Goal: Transaction & Acquisition: Obtain resource

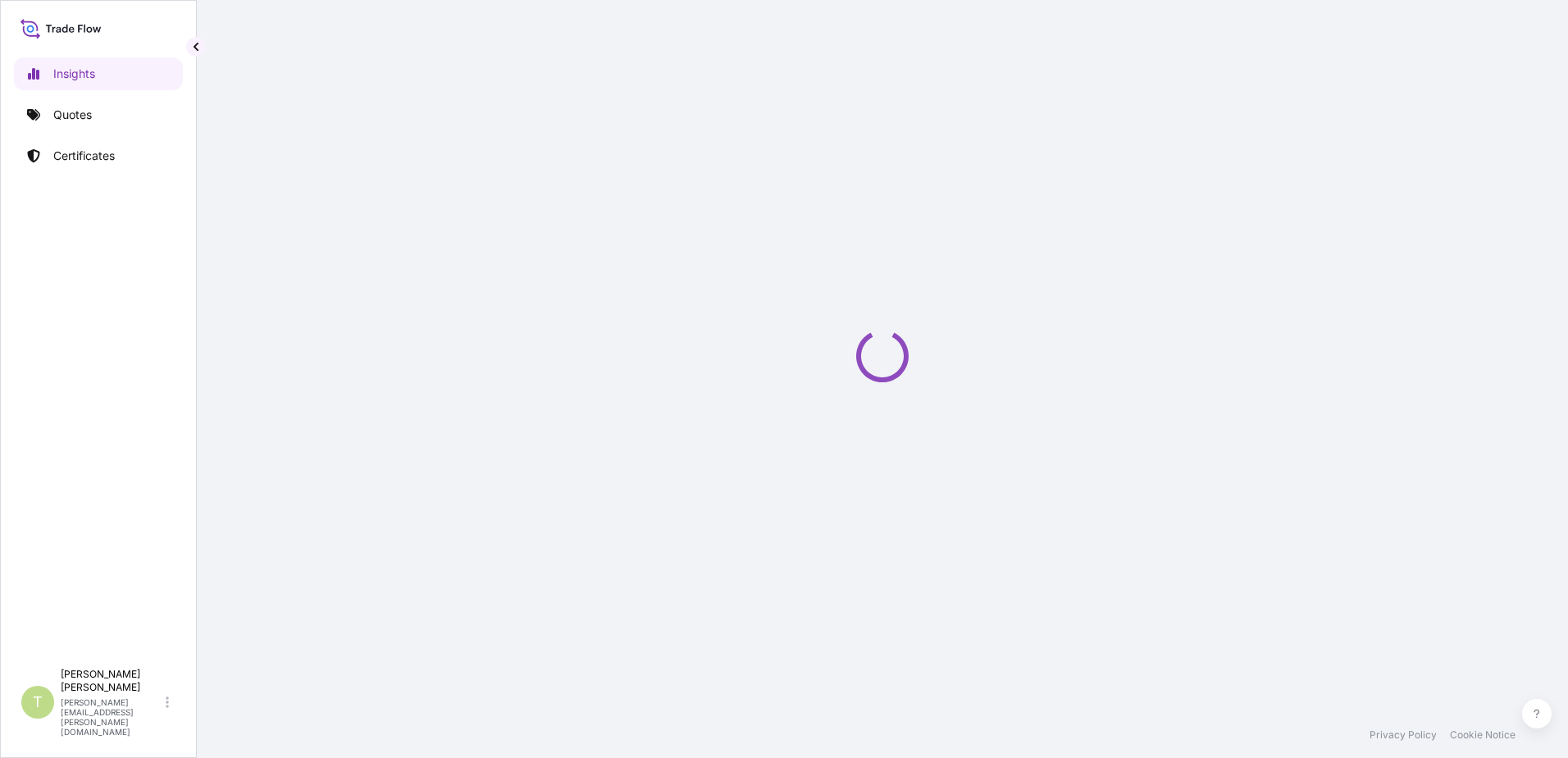
select select "2025"
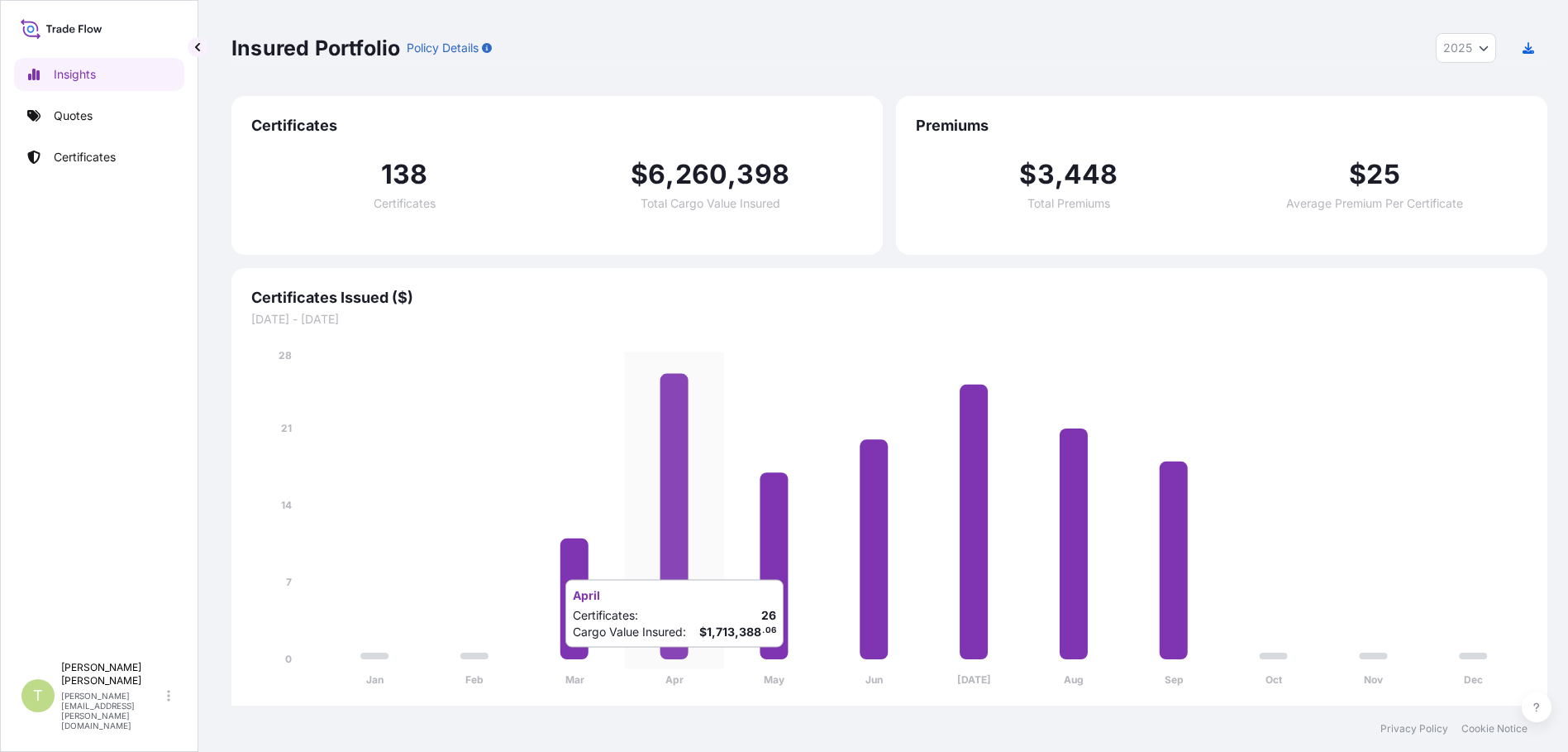
click at [708, 664] on icon "Jan Feb Mar Apr May Jun [DATE] Aug Sep Oct Nov Dec 0 7 14 21 28" at bounding box center [890, 523] width 1277 height 351
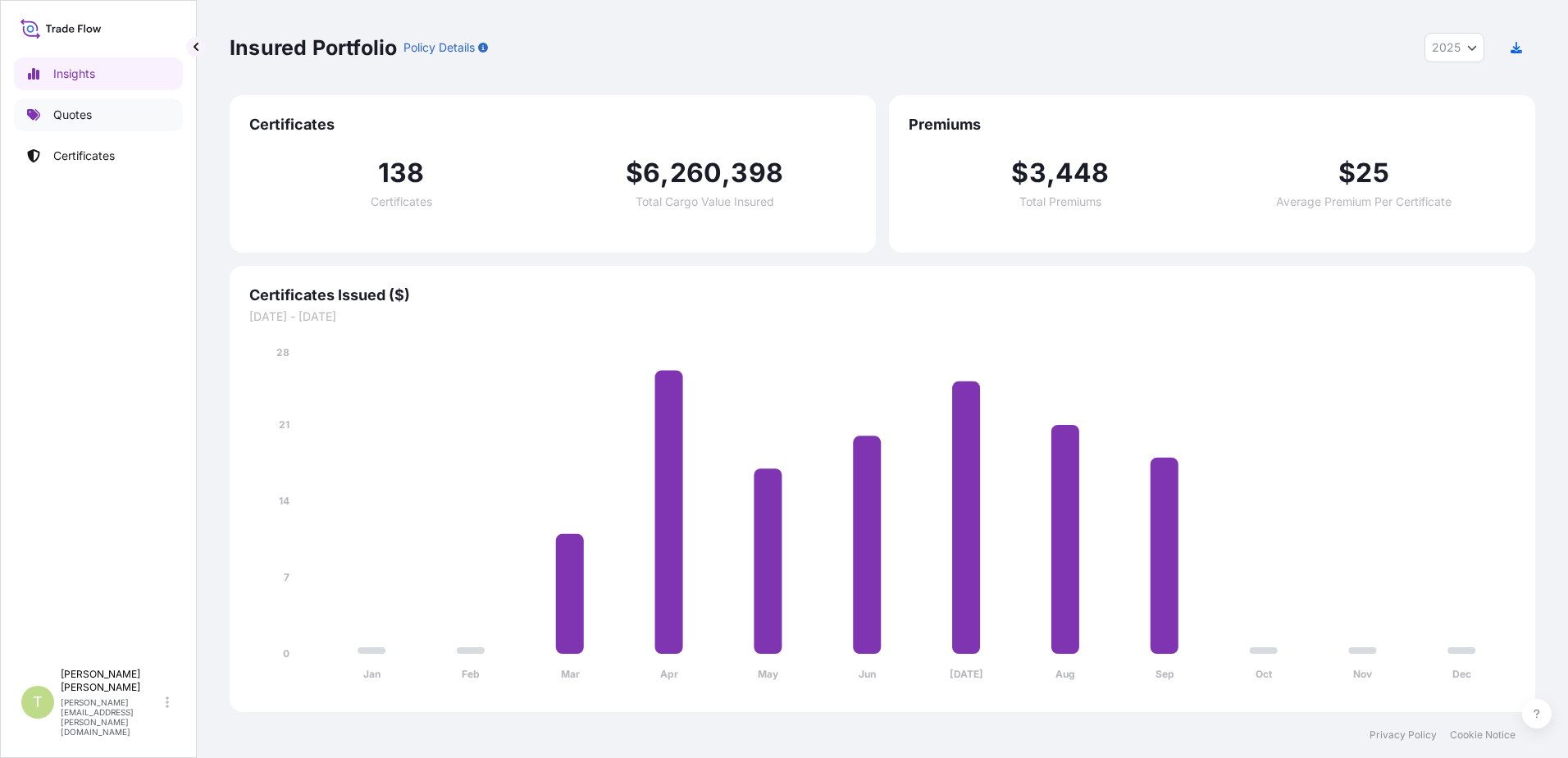
click at [76, 116] on p "Quotes" at bounding box center [72, 115] width 38 height 17
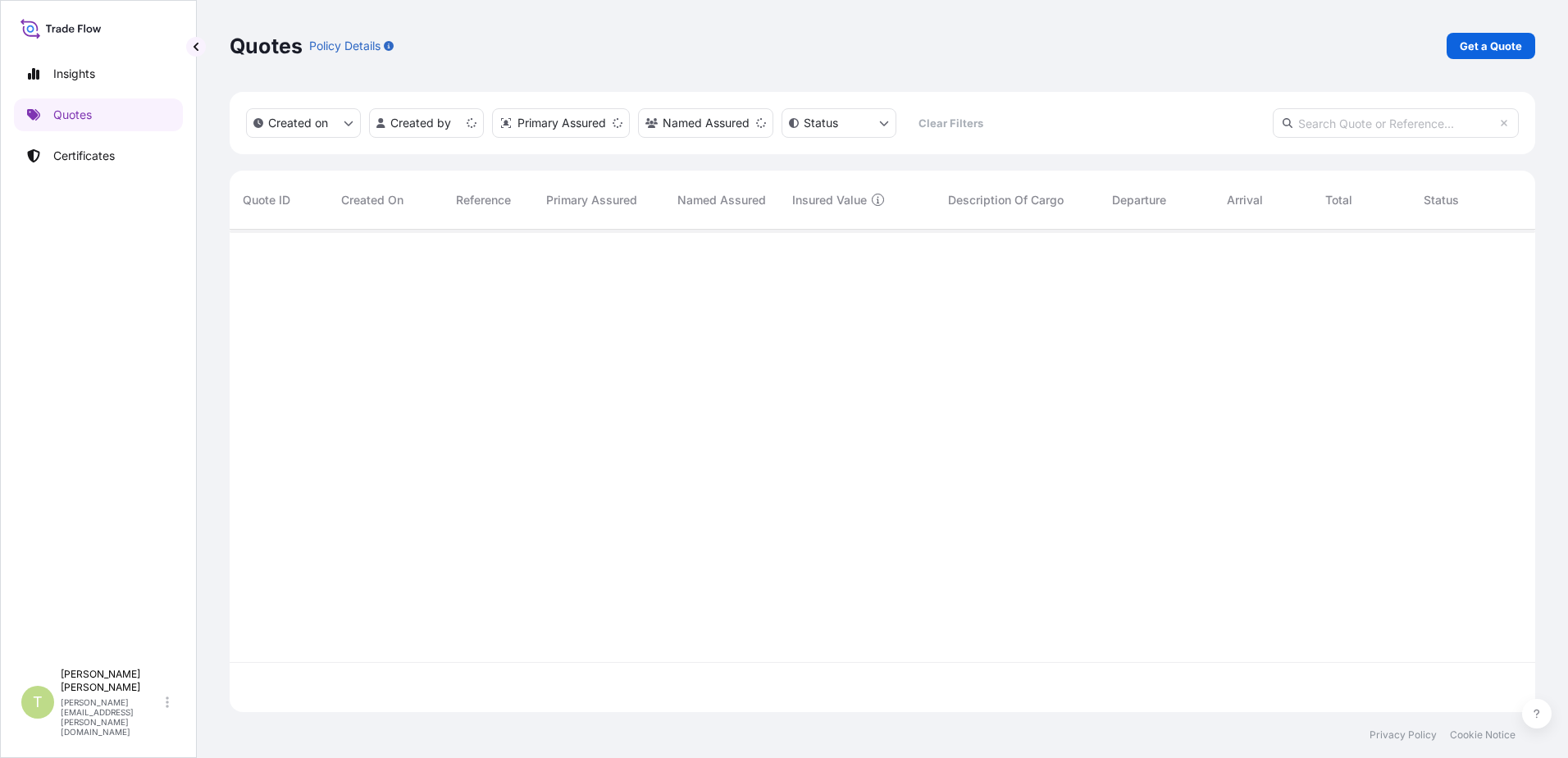
scroll to position [479, 1293]
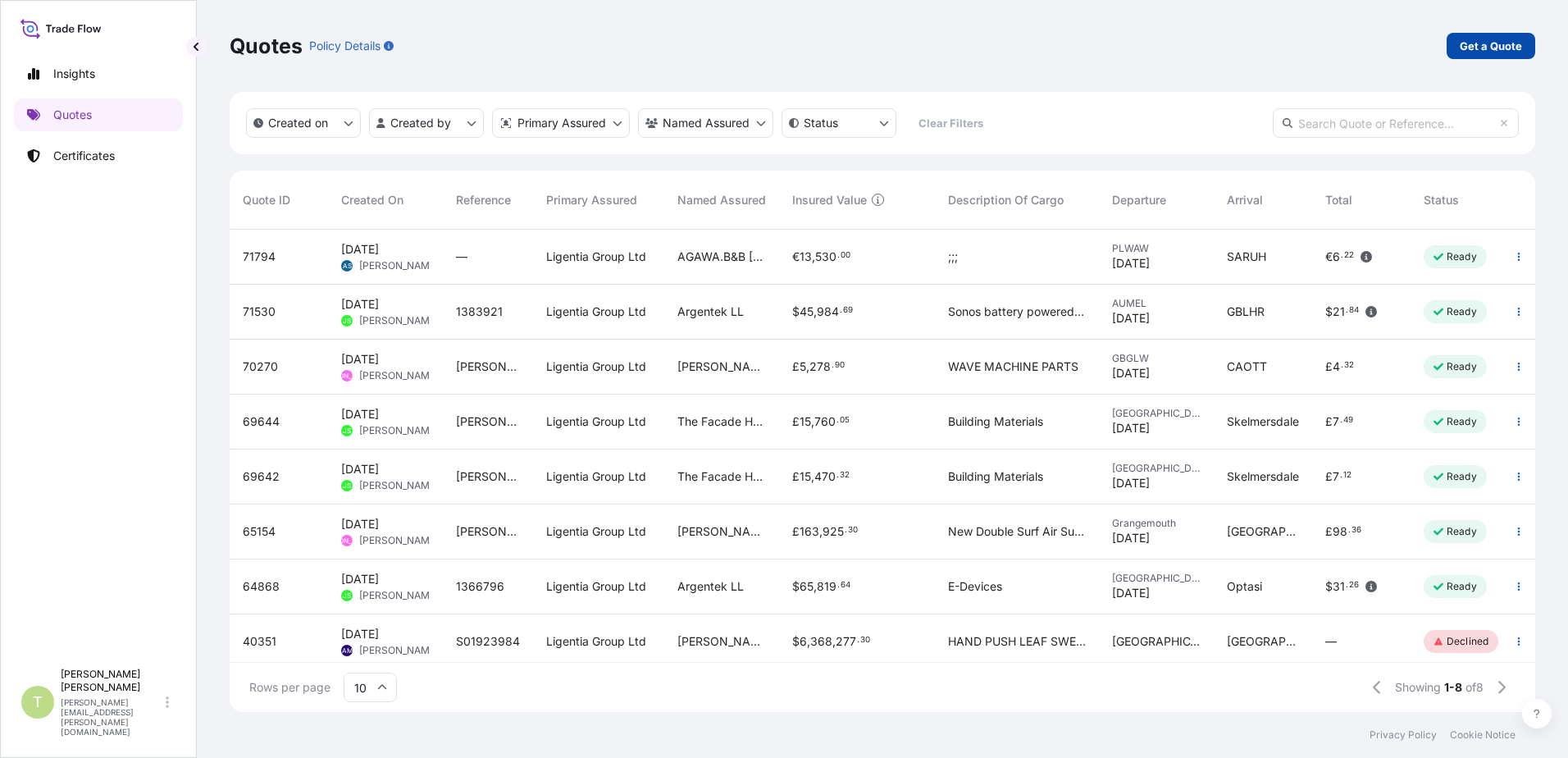
click at [1481, 43] on p "Get a Quote" at bounding box center [1491, 46] width 62 height 17
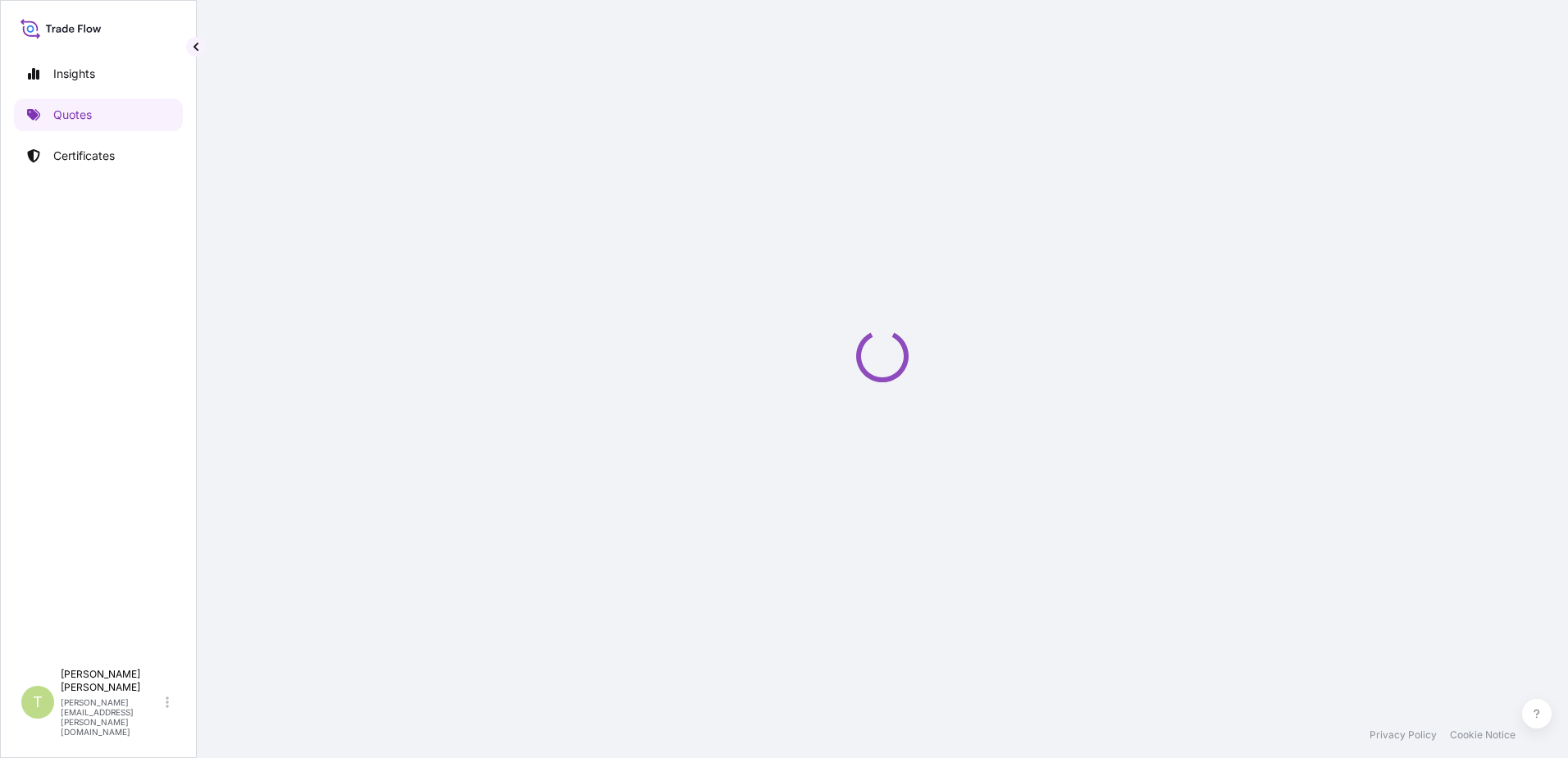
select select "Sea"
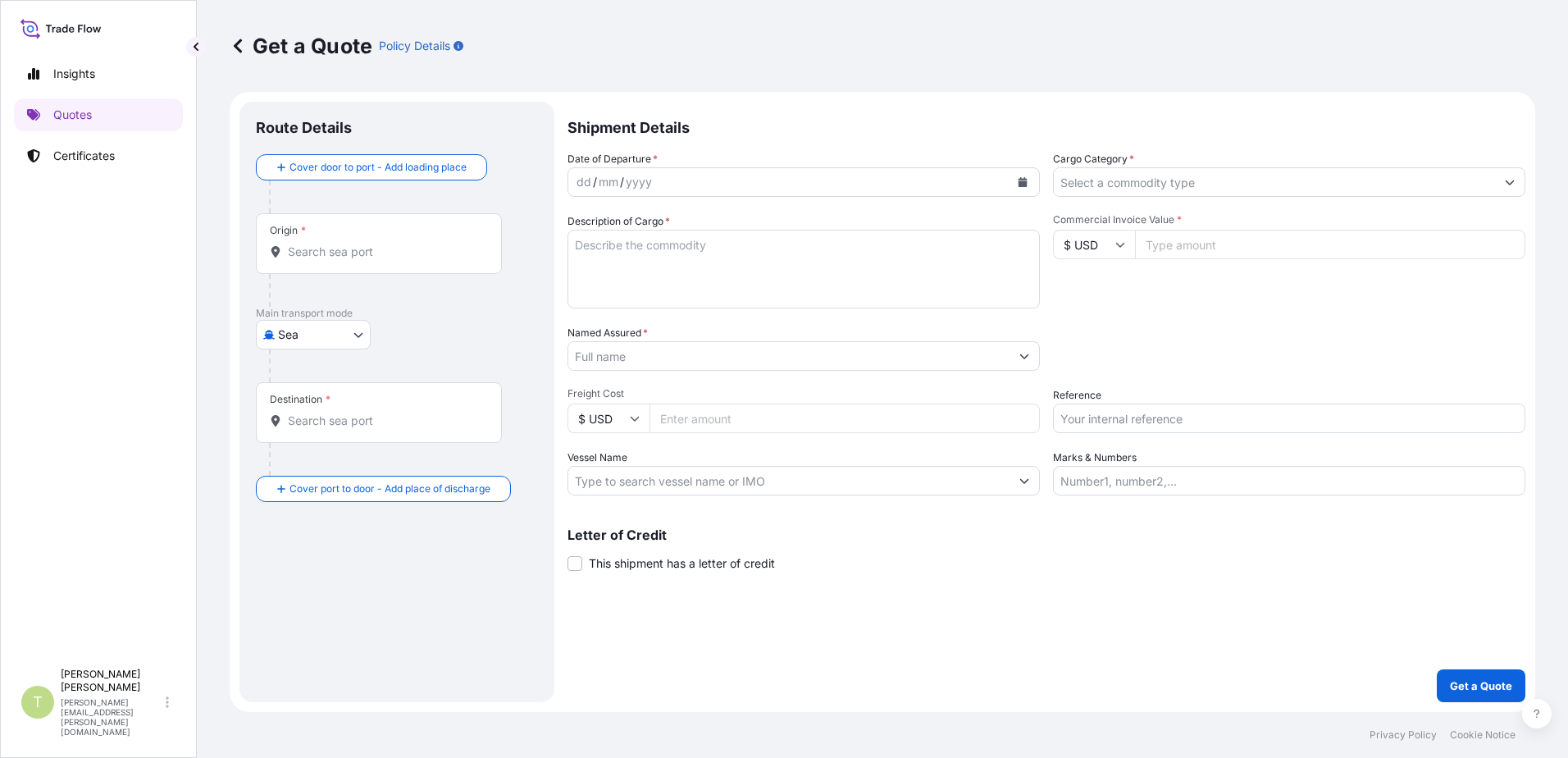
click at [357, 252] on input "Origin *" at bounding box center [385, 252] width 194 height 17
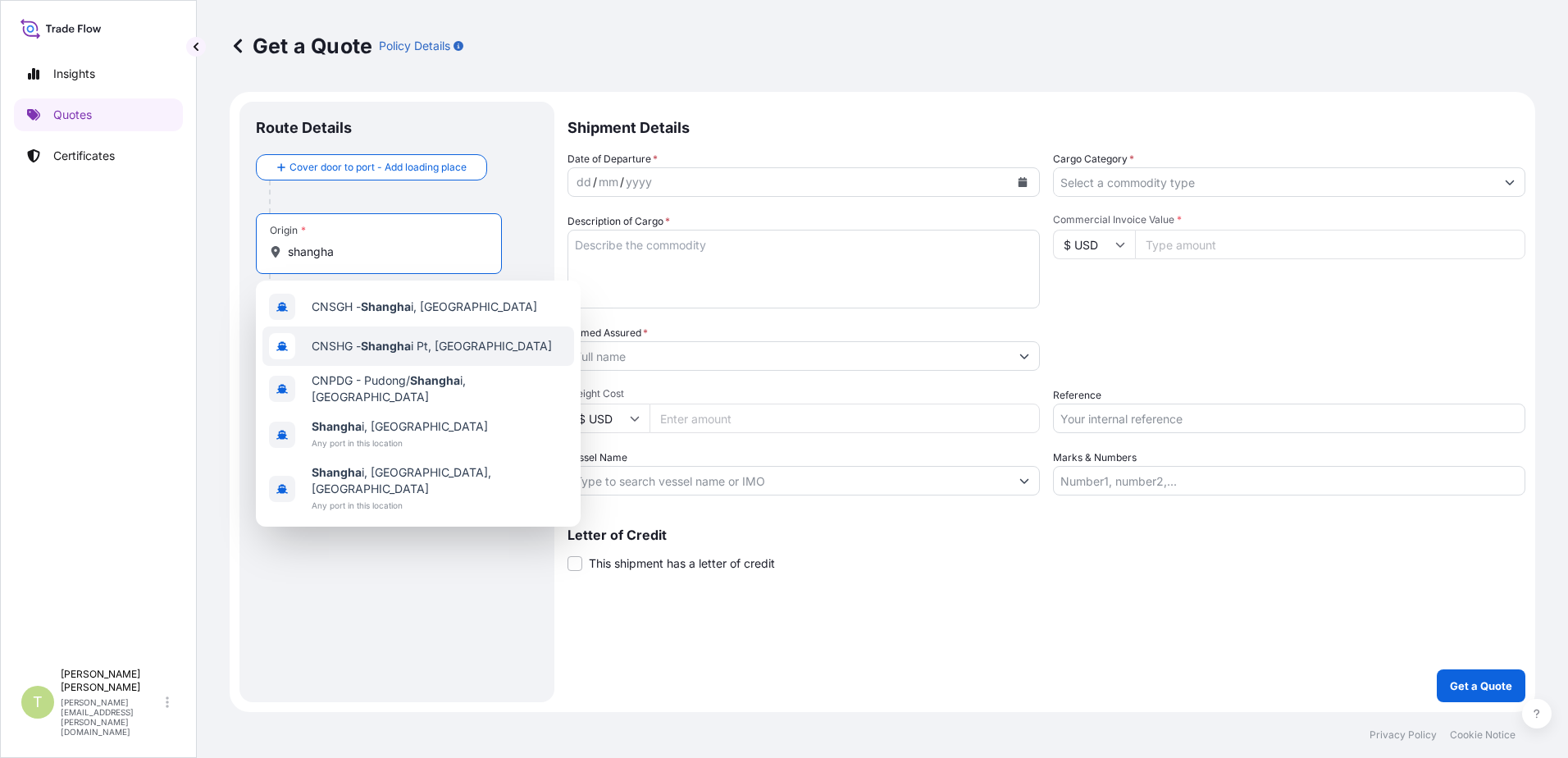
click at [422, 349] on span "CNSHG - Shangha i Pt, [GEOGRAPHIC_DATA]" at bounding box center [431, 346] width 241 height 17
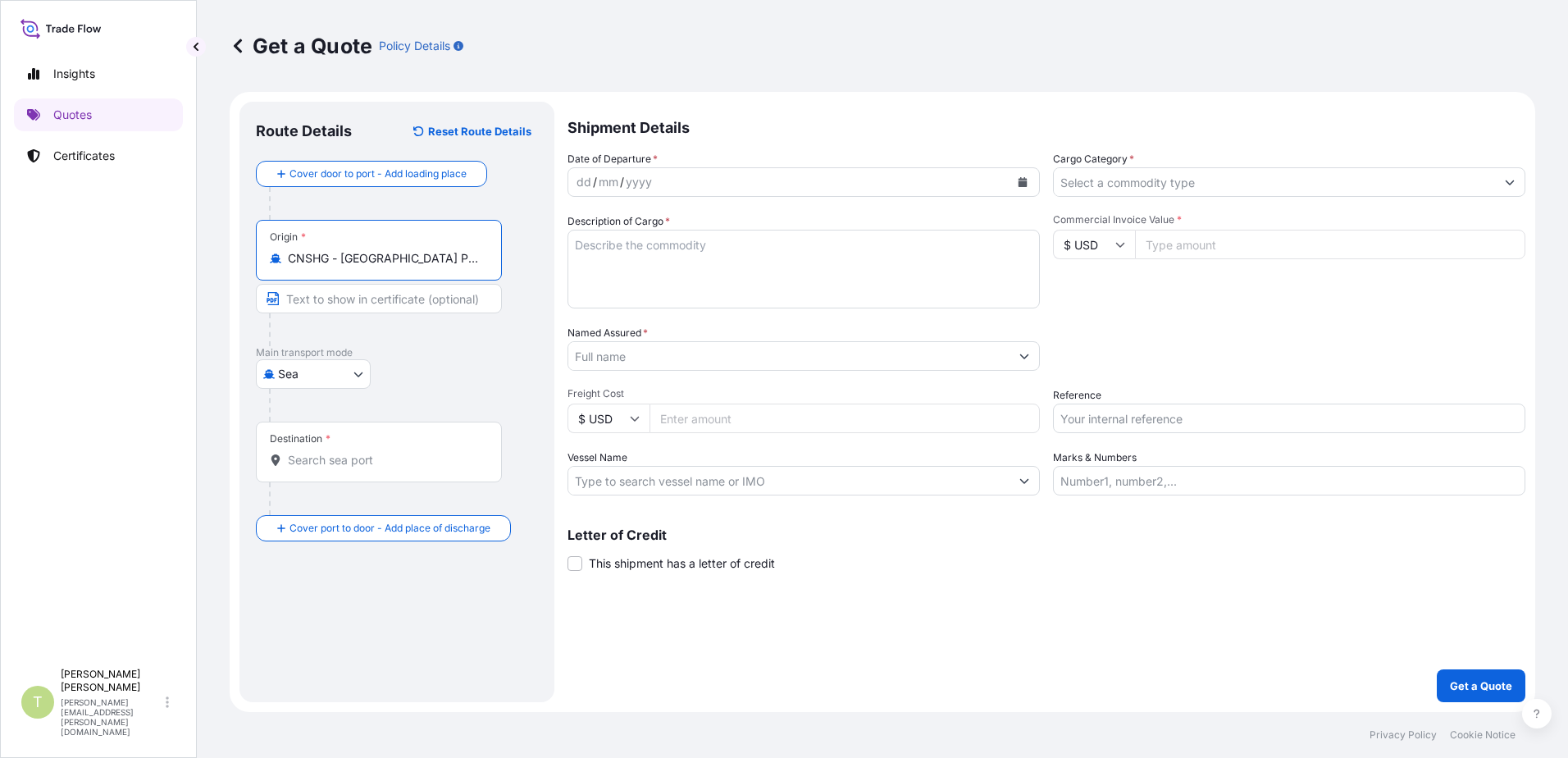
type input "CNSHG - [GEOGRAPHIC_DATA] Pt, [GEOGRAPHIC_DATA]"
click at [361, 378] on body "Insights Quotes Certificates T [PERSON_NAME] [PERSON_NAME][EMAIL_ADDRESS][PERSO…" at bounding box center [784, 379] width 1568 height 758
click at [423, 458] on input "Destination *" at bounding box center [385, 460] width 194 height 17
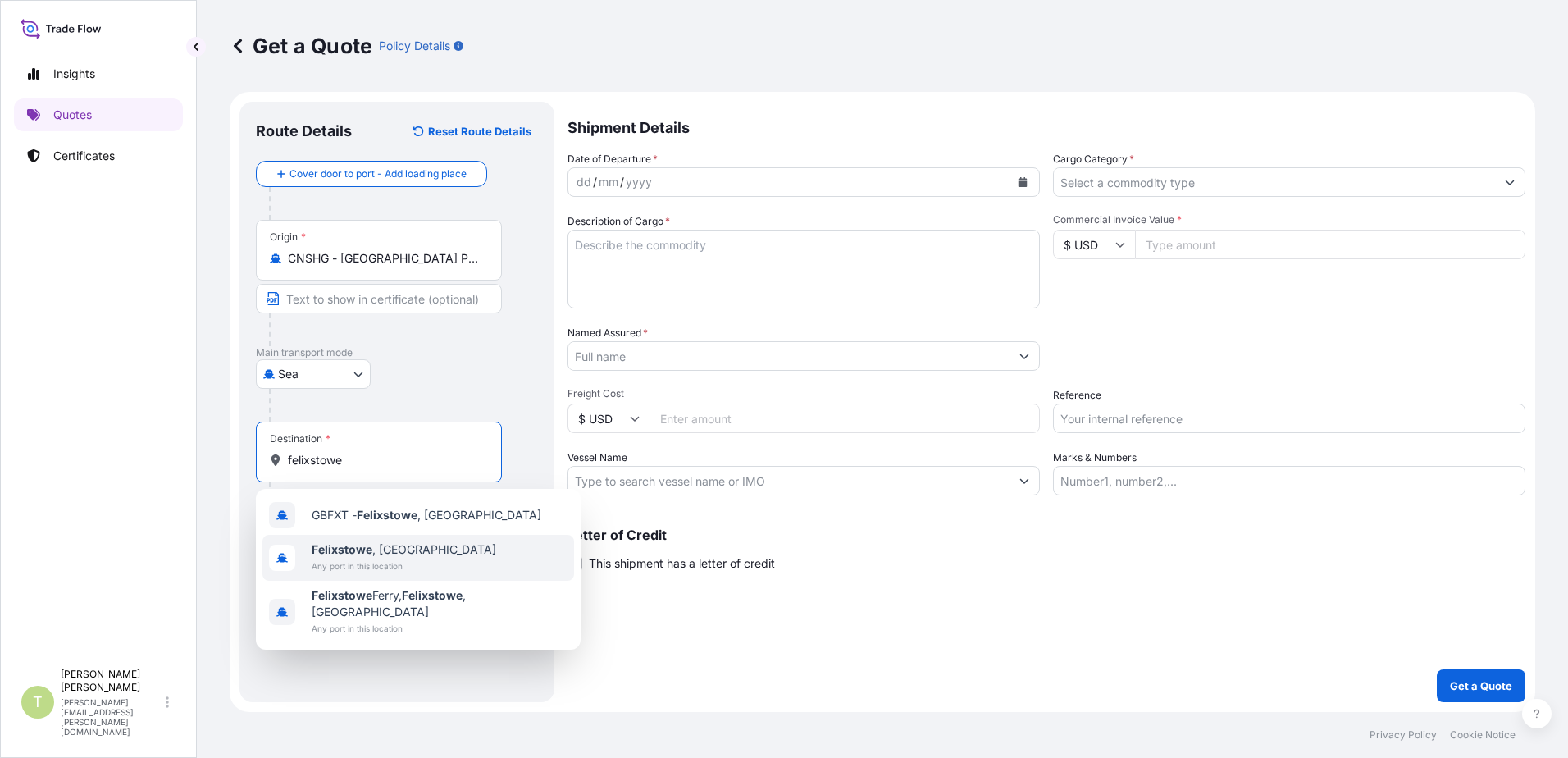
click at [394, 547] on span "Felixstowe , [GEOGRAPHIC_DATA]" at bounding box center [404, 549] width 185 height 17
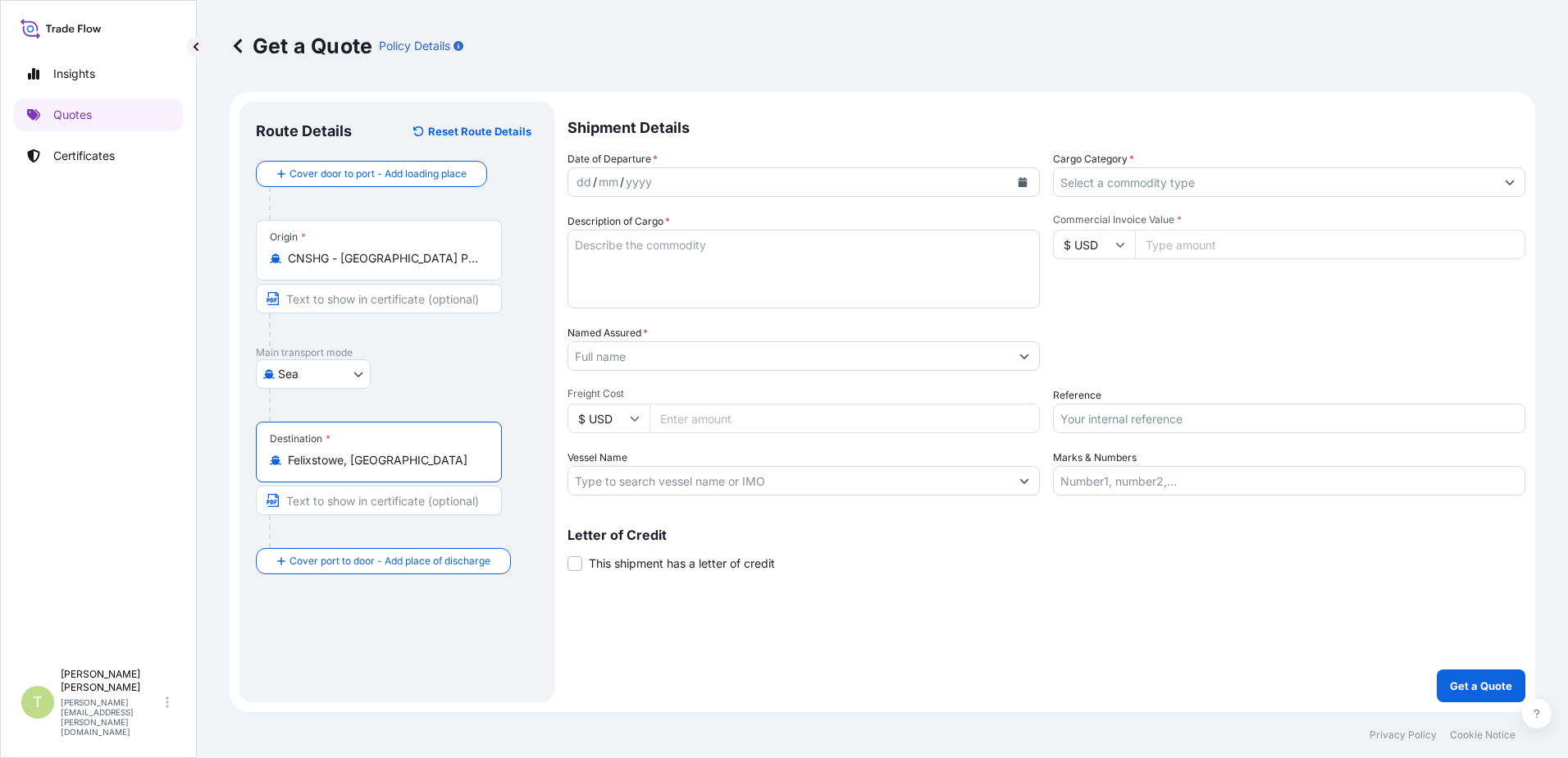
type input "Felixstowe, [GEOGRAPHIC_DATA]"
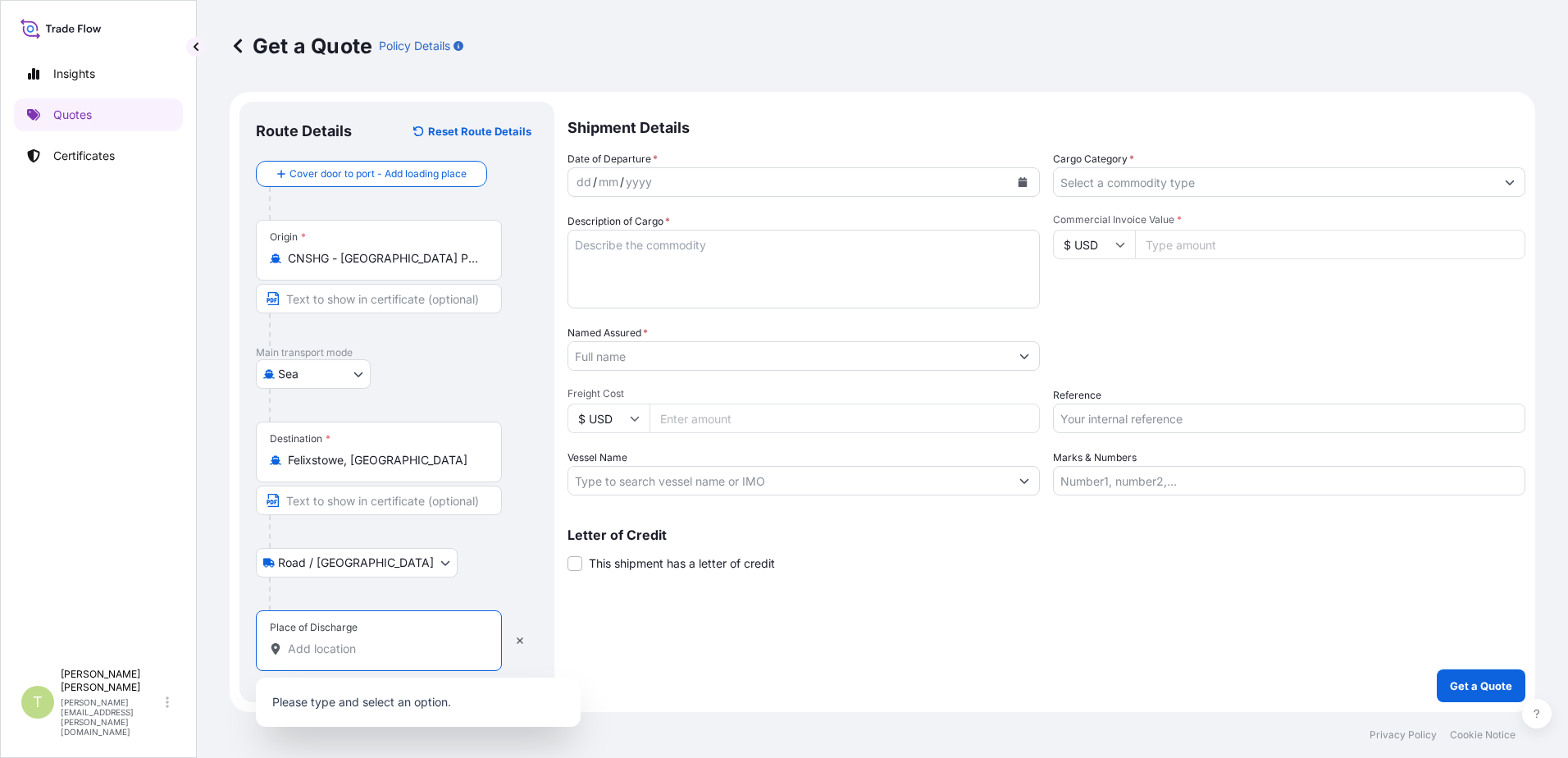
click at [326, 651] on input "Place of Discharge" at bounding box center [385, 649] width 194 height 17
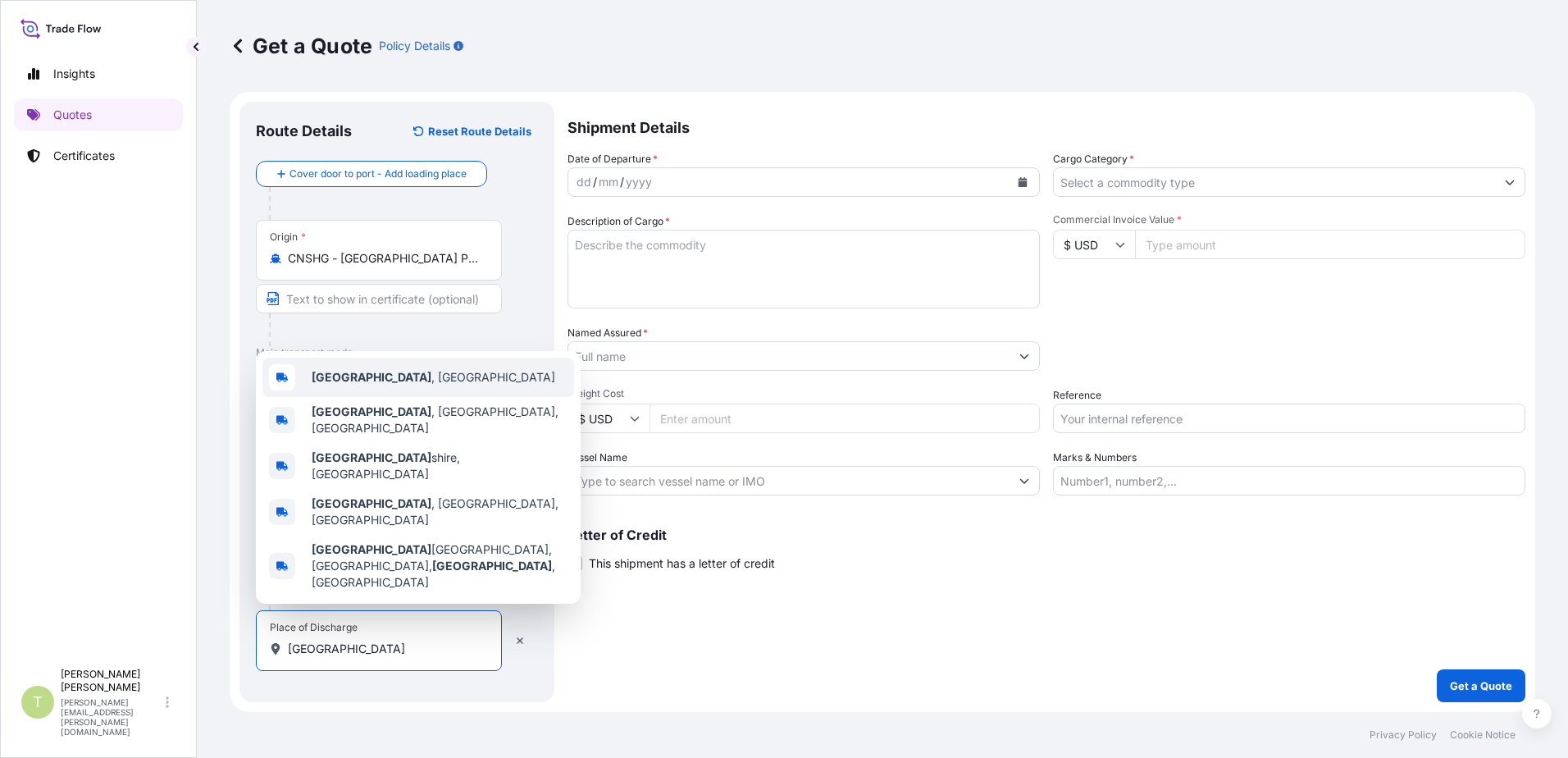
click at [349, 384] on b "[GEOGRAPHIC_DATA]" at bounding box center [371, 376] width 120 height 14
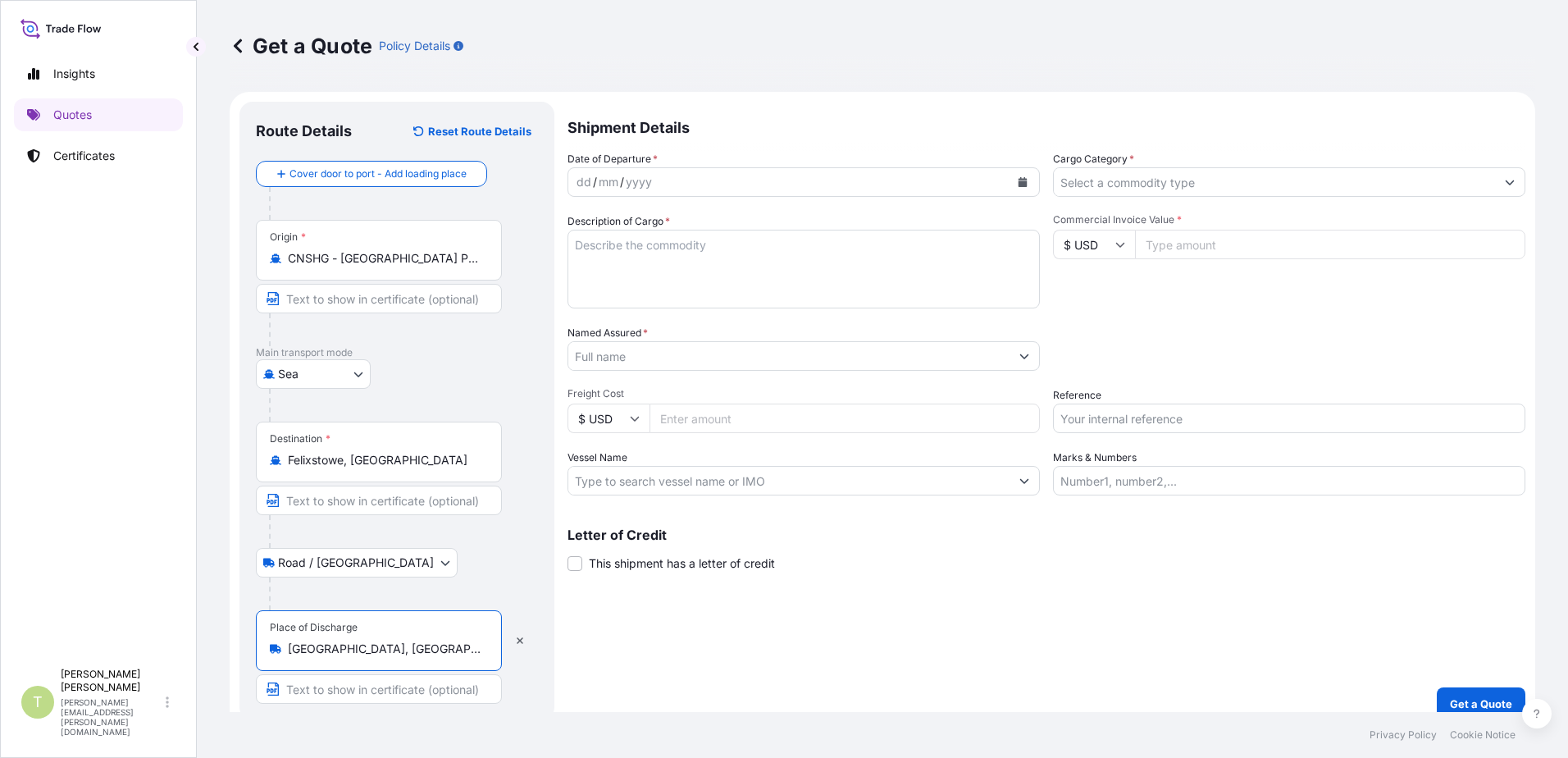
type input "[GEOGRAPHIC_DATA], [GEOGRAPHIC_DATA]"
click at [1019, 185] on icon "Calendar" at bounding box center [1023, 182] width 9 height 10
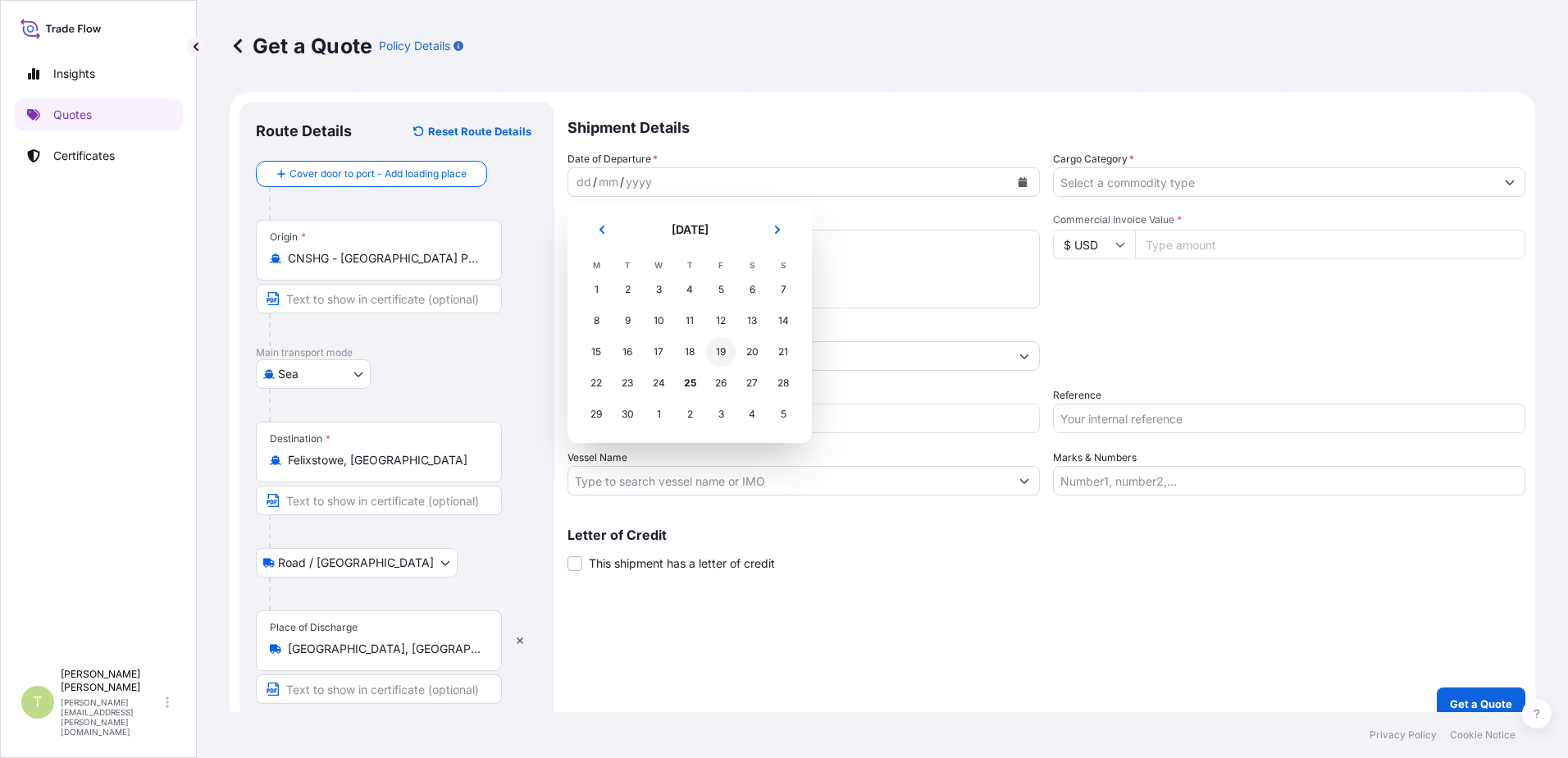
click at [721, 353] on div "19" at bounding box center [721, 351] width 29 height 29
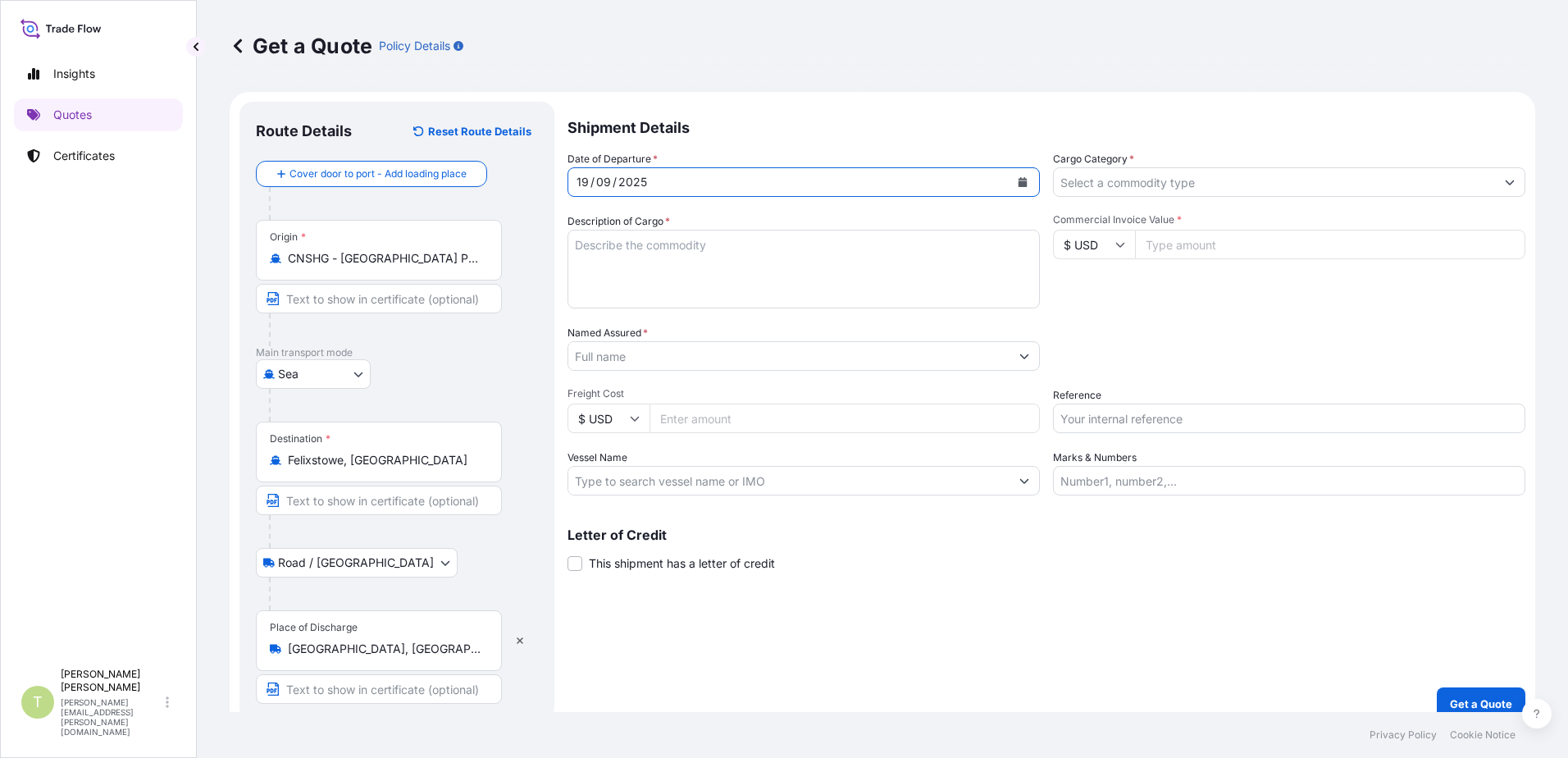
click at [1019, 181] on icon "Calendar" at bounding box center [1023, 182] width 9 height 10
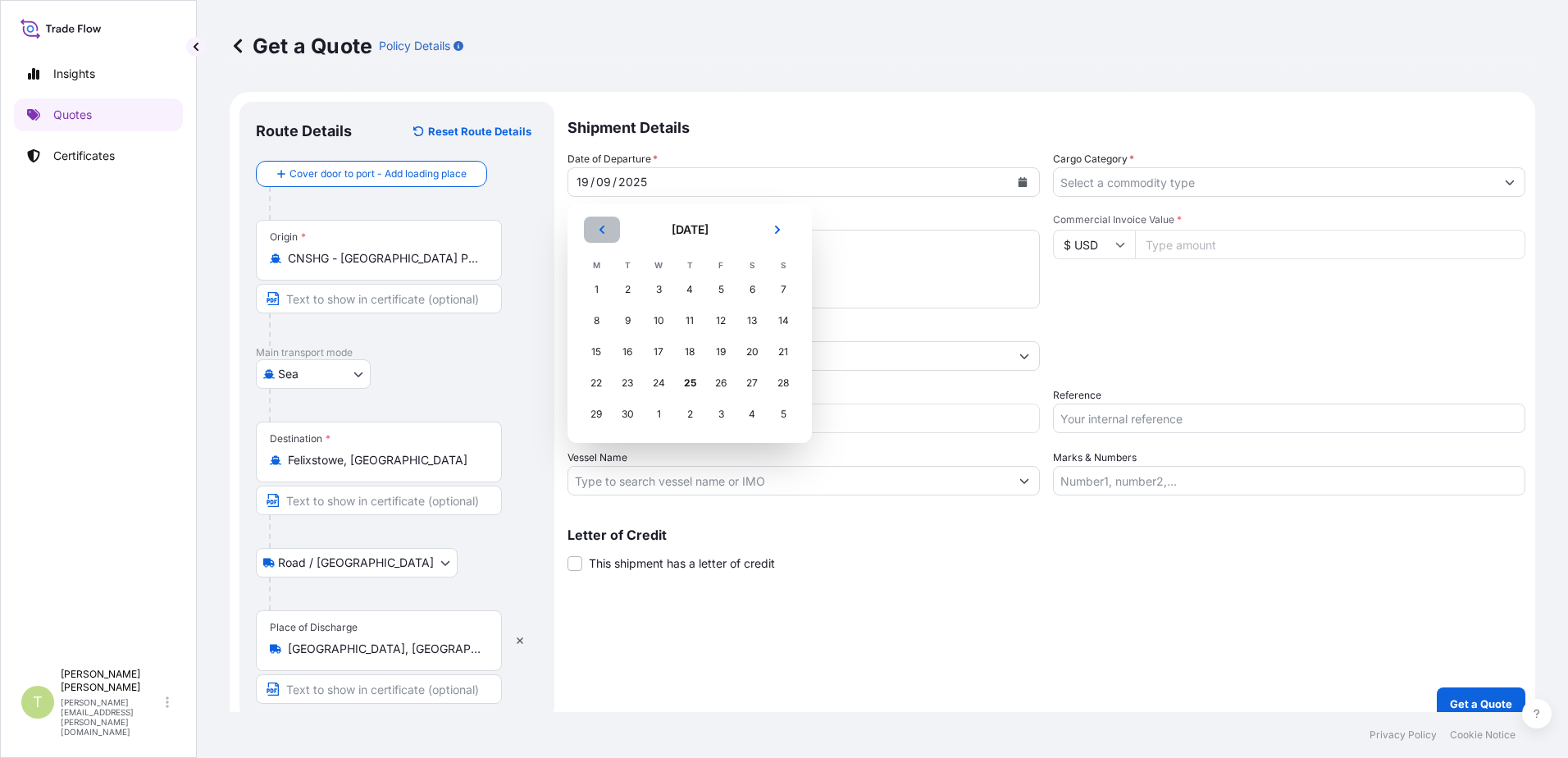
click at [601, 229] on icon "Previous" at bounding box center [602, 230] width 5 height 8
click at [625, 380] on div "19" at bounding box center [627, 382] width 29 height 29
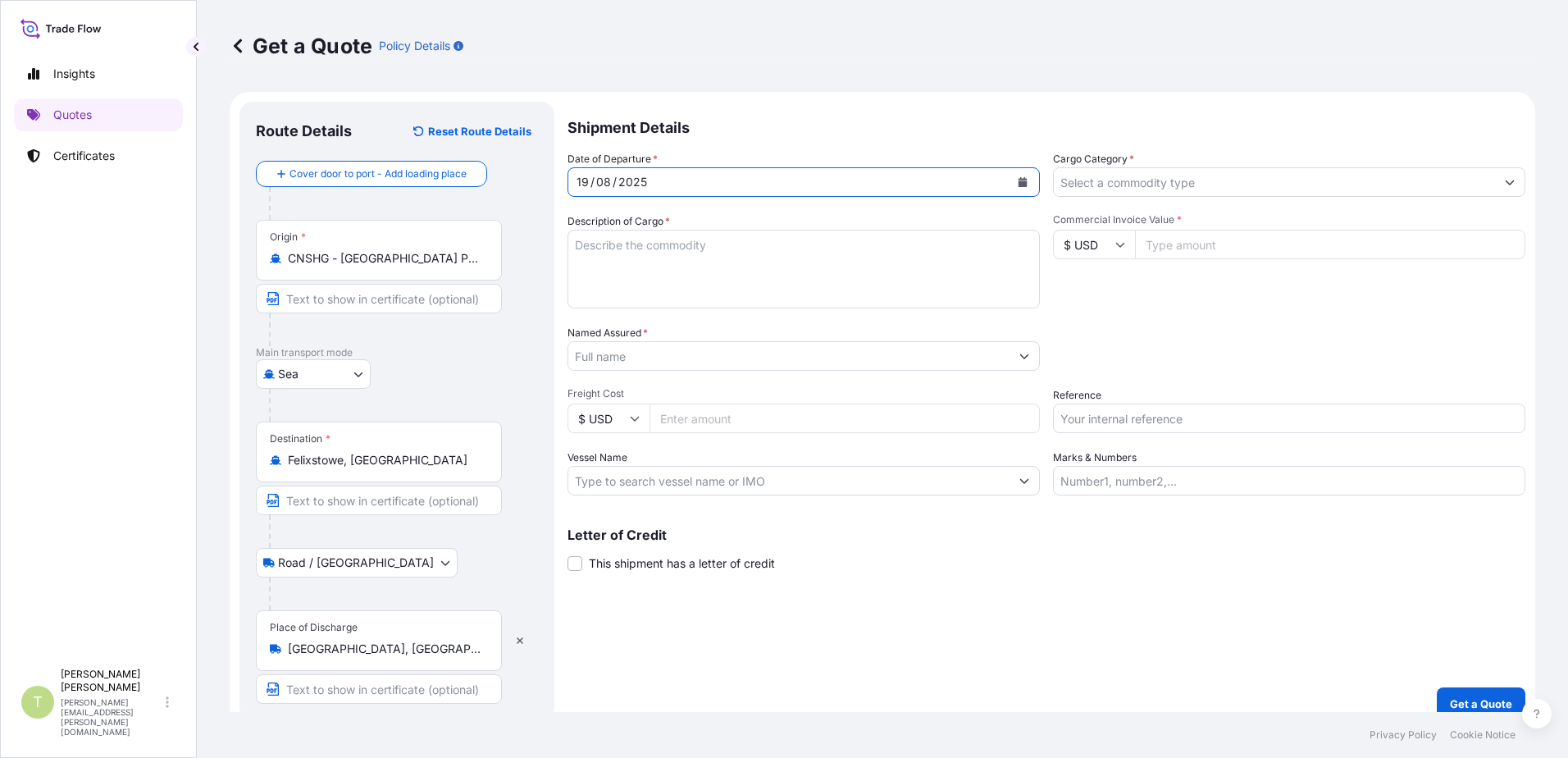
click at [767, 253] on textarea "Description of Cargo *" at bounding box center [804, 269] width 473 height 79
type textarea "GARMENTS"
click at [1019, 362] on button "Show suggestions" at bounding box center [1024, 355] width 29 height 29
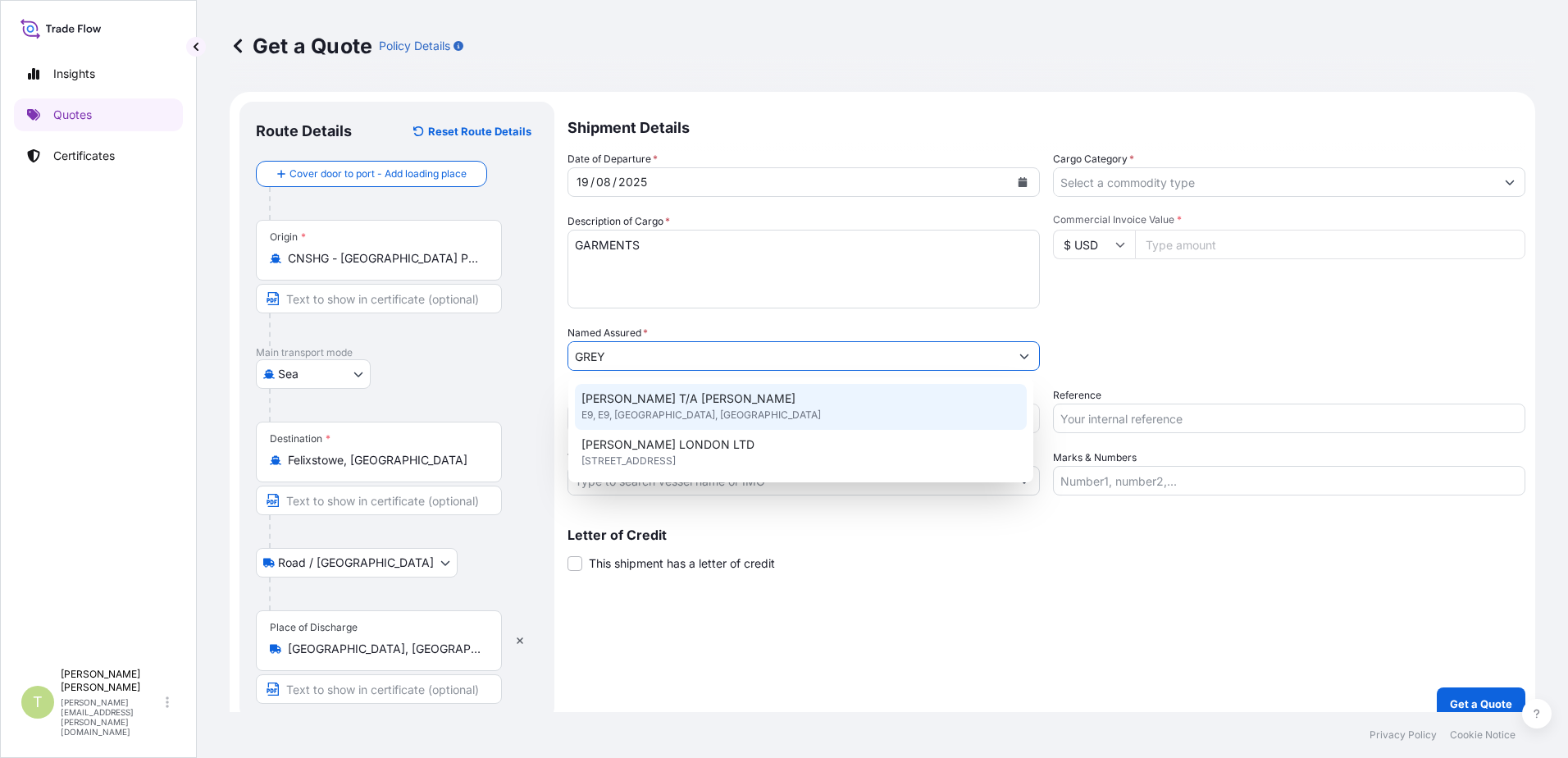
click at [755, 404] on span "[PERSON_NAME] T/A [PERSON_NAME]" at bounding box center [688, 399] width 214 height 17
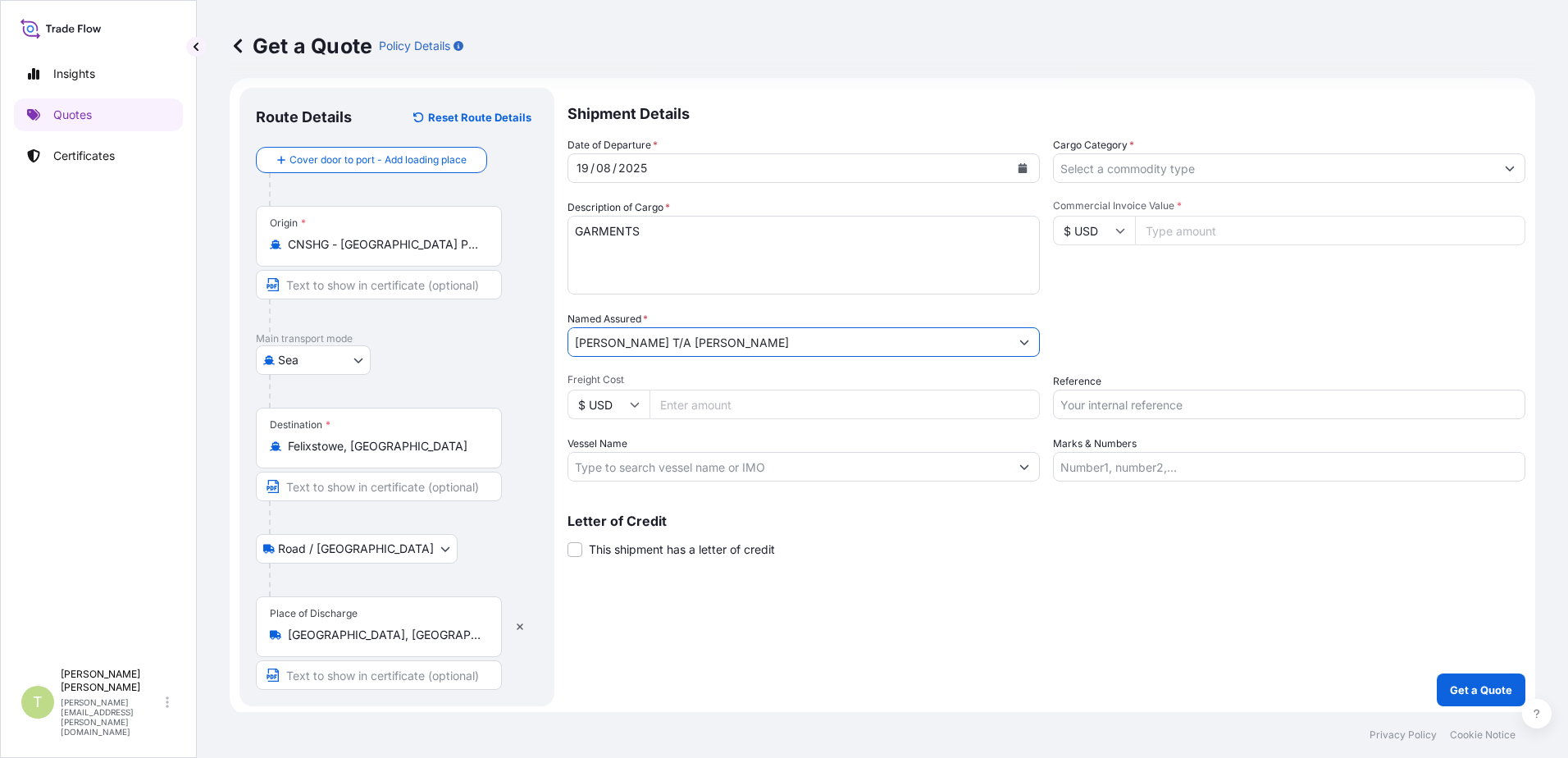
scroll to position [18, 0]
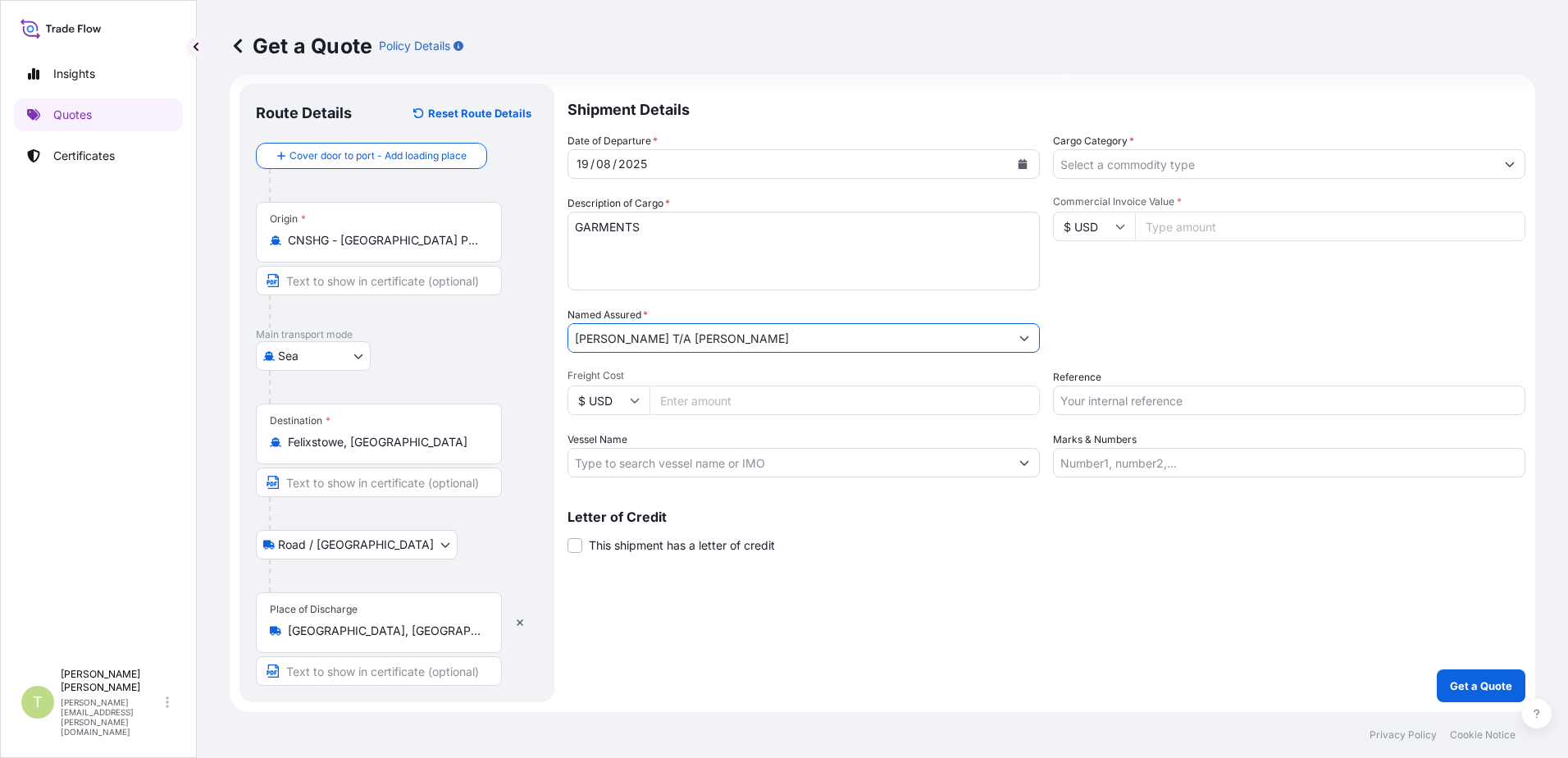
type input "[PERSON_NAME] T/A [PERSON_NAME]"
click at [638, 403] on icon at bounding box center [635, 400] width 10 height 10
click at [621, 477] on div "£ GBP" at bounding box center [608, 479] width 69 height 31
type input "£ GBP"
click at [711, 408] on input "Freight Cost" at bounding box center [845, 399] width 390 height 29
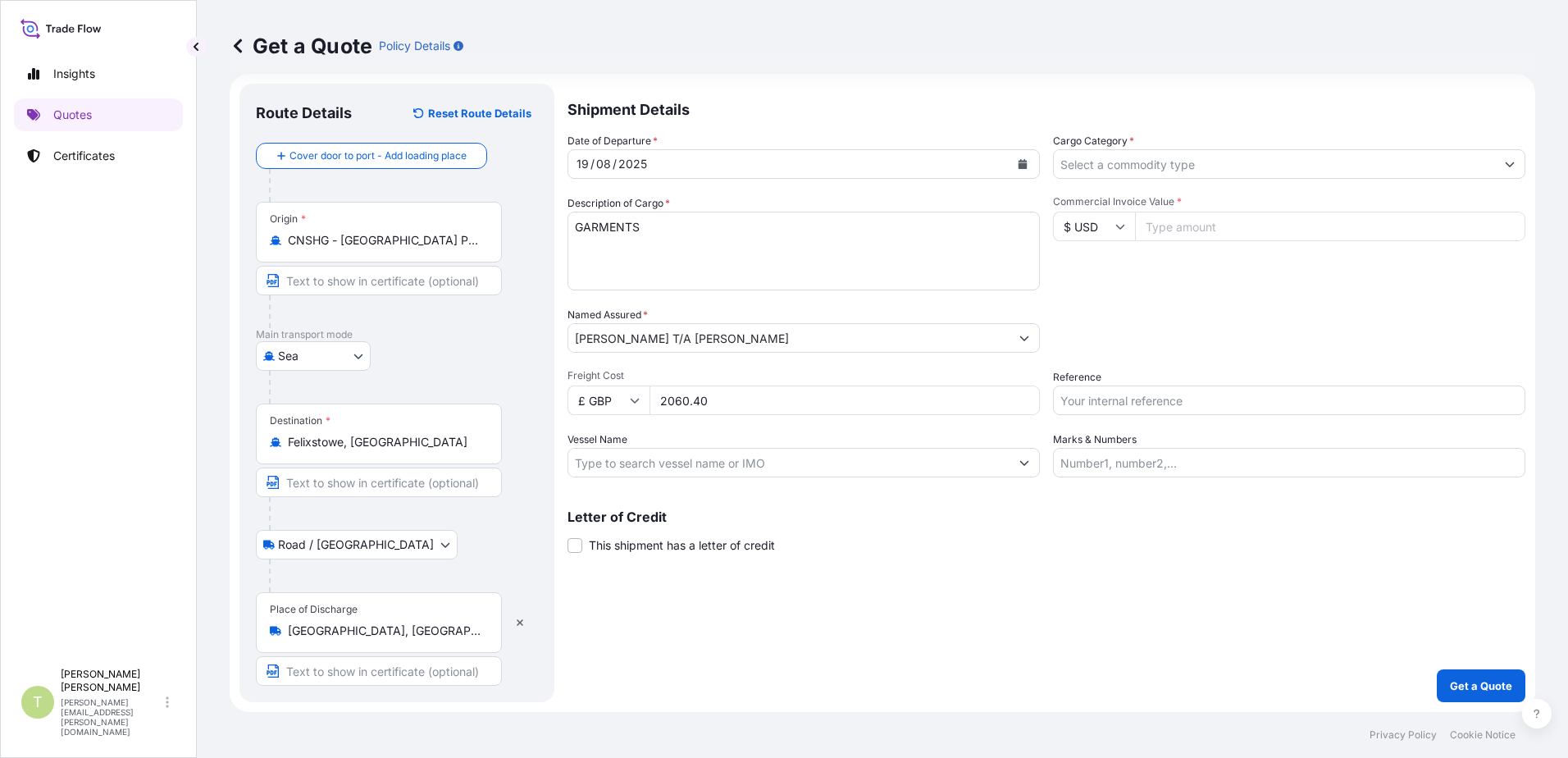
type input "2060.40"
click at [752, 456] on input "Vessel Name" at bounding box center [789, 462] width 441 height 29
click at [672, 466] on input "Vessel Name" at bounding box center [789, 462] width 441 height 29
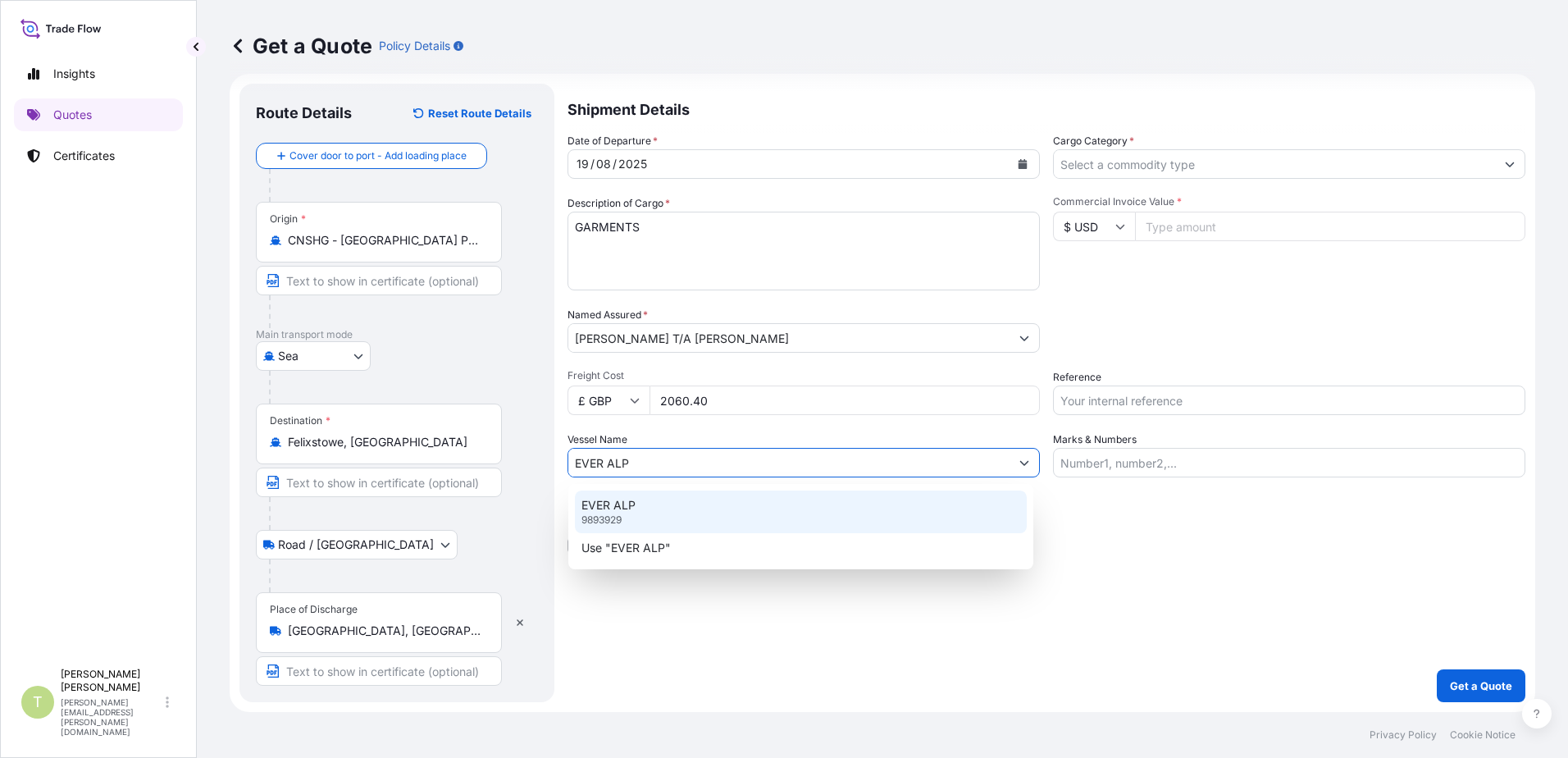
click at [676, 504] on div "EVER ALP 9893929" at bounding box center [801, 511] width 452 height 42
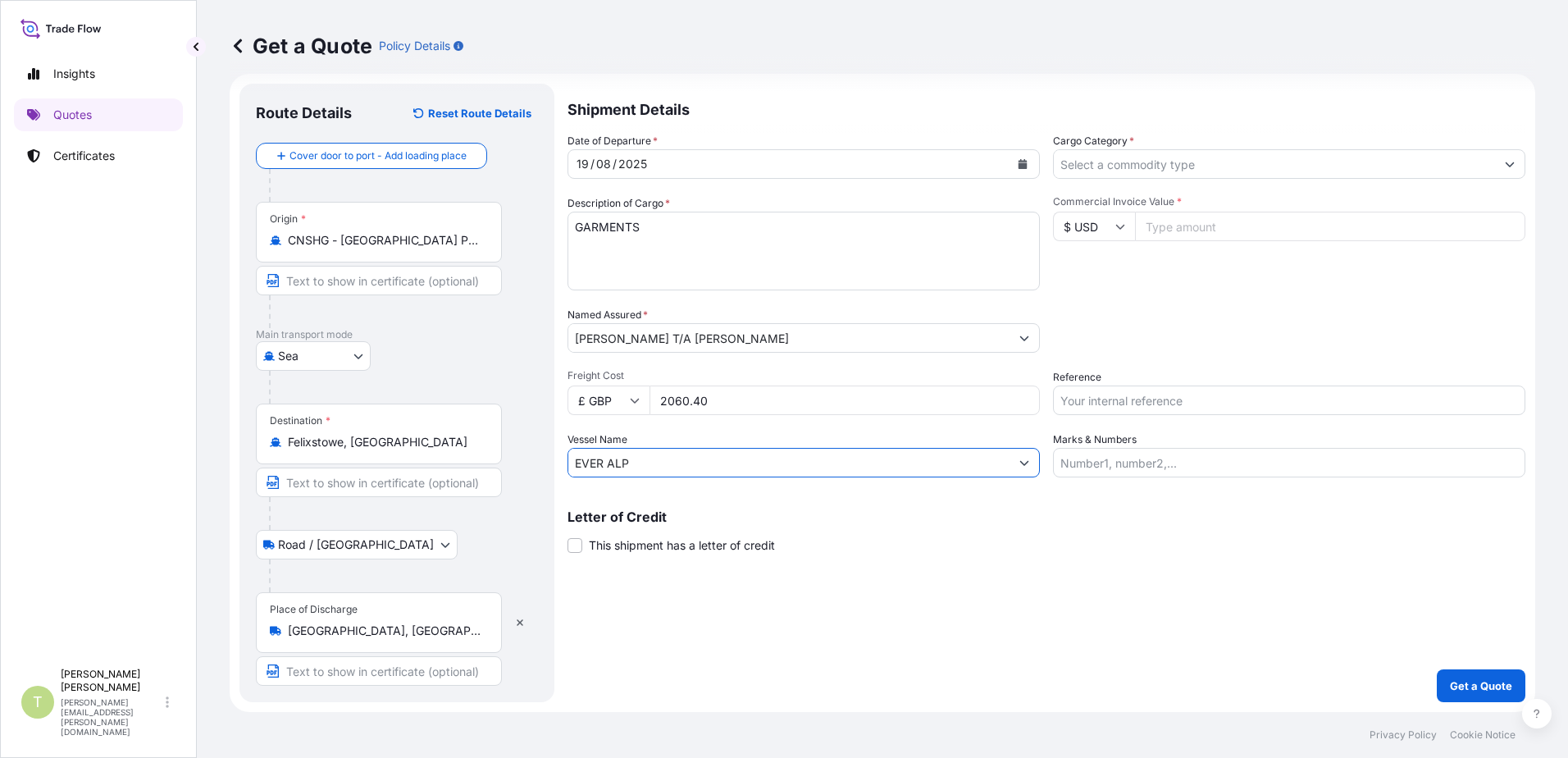
type input "EVER ALP"
click at [1223, 292] on div "Date of Departure * [DATE] Cargo Category * Description of Cargo * GARMENTS Com…" at bounding box center [1046, 305] width 958 height 344
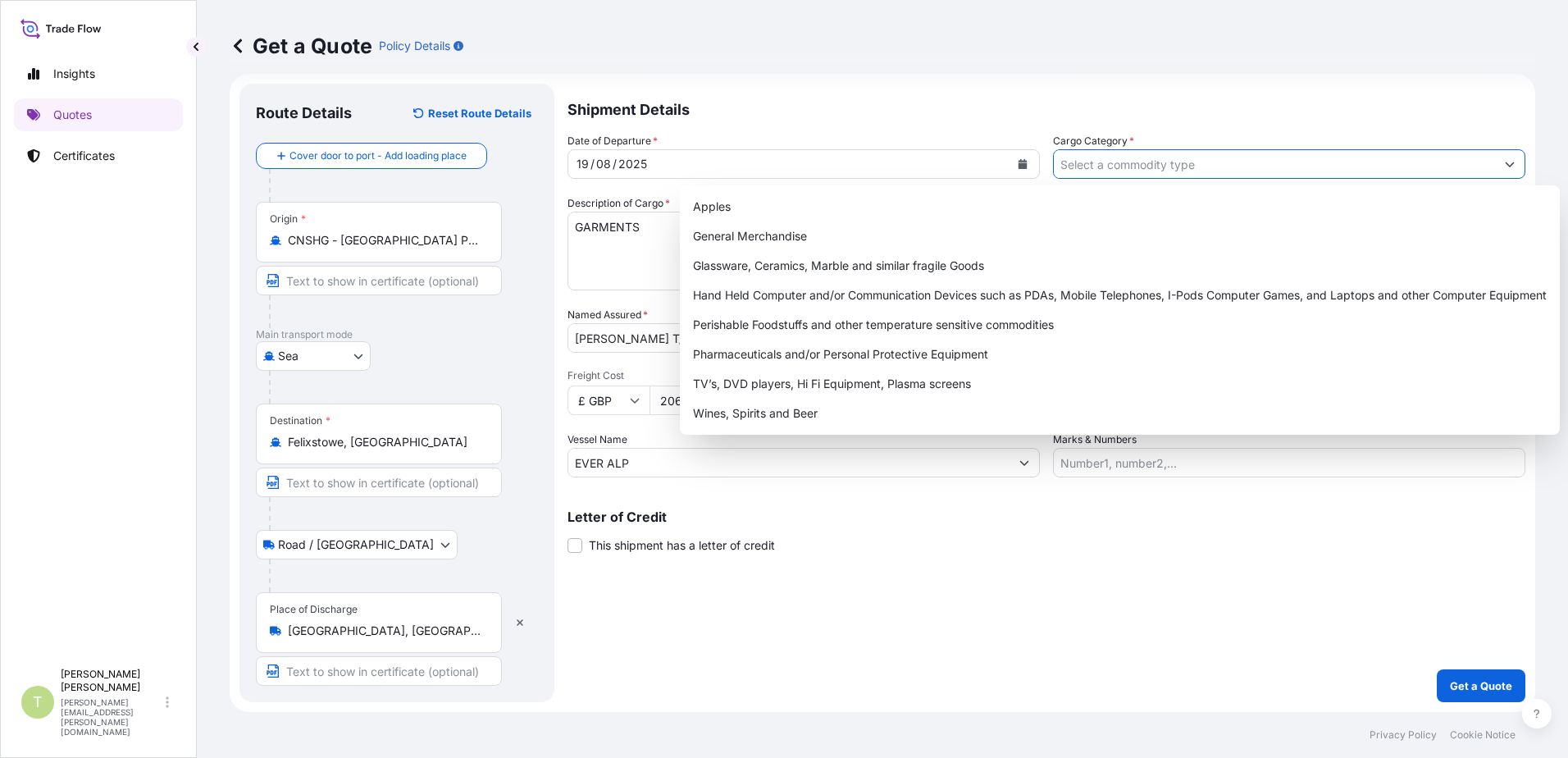
click at [1505, 164] on icon "Show suggestions" at bounding box center [1510, 164] width 10 height 10
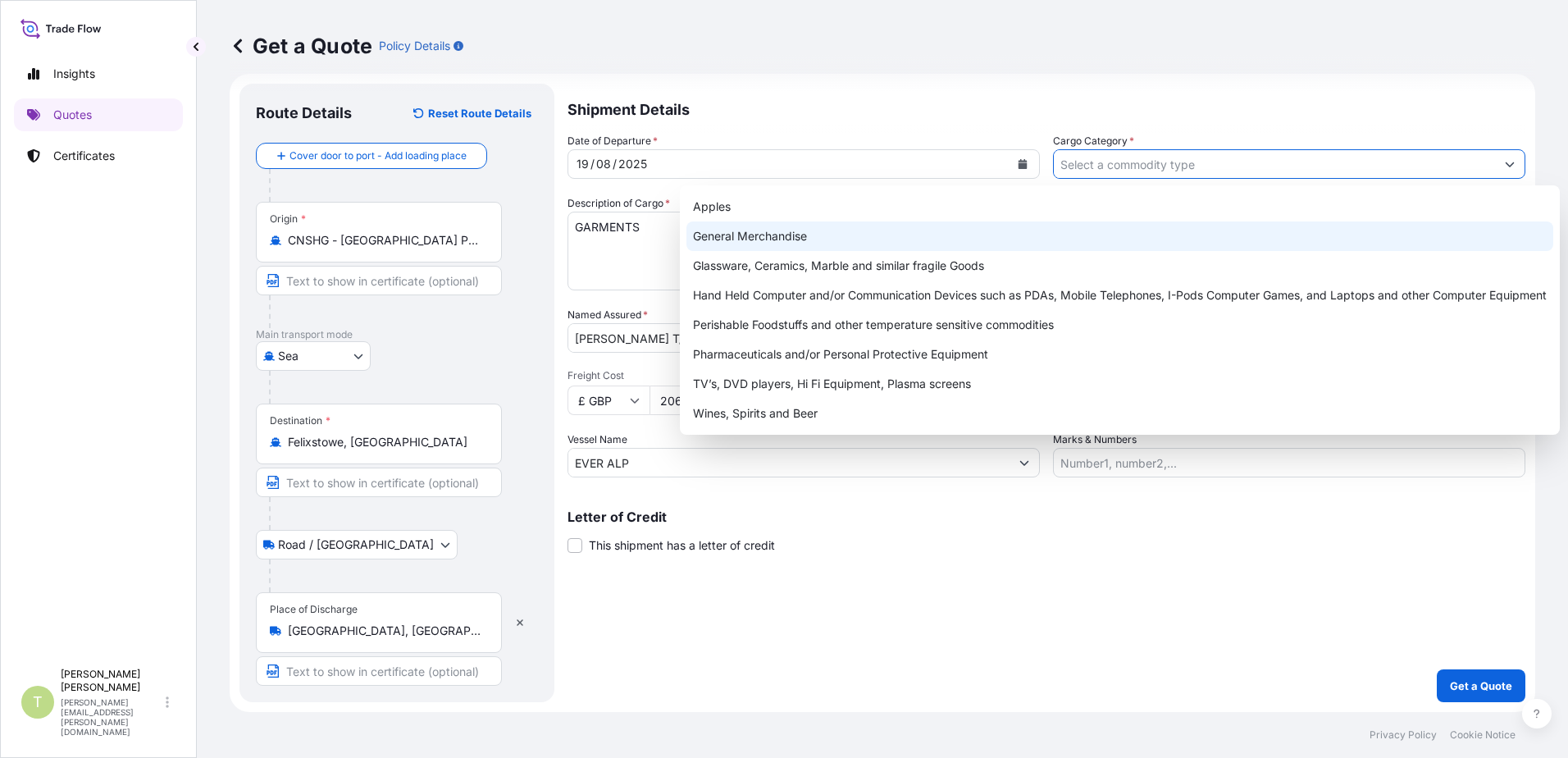
click at [740, 239] on div "General Merchandise" at bounding box center [1120, 235] width 867 height 29
type input "General Merchandise"
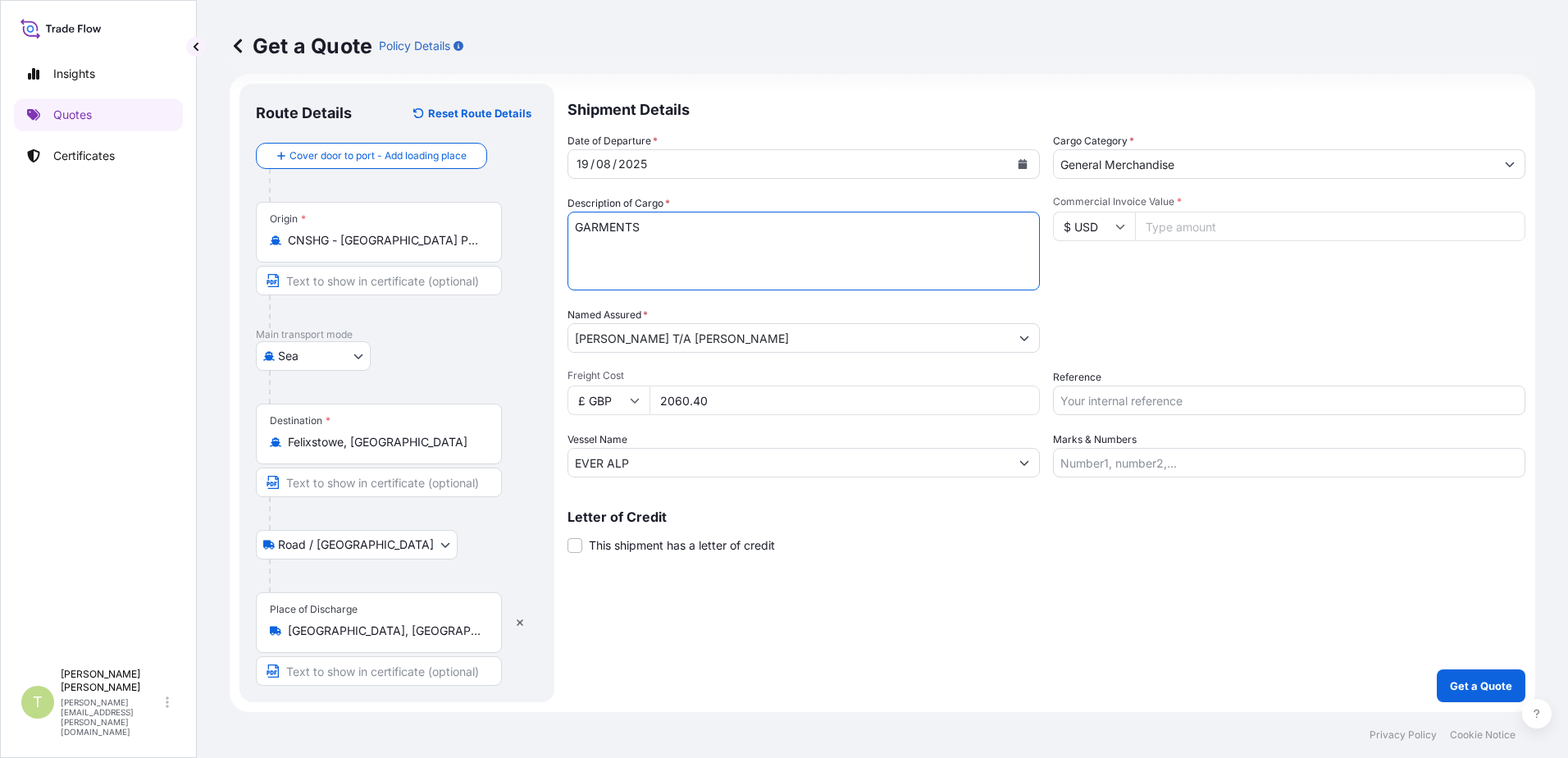
click at [1151, 225] on input "Commercial Invoice Value *" at bounding box center [1330, 225] width 390 height 29
type input "44816.14"
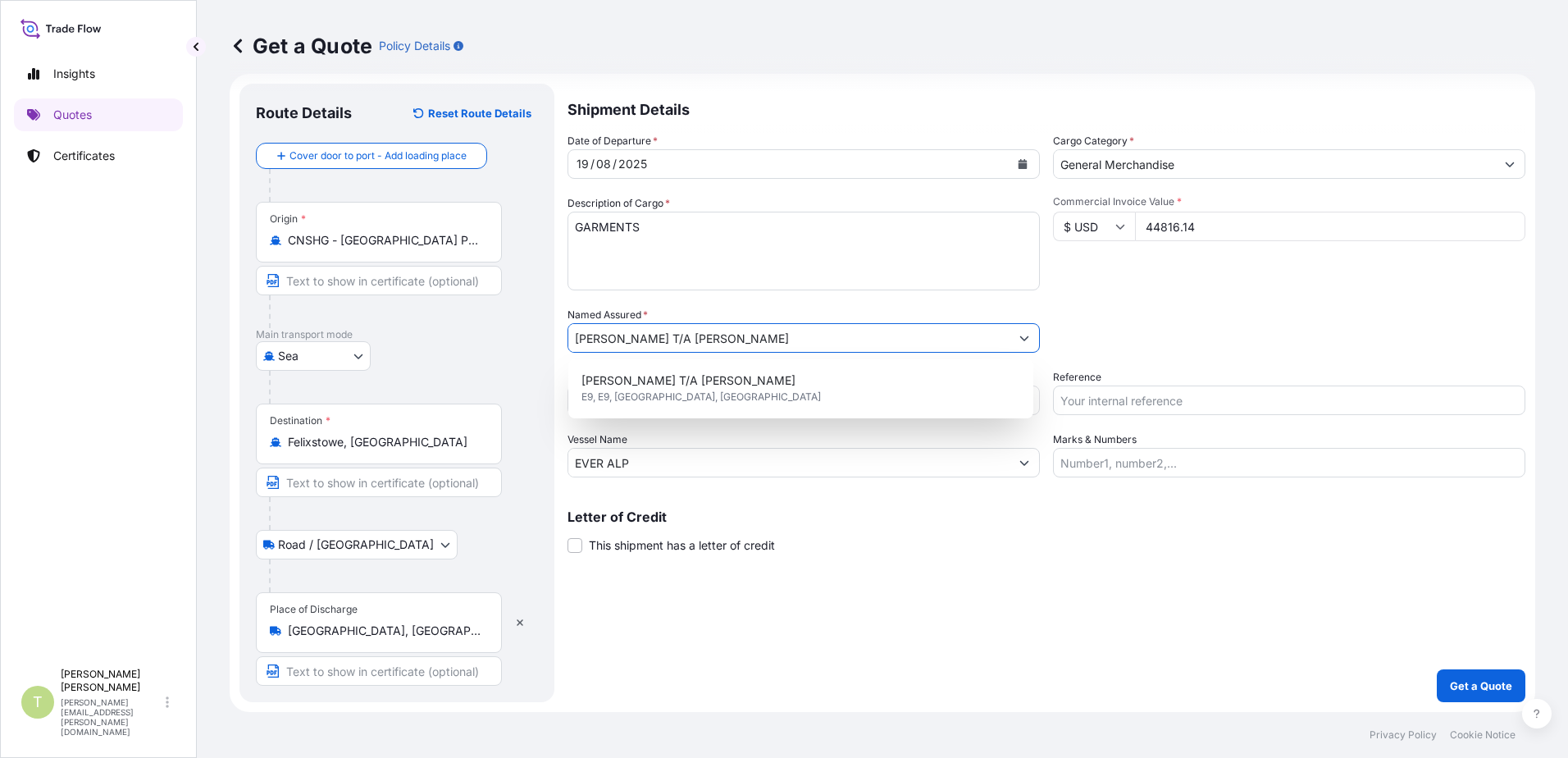
click at [1214, 262] on div "Commercial Invoice Value * $ USD 44816.14" at bounding box center [1289, 243] width 473 height 95
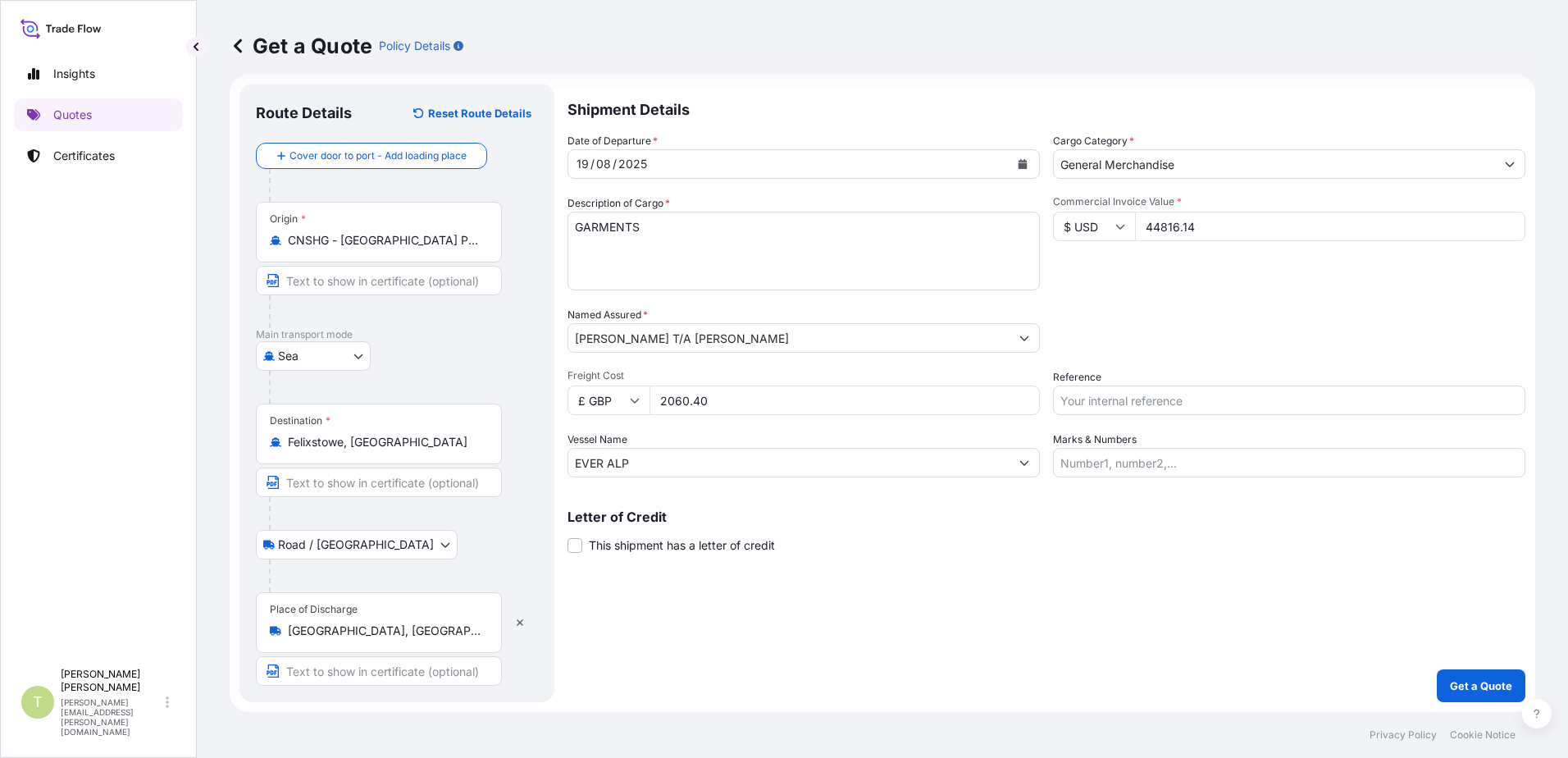
click at [1109, 401] on input "Reference" at bounding box center [1289, 399] width 473 height 29
type input "S02025838"
click at [1202, 506] on div "Letter of Credit This shipment has a letter of credit Letter of credit * Letter…" at bounding box center [1046, 522] width 958 height 63
click at [1180, 450] on input "Marks & Numbers" at bounding box center [1289, 462] width 473 height 29
click at [1164, 463] on input "[PERSON_NAME]" at bounding box center [1289, 462] width 473 height 29
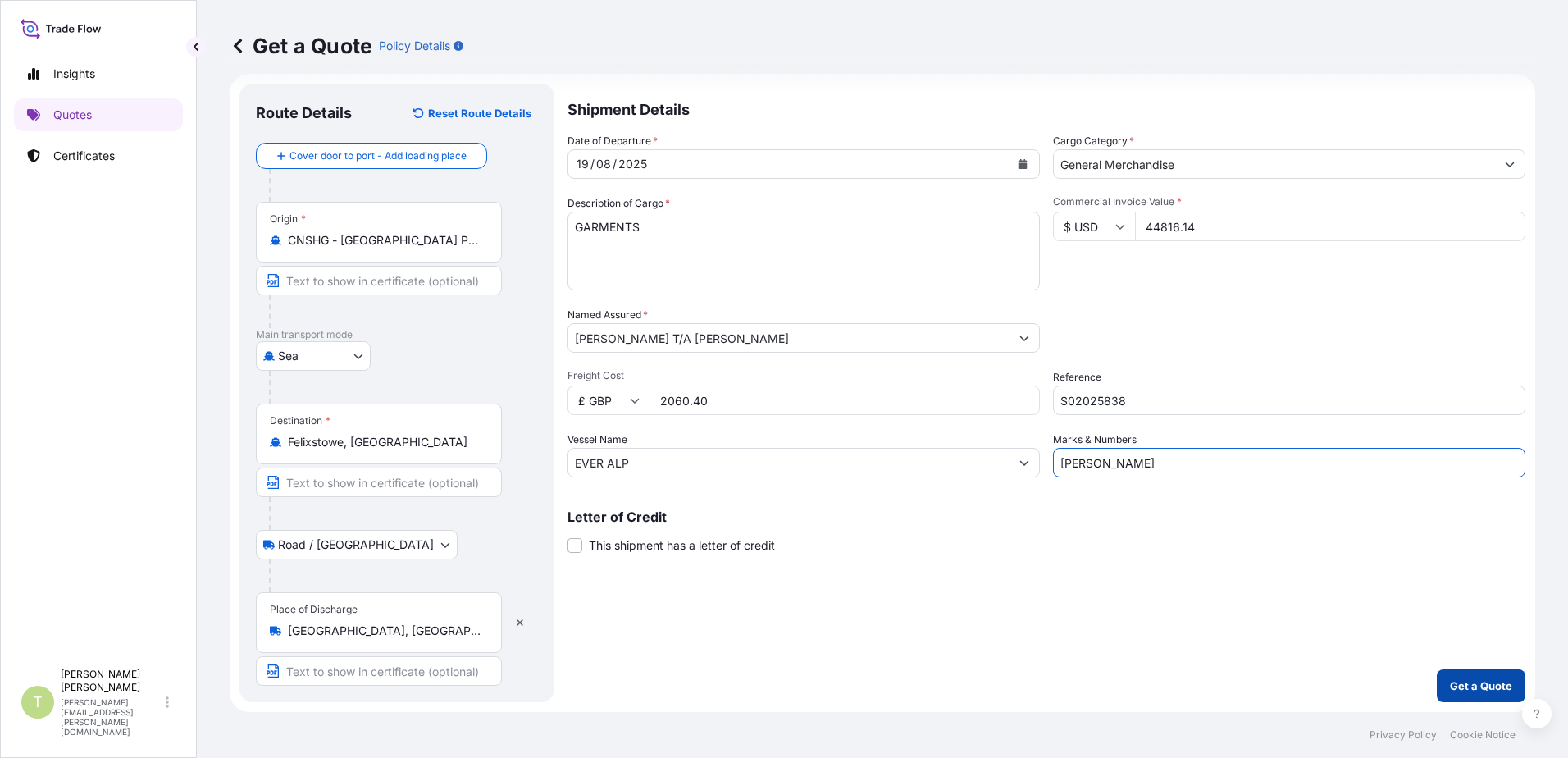
type input "[PERSON_NAME]"
click at [1466, 682] on p "Get a Quote" at bounding box center [1481, 686] width 62 height 17
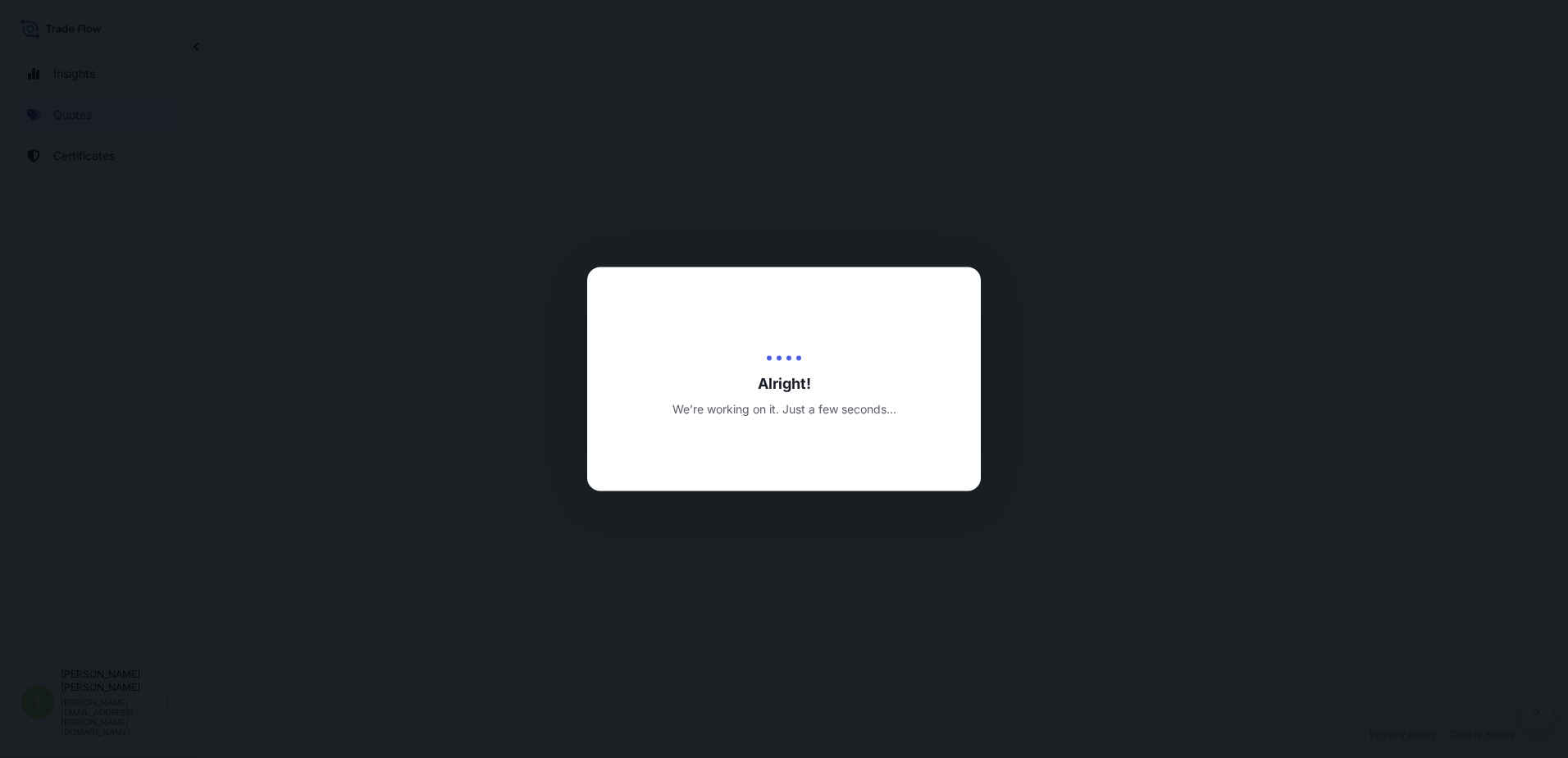
select select "Sea"
select select "Road / [GEOGRAPHIC_DATA]"
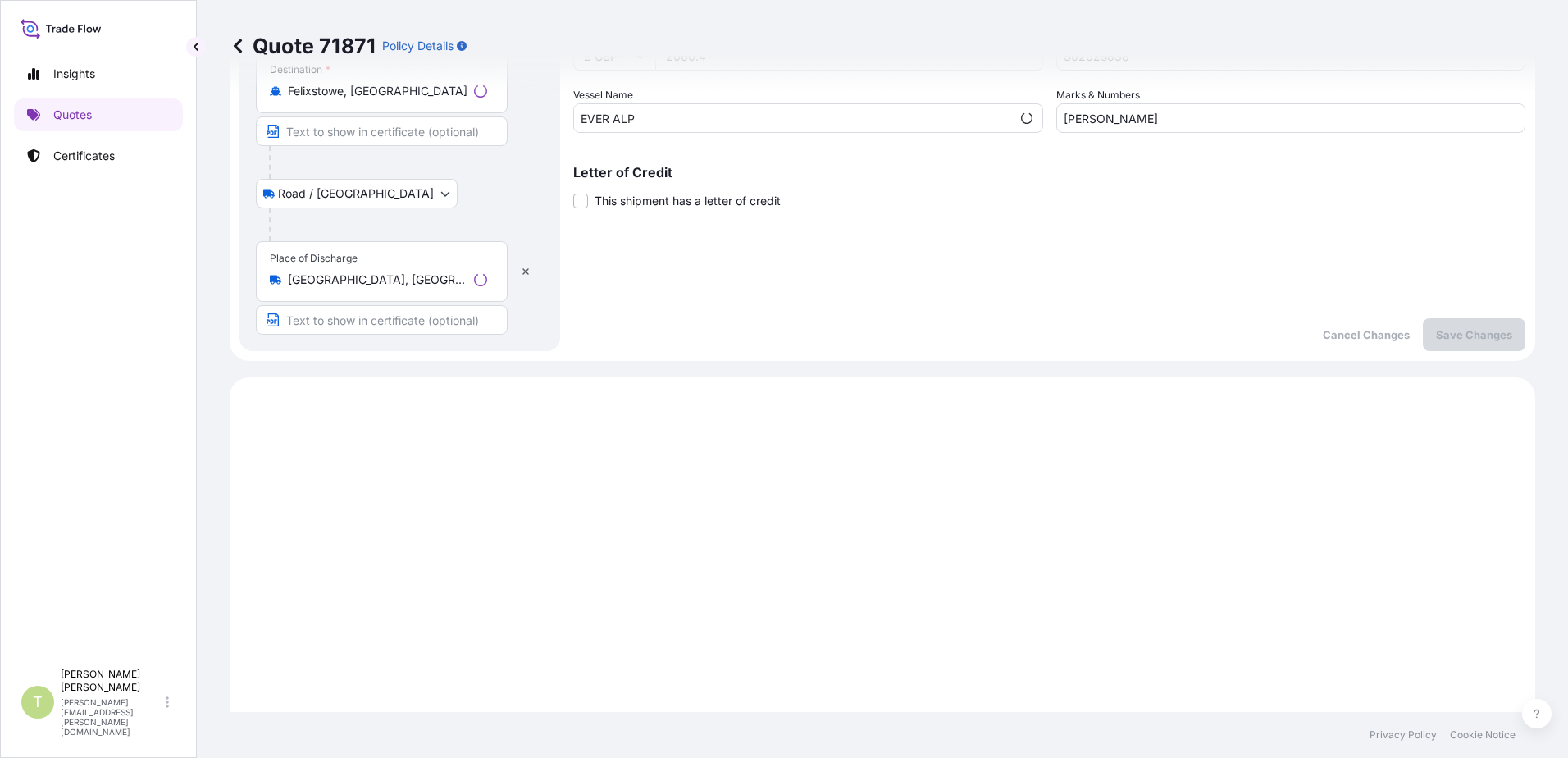
scroll to position [657, 0]
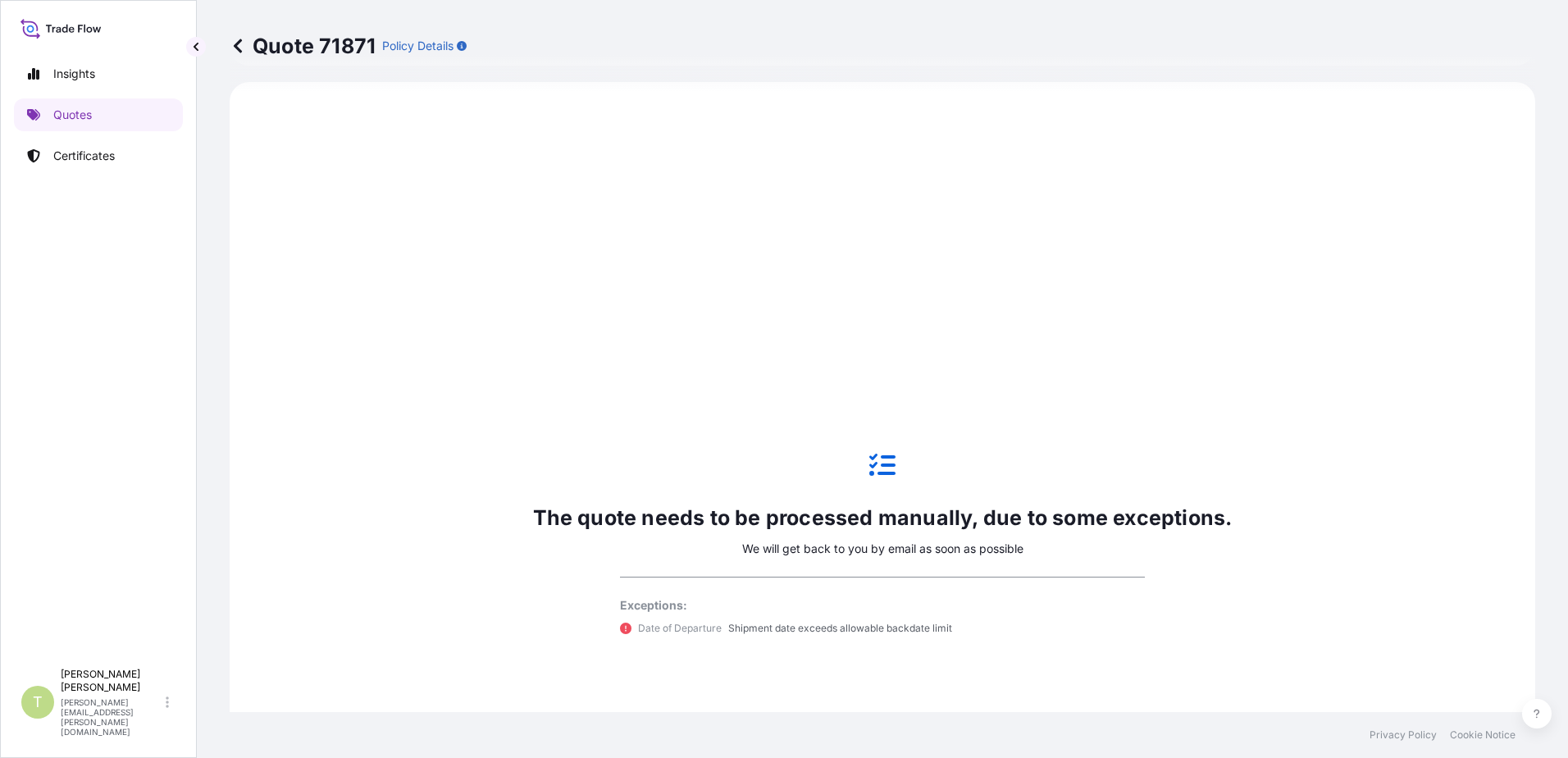
click at [563, 404] on div "The quote needs to be processed manually, due to some exceptions. We will get b…" at bounding box center [883, 543] width 1260 height 877
click at [101, 114] on link "Quotes" at bounding box center [98, 114] width 169 height 32
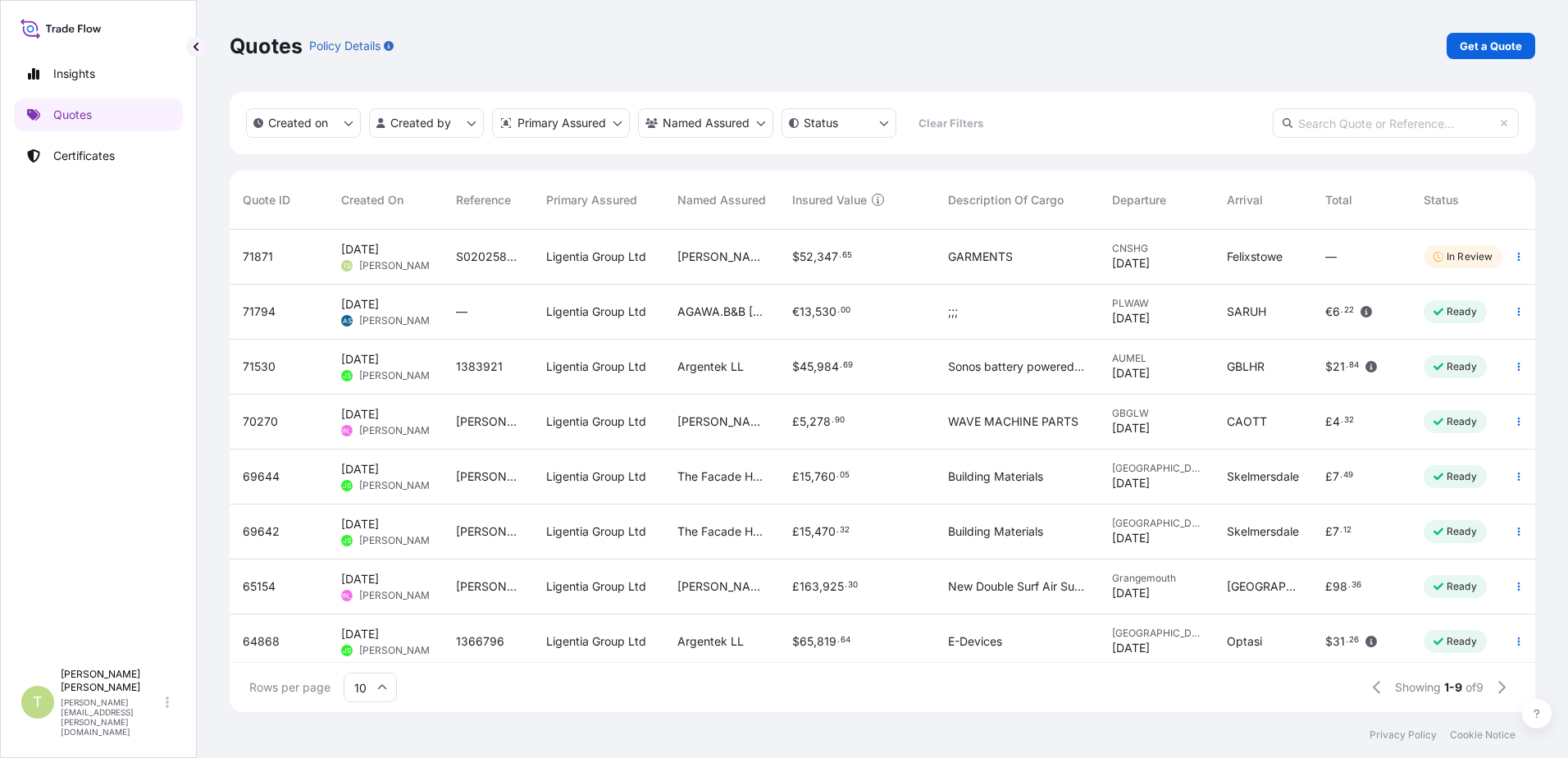
click at [677, 259] on div "[PERSON_NAME] T/A [PERSON_NAME]" at bounding box center [722, 257] width 115 height 55
select select "Sea"
select select "Road / [GEOGRAPHIC_DATA]"
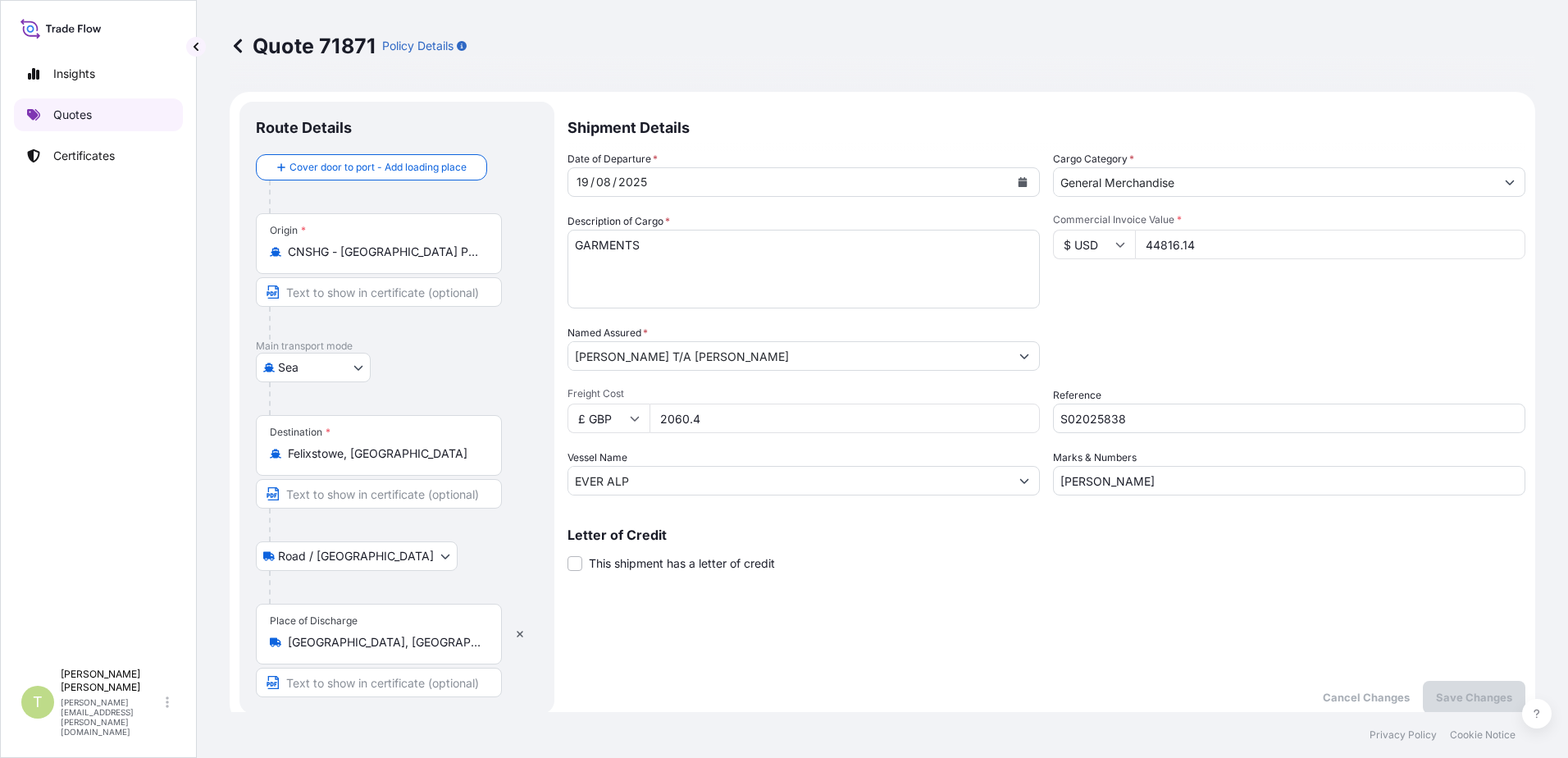
click at [62, 114] on p "Quotes" at bounding box center [72, 115] width 38 height 17
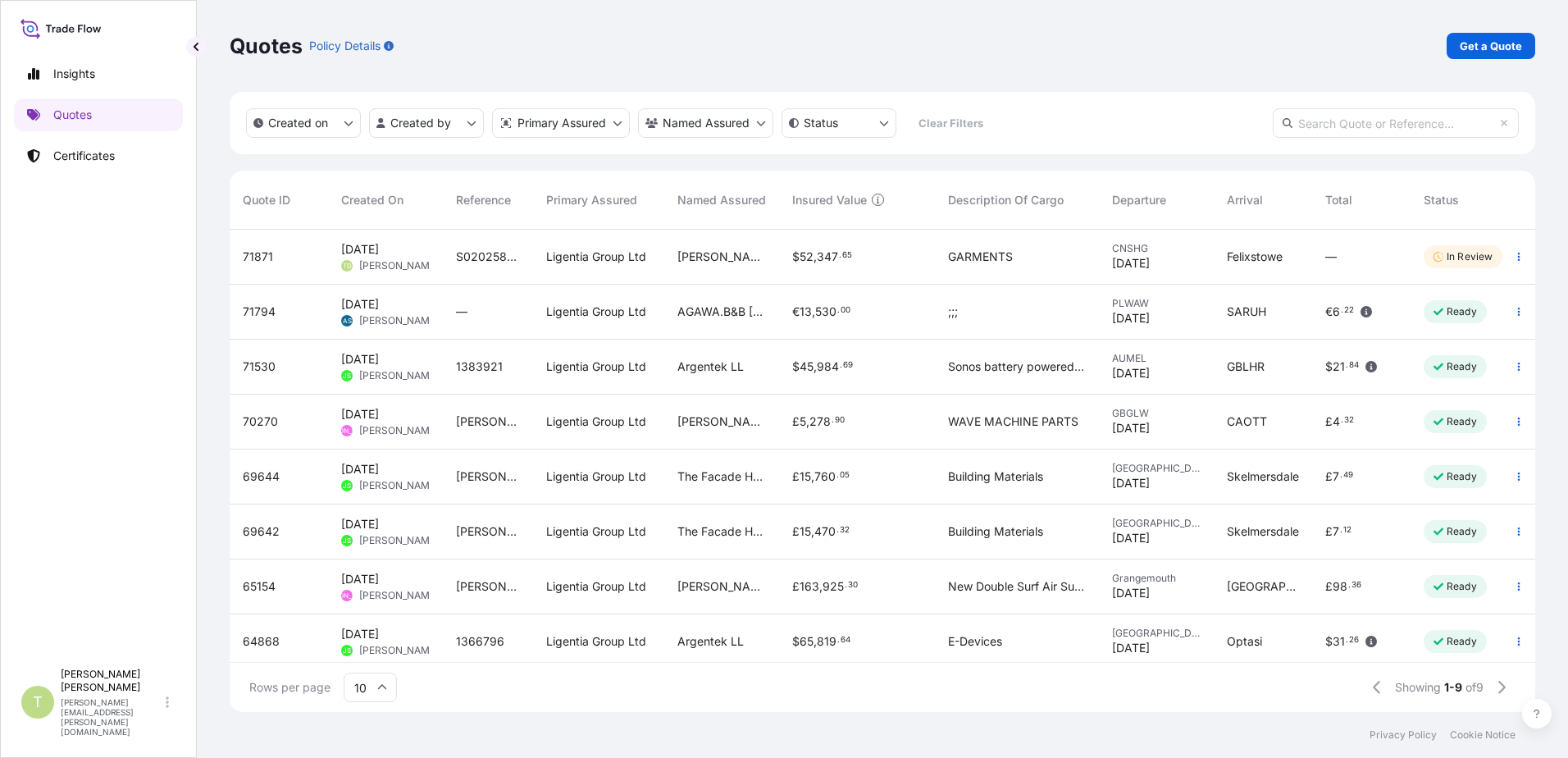
click at [824, 374] on div "$ 45 , 984 . 69" at bounding box center [856, 367] width 156 height 55
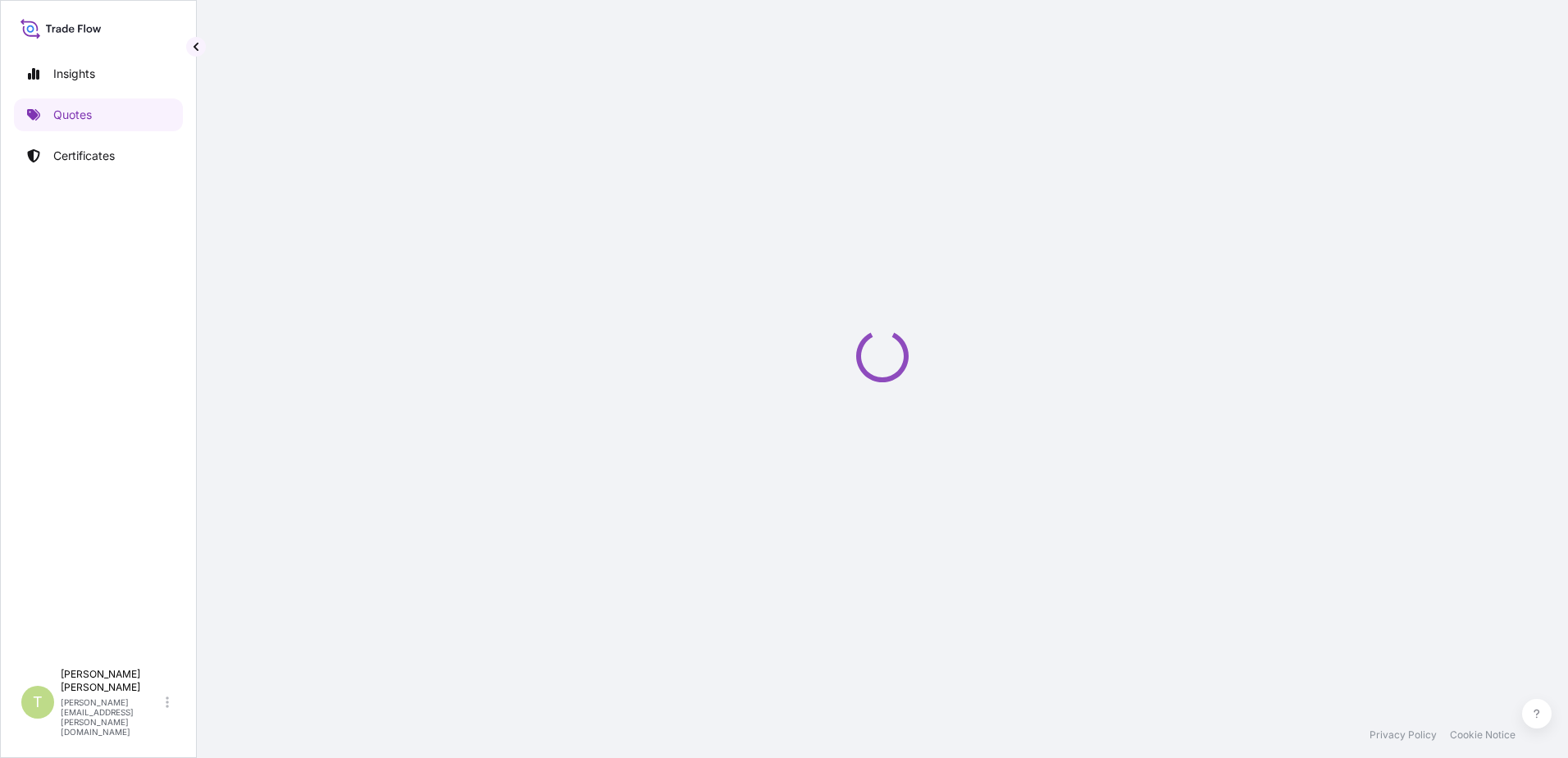
select select "Road / [GEOGRAPHIC_DATA]"
select select "Air"
select select "Road / [GEOGRAPHIC_DATA]"
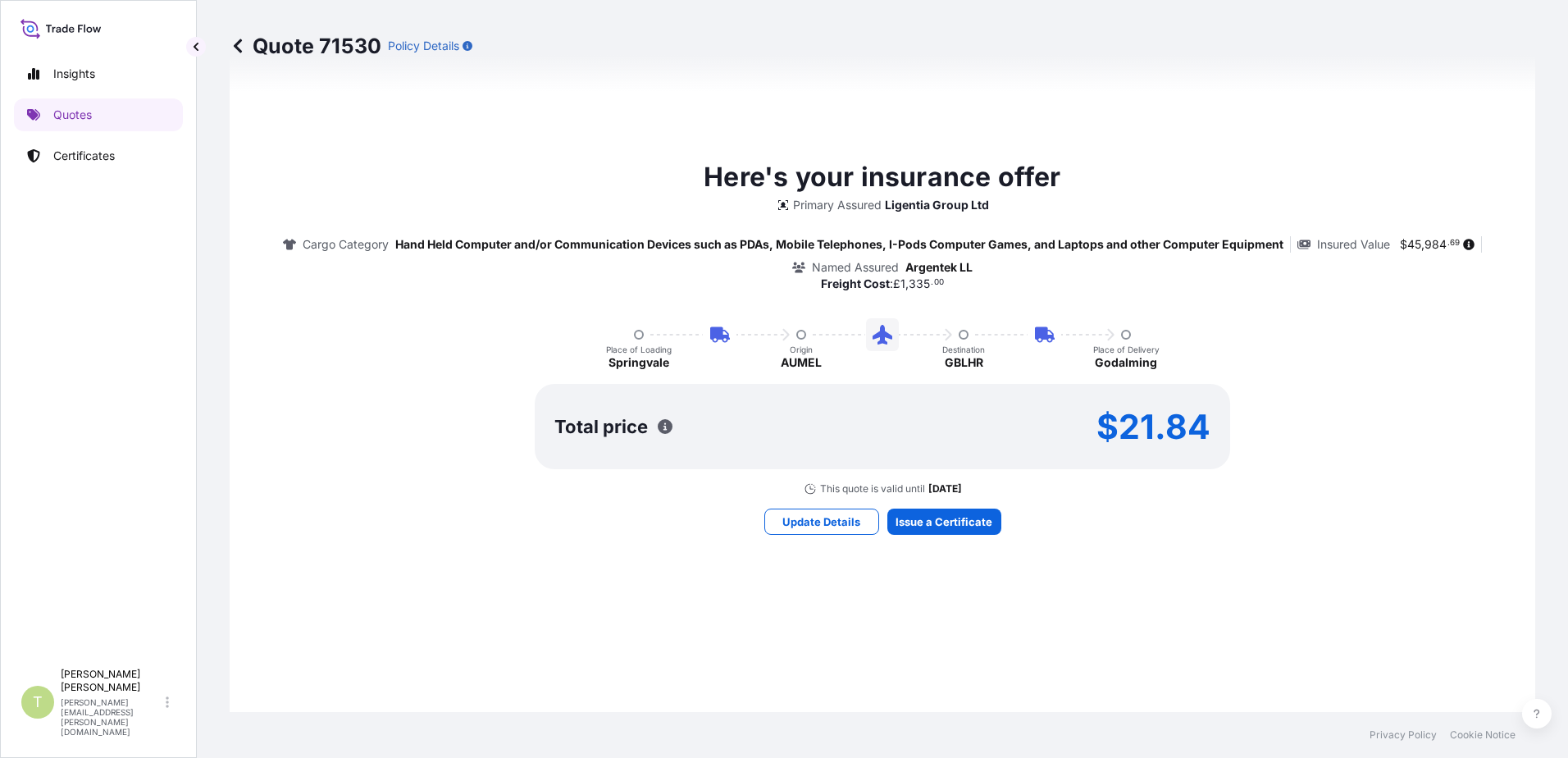
scroll to position [1279, 0]
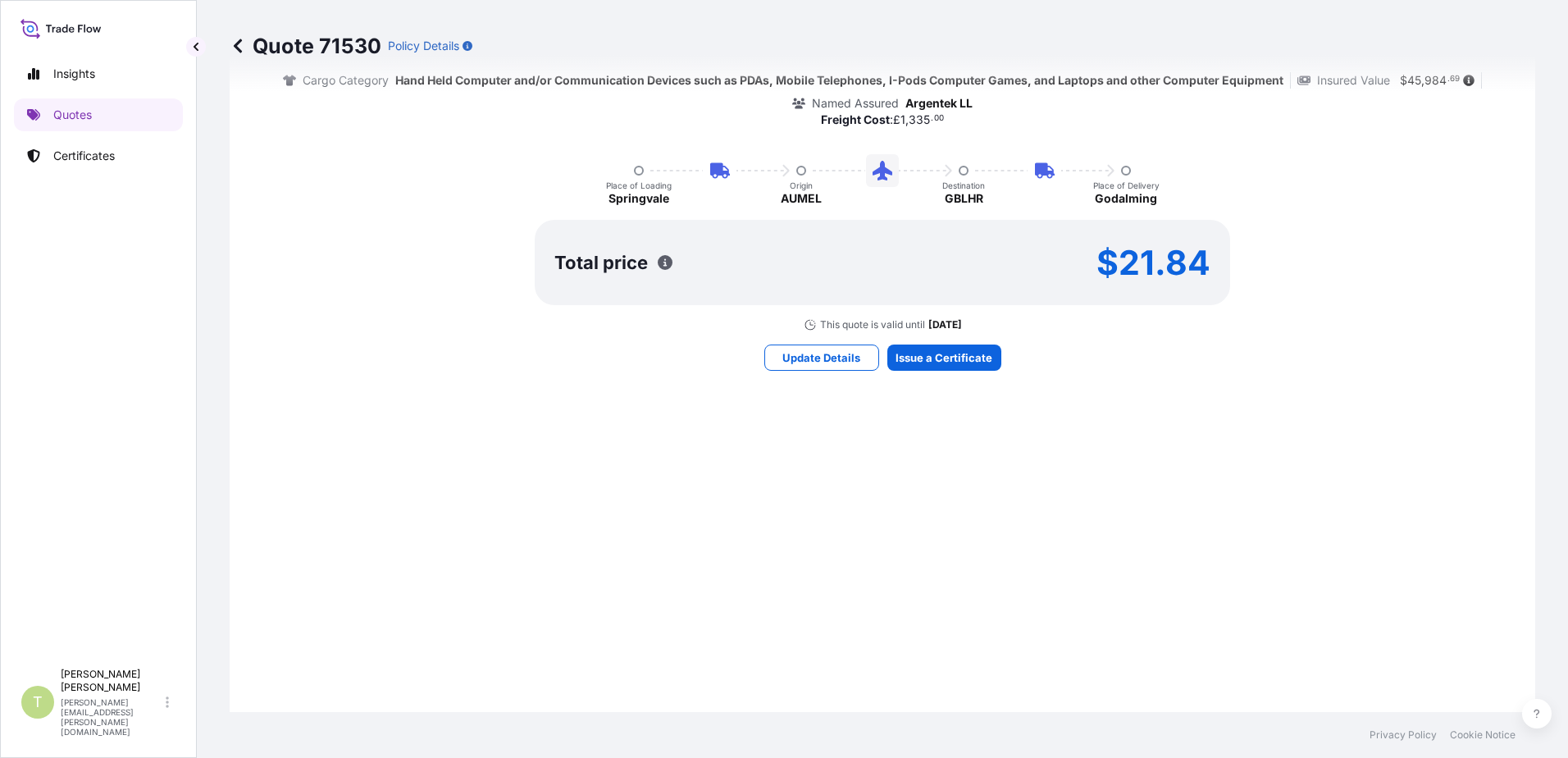
click at [739, 495] on div "Here's your insurance offer Primary Assured Ligentia Group Ltd Cargo Category H…" at bounding box center [883, 182] width 1260 height 1138
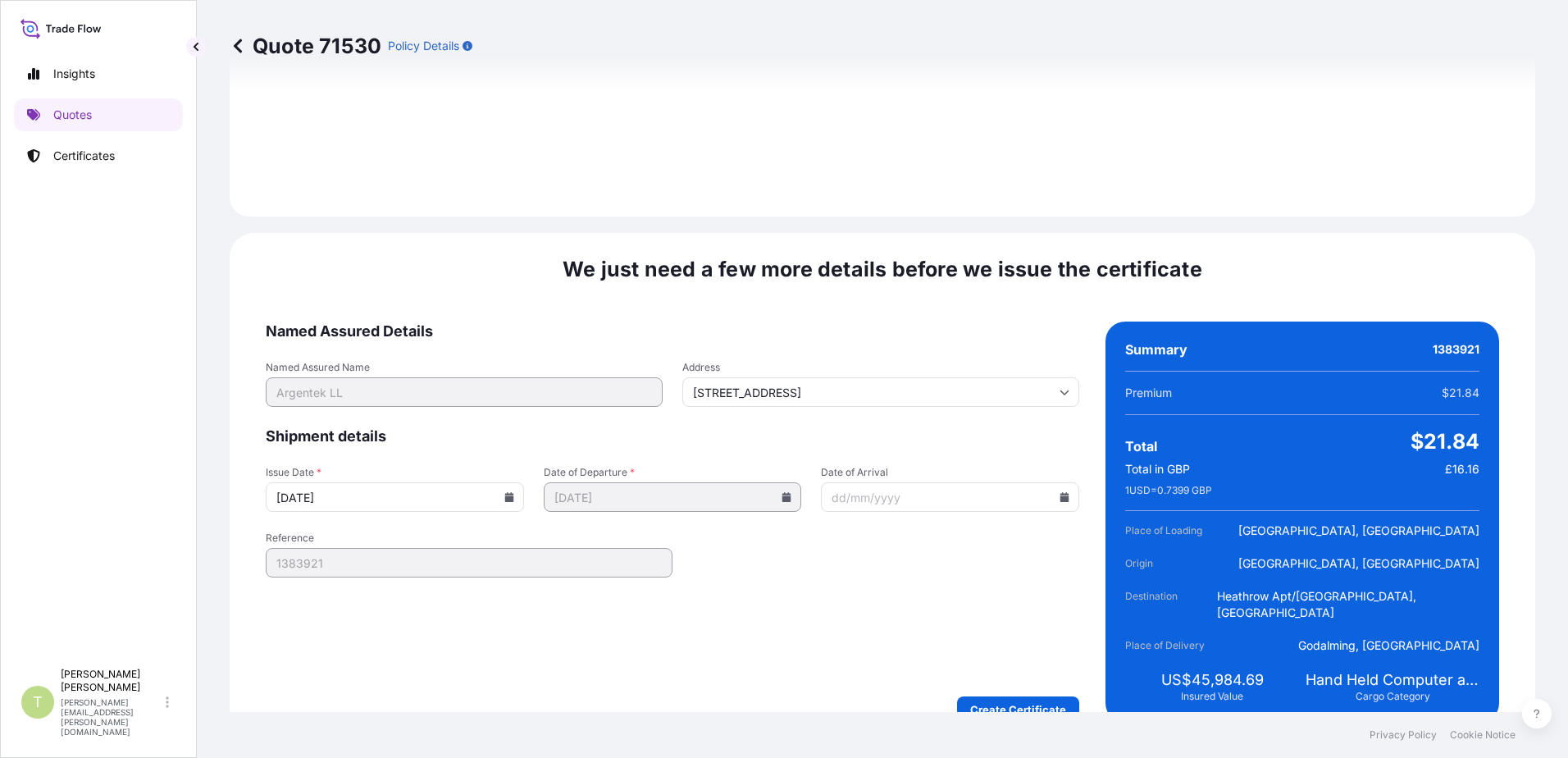
scroll to position [2366, 0]
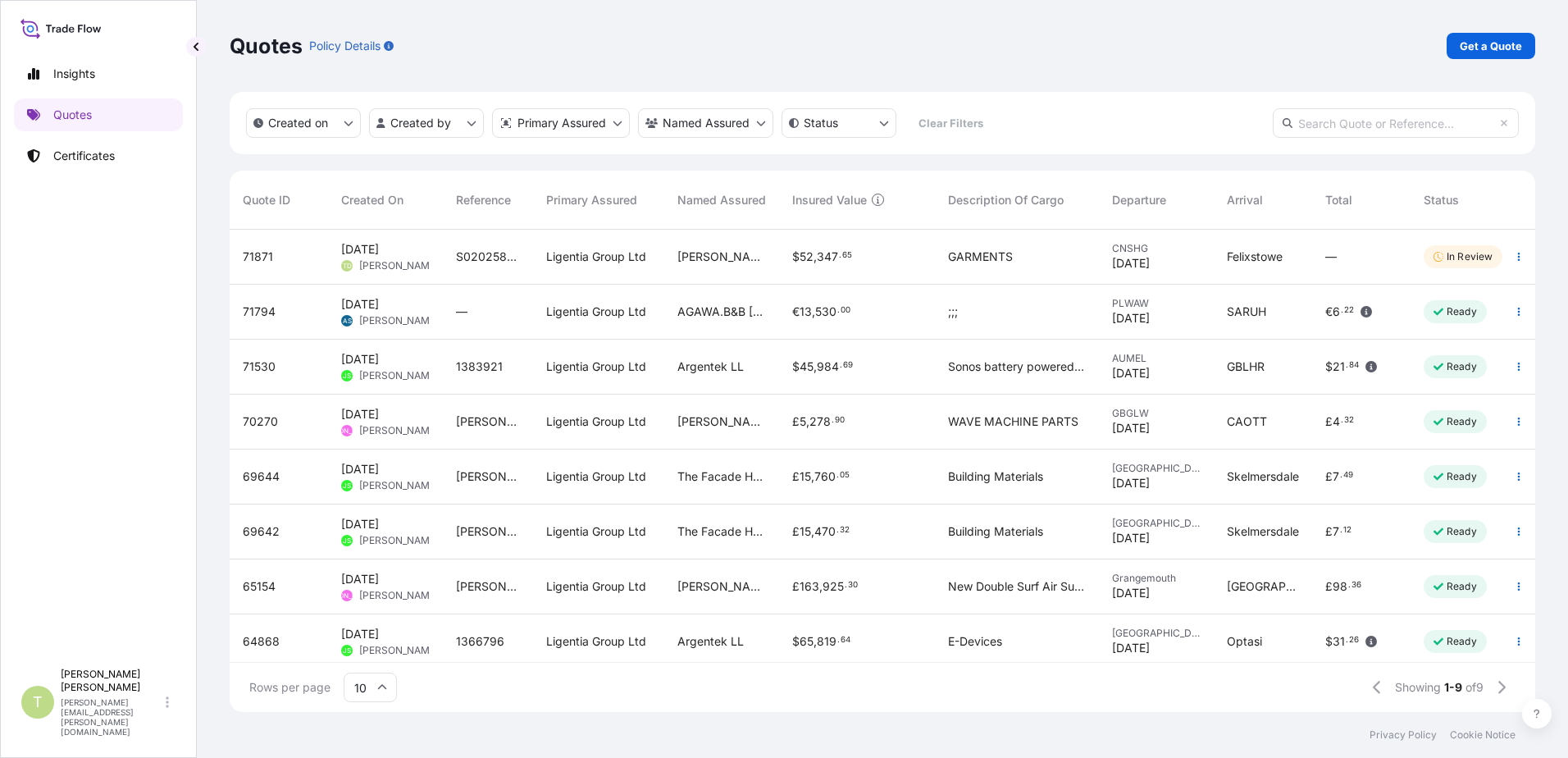
click at [1376, 126] on input "text" at bounding box center [1396, 122] width 246 height 29
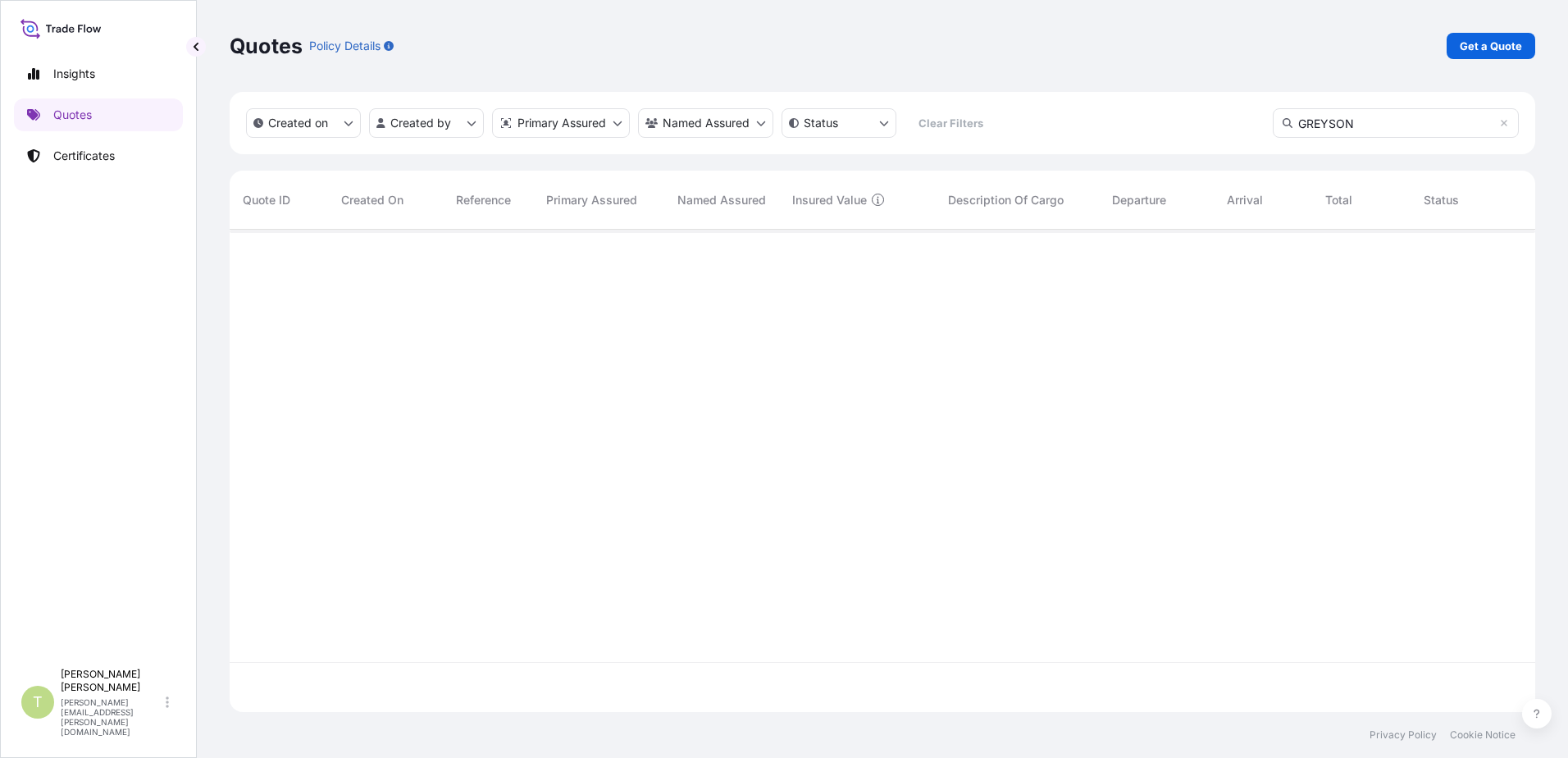
scroll to position [529, 1293]
type input "G"
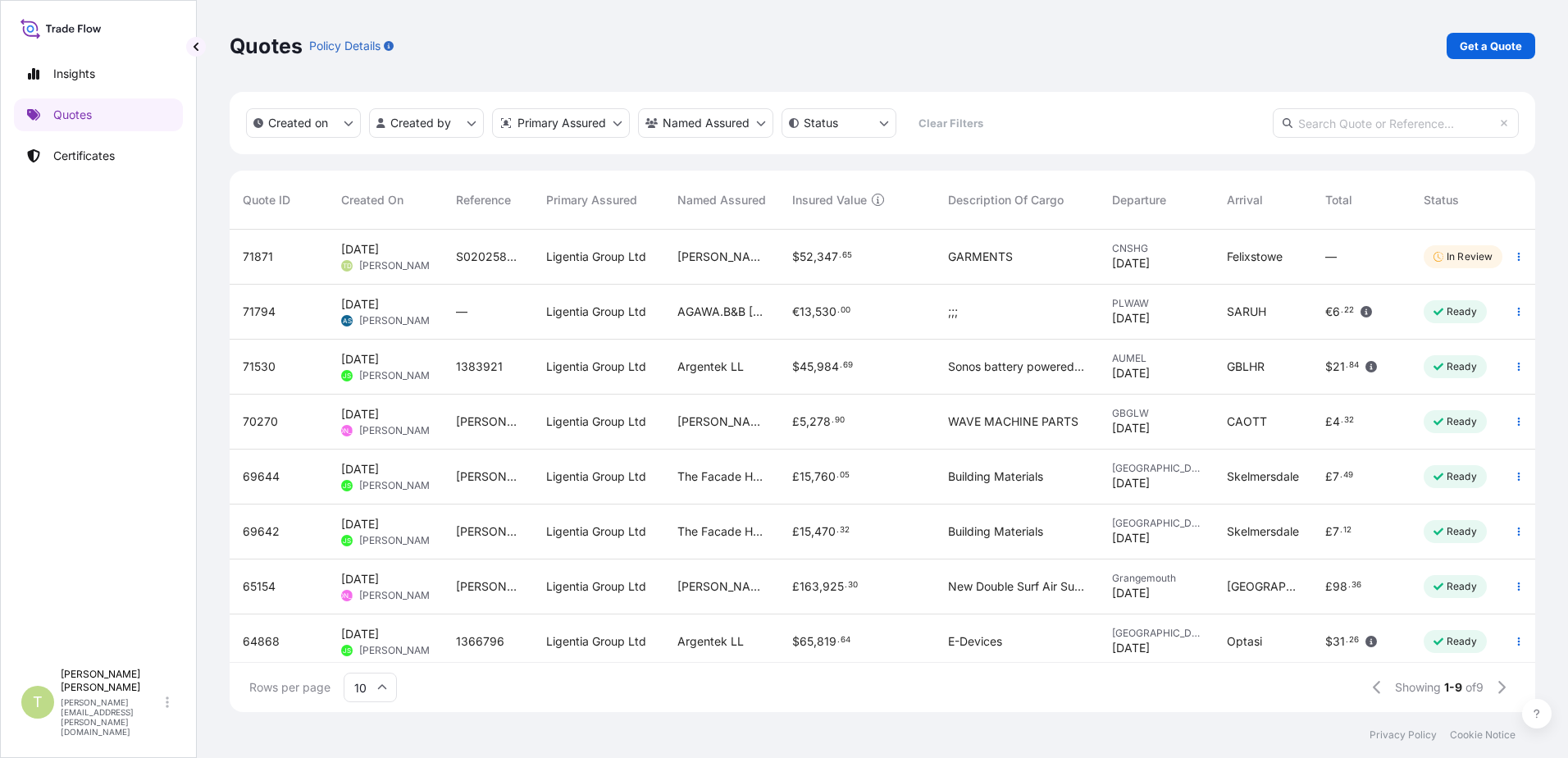
click at [1331, 121] on input "text" at bounding box center [1396, 122] width 246 height 29
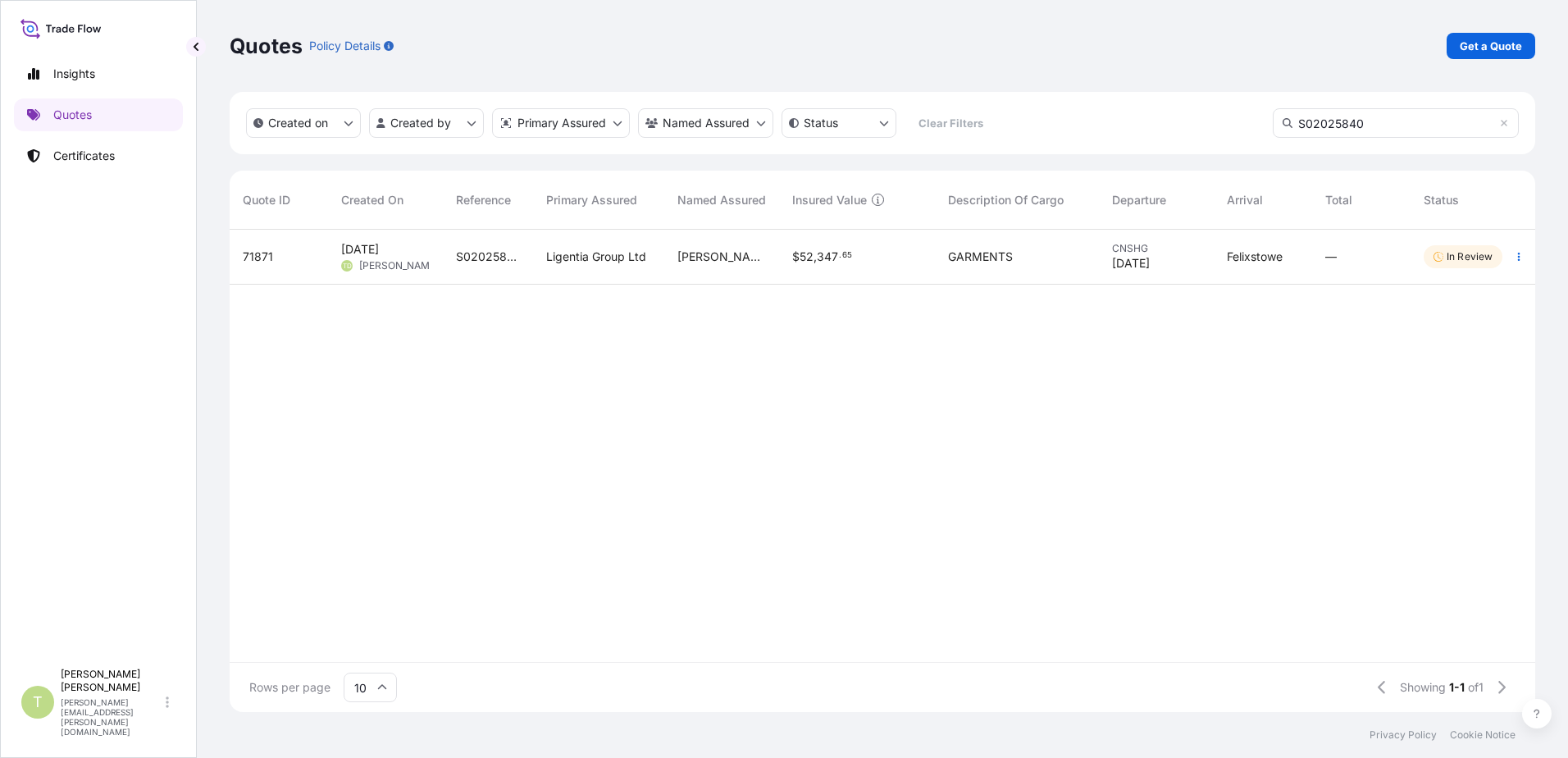
scroll to position [529, 1293]
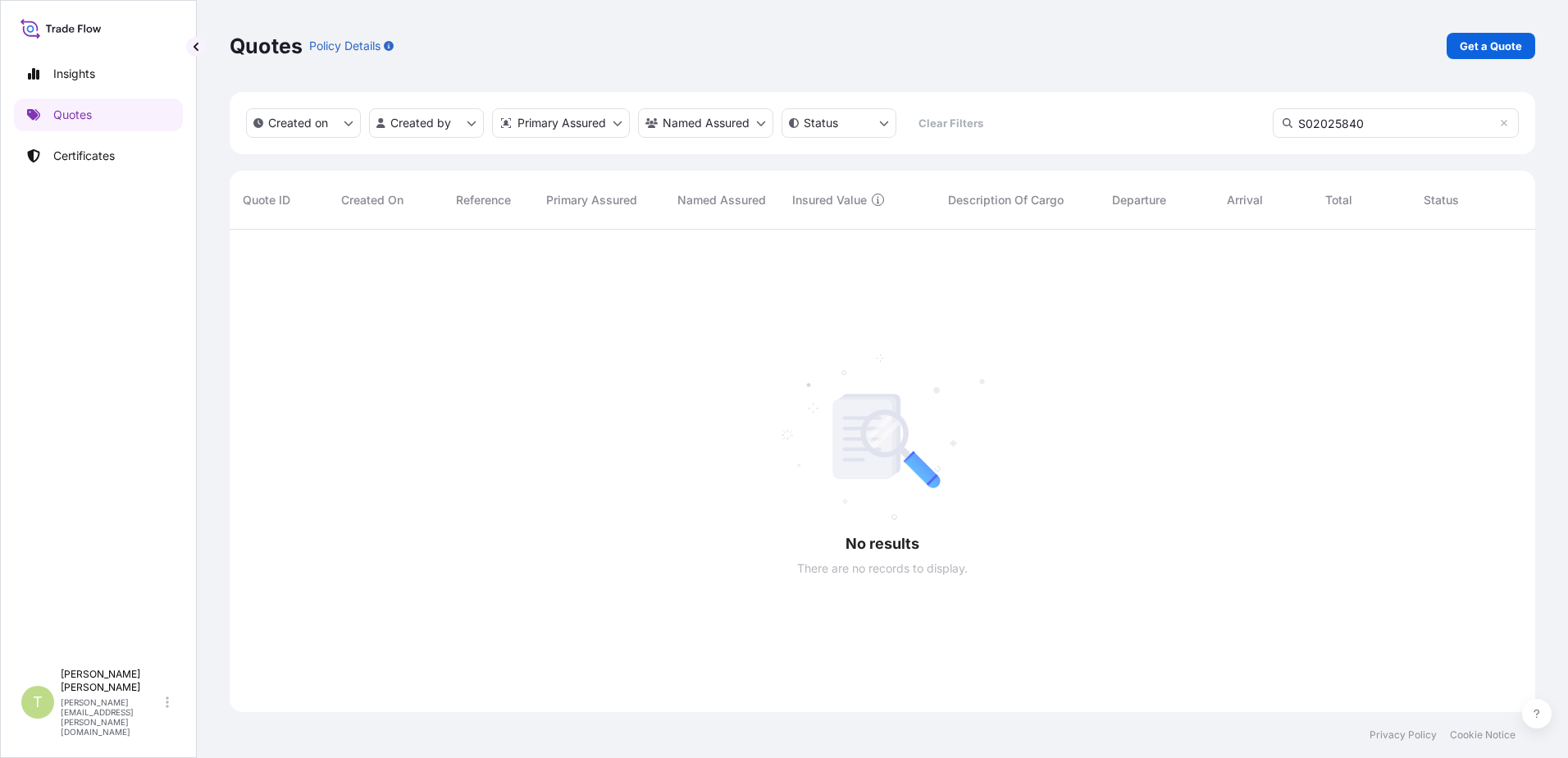
type input "S02025840"
click at [474, 127] on html "Insights Quotes Certificates T [PERSON_NAME] [PERSON_NAME][EMAIL_ADDRESS][PERSO…" at bounding box center [784, 379] width 1568 height 758
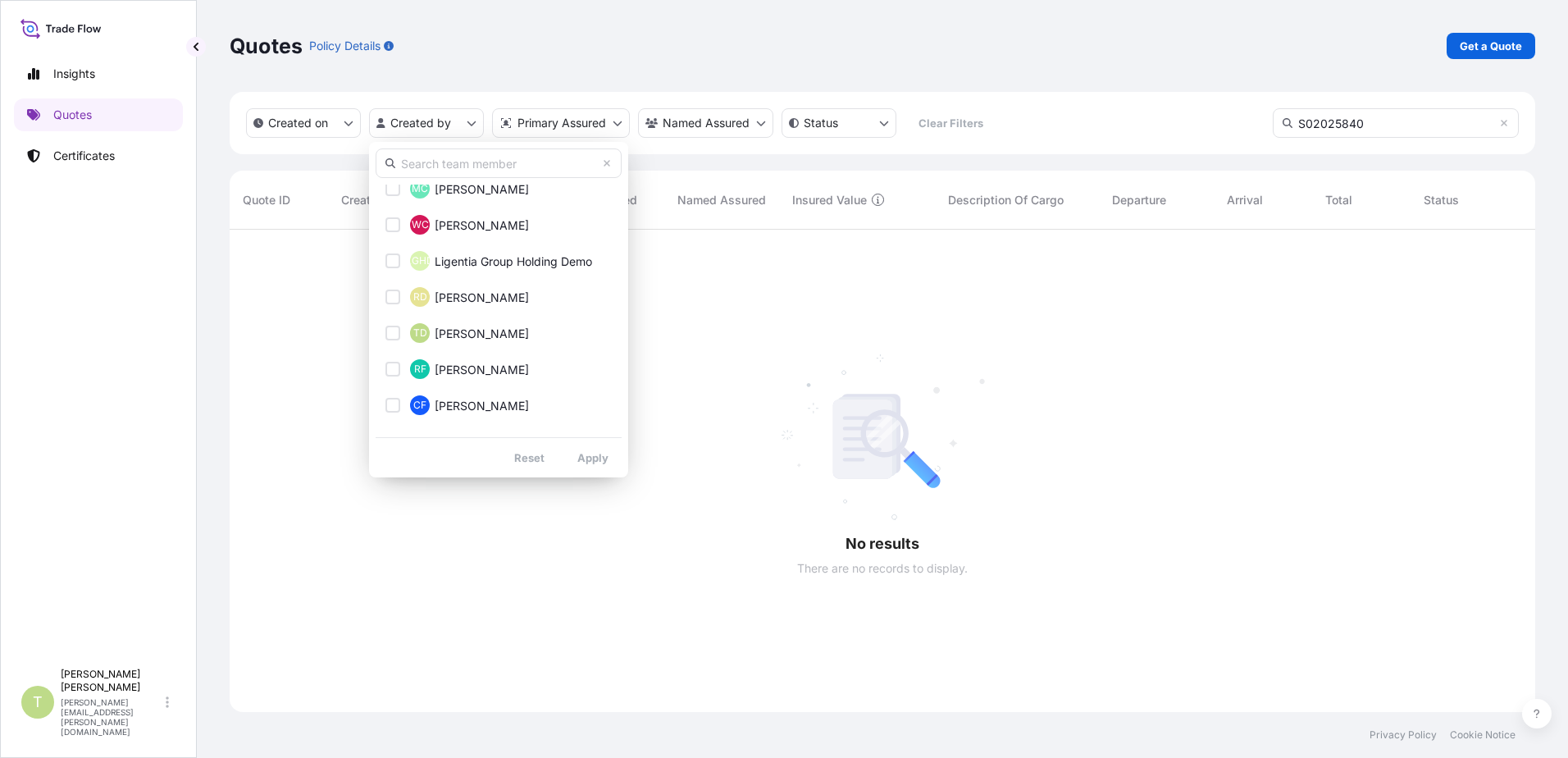
scroll to position [410, 0]
click at [514, 330] on button "TD [PERSON_NAME]" at bounding box center [499, 331] width 246 height 32
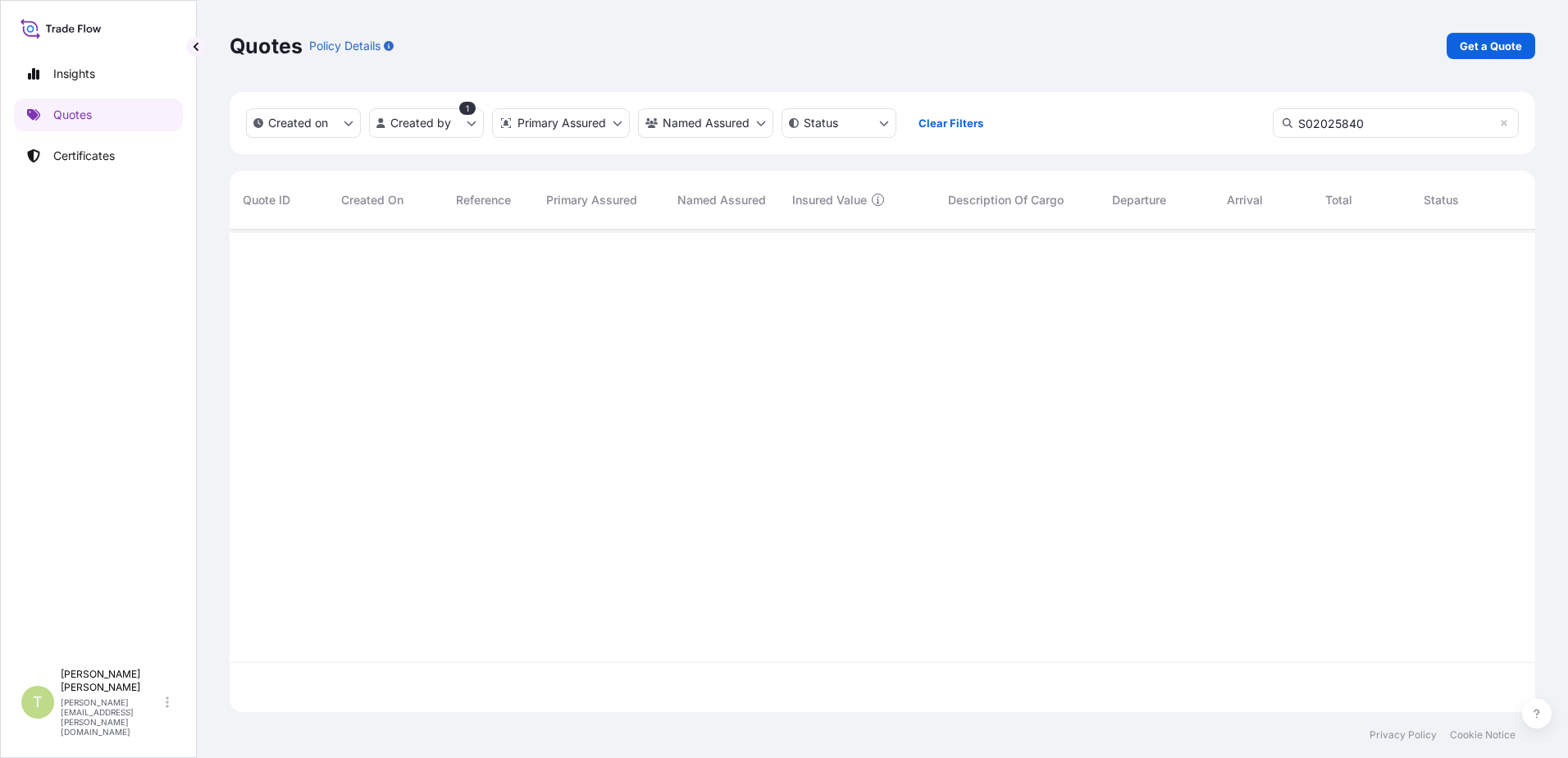
scroll to position [529, 1293]
drag, startPoint x: 1402, startPoint y: 129, endPoint x: 918, endPoint y: 134, distance: 484.0
click at [939, 131] on div "Created on Created by 1 Primary Assured Named Assured Status Clear Filters S020…" at bounding box center [882, 122] width 1306 height 62
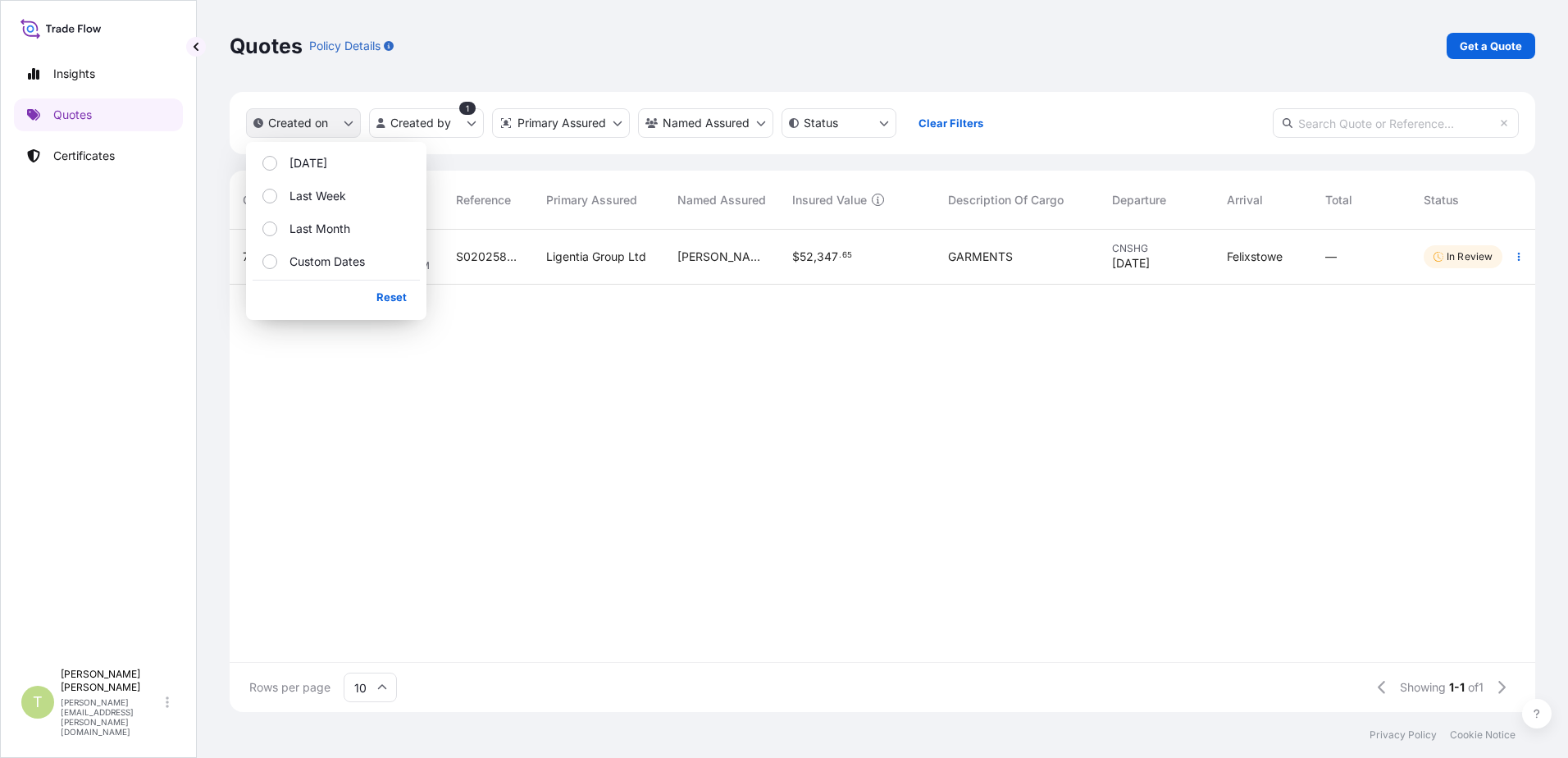
click at [353, 123] on icon "createdOn Filter options" at bounding box center [349, 123] width 10 height 10
click at [314, 225] on p "Last Month" at bounding box center [320, 229] width 61 height 17
click at [269, 261] on div "Select Option" at bounding box center [270, 262] width 15 height 15
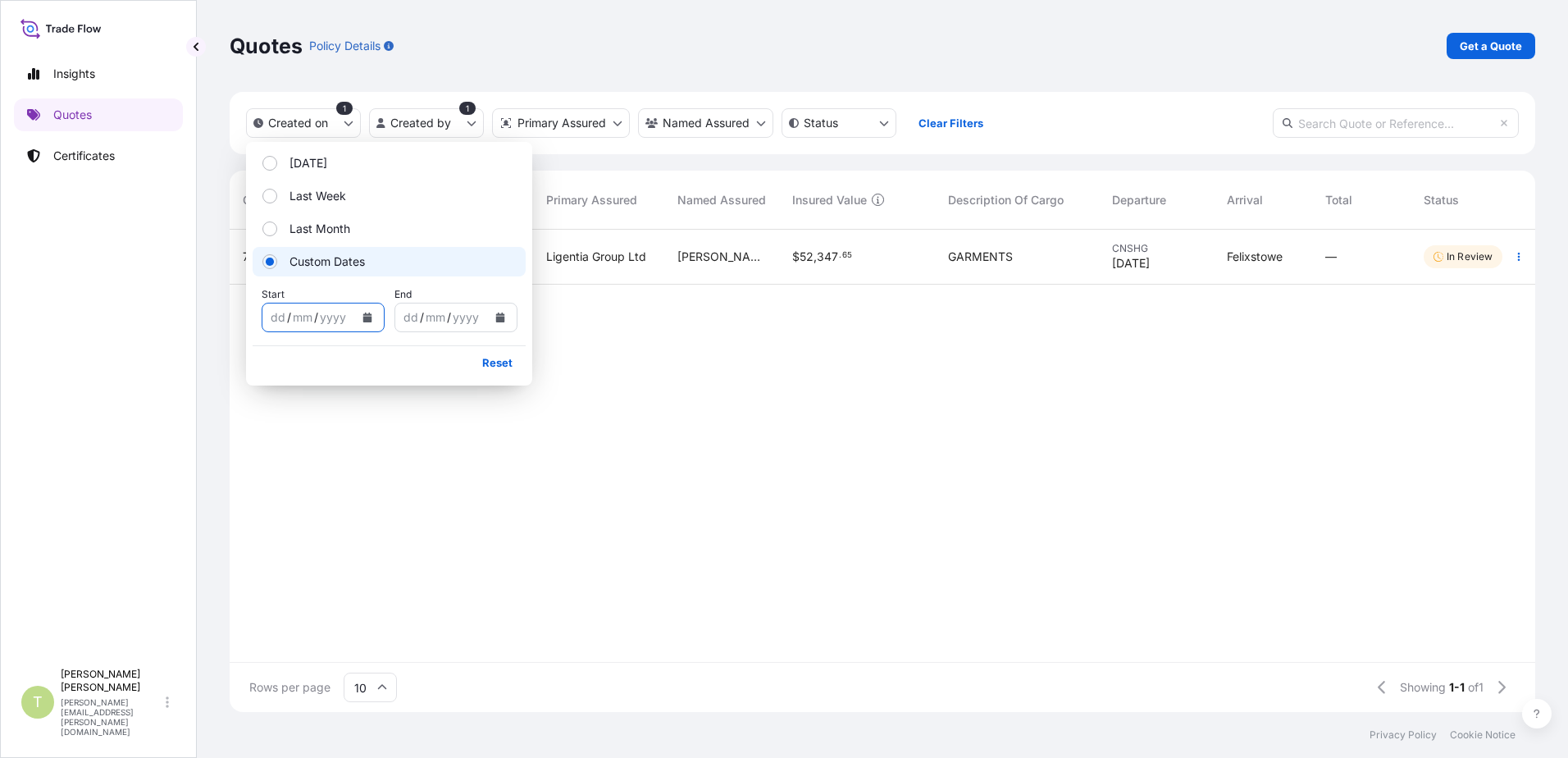
click at [366, 319] on icon "Calendar" at bounding box center [367, 317] width 9 height 10
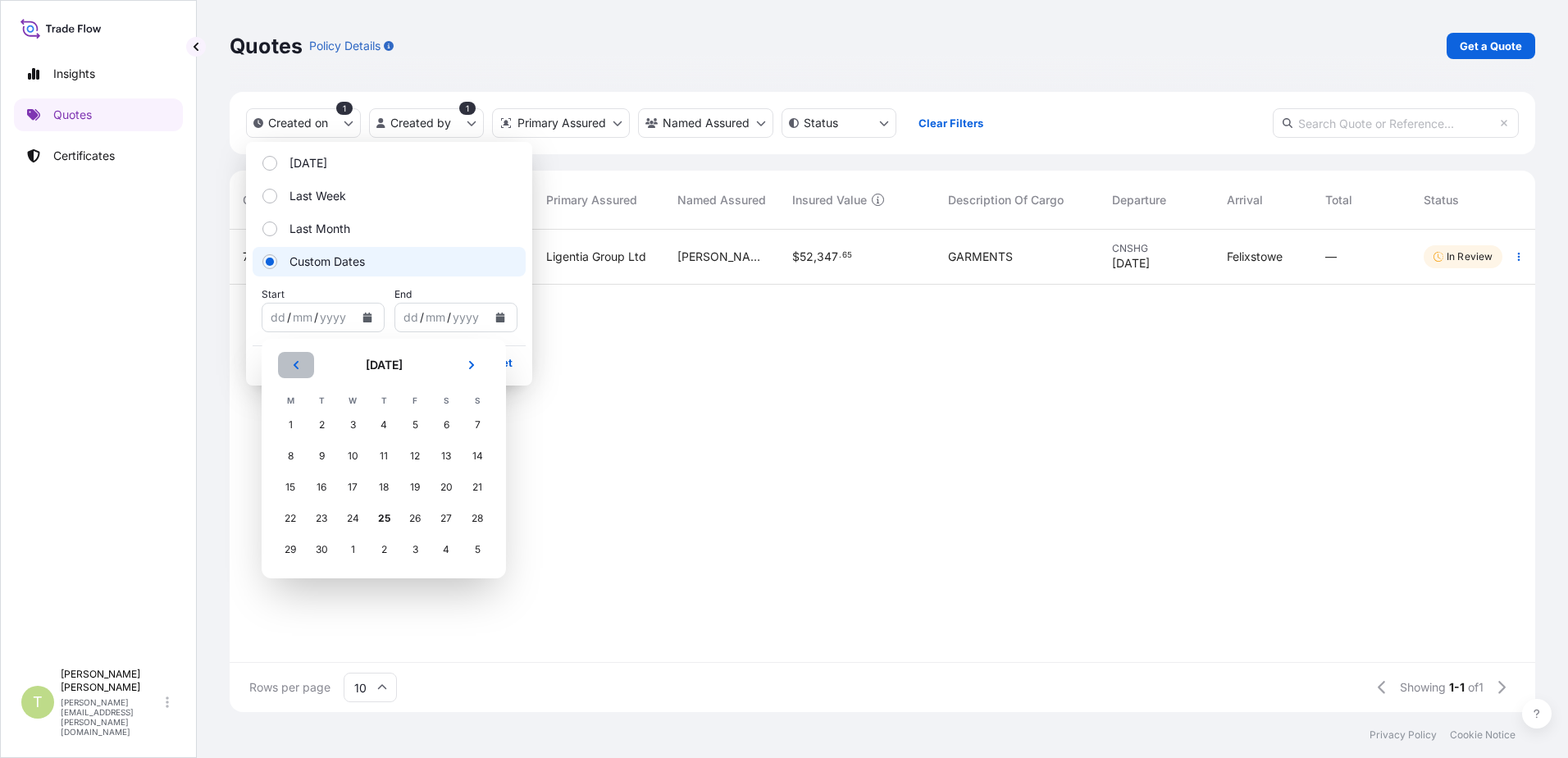
click at [295, 369] on icon "Previous" at bounding box center [296, 365] width 10 height 10
click at [416, 424] on div "1" at bounding box center [414, 424] width 29 height 29
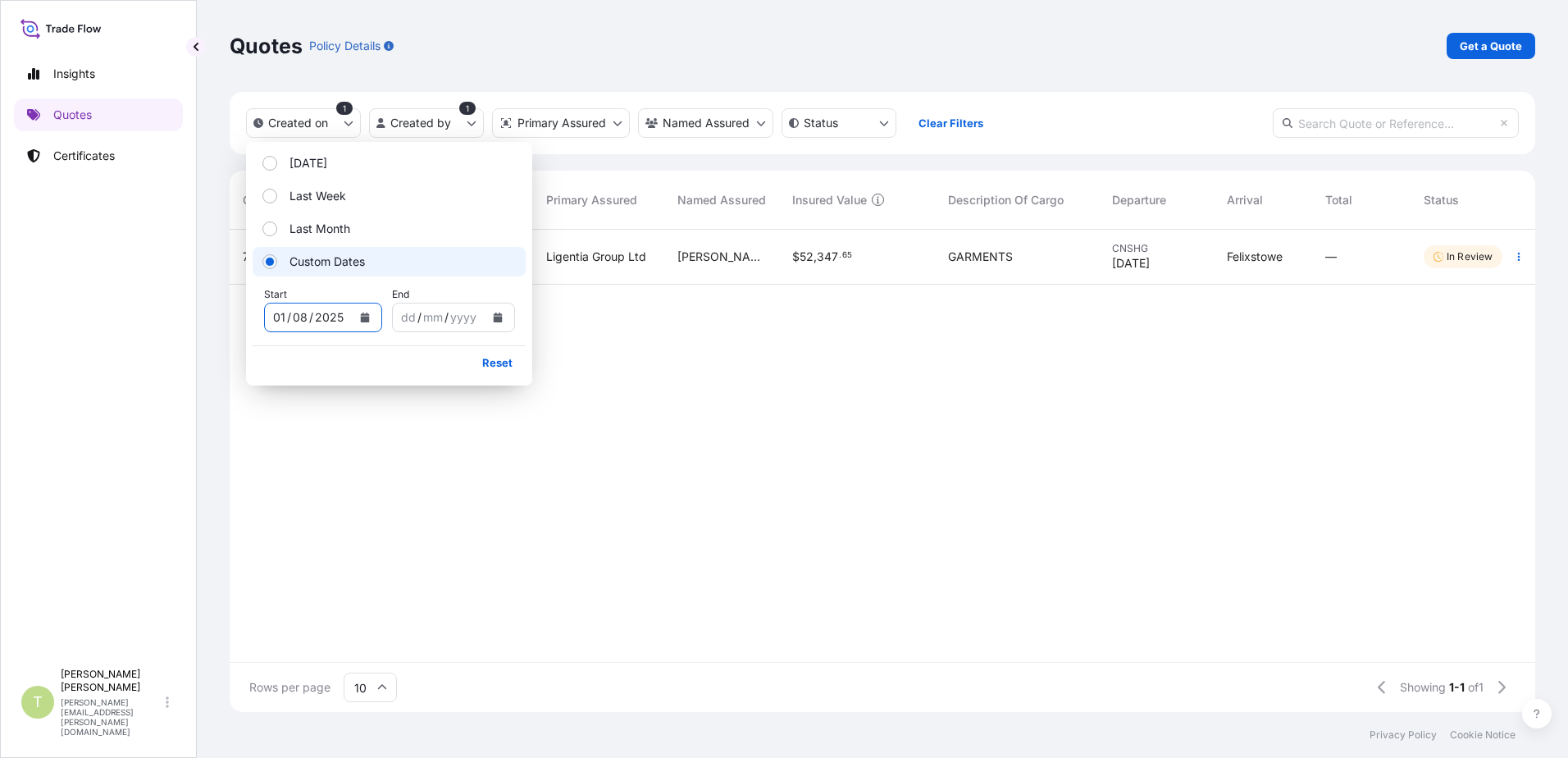
click at [494, 320] on icon "Calendar" at bounding box center [497, 317] width 9 height 10
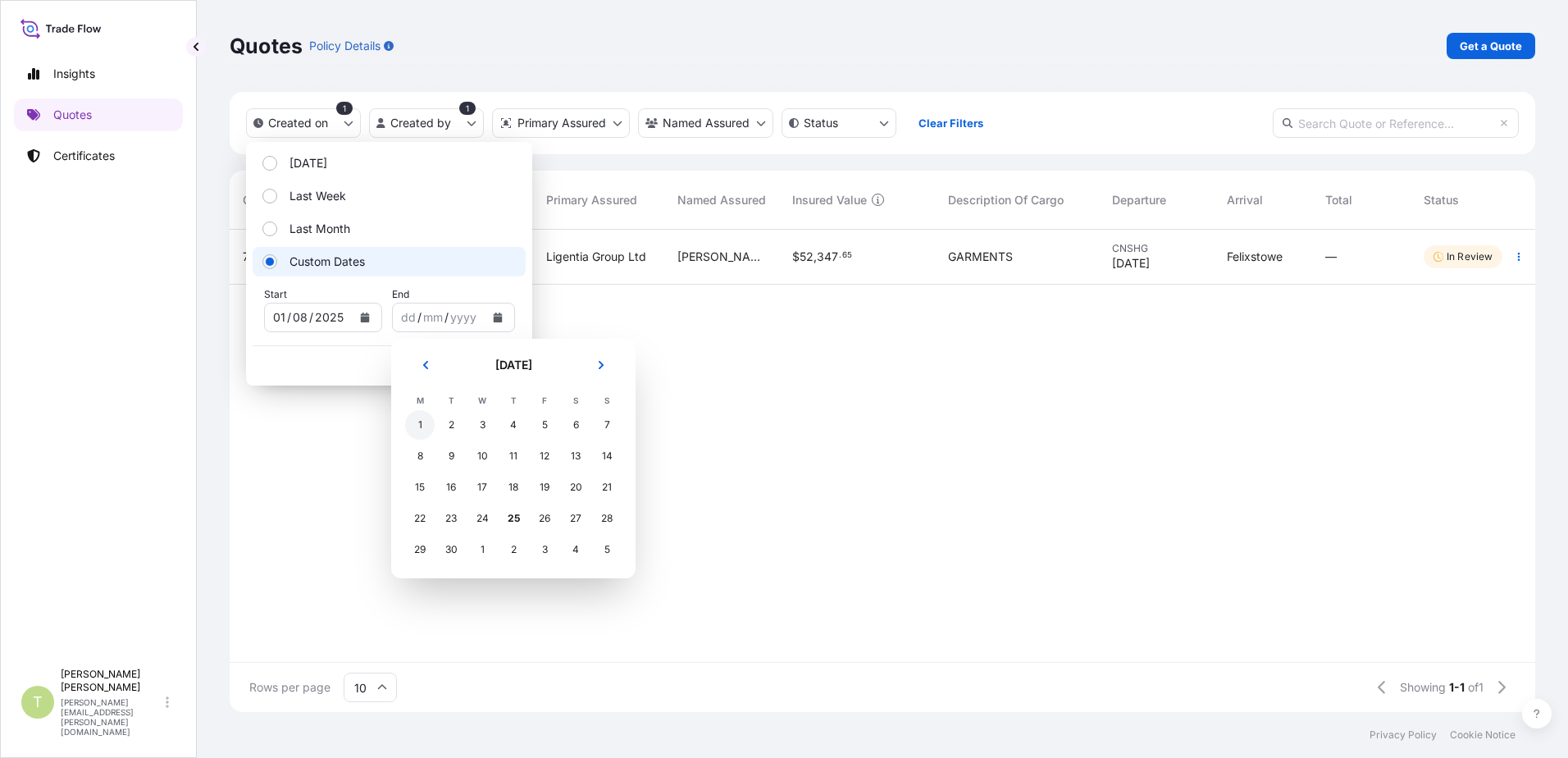
click at [424, 424] on div "1" at bounding box center [419, 424] width 29 height 29
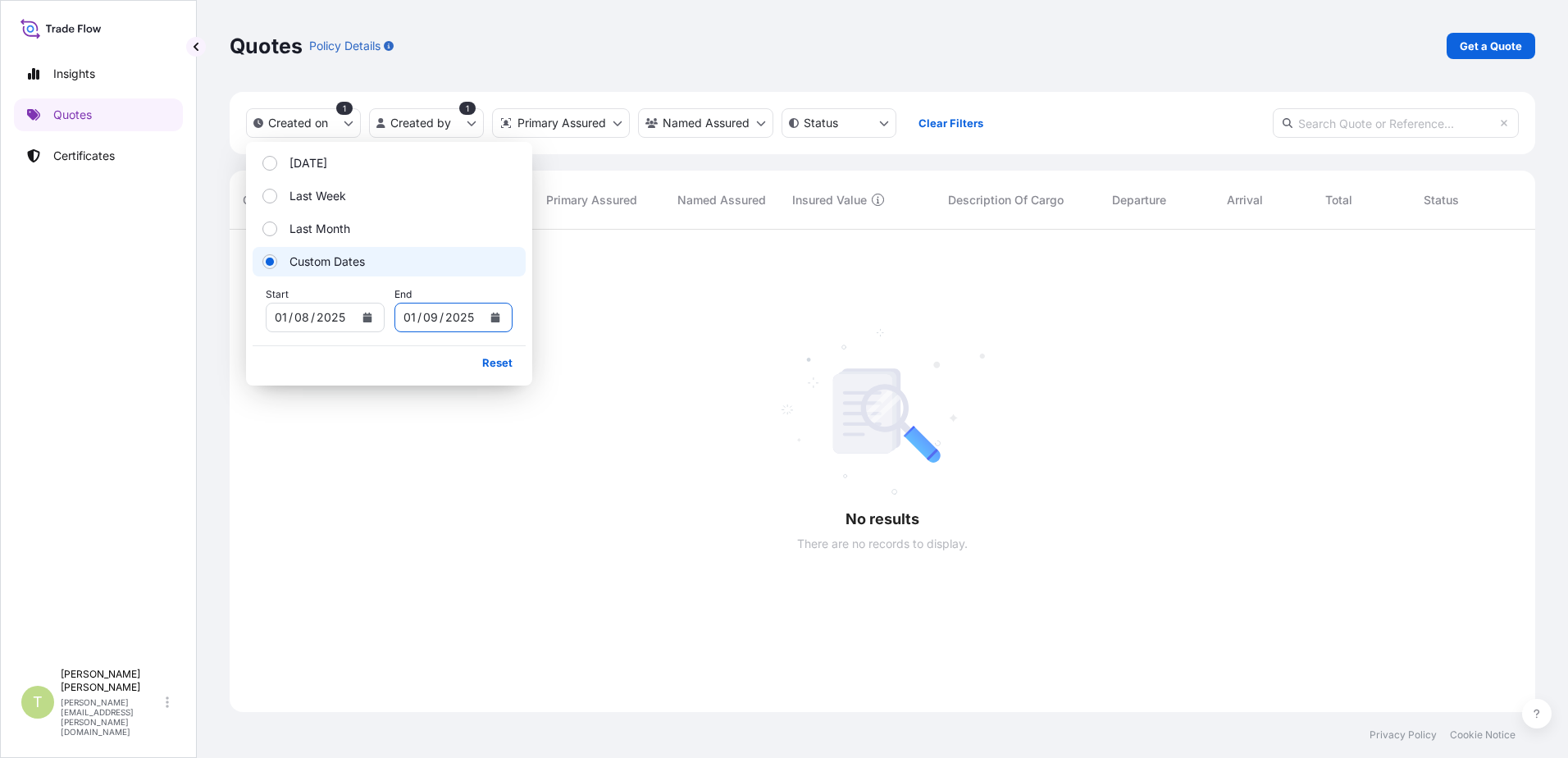
scroll to position [529, 1293]
click at [498, 317] on icon "Calendar" at bounding box center [495, 317] width 9 height 10
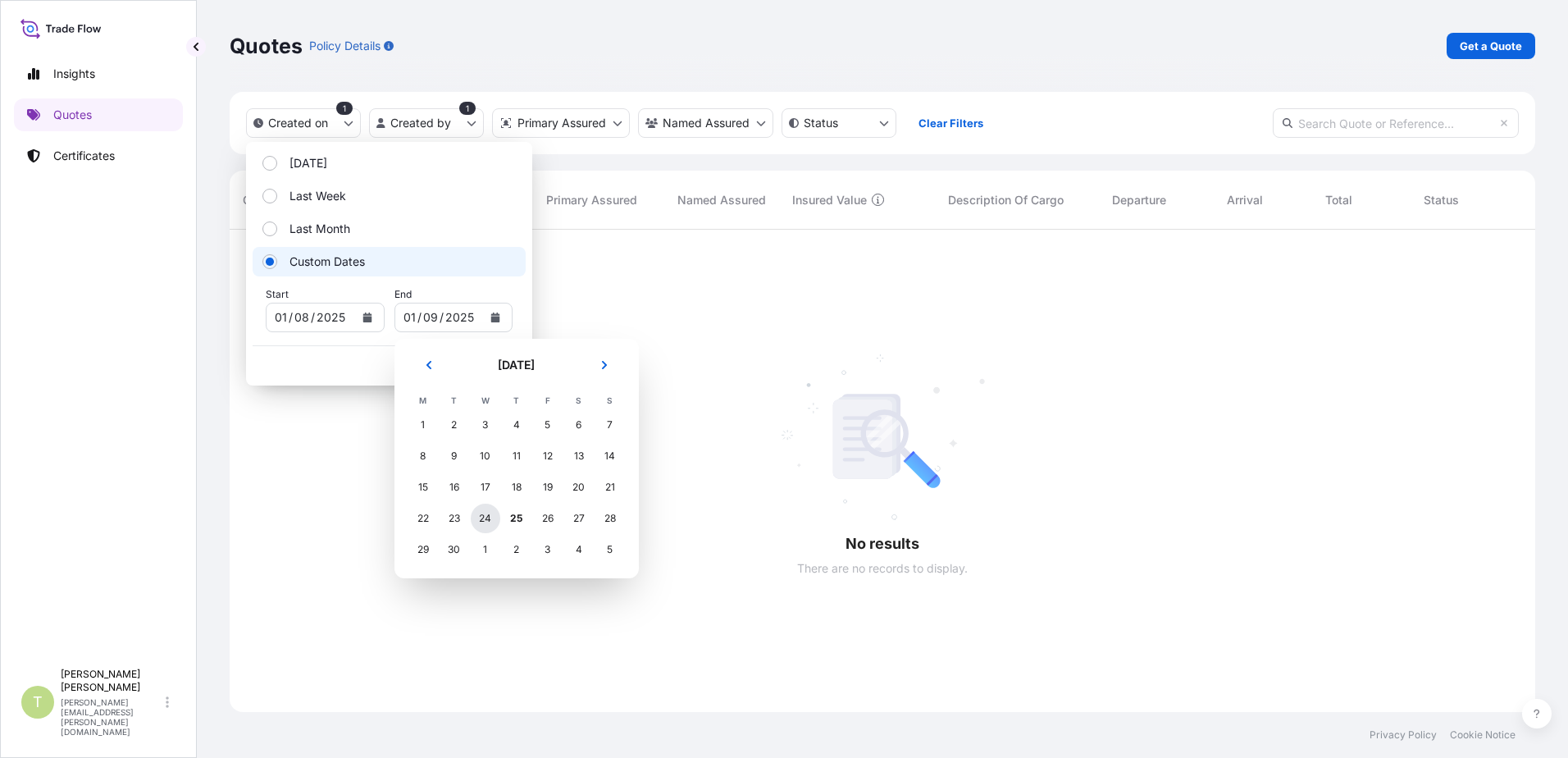
click at [483, 518] on div "24" at bounding box center [485, 518] width 29 height 29
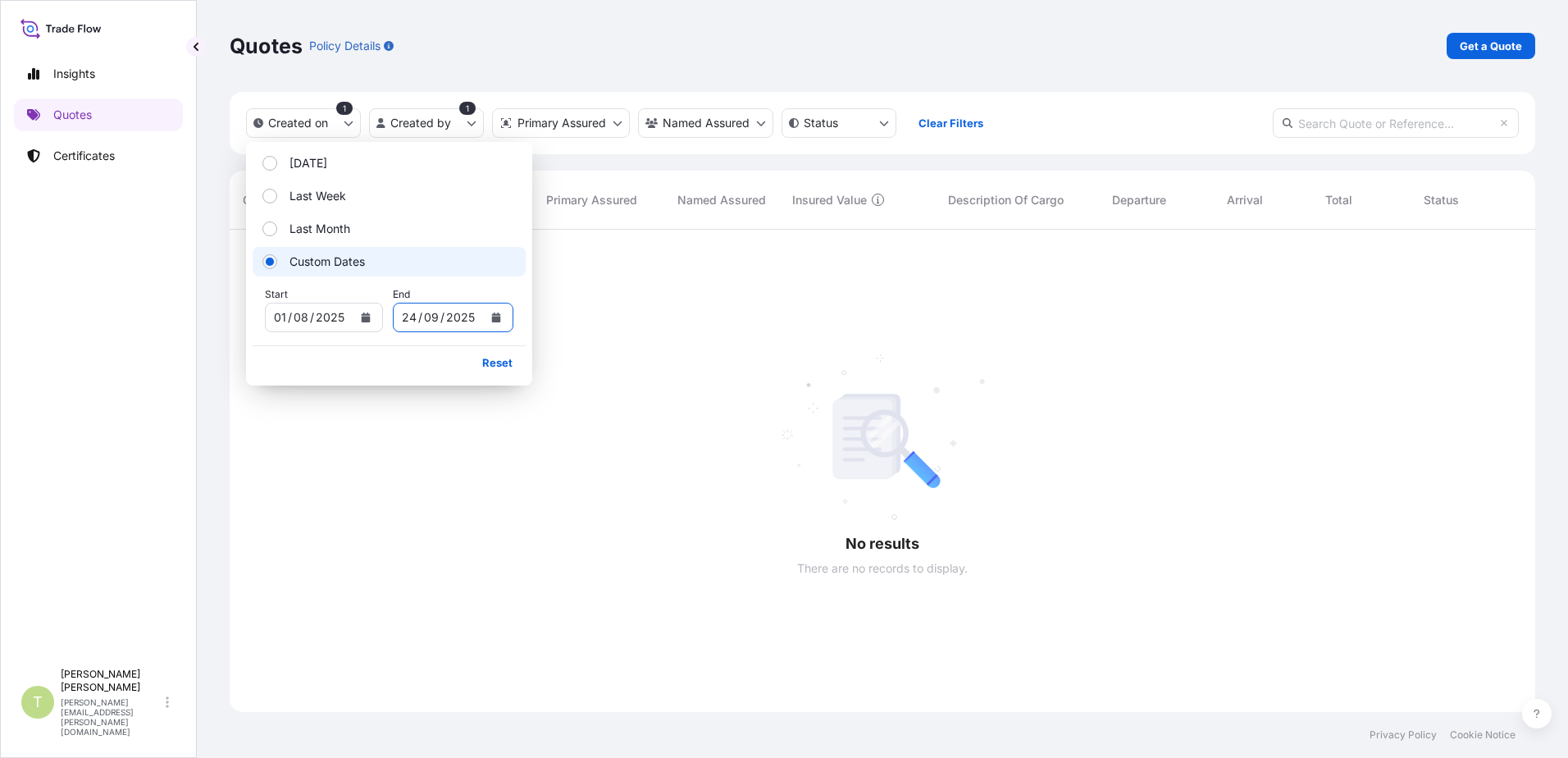
click at [677, 365] on div at bounding box center [894, 470] width 1329 height 482
click at [610, 308] on div at bounding box center [894, 470] width 1329 height 482
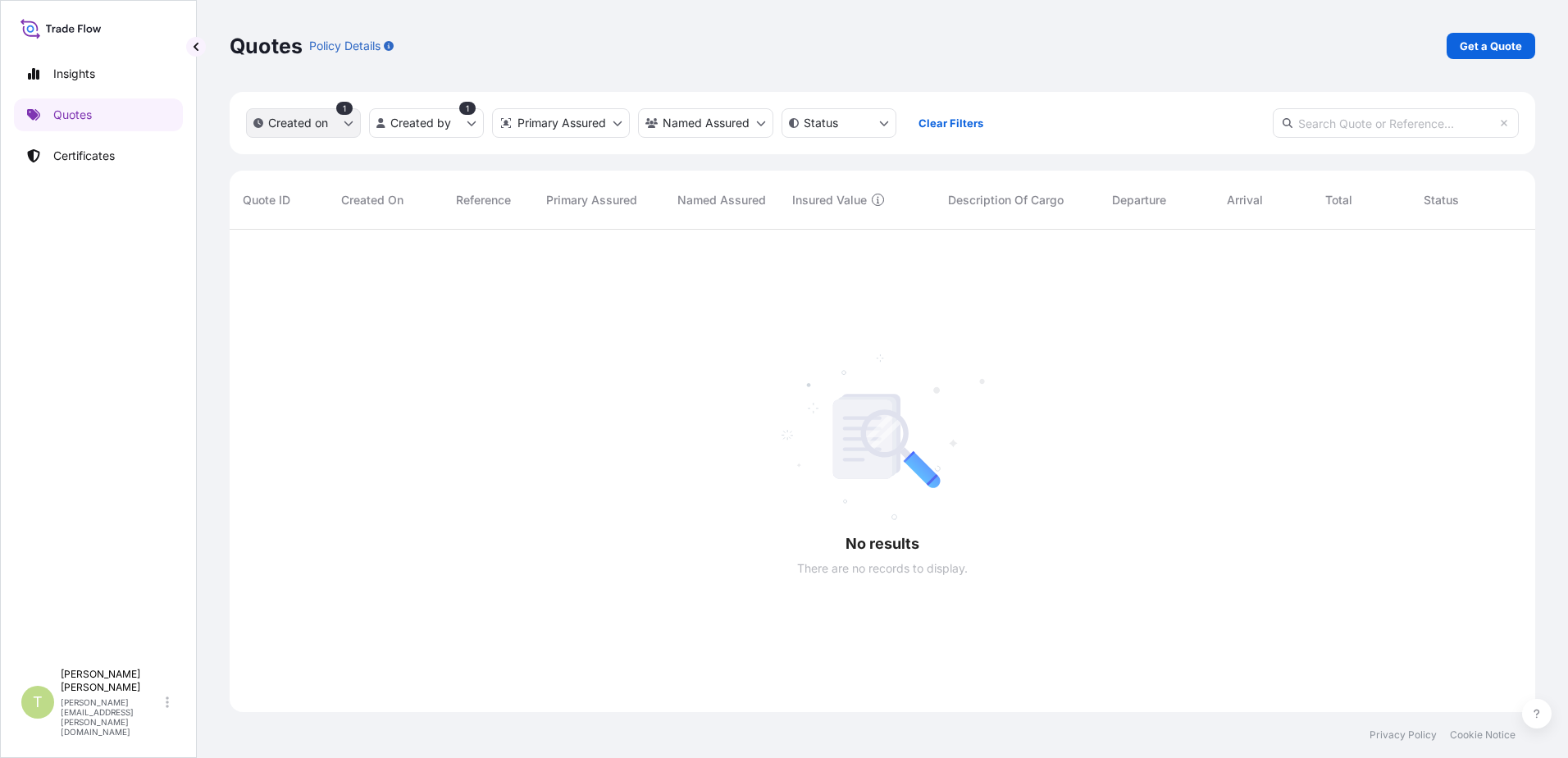
click at [350, 128] on button "Created on" at bounding box center [304, 122] width 115 height 29
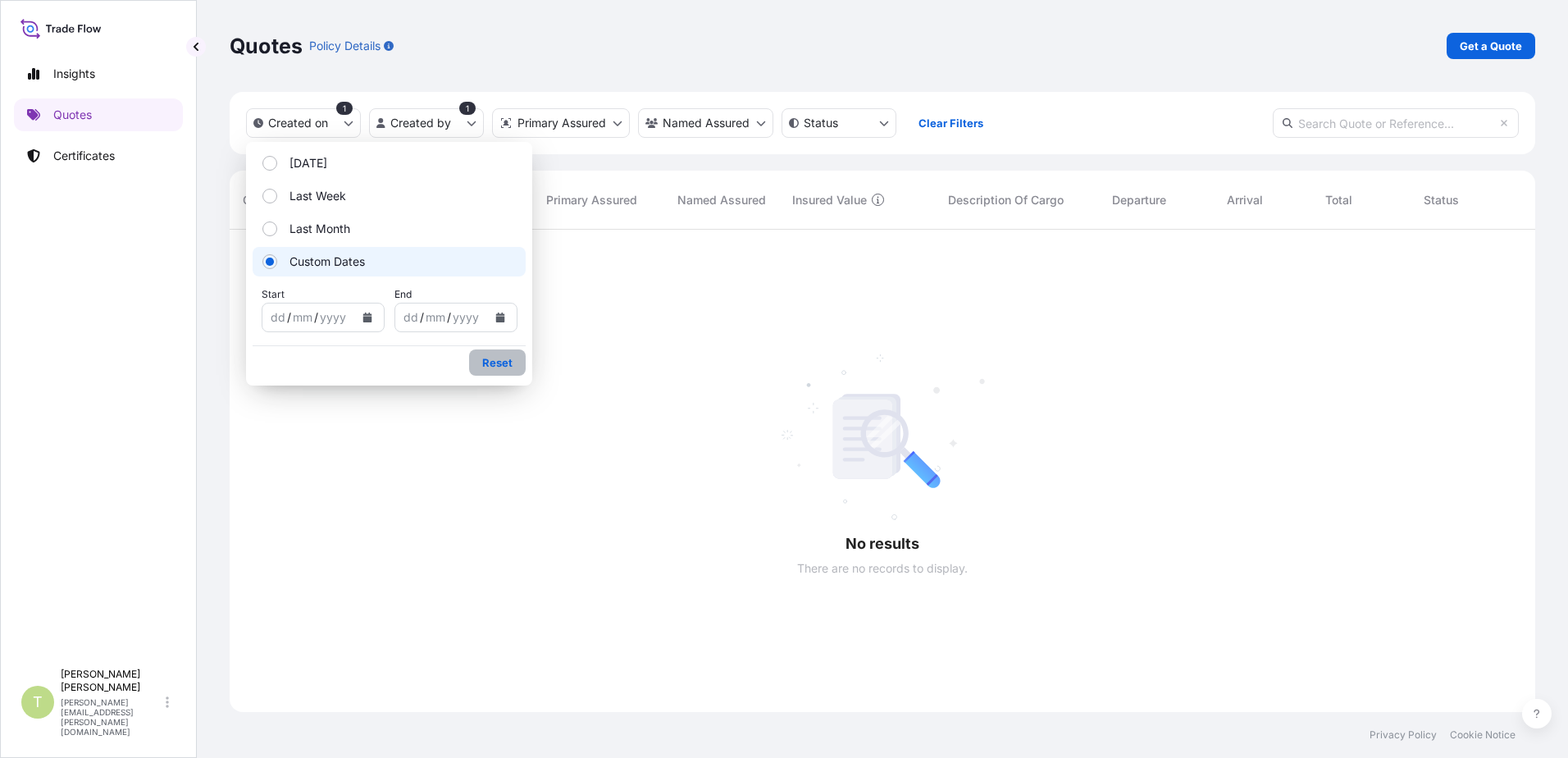
click at [499, 362] on p "Reset" at bounding box center [497, 363] width 30 height 17
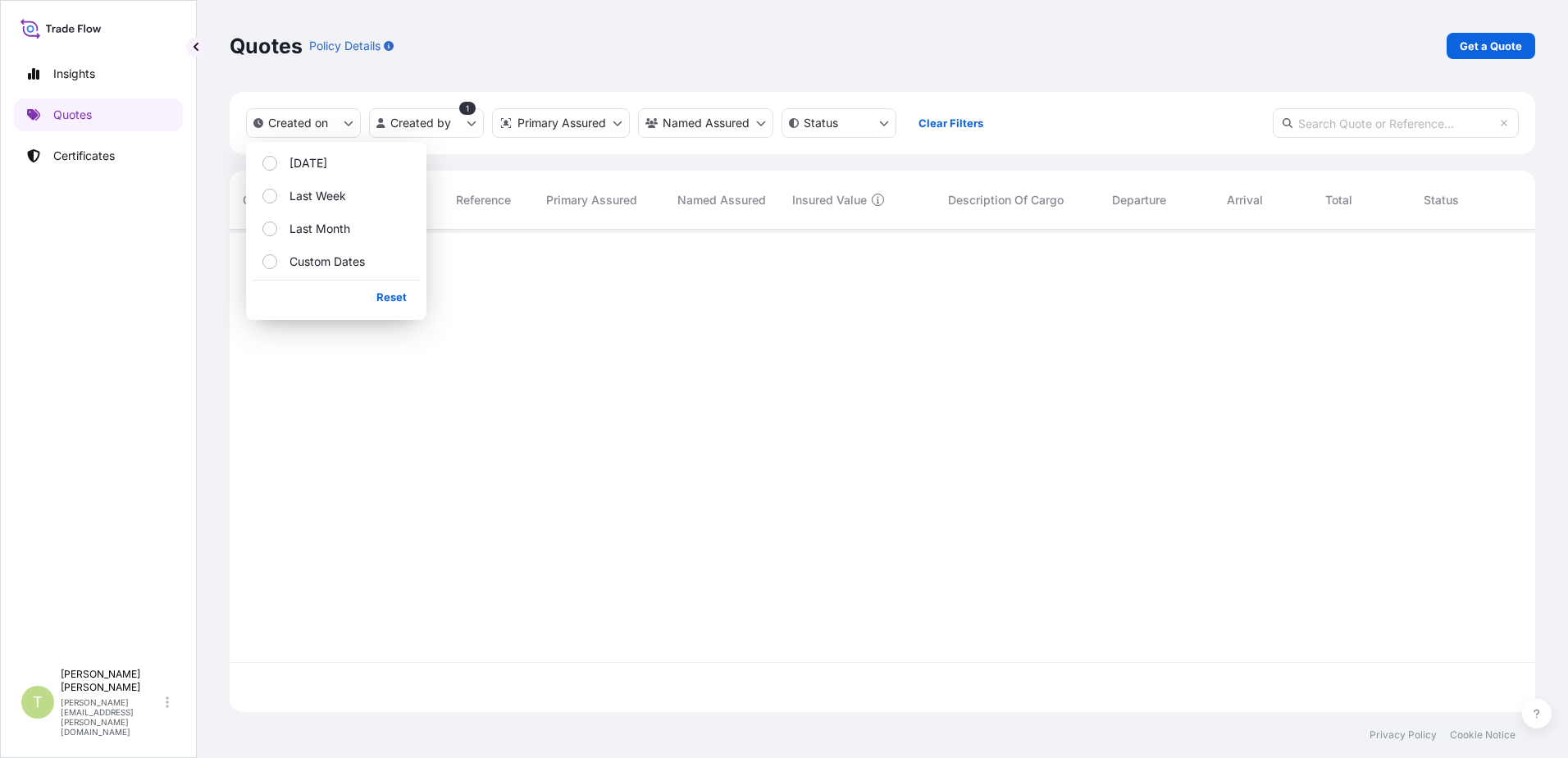
scroll to position [479, 1293]
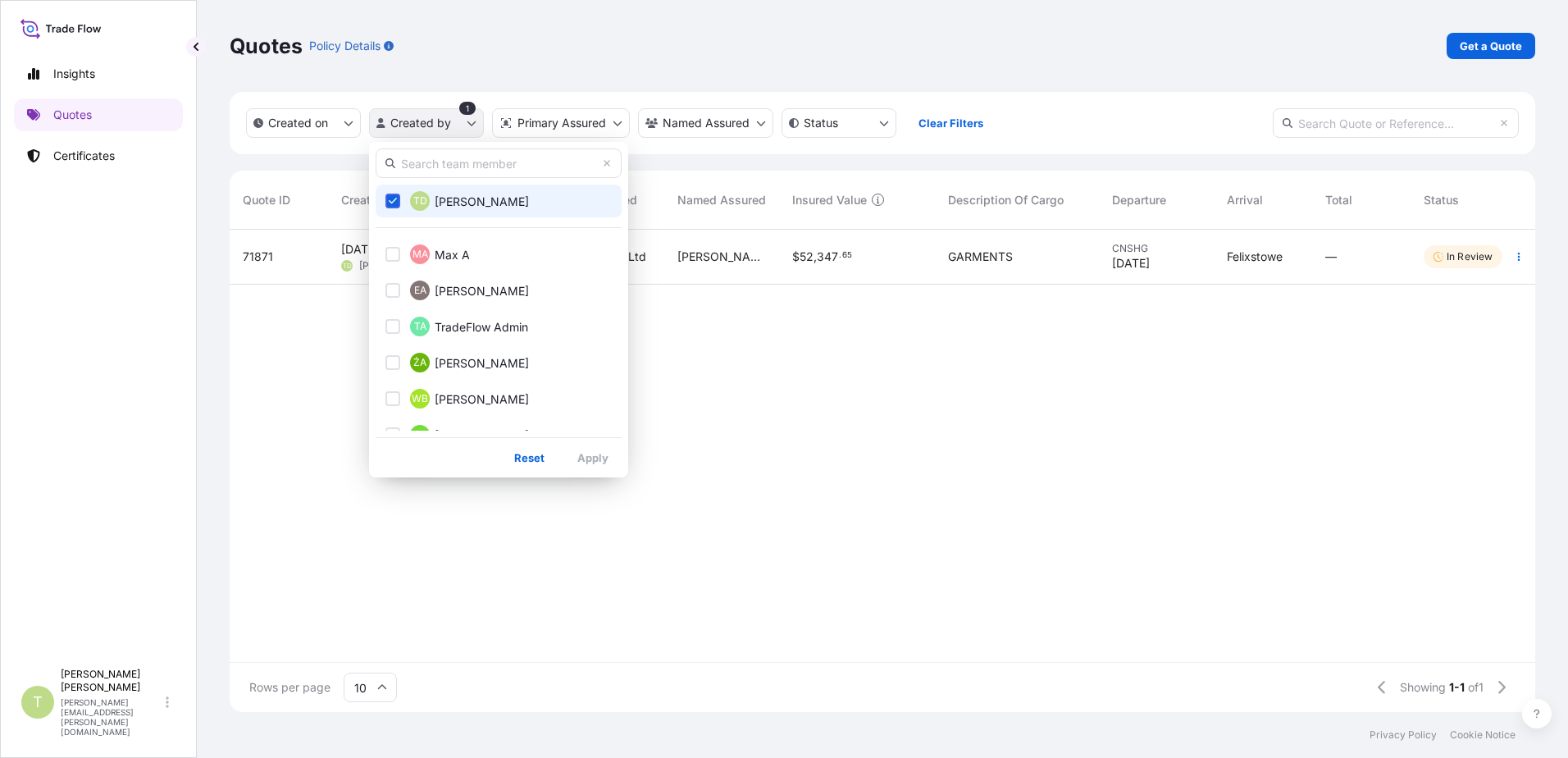
click at [476, 126] on html "Insights Quotes Certificates T [PERSON_NAME] [PERSON_NAME][EMAIL_ADDRESS][PERSO…" at bounding box center [784, 379] width 1568 height 758
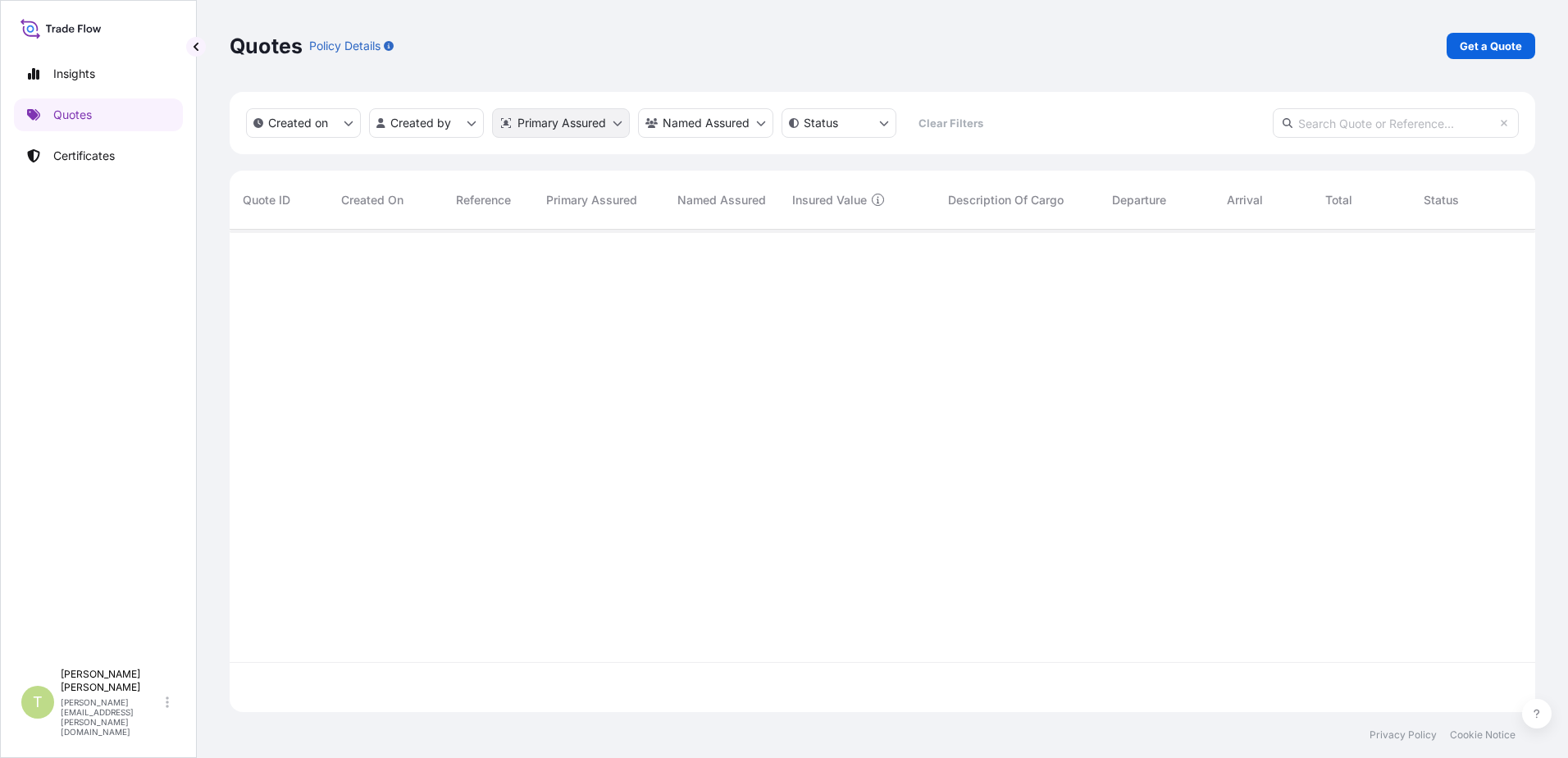
click at [618, 126] on html "Insights Quotes Certificates T [PERSON_NAME] [PERSON_NAME][EMAIL_ADDRESS][PERSO…" at bounding box center [784, 379] width 1568 height 758
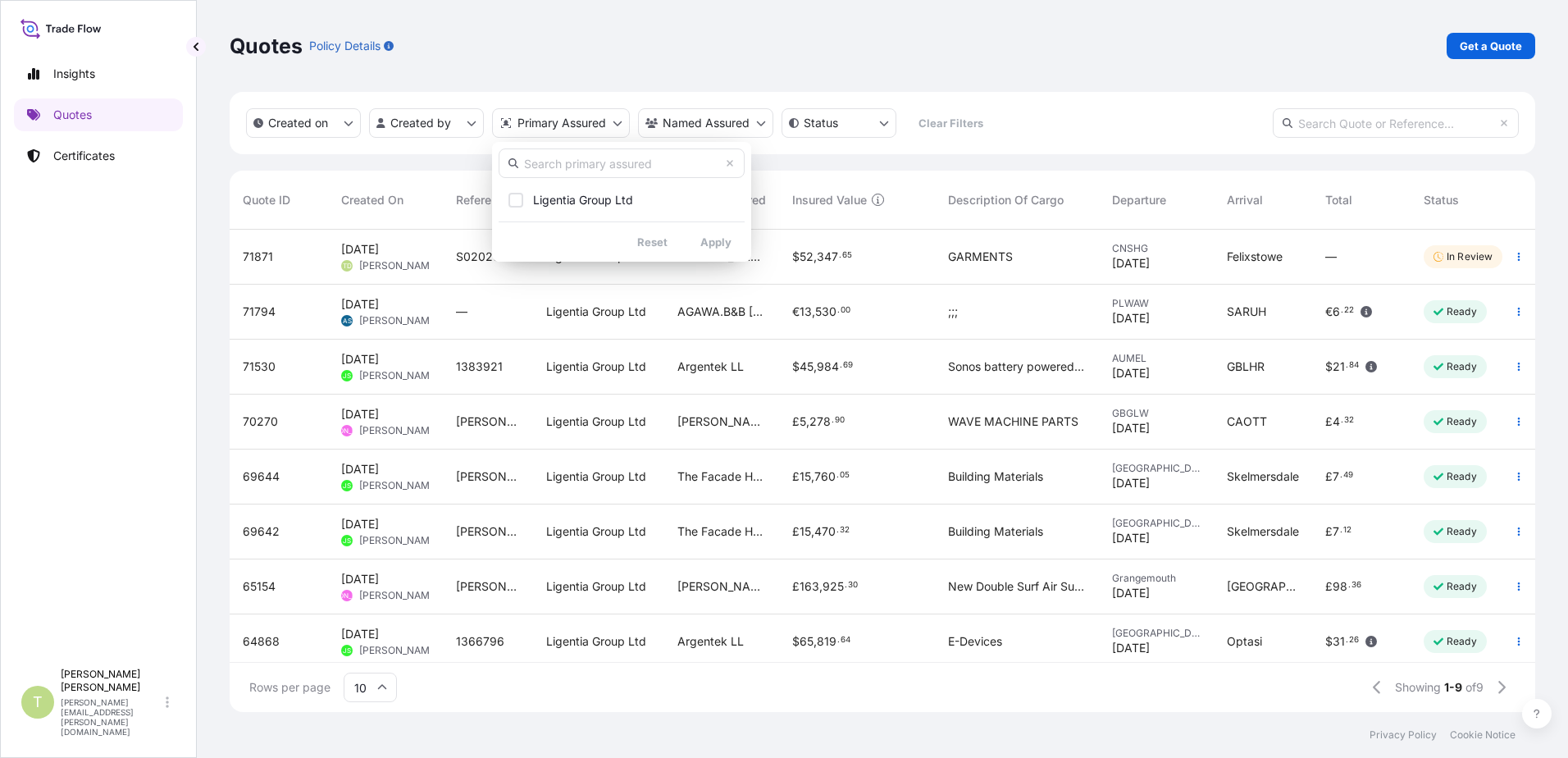
click at [608, 161] on input "text" at bounding box center [622, 162] width 246 height 29
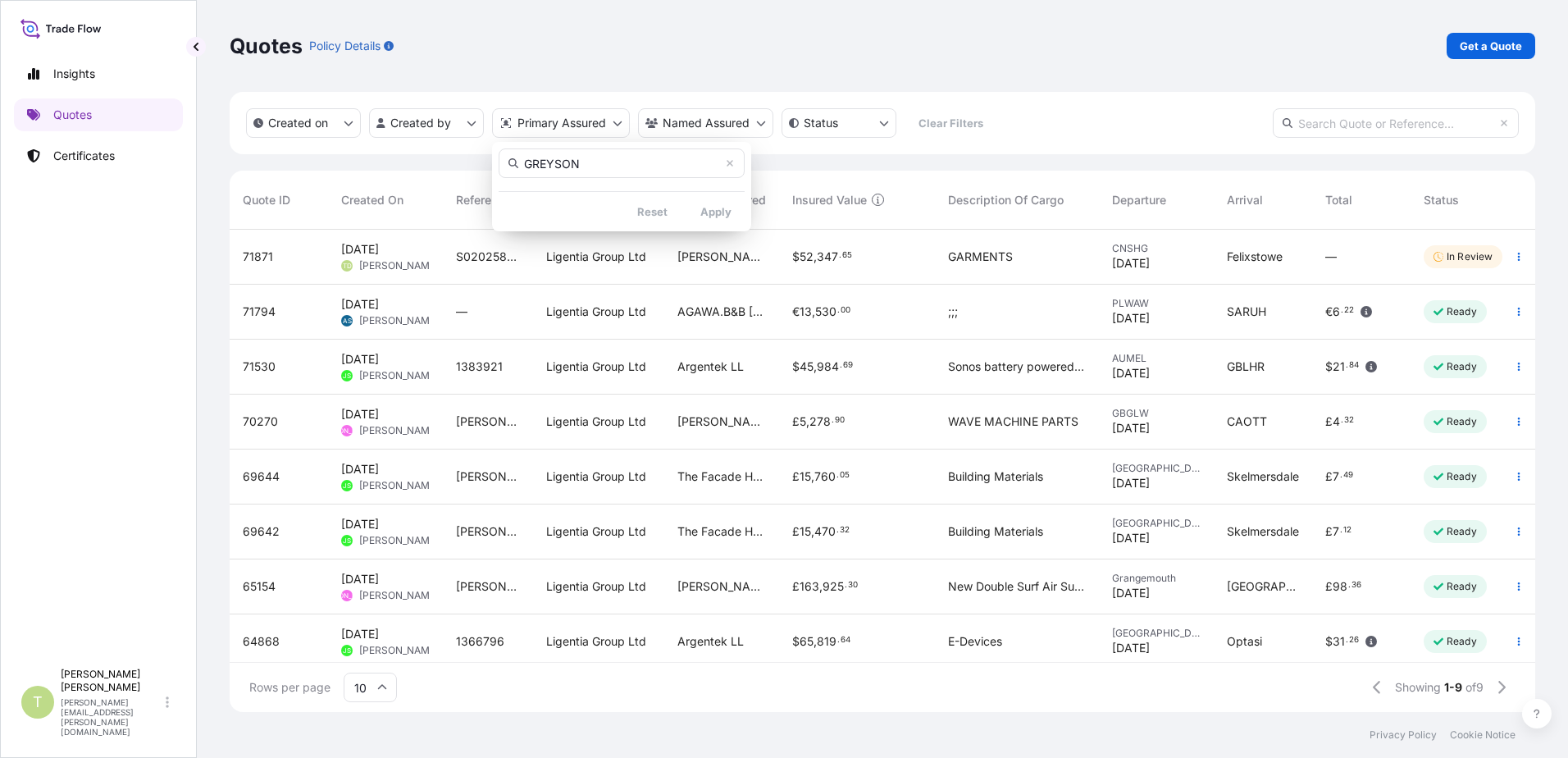
drag, startPoint x: 657, startPoint y: 161, endPoint x: 332, endPoint y: 138, distance: 325.8
click at [332, 138] on html "Insights Quotes Certificates T [PERSON_NAME] [PERSON_NAME][EMAIL_ADDRESS][PERSO…" at bounding box center [784, 379] width 1568 height 758
type input "G"
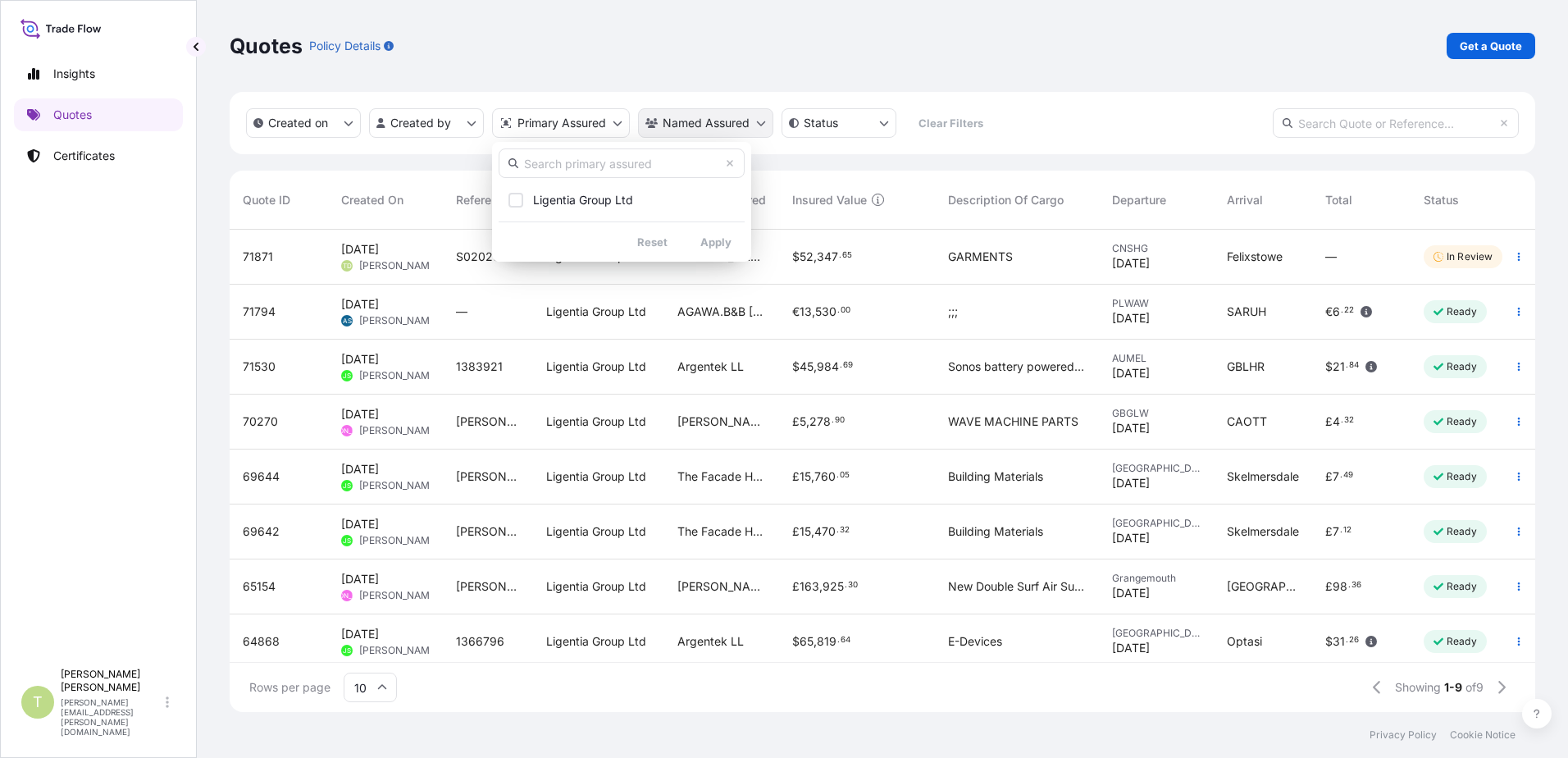
click at [762, 126] on html "Insights Quotes Certificates T [PERSON_NAME] [PERSON_NAME][EMAIL_ADDRESS][PERSO…" at bounding box center [784, 379] width 1568 height 758
click at [762, 124] on html "Insights Quotes Certificates T [PERSON_NAME] [PERSON_NAME][EMAIL_ADDRESS][PERSO…" at bounding box center [784, 379] width 1568 height 758
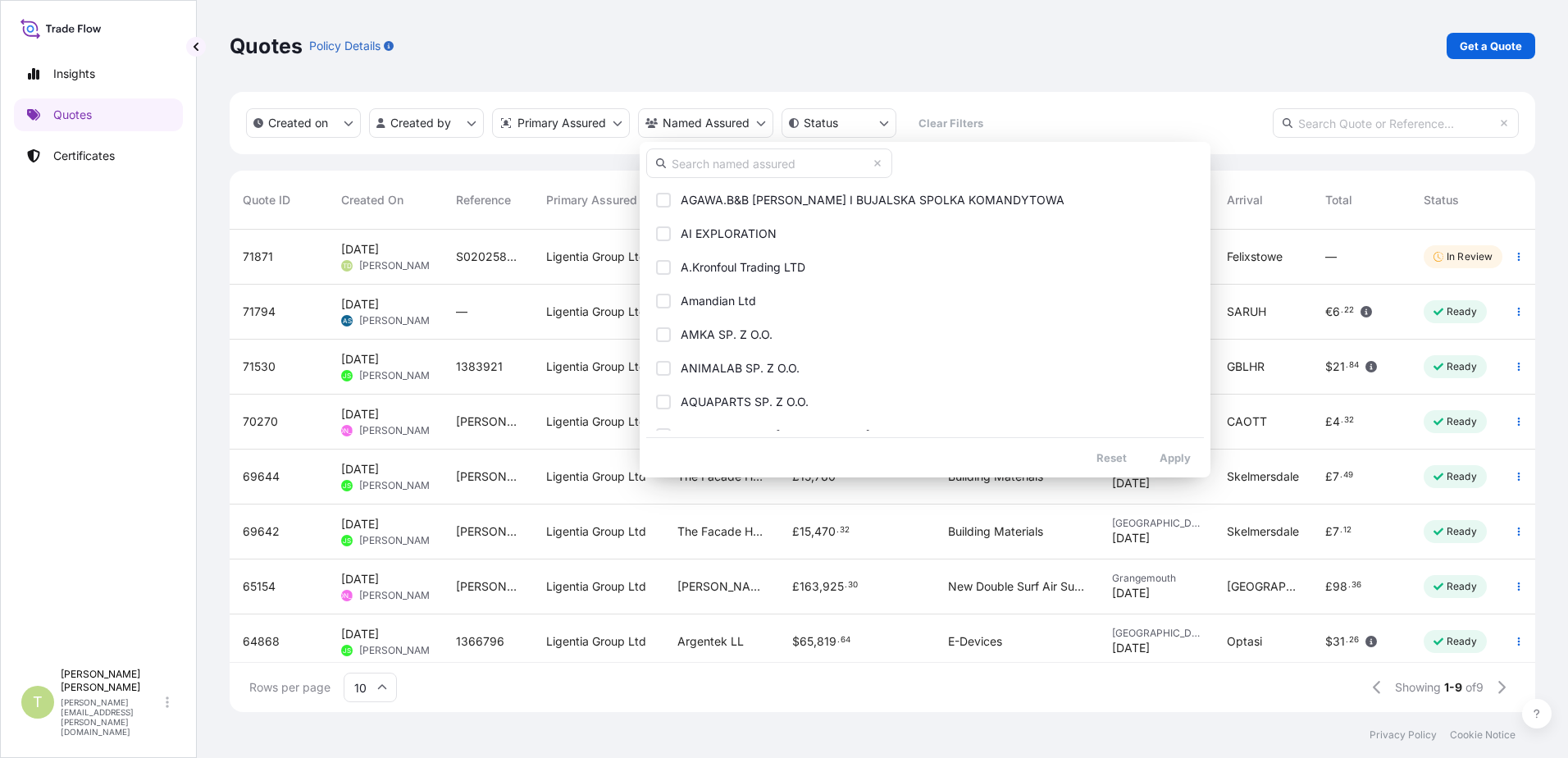
click at [727, 172] on input "text" at bounding box center [770, 162] width 246 height 29
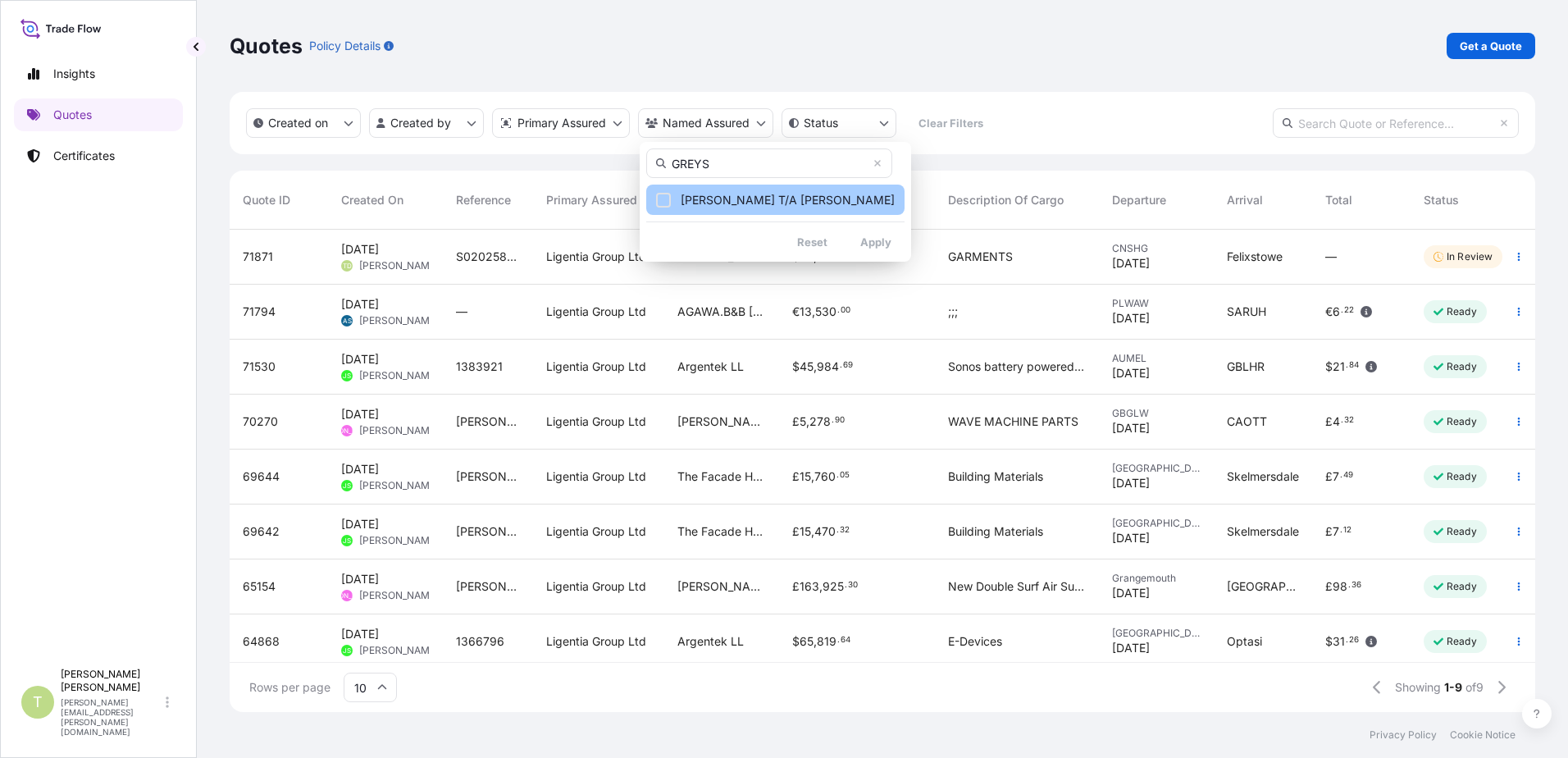
type input "GREYS"
click at [755, 198] on span "[PERSON_NAME] T/A [PERSON_NAME]" at bounding box center [787, 201] width 214 height 17
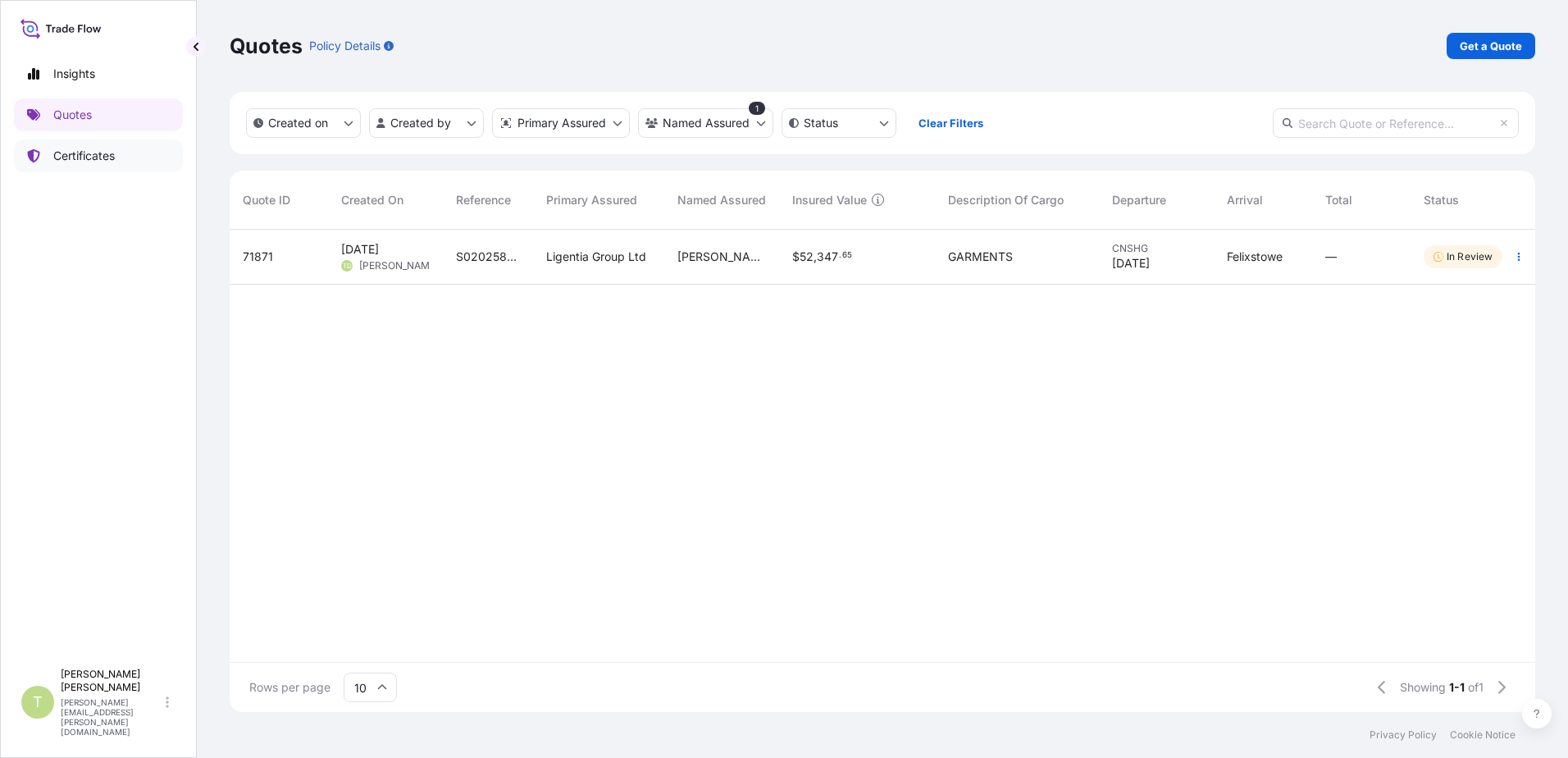
click at [109, 155] on p "Certificates" at bounding box center [84, 156] width 62 height 17
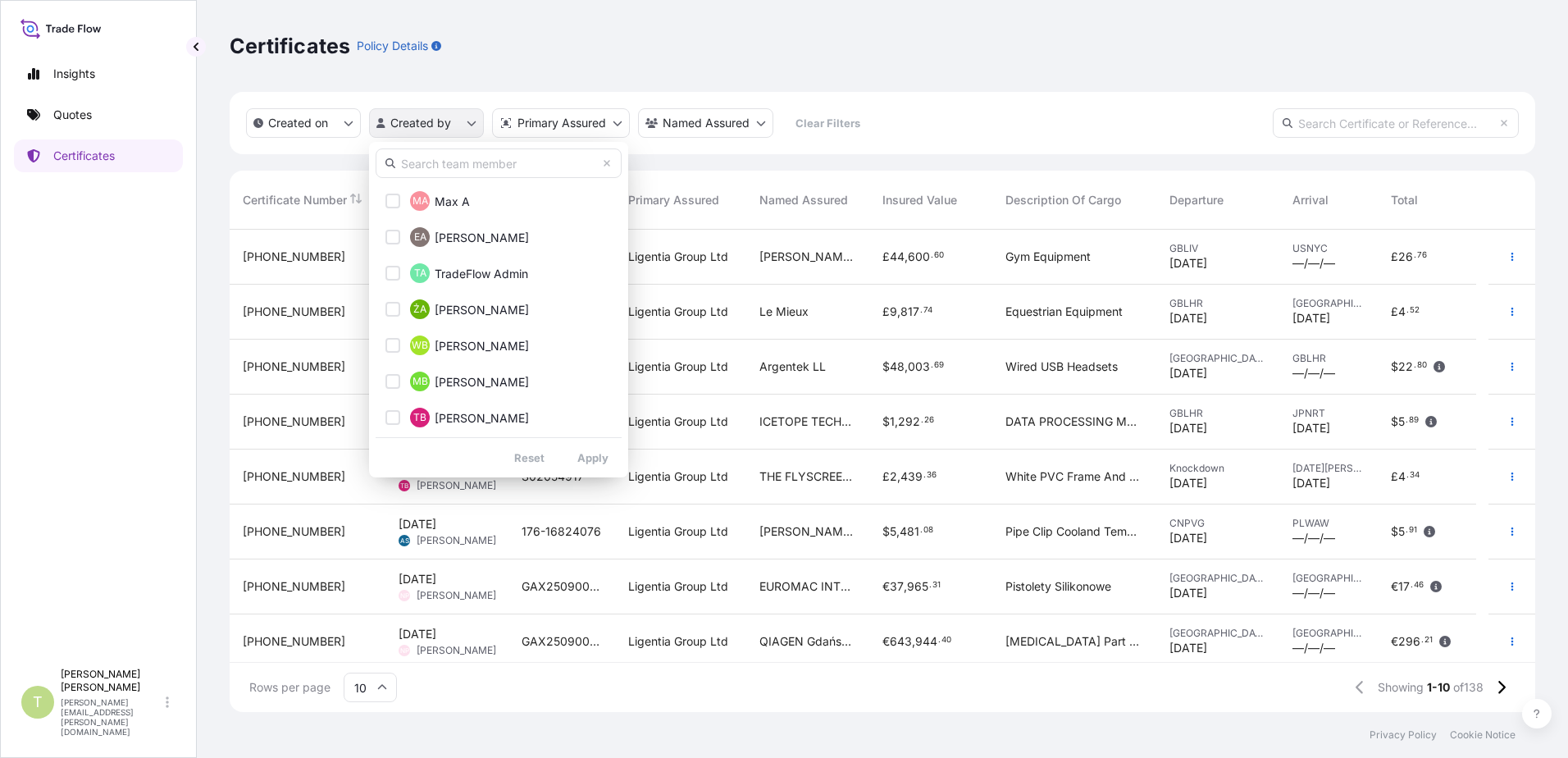
click at [474, 118] on html "Insights Quotes Certificates T [PERSON_NAME] [PERSON_NAME][EMAIL_ADDRESS][PERSO…" at bounding box center [784, 379] width 1568 height 758
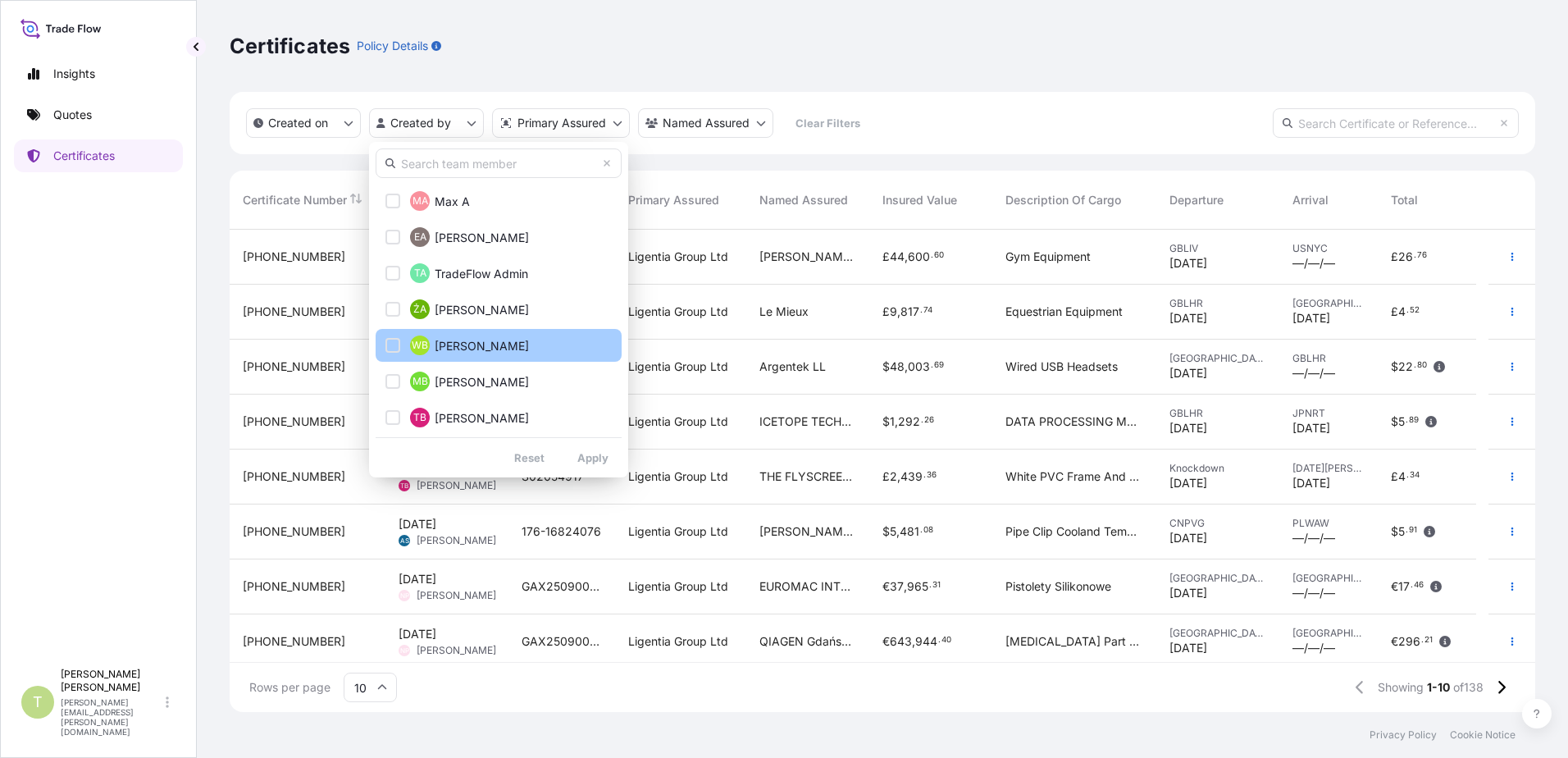
scroll to position [410, 0]
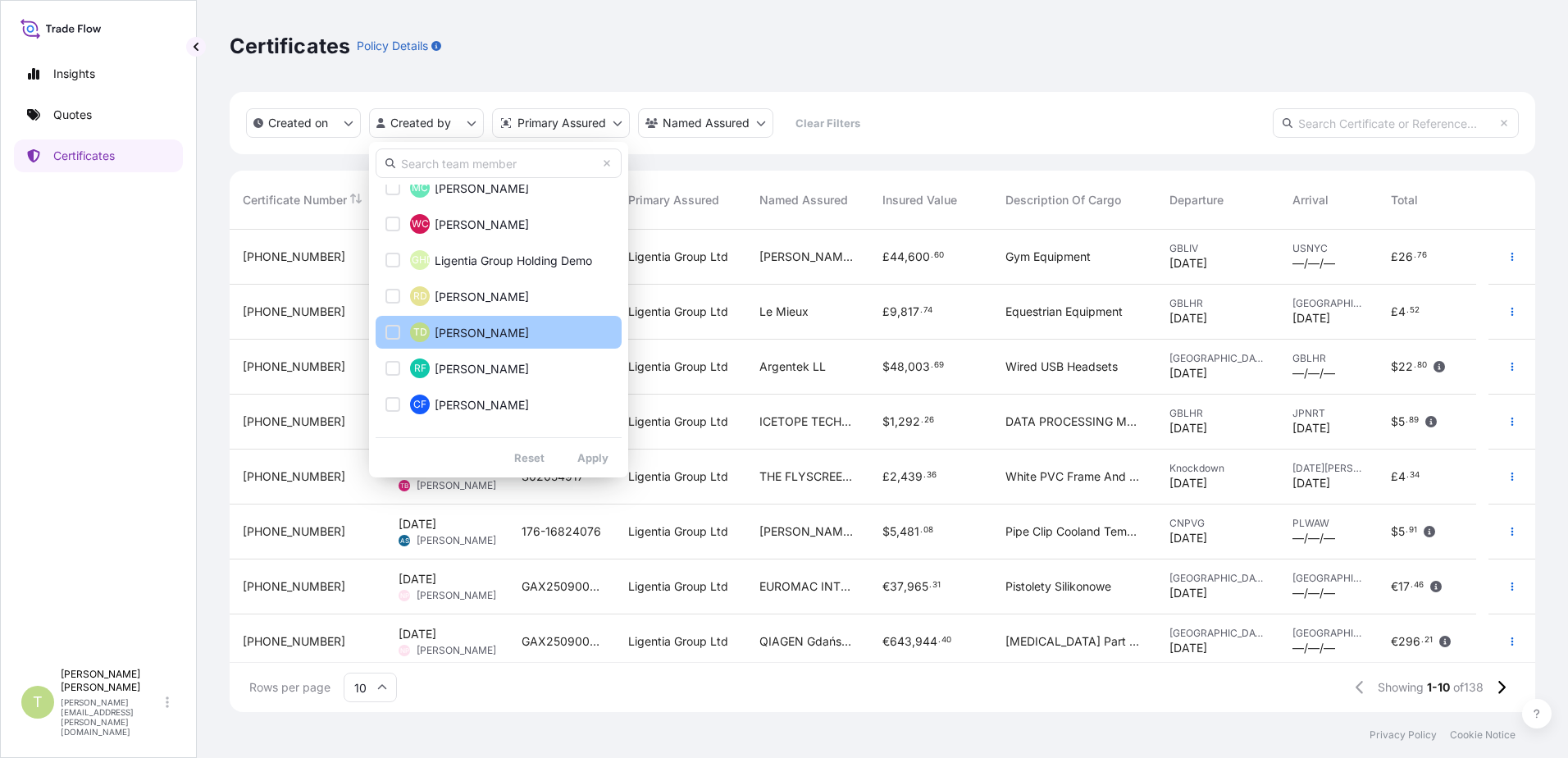
click at [389, 332] on div "Select Option" at bounding box center [393, 332] width 15 height 15
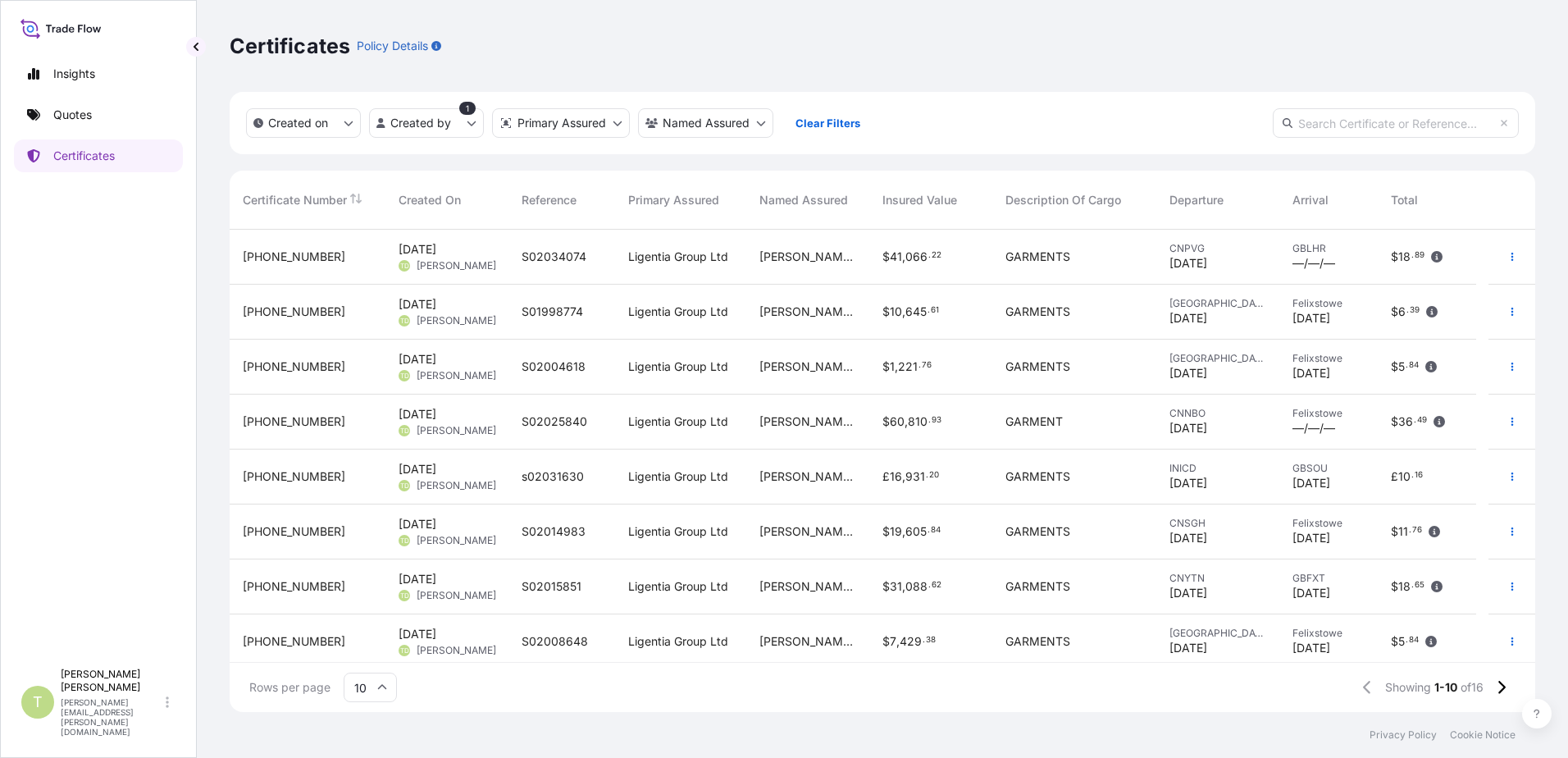
click at [780, 265] on div "[PERSON_NAME] T/A [PERSON_NAME]" at bounding box center [808, 257] width 123 height 55
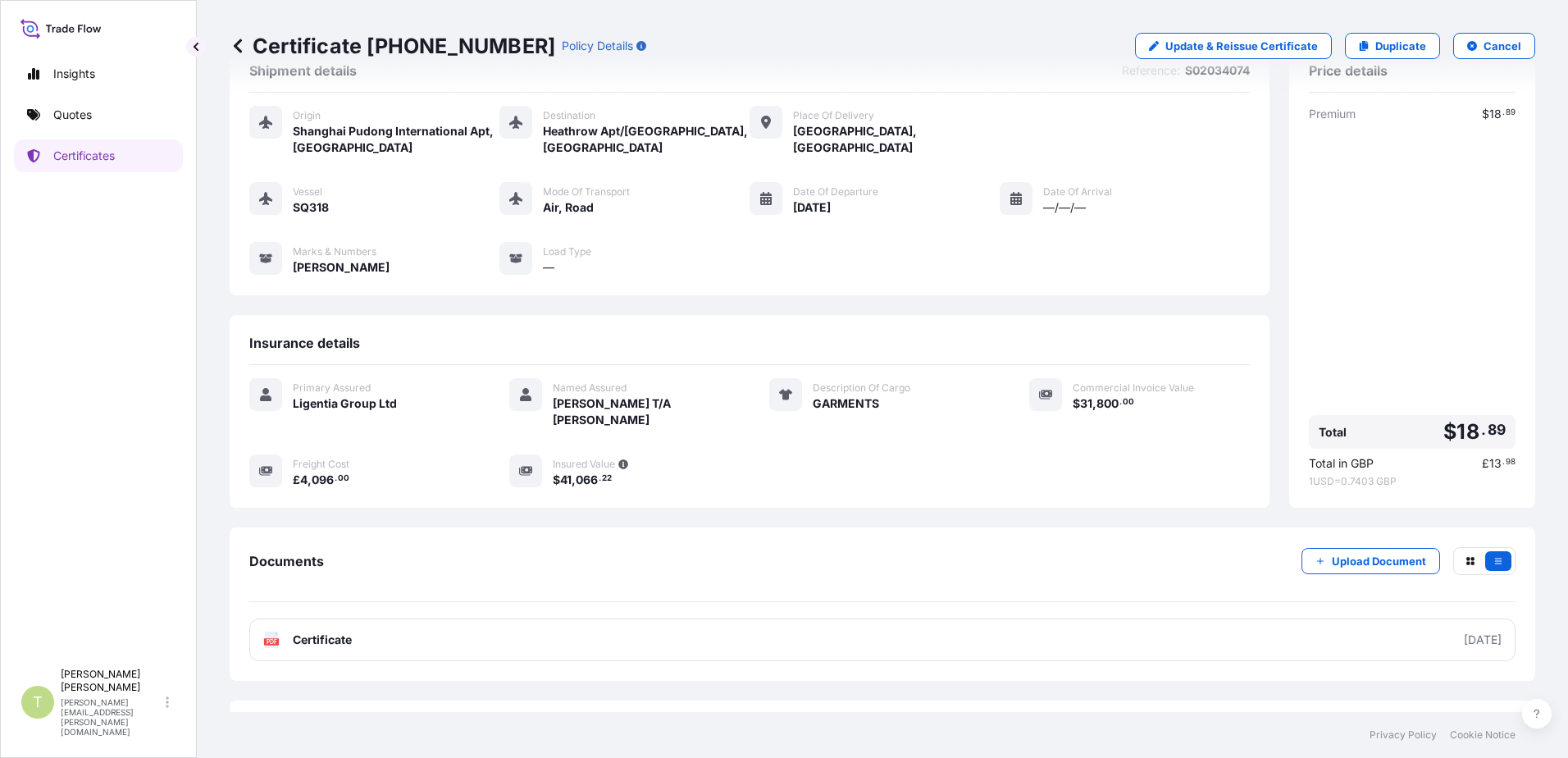
scroll to position [90, 0]
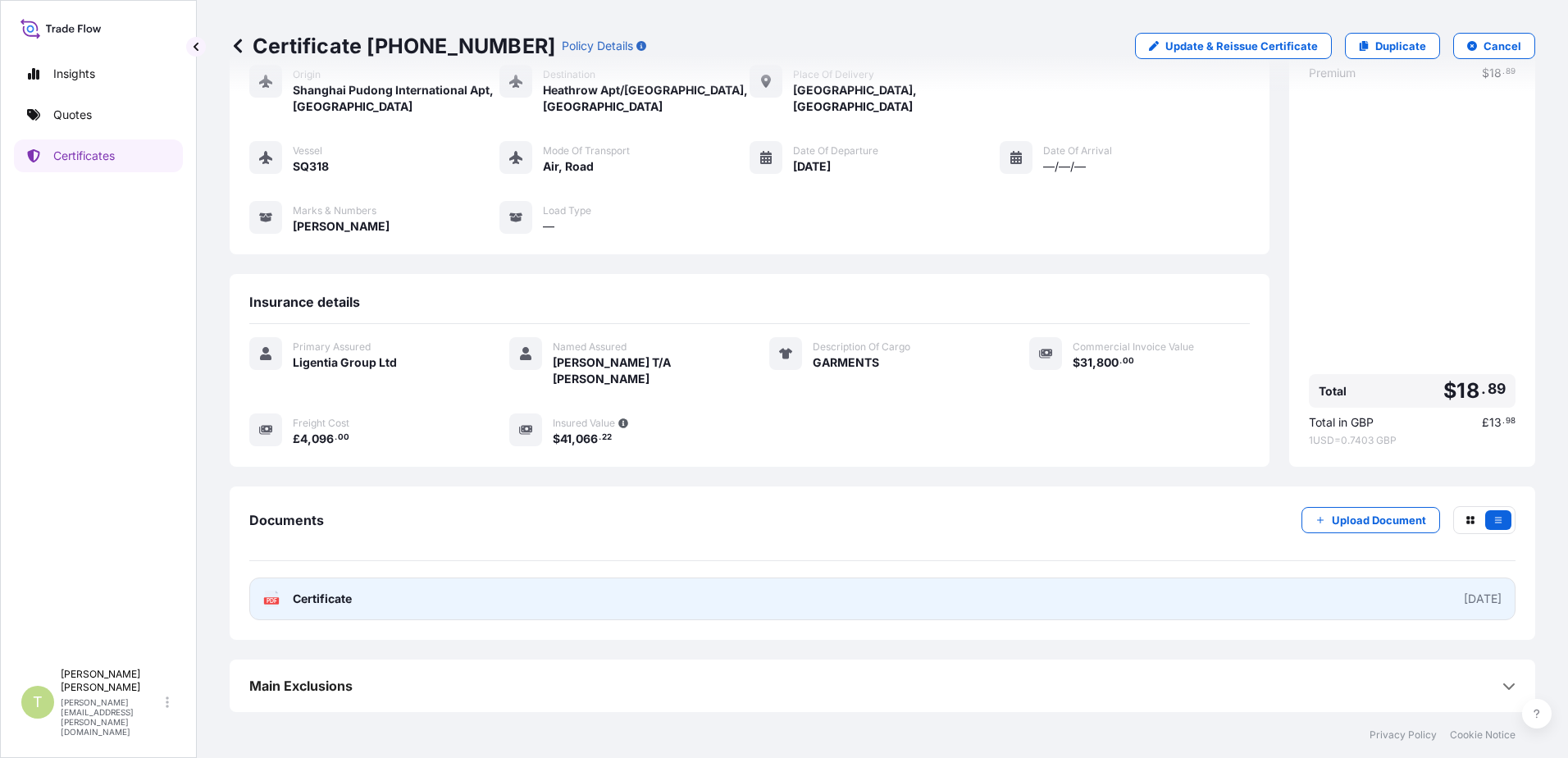
click at [325, 595] on span "Certificate" at bounding box center [322, 599] width 59 height 17
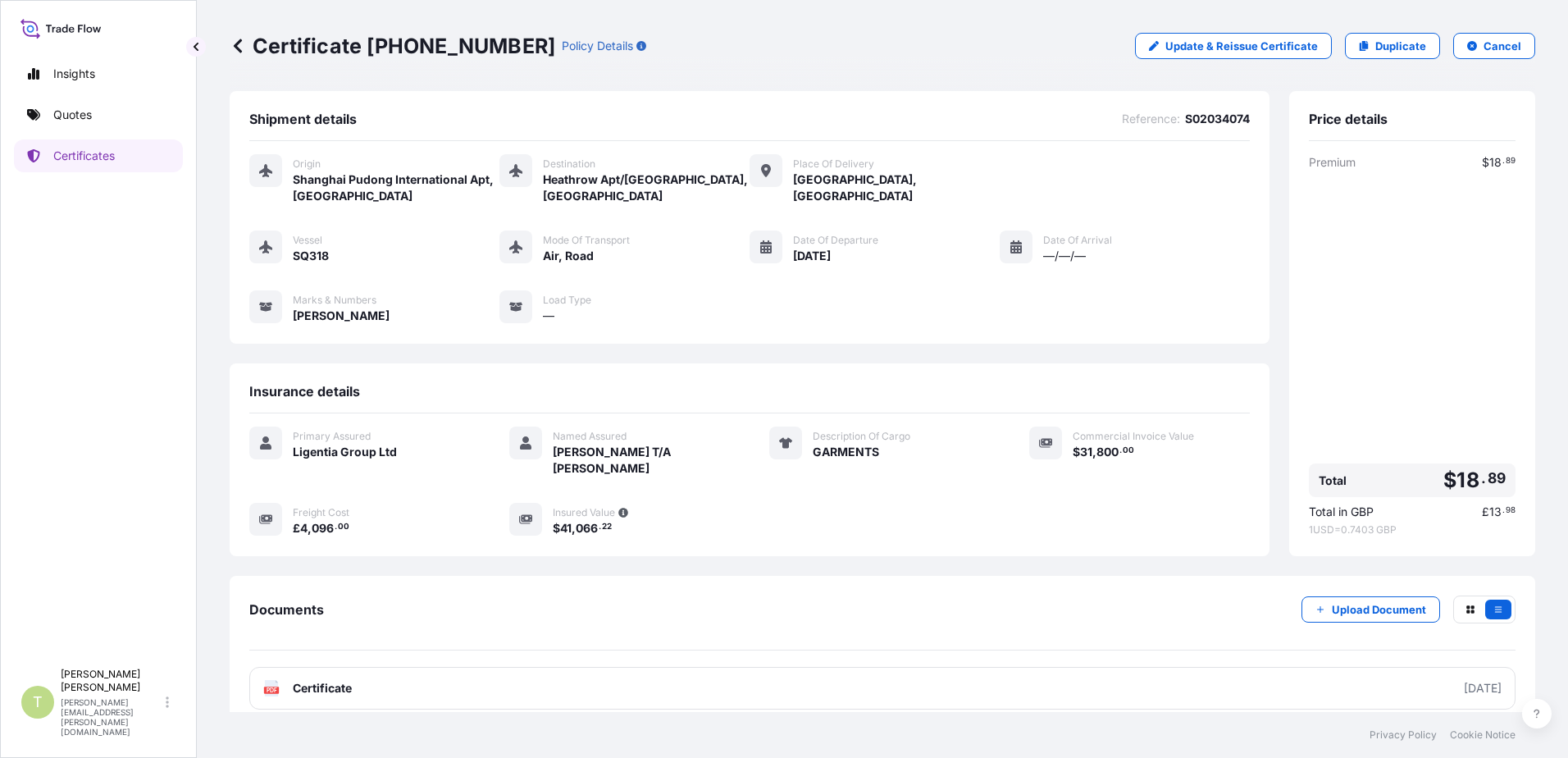
scroll to position [0, 0]
click at [231, 42] on icon at bounding box center [238, 46] width 17 height 17
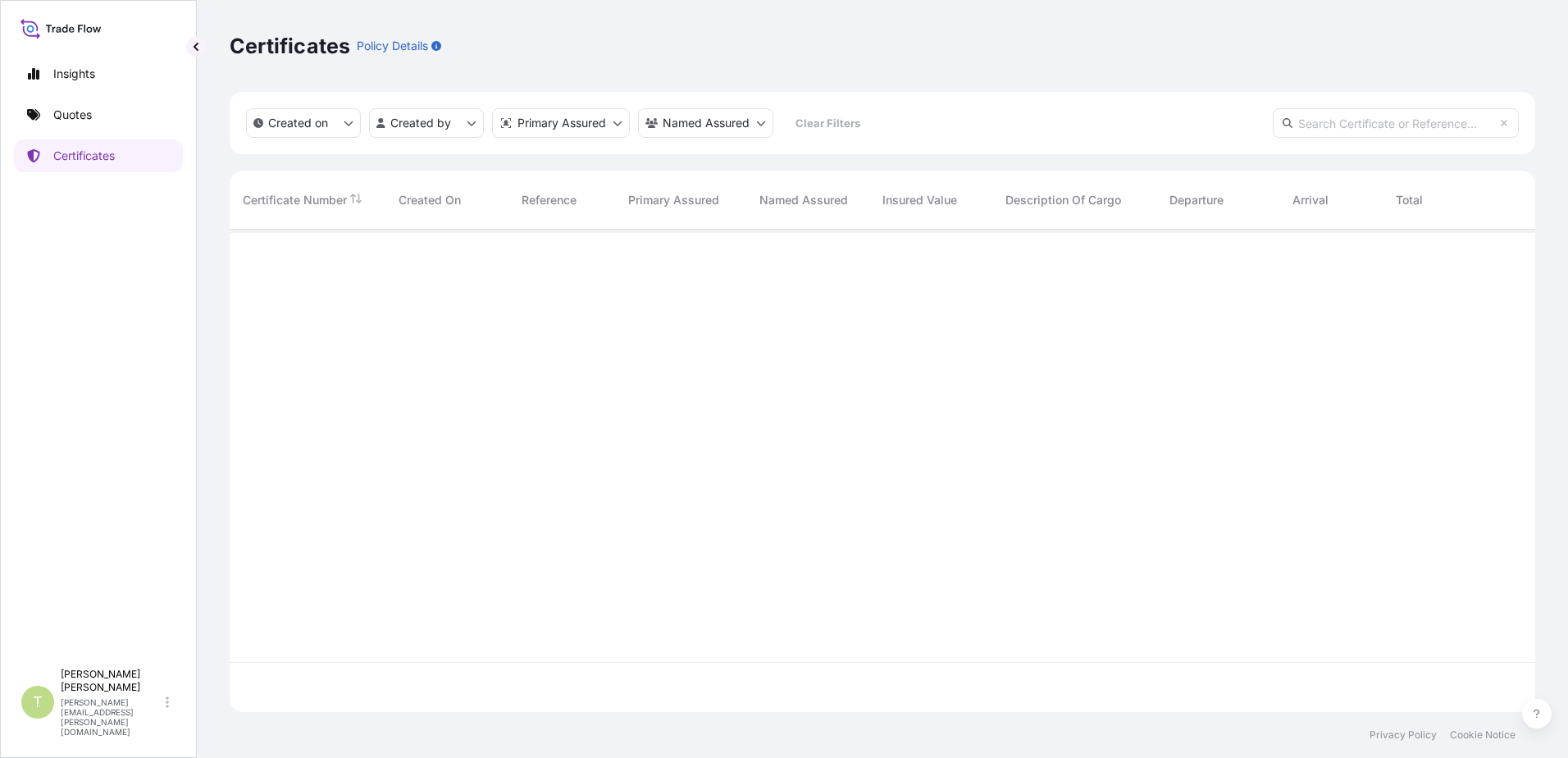
scroll to position [479, 1293]
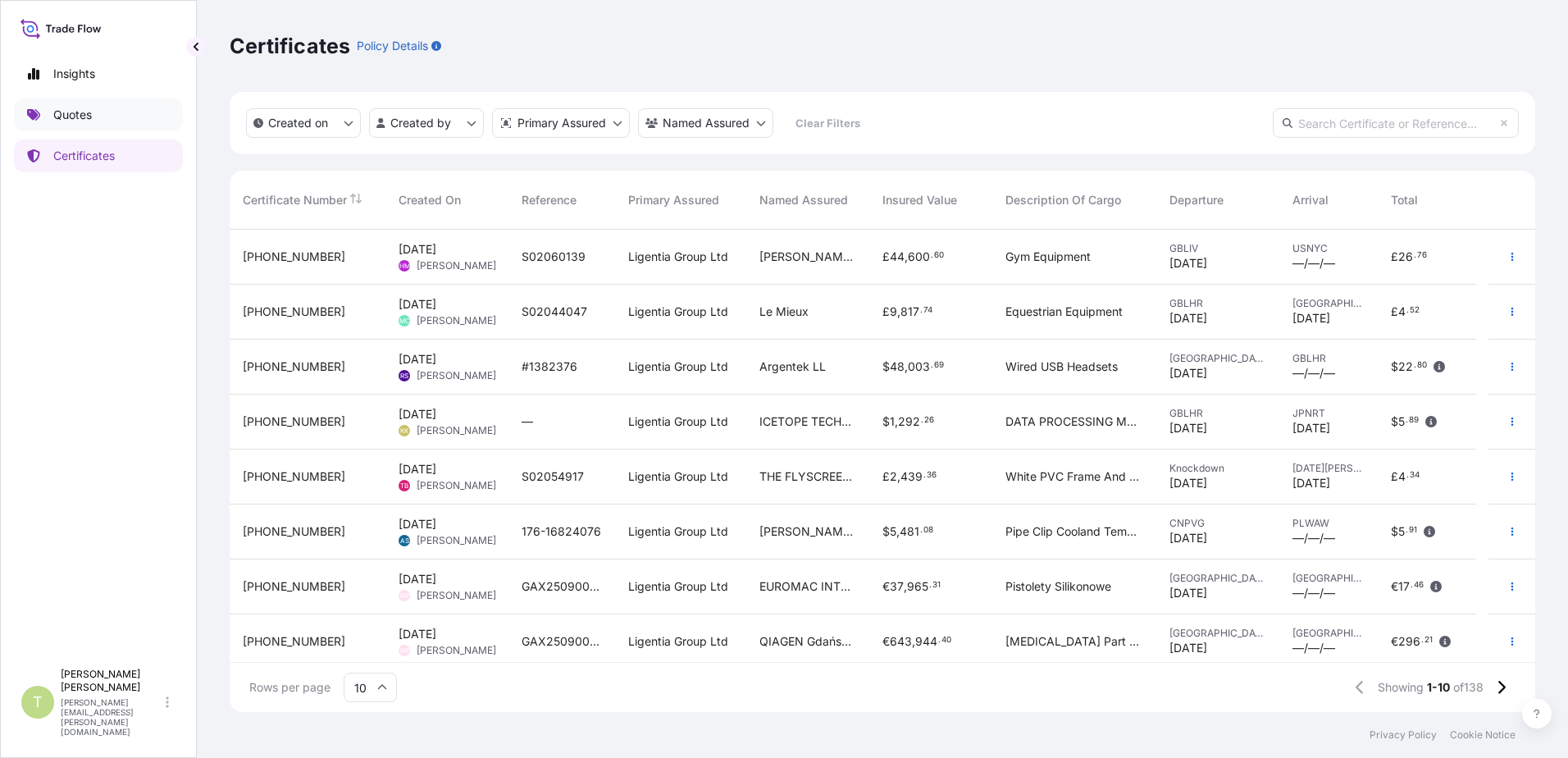
click at [79, 111] on p "Quotes" at bounding box center [72, 115] width 38 height 17
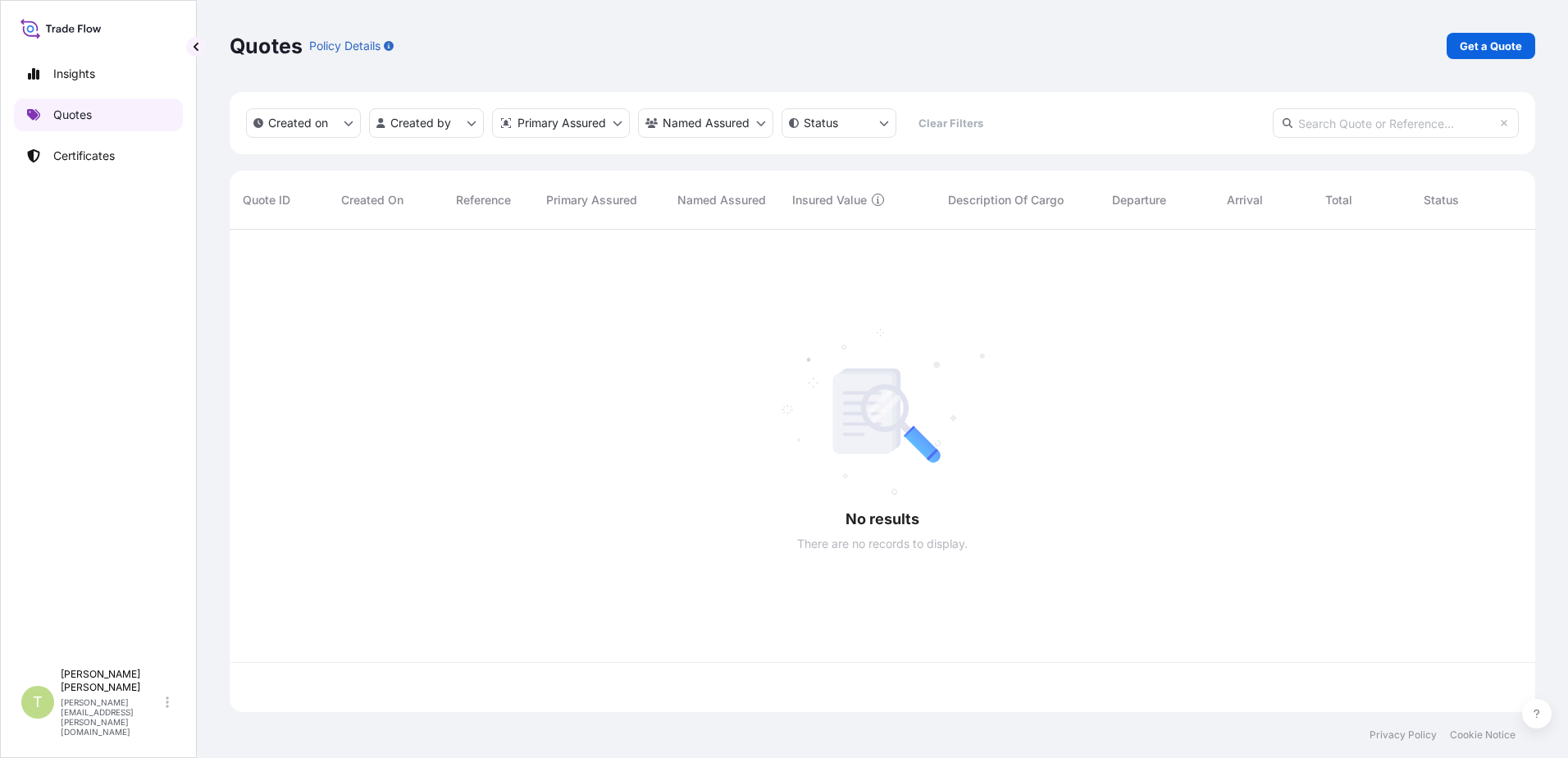
scroll to position [479, 1293]
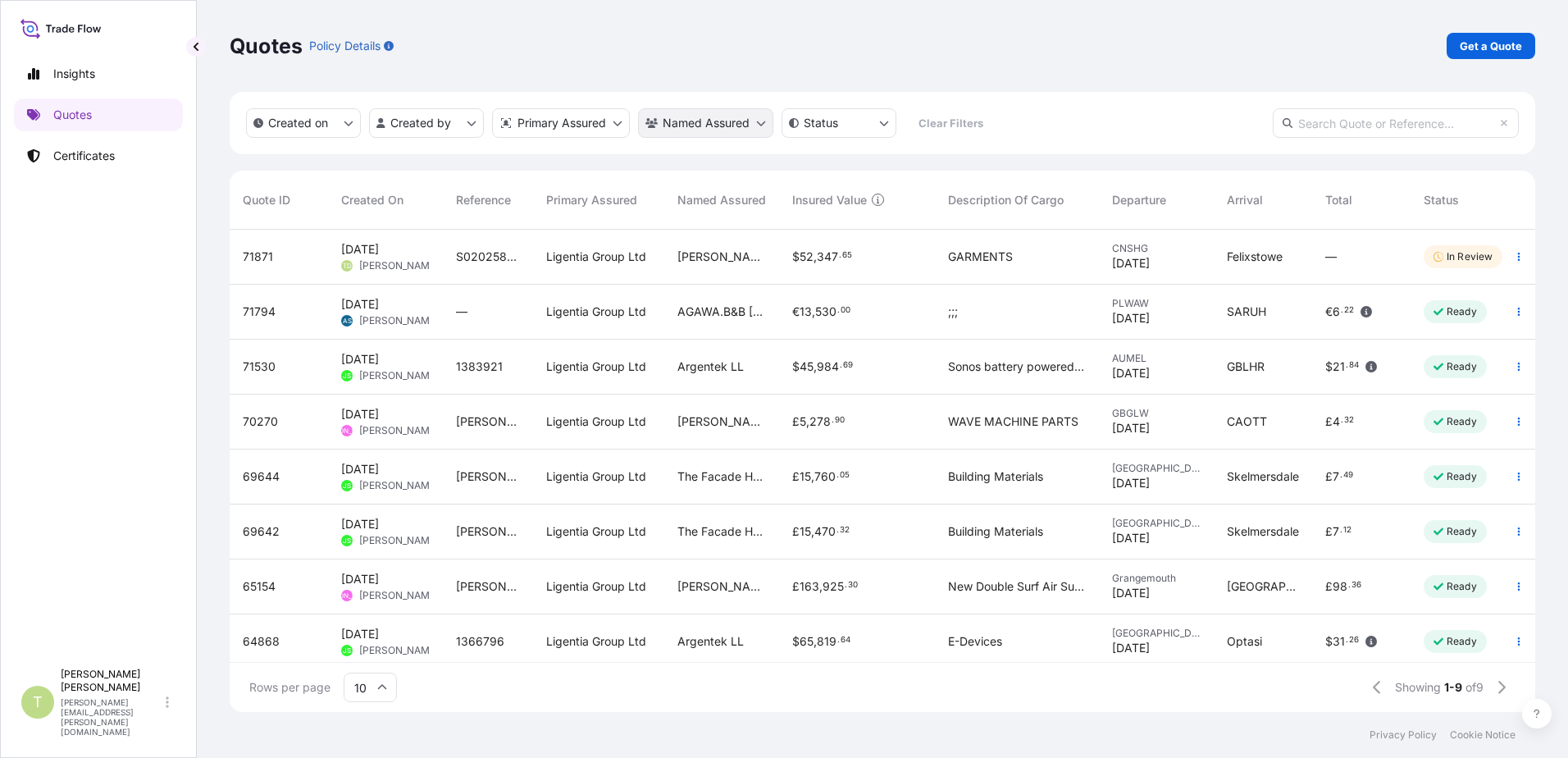
click at [762, 124] on html "Insights Quotes Certificates T [PERSON_NAME] [PERSON_NAME][EMAIL_ADDRESS][PERSO…" at bounding box center [784, 379] width 1568 height 758
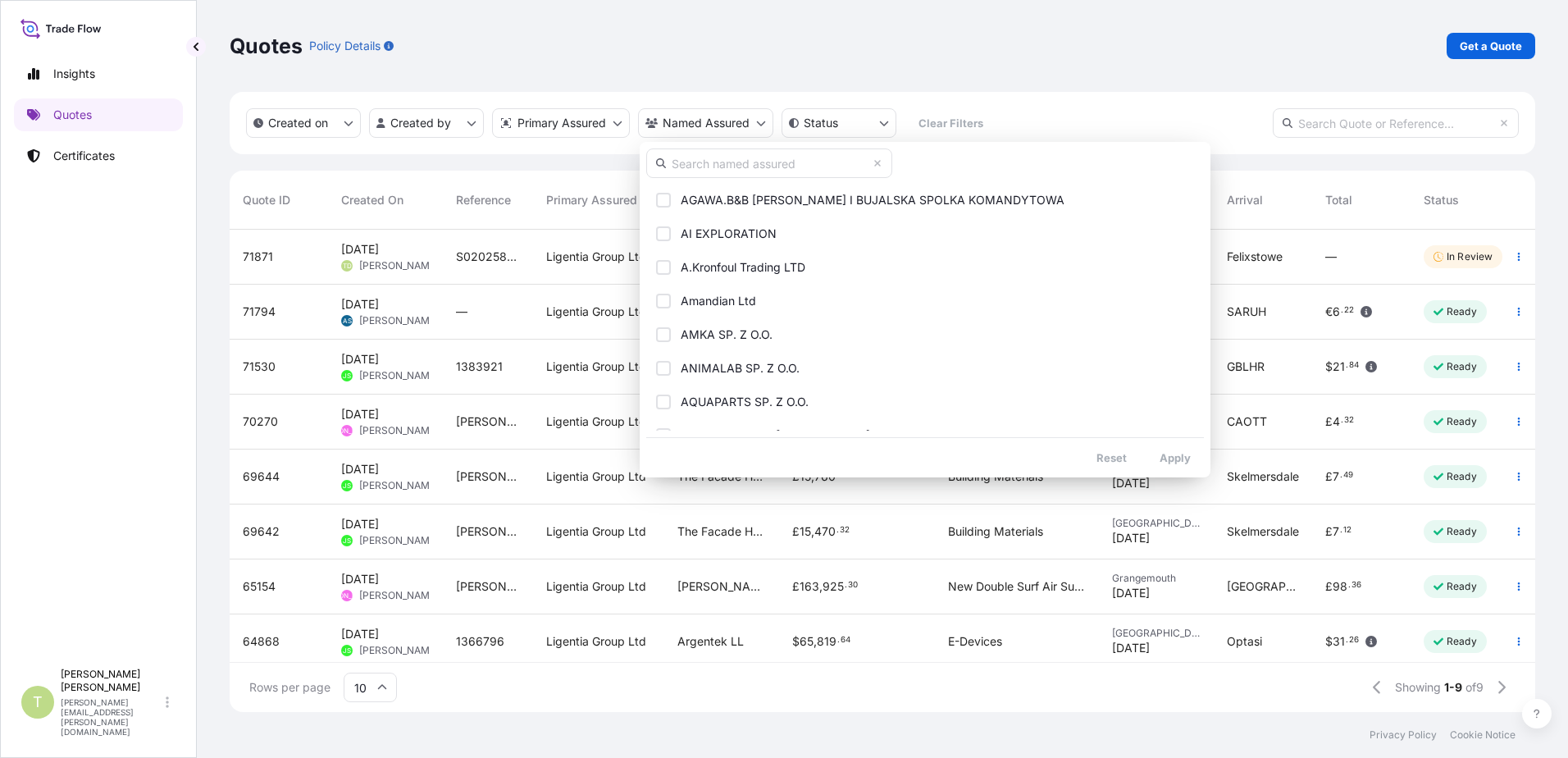
click at [757, 160] on input "text" at bounding box center [770, 162] width 246 height 29
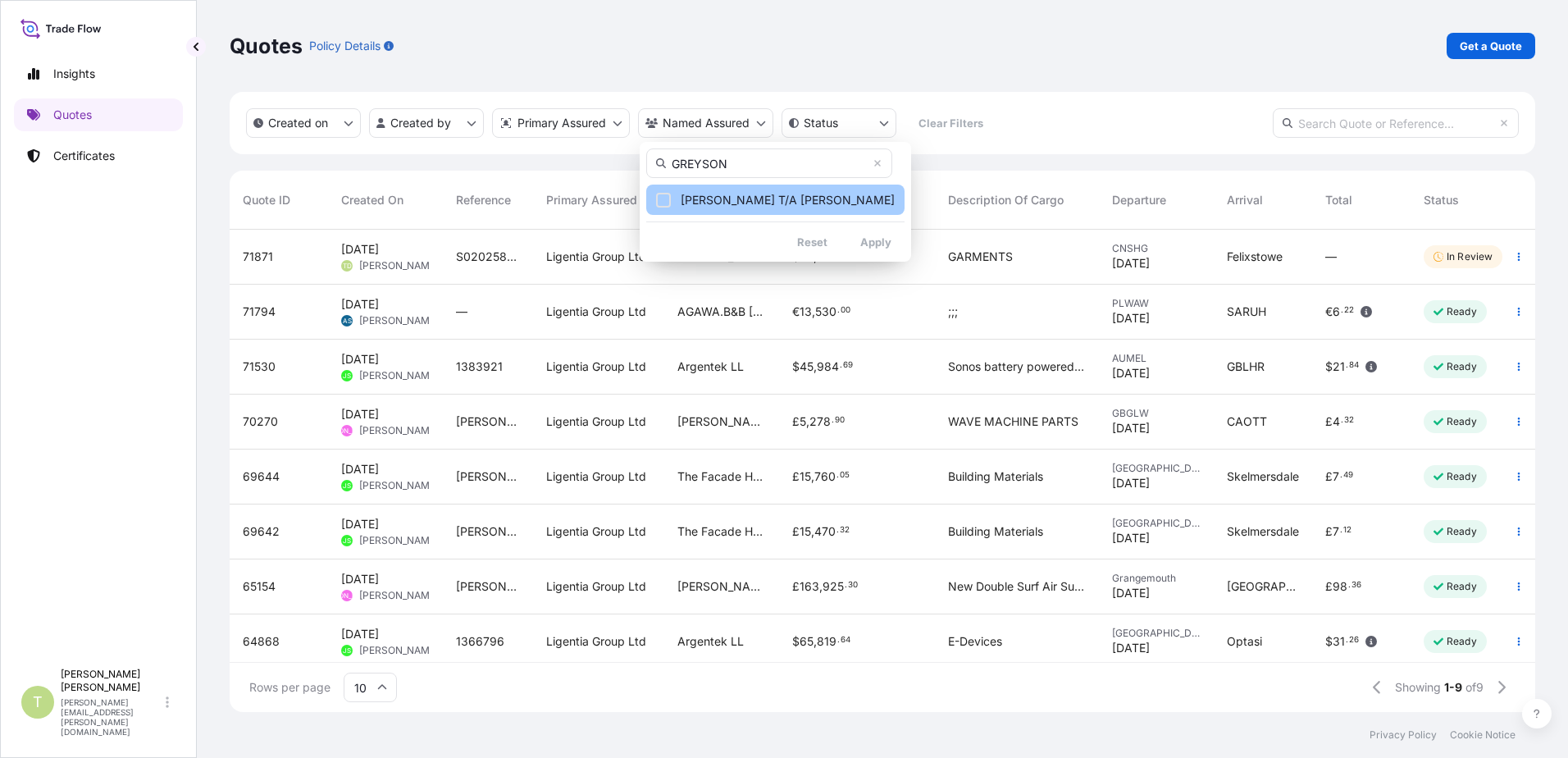
type input "GREYSON"
click at [808, 201] on span "[PERSON_NAME] T/A [PERSON_NAME]" at bounding box center [787, 201] width 214 height 17
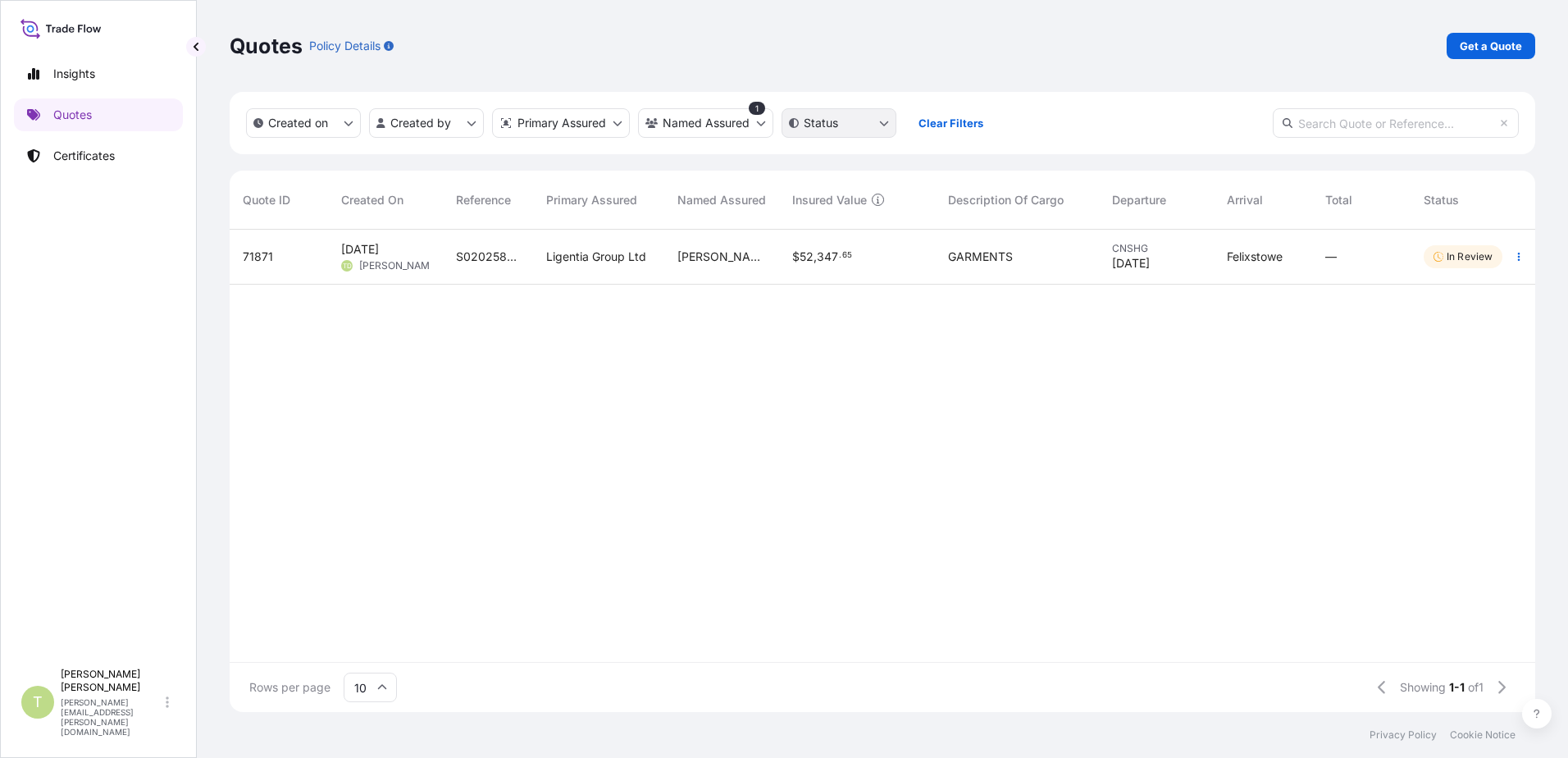
click at [879, 126] on html "Insights Quotes Certificates T [PERSON_NAME] [PERSON_NAME][EMAIL_ADDRESS][PERSO…" at bounding box center [784, 379] width 1568 height 758
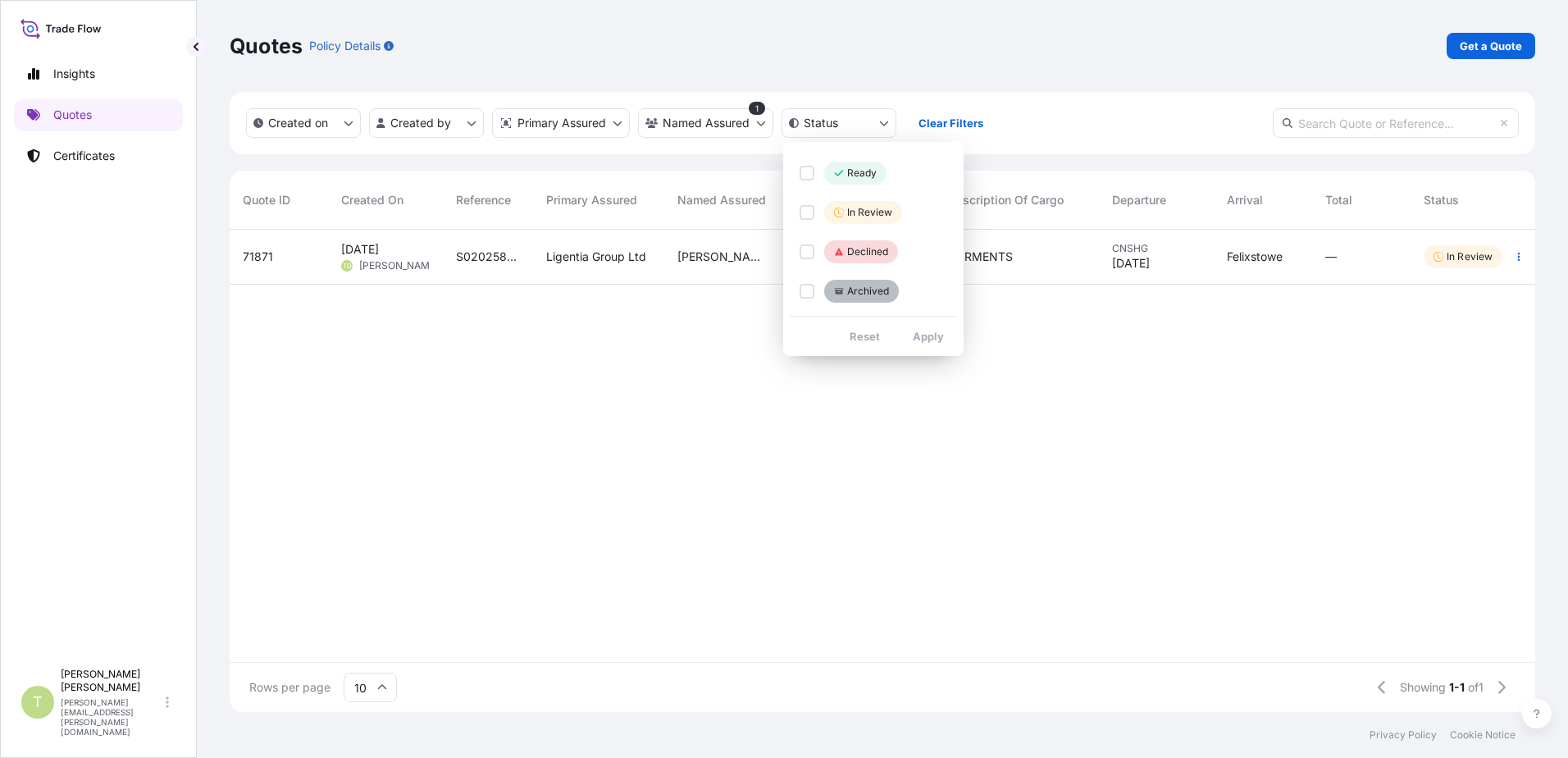
click at [880, 126] on html "Insights Quotes Certificates T [PERSON_NAME] [PERSON_NAME][EMAIL_ADDRESS][PERSO…" at bounding box center [784, 379] width 1568 height 758
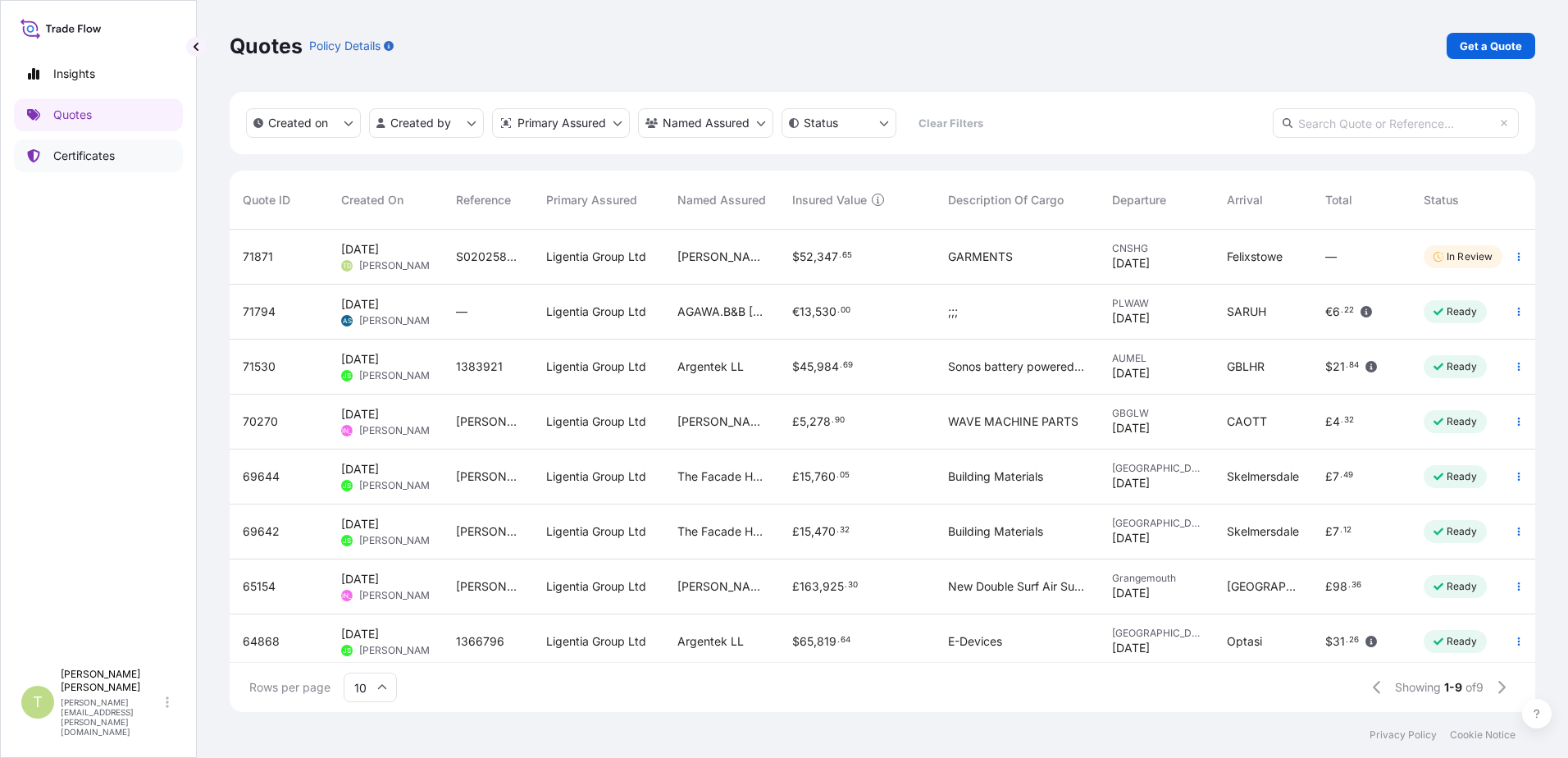
click at [72, 153] on p "Certificates" at bounding box center [84, 156] width 62 height 17
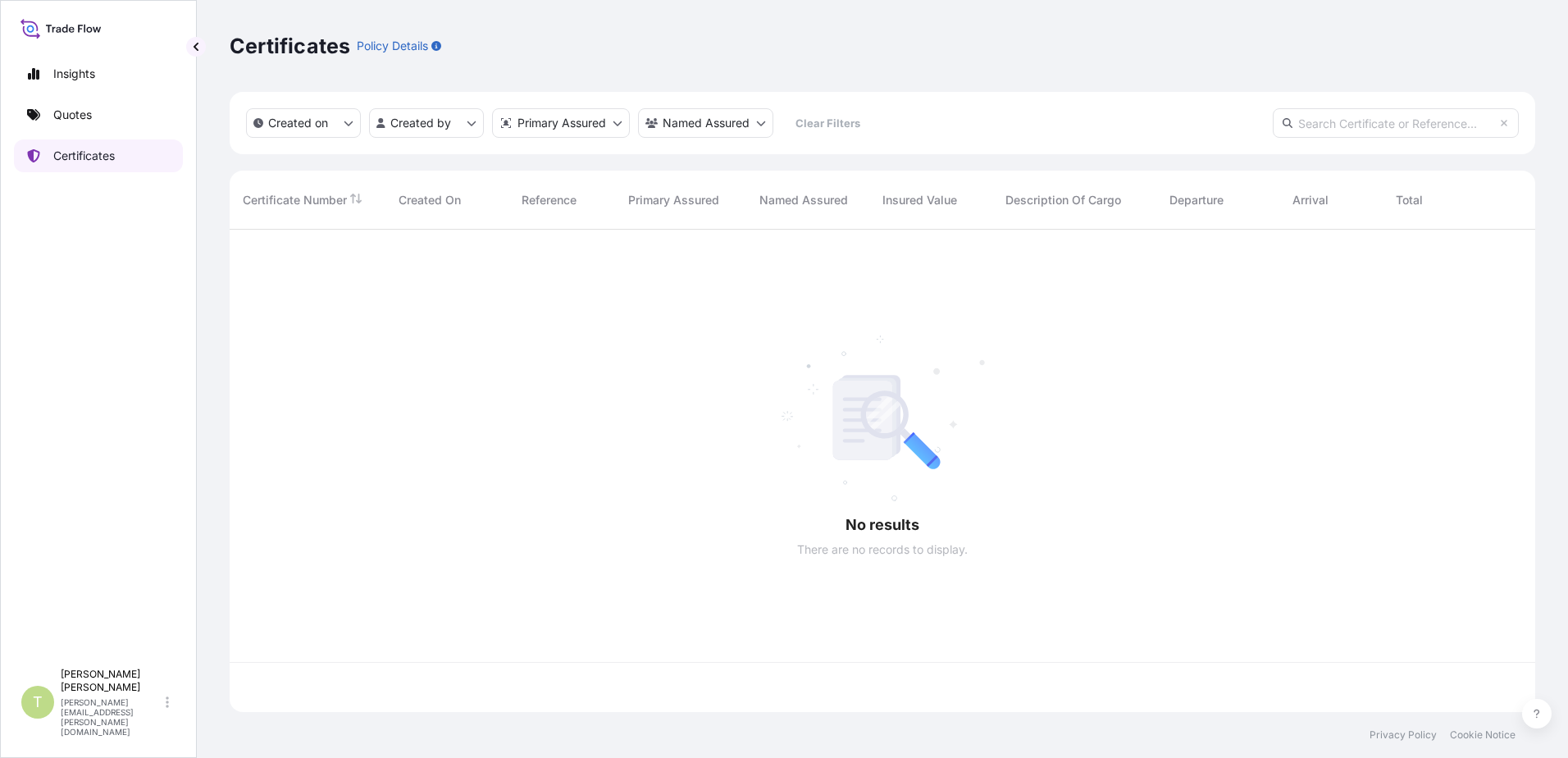
scroll to position [479, 1293]
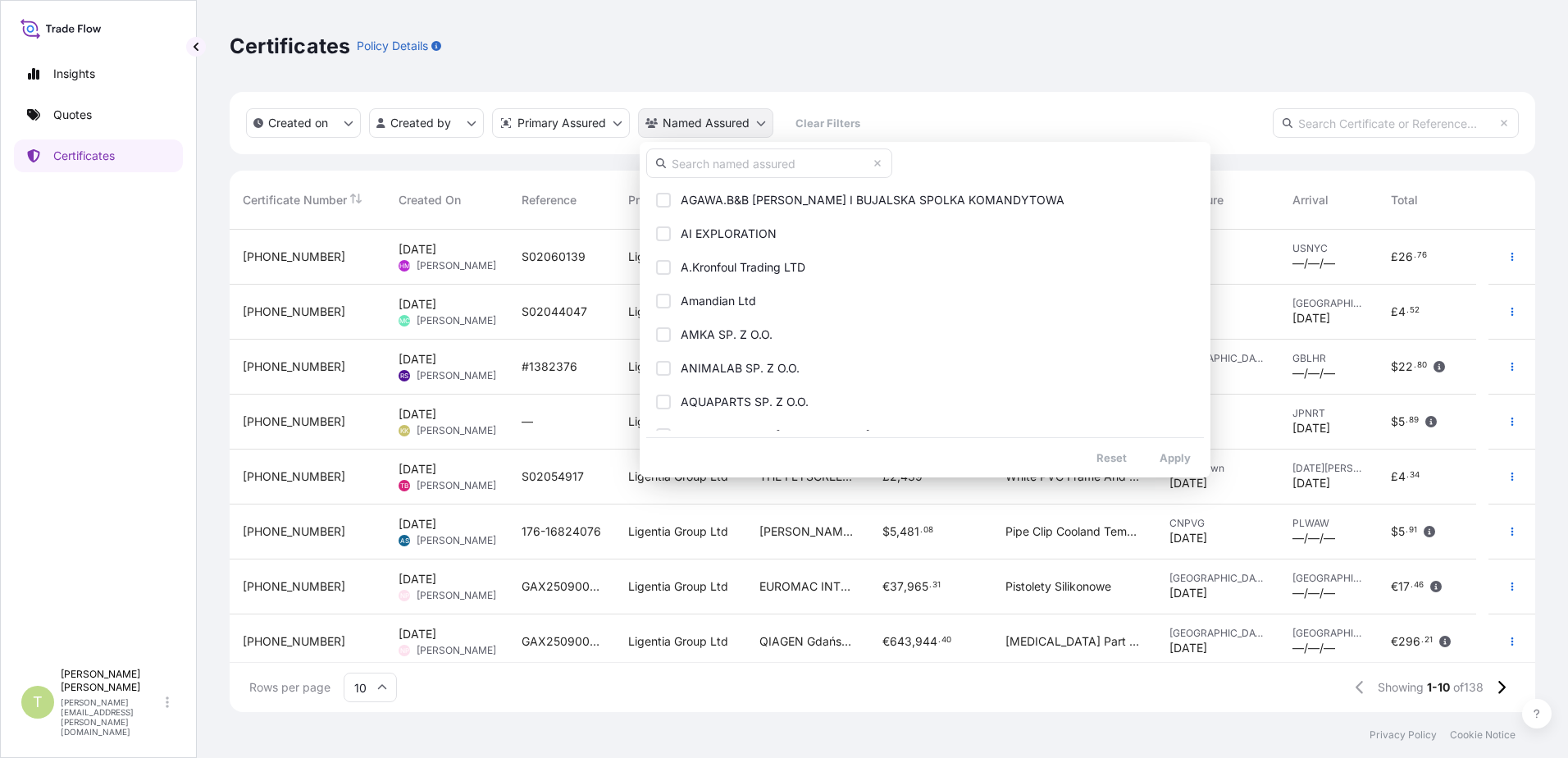
click at [767, 128] on html "Insights Quotes Certificates T [PERSON_NAME] [PERSON_NAME][EMAIL_ADDRESS][PERSO…" at bounding box center [784, 379] width 1568 height 758
click at [735, 167] on input "text" at bounding box center [770, 162] width 246 height 29
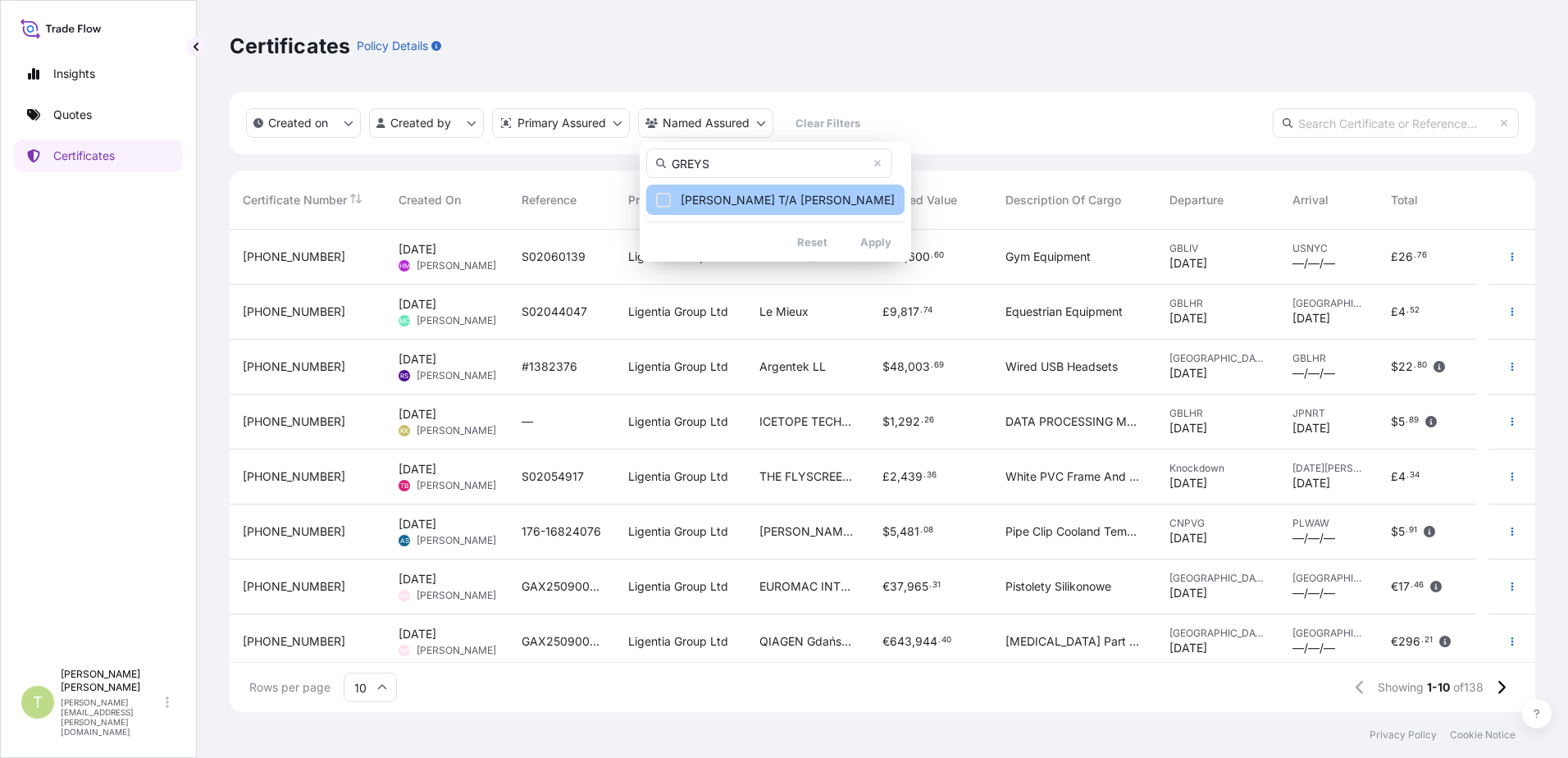
type input "GREYS"
click at [728, 200] on span "[PERSON_NAME] T/A [PERSON_NAME]" at bounding box center [787, 201] width 214 height 17
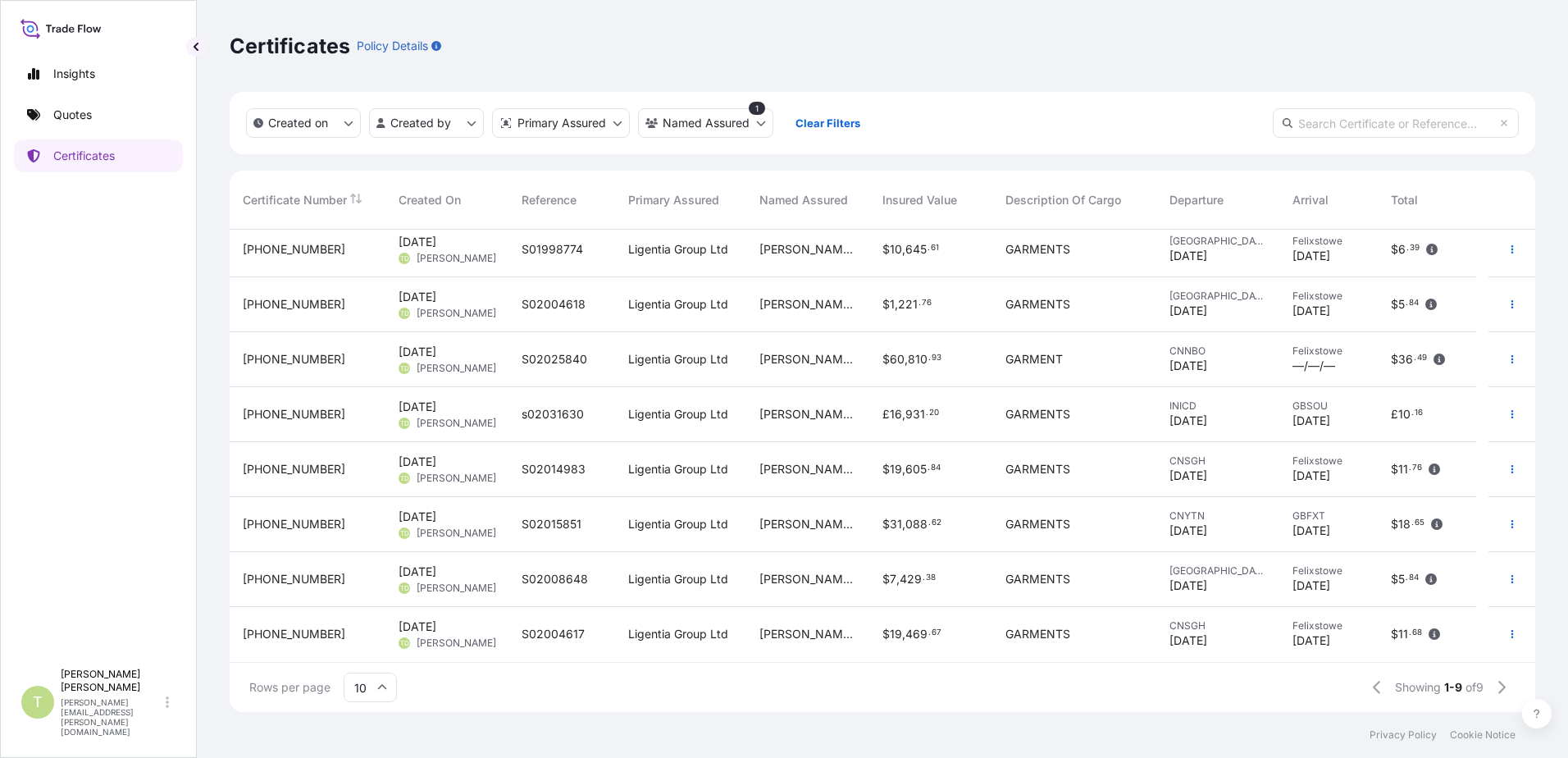
scroll to position [0, 0]
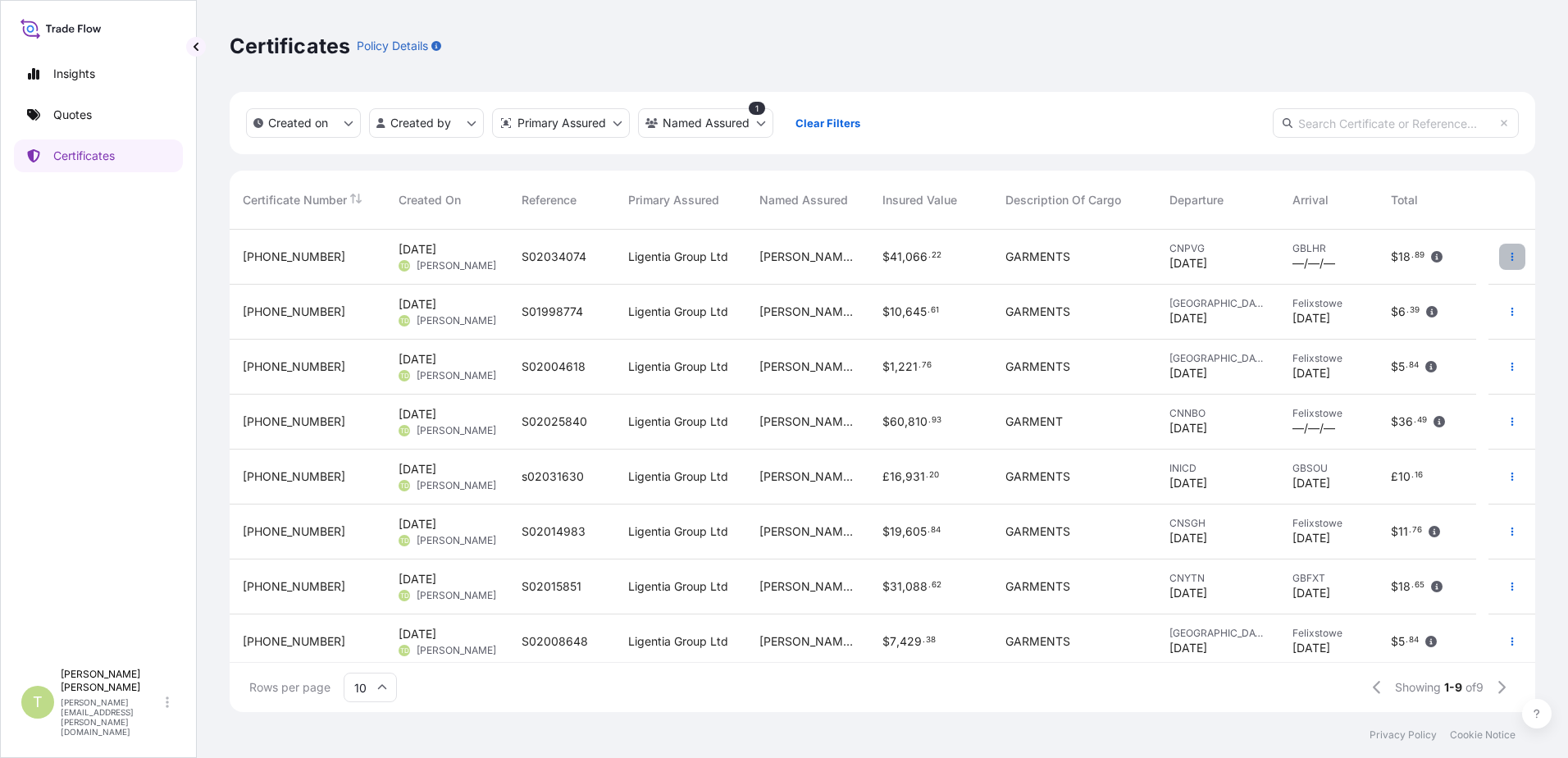
click at [1507, 260] on icon "button" at bounding box center [1512, 257] width 10 height 10
click at [575, 426] on span "S02025840" at bounding box center [554, 422] width 66 height 17
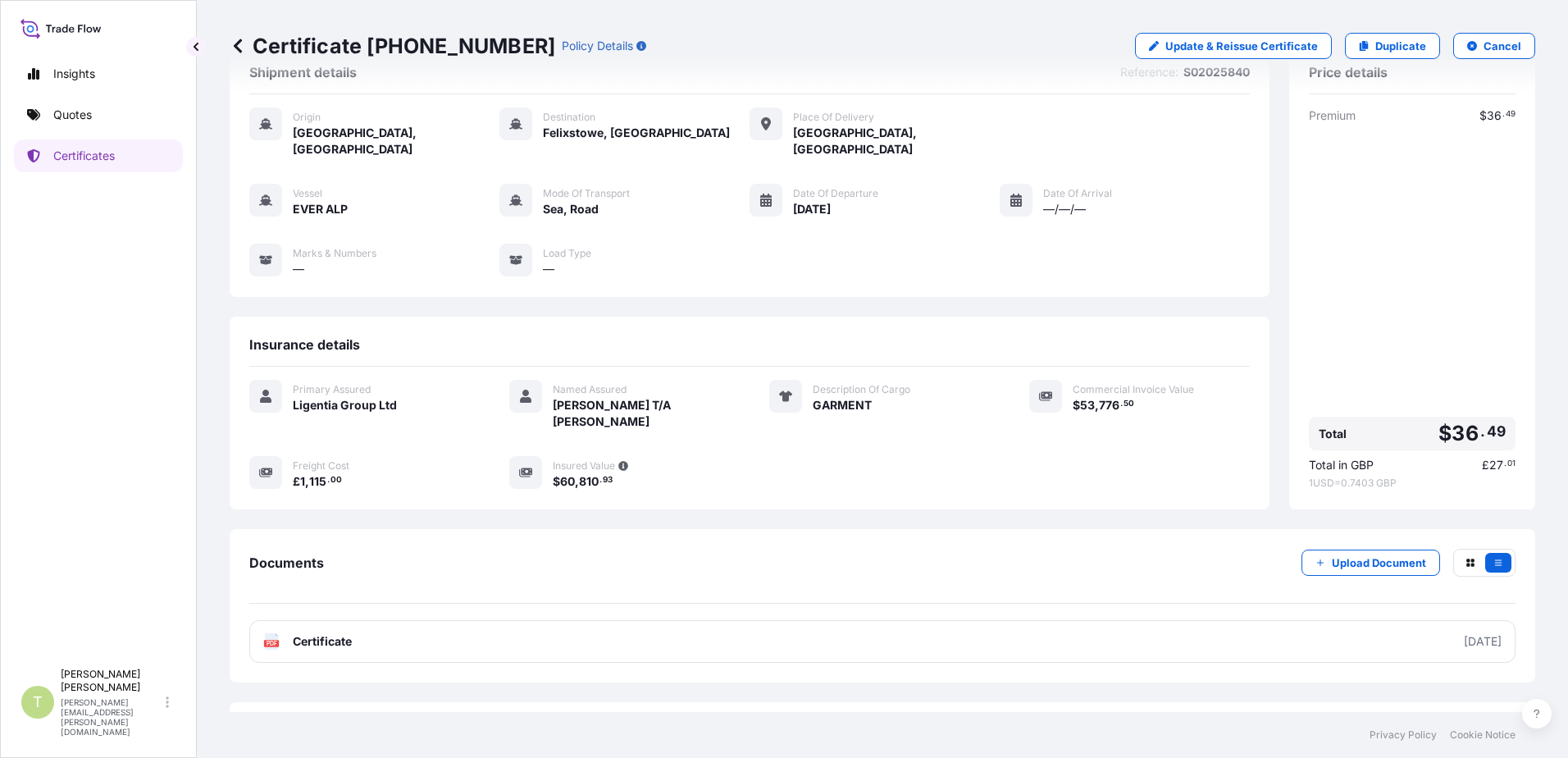
scroll to position [74, 0]
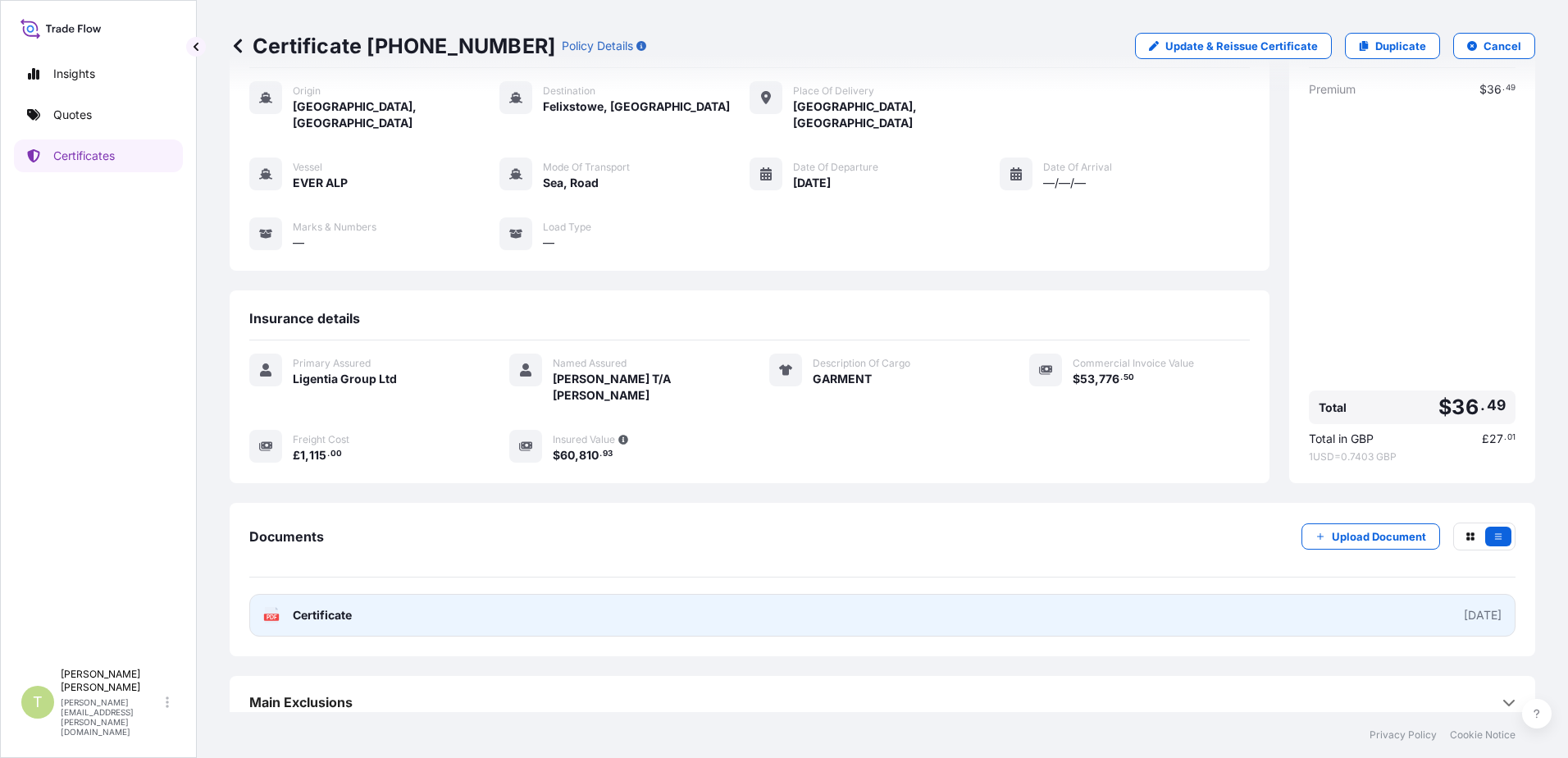
click at [307, 607] on span "Certificate" at bounding box center [322, 615] width 59 height 17
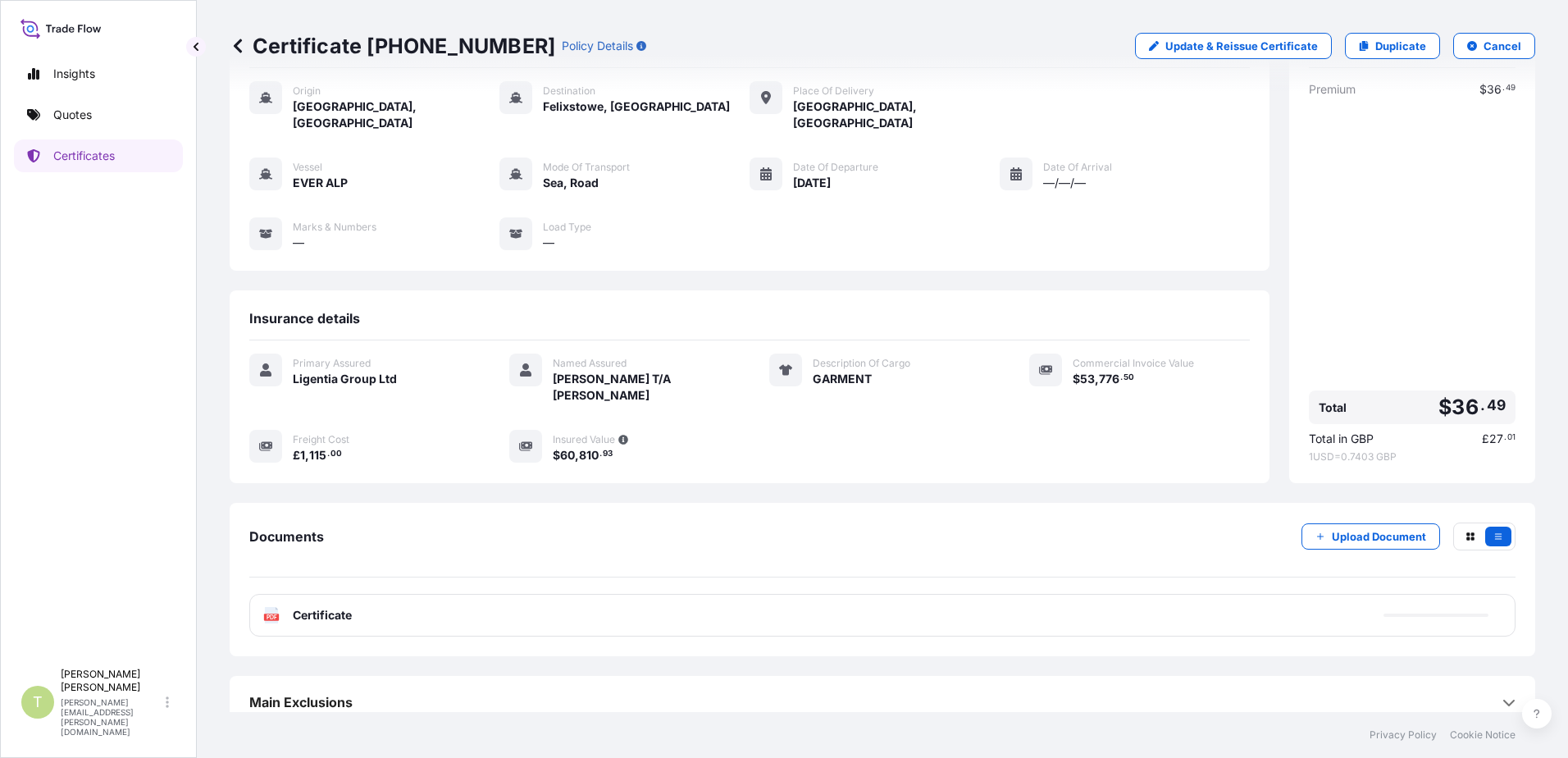
scroll to position [0, 0]
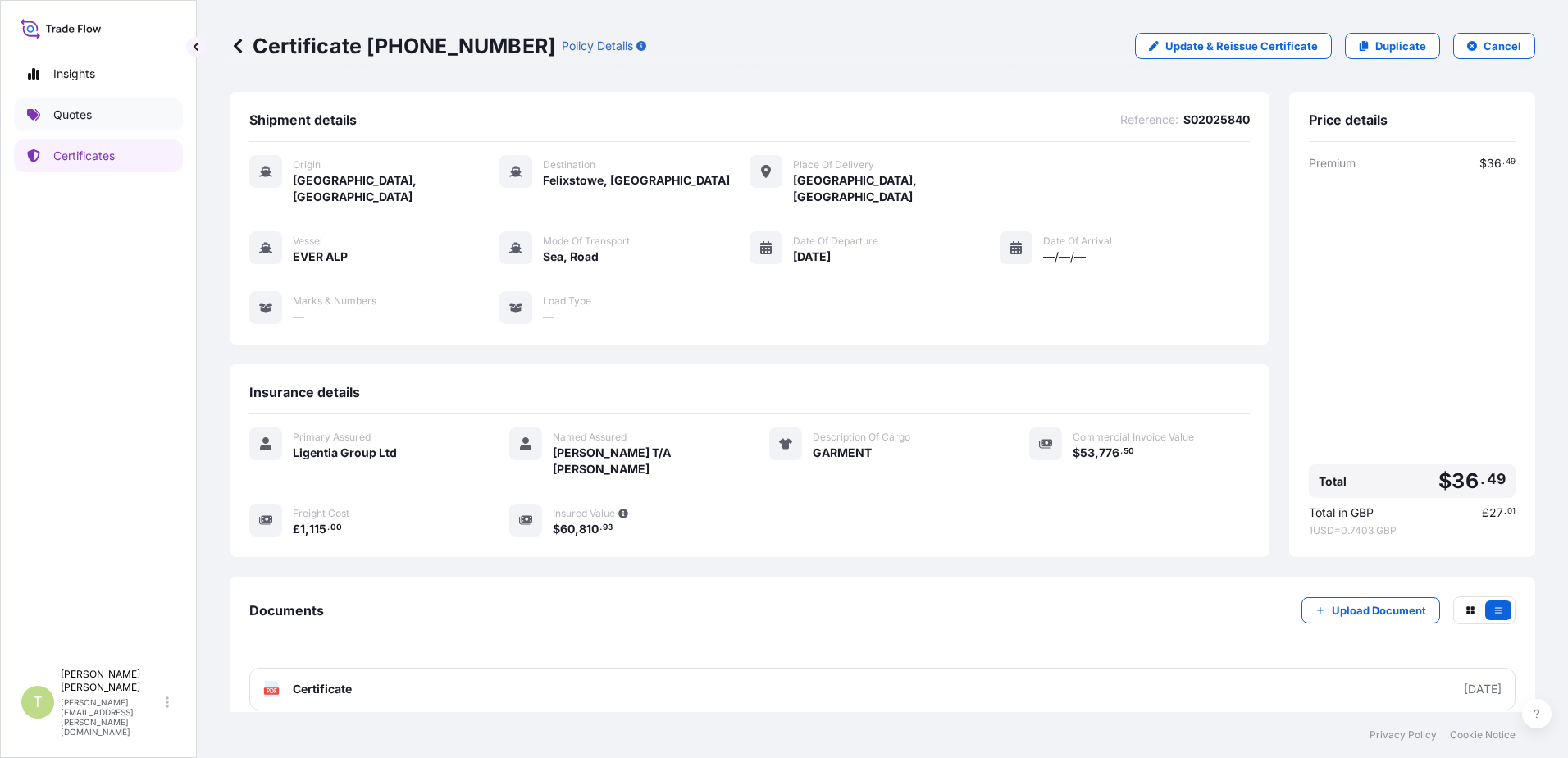
click at [82, 112] on p "Quotes" at bounding box center [72, 115] width 38 height 17
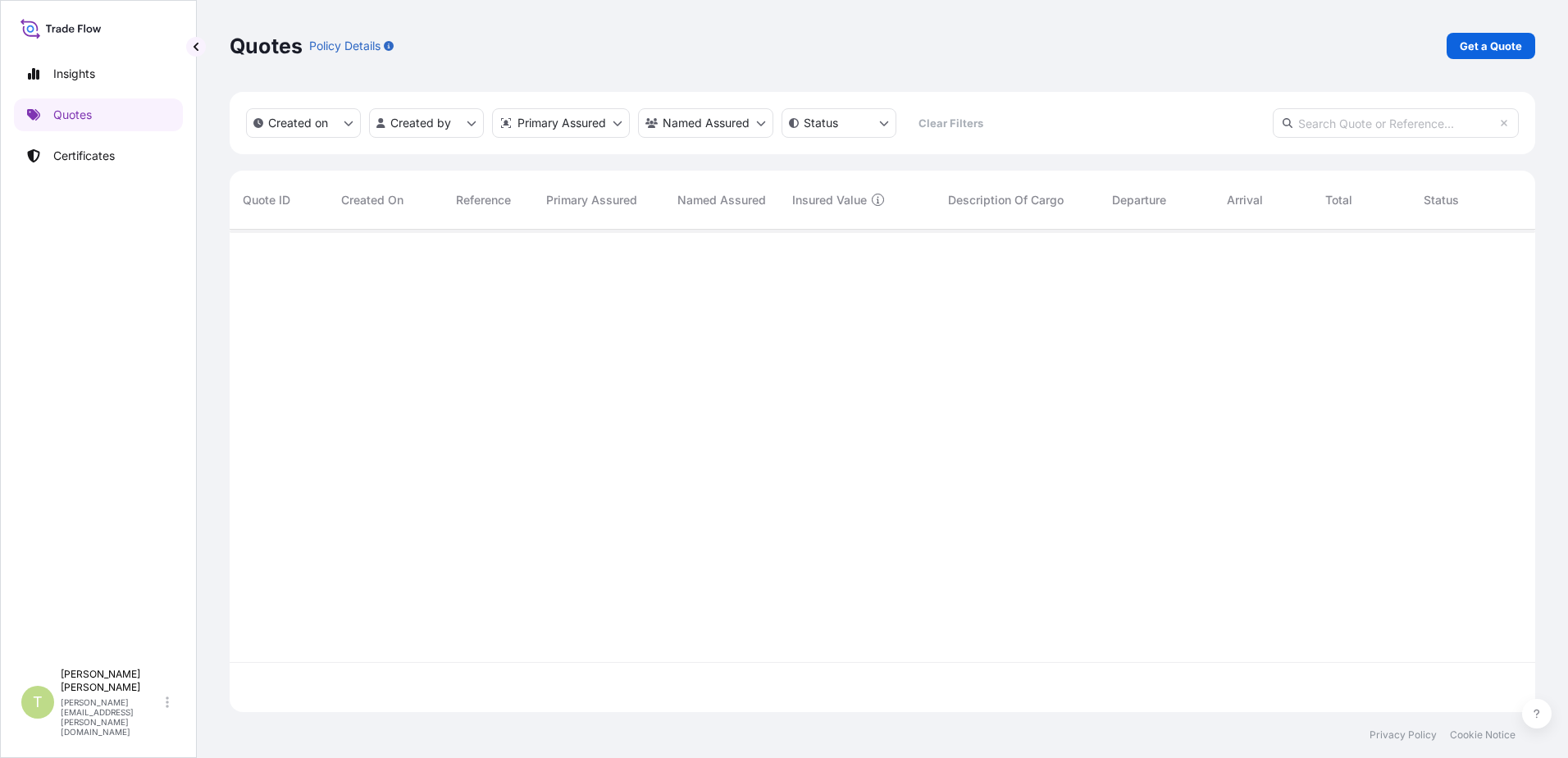
scroll to position [479, 1293]
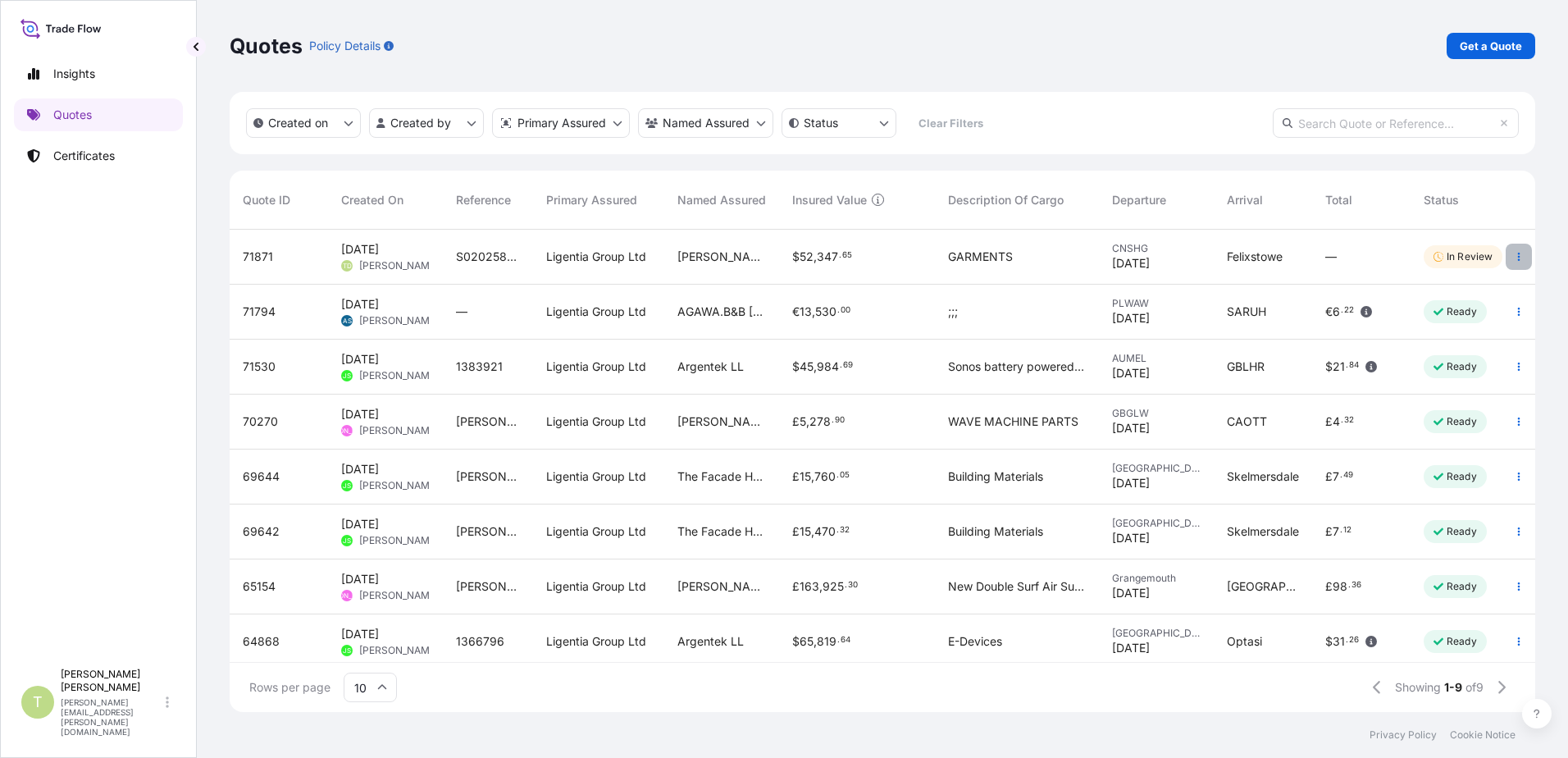
click at [1518, 260] on icon "button" at bounding box center [1519, 257] width 2 height 8
click at [1047, 56] on div "Quotes Policy Details Get a Quote" at bounding box center [882, 46] width 1306 height 27
click at [595, 258] on span "Ligentia Group Ltd" at bounding box center [596, 257] width 100 height 17
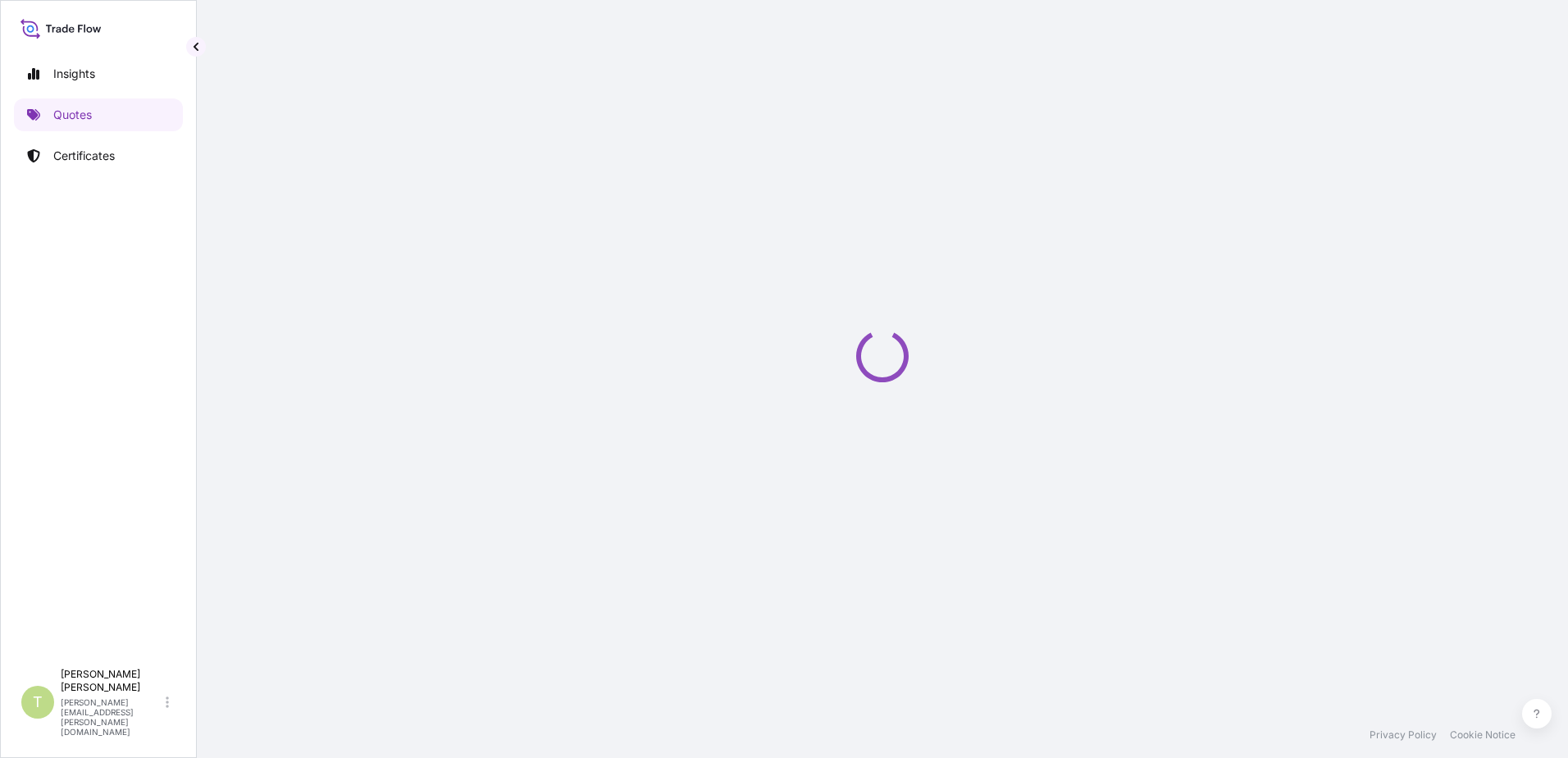
select select "Sea"
select select "Road / [GEOGRAPHIC_DATA]"
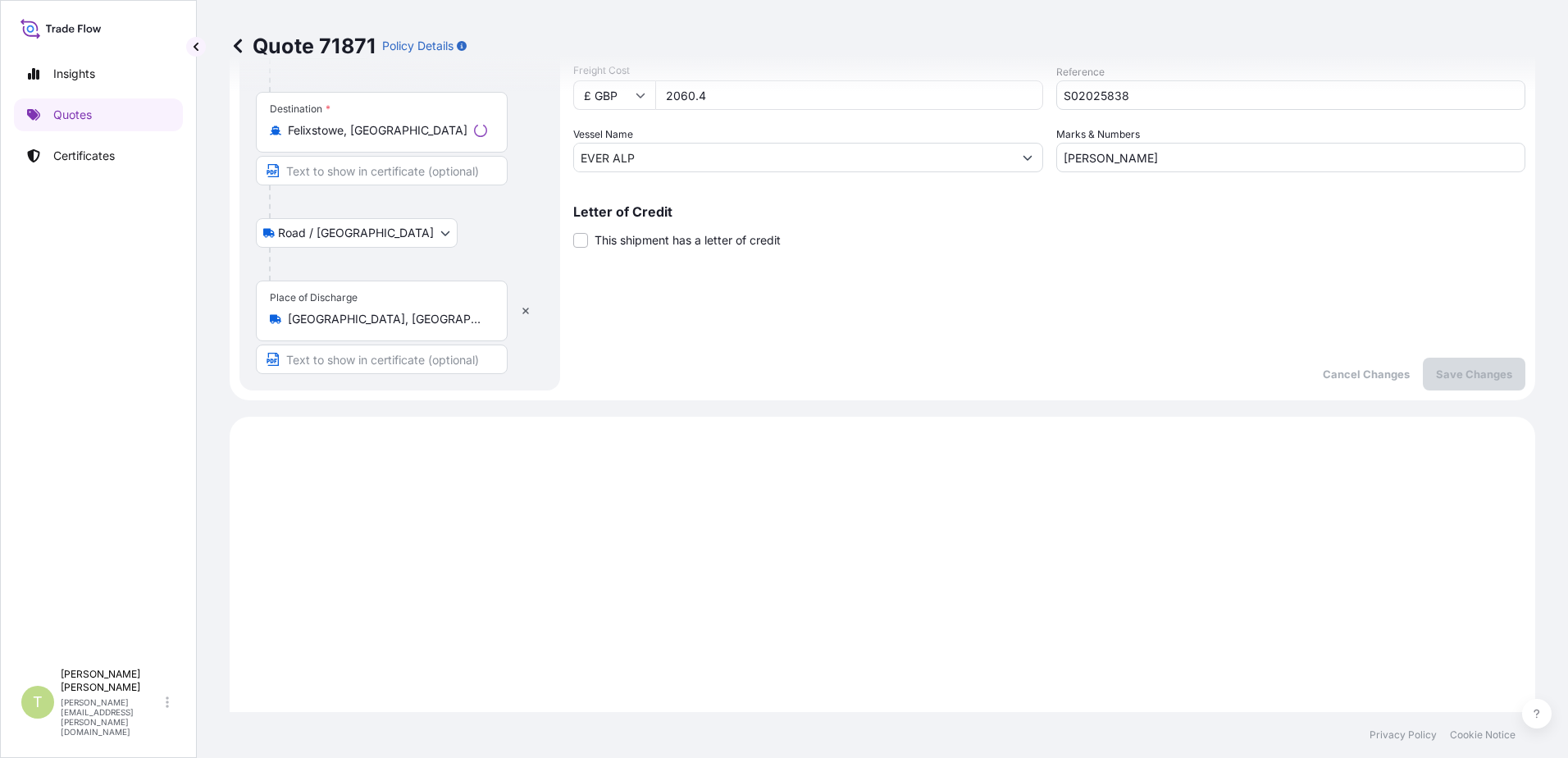
scroll to position [657, 0]
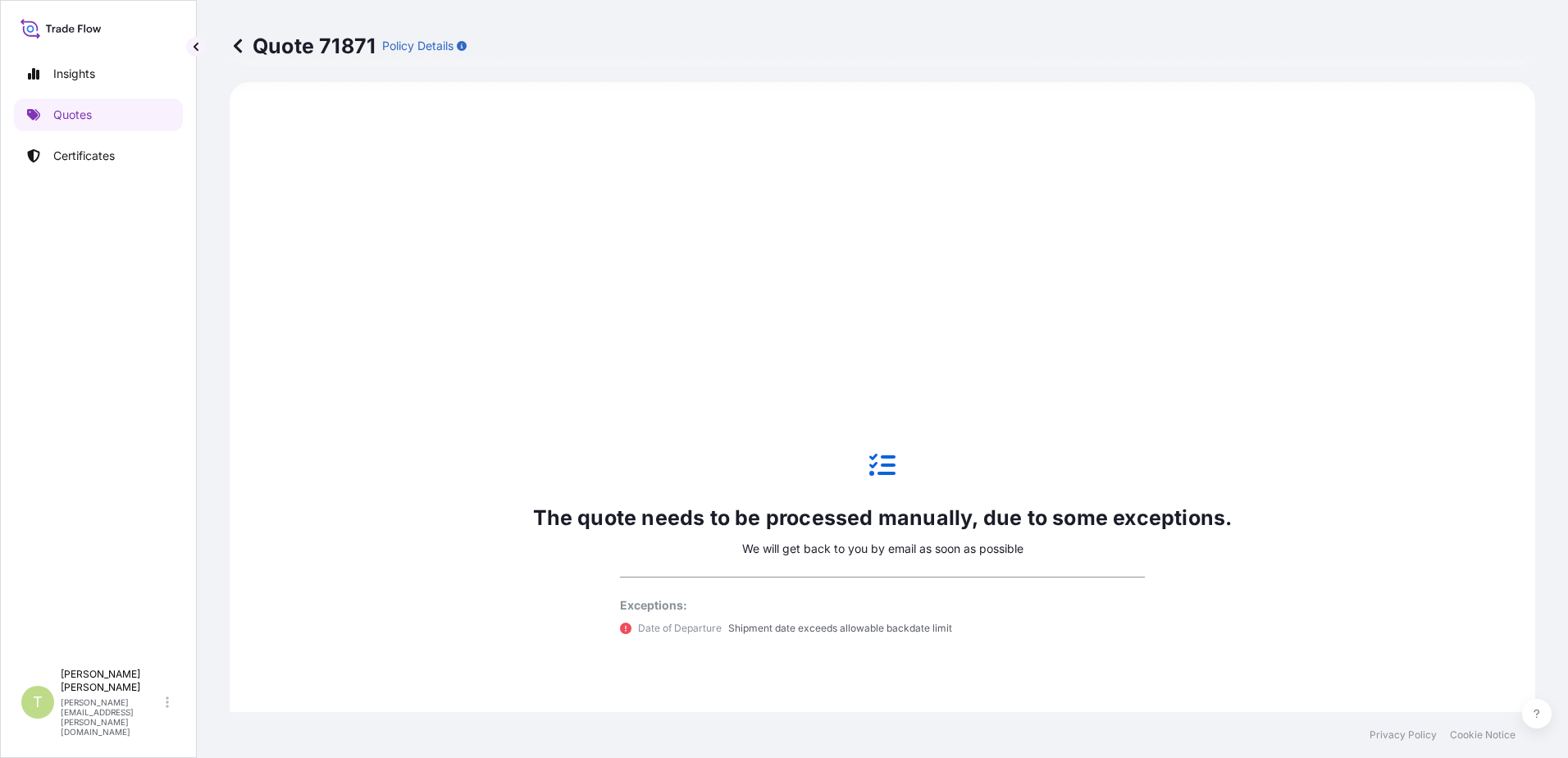
click at [238, 44] on icon at bounding box center [238, 45] width 8 height 14
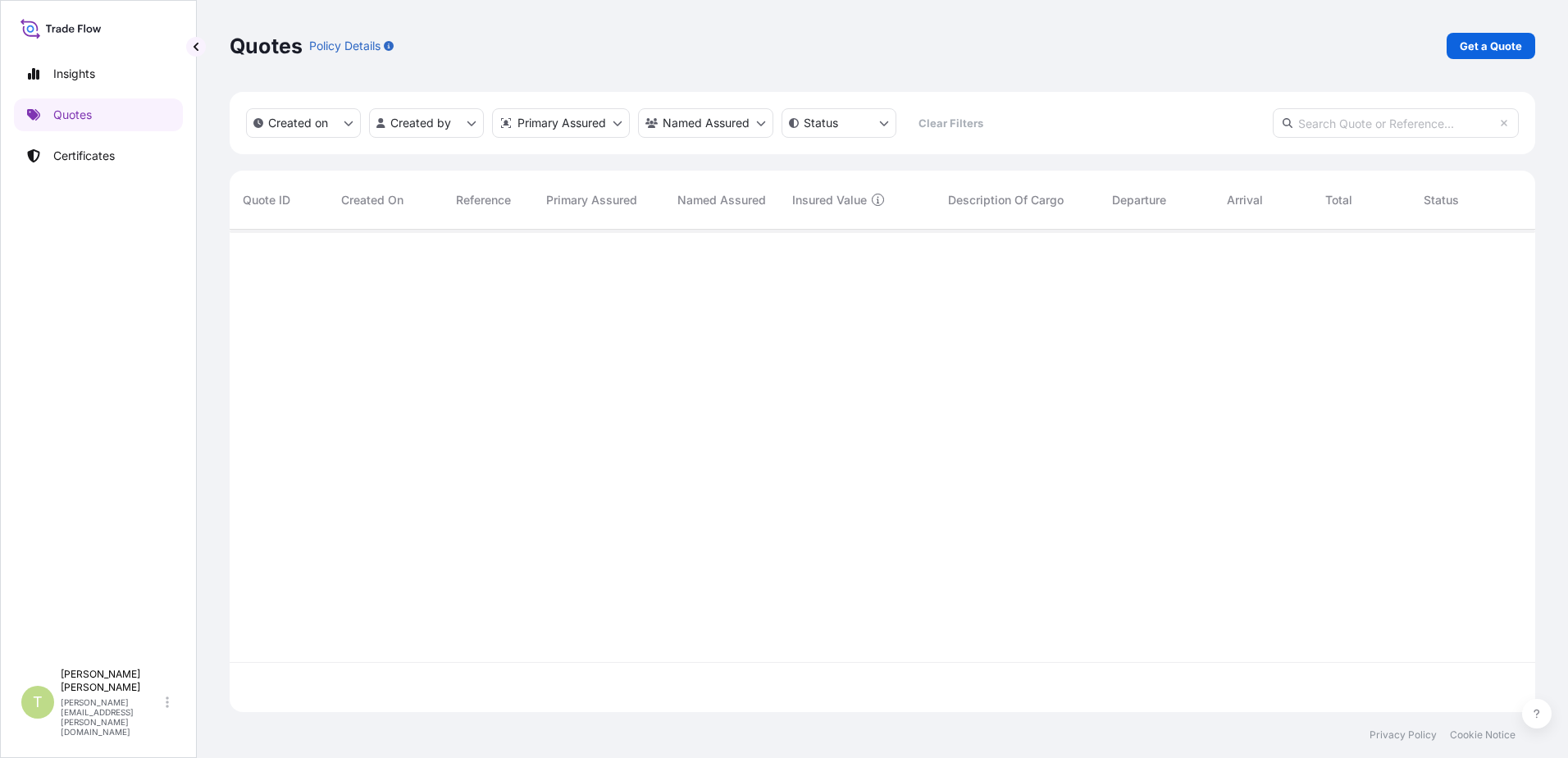
scroll to position [479, 1293]
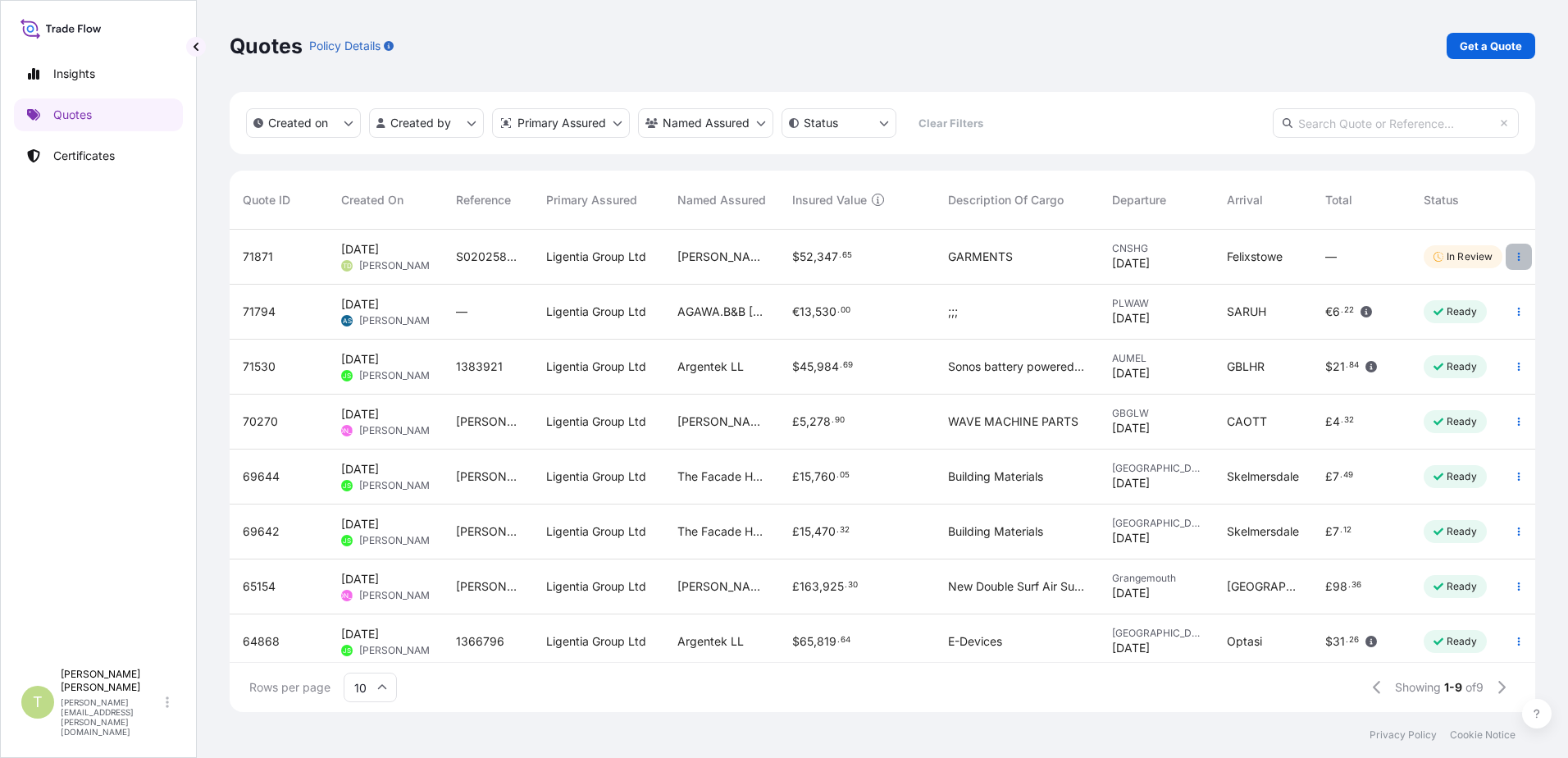
click at [1514, 255] on icon "button" at bounding box center [1519, 257] width 10 height 10
click at [85, 159] on p "Certificates" at bounding box center [84, 156] width 62 height 17
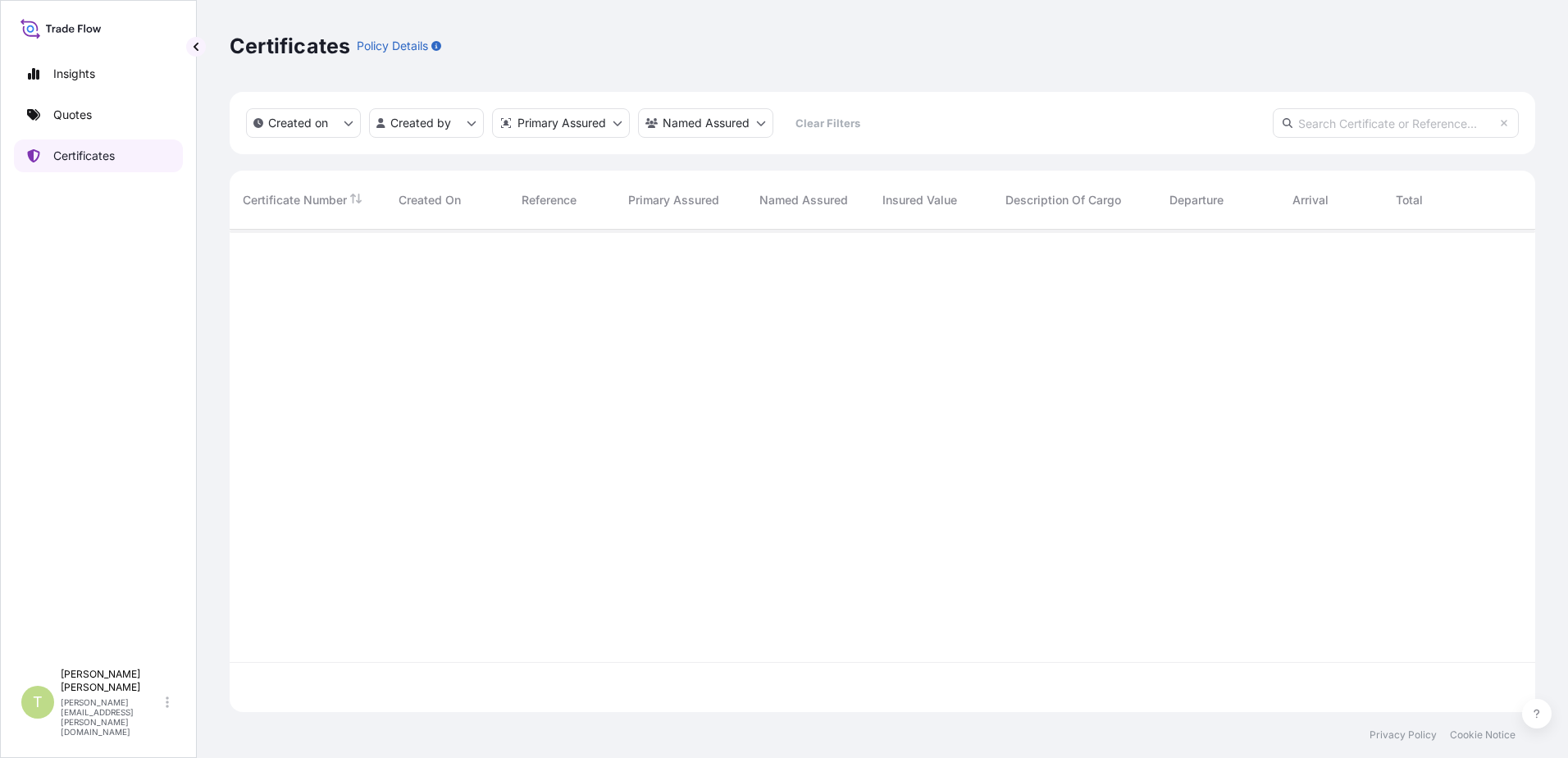
scroll to position [479, 1293]
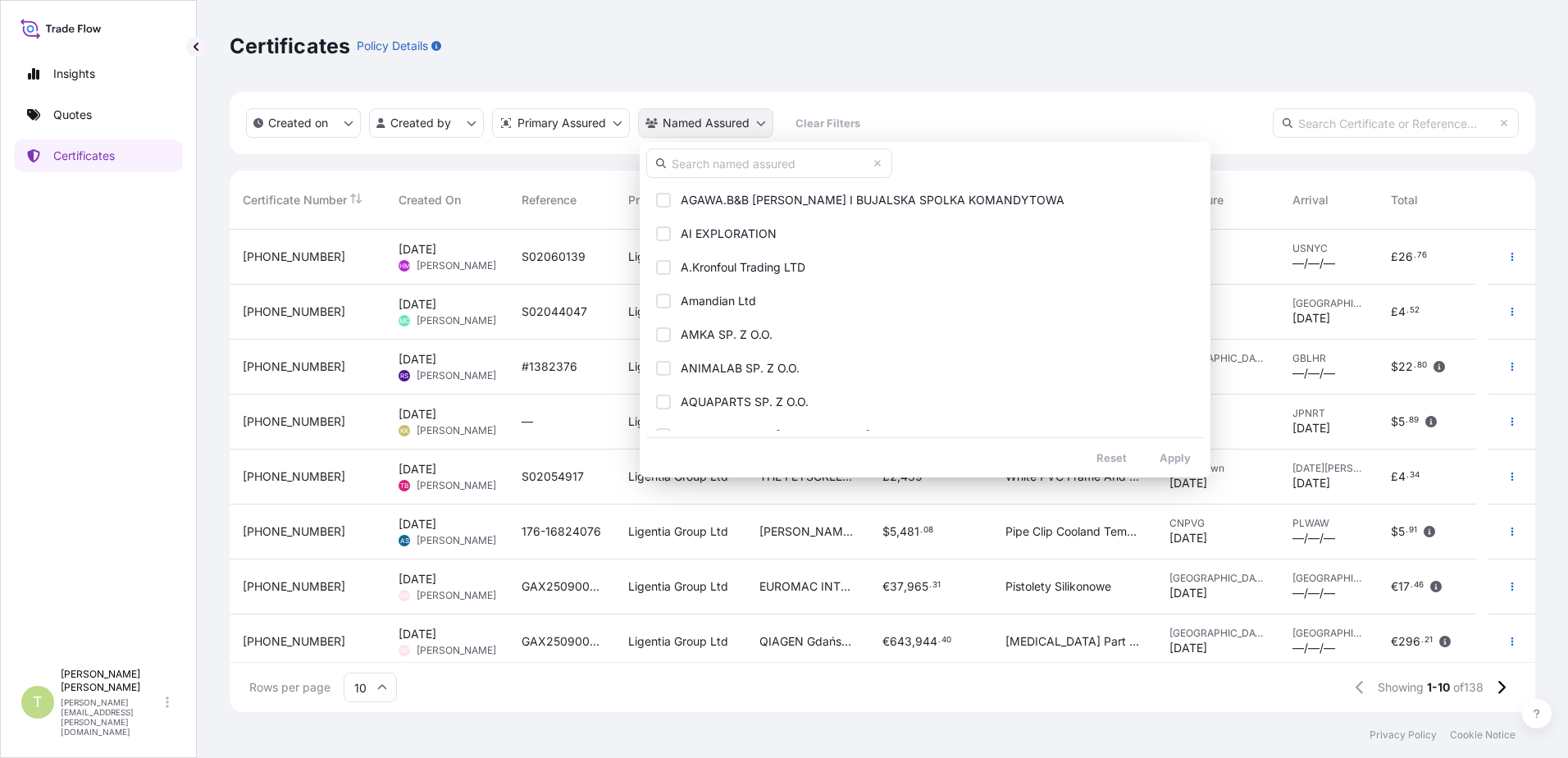
click at [767, 122] on html "Insights Quotes Certificates T [PERSON_NAME] [PERSON_NAME][EMAIL_ADDRESS][PERSO…" at bounding box center [784, 379] width 1568 height 758
click at [749, 162] on input "text" at bounding box center [770, 162] width 246 height 29
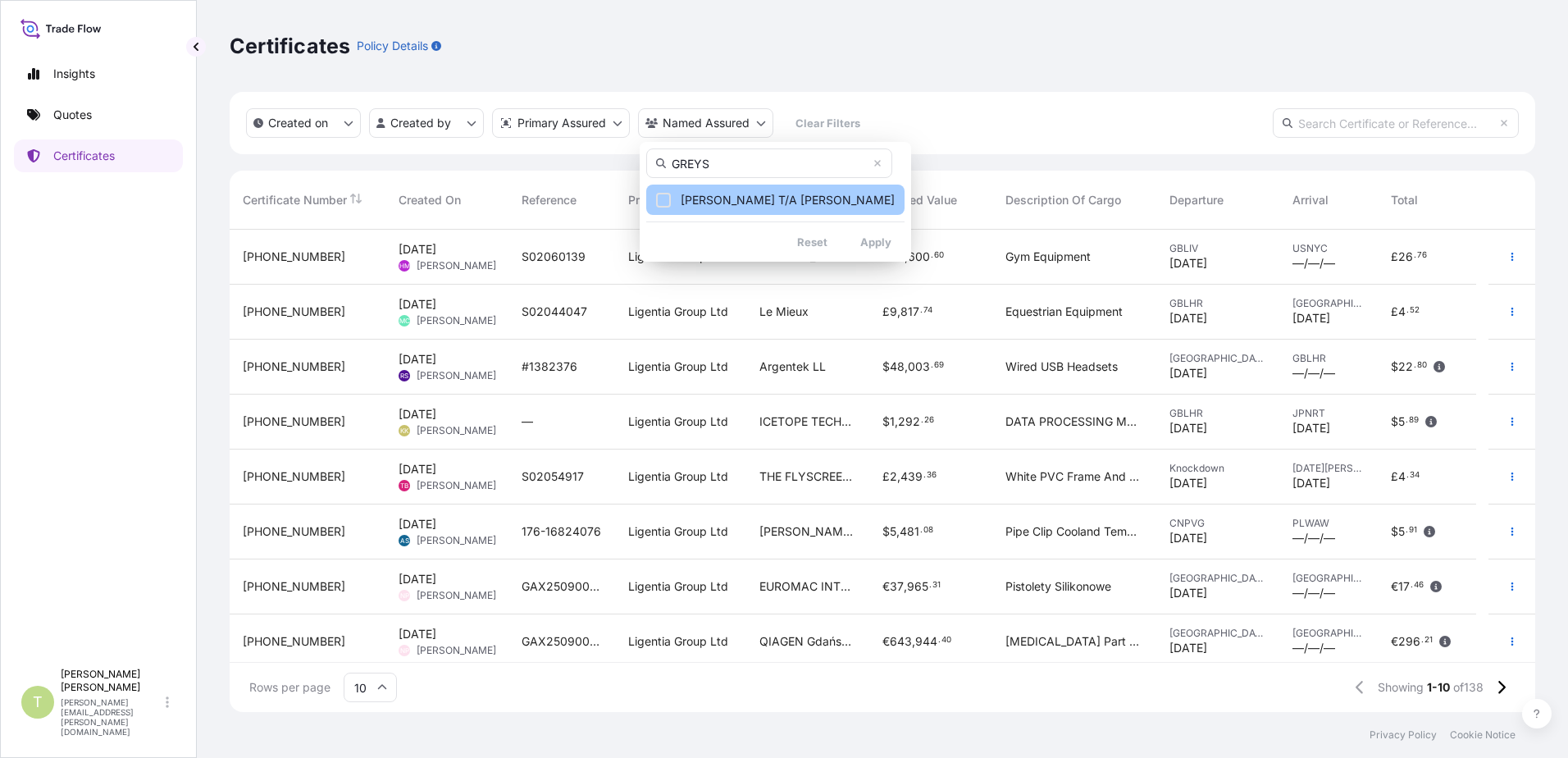
type input "GREYS"
click at [742, 193] on span "[PERSON_NAME] T/A [PERSON_NAME]" at bounding box center [787, 201] width 214 height 17
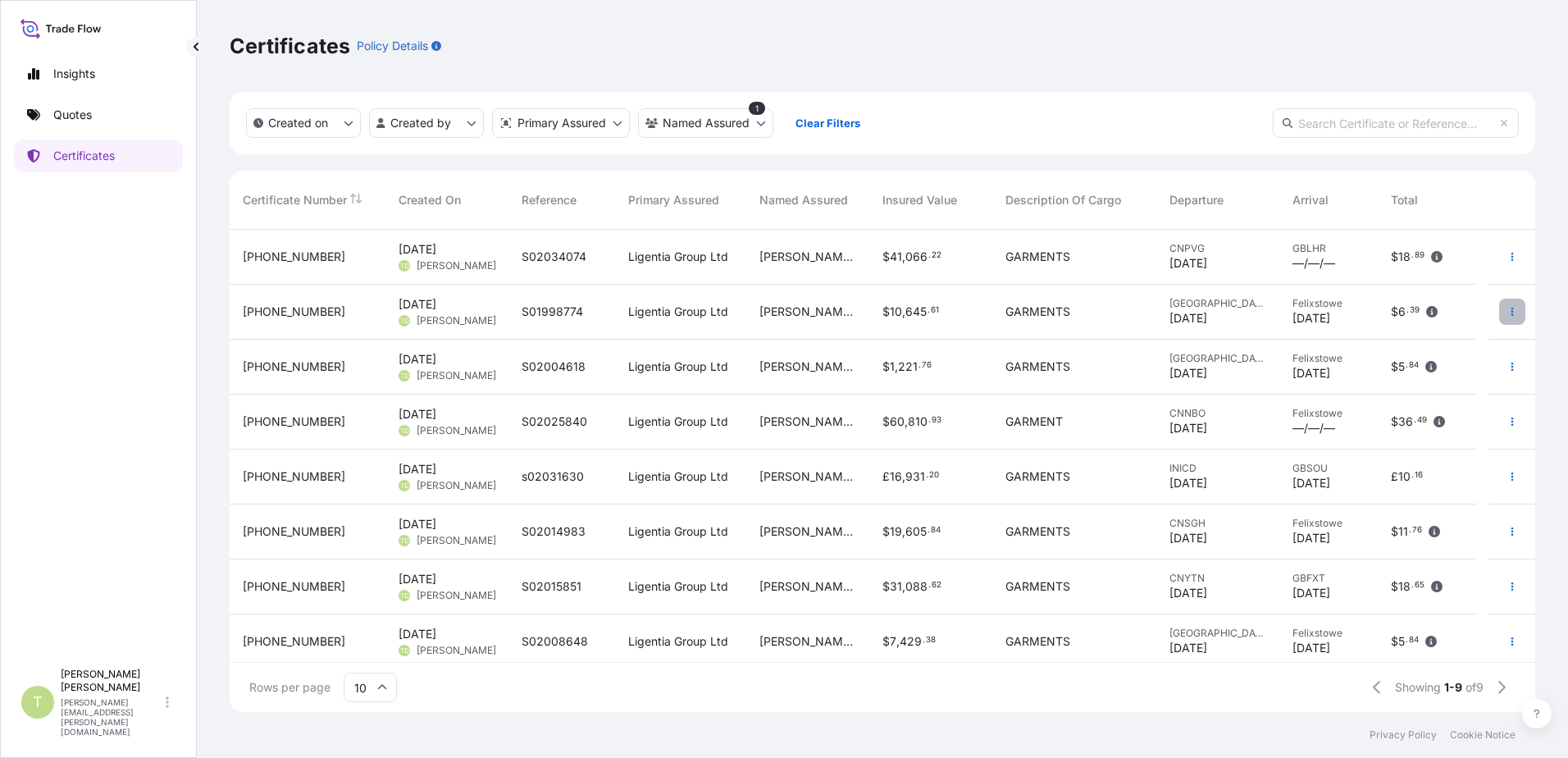
click at [1507, 314] on button "button" at bounding box center [1512, 312] width 27 height 27
click at [1508, 316] on button "button" at bounding box center [1512, 312] width 27 height 27
click at [304, 310] on span "[PHONE_NUMBER]" at bounding box center [294, 312] width 102 height 17
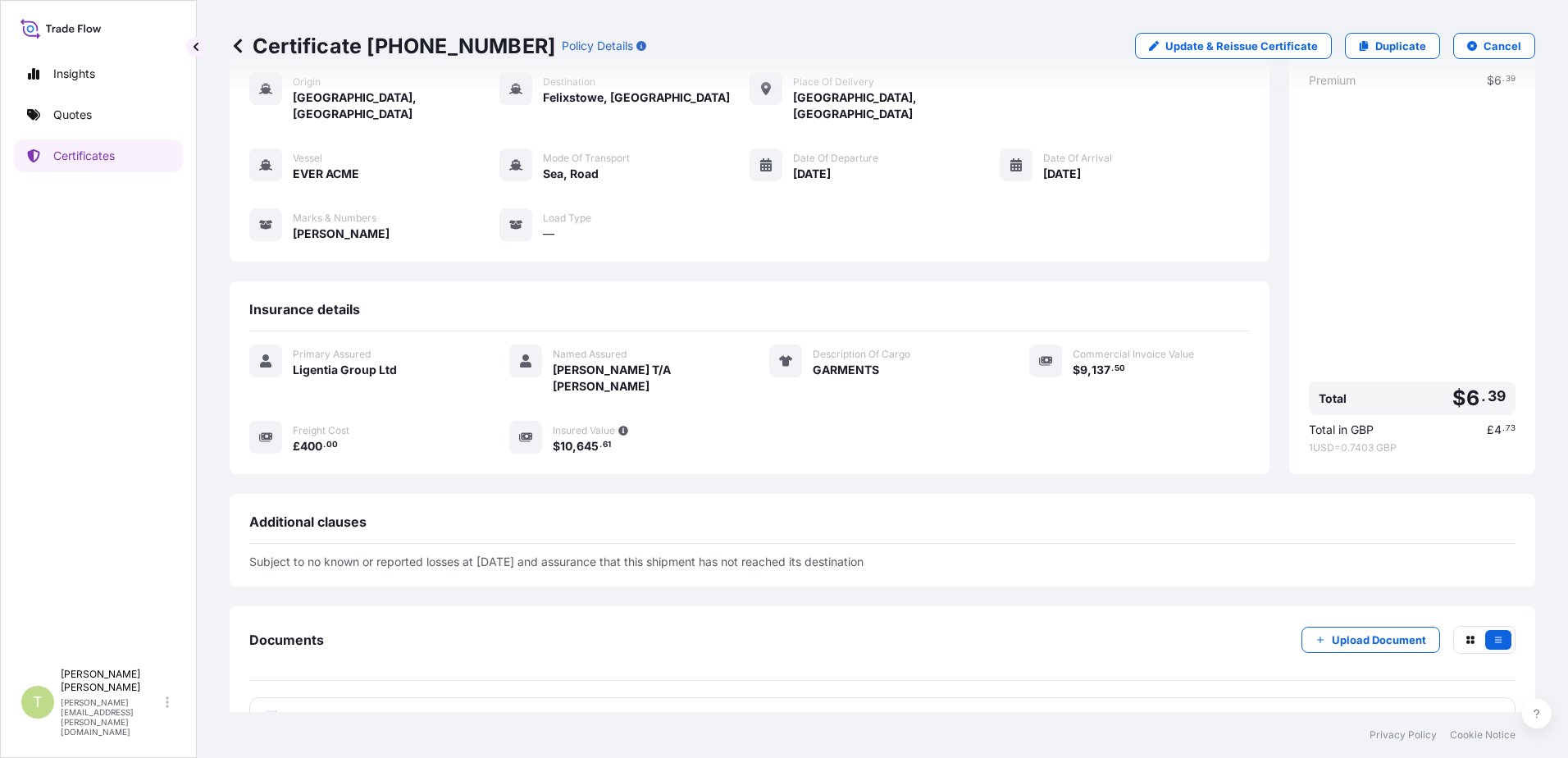
scroll to position [186, 0]
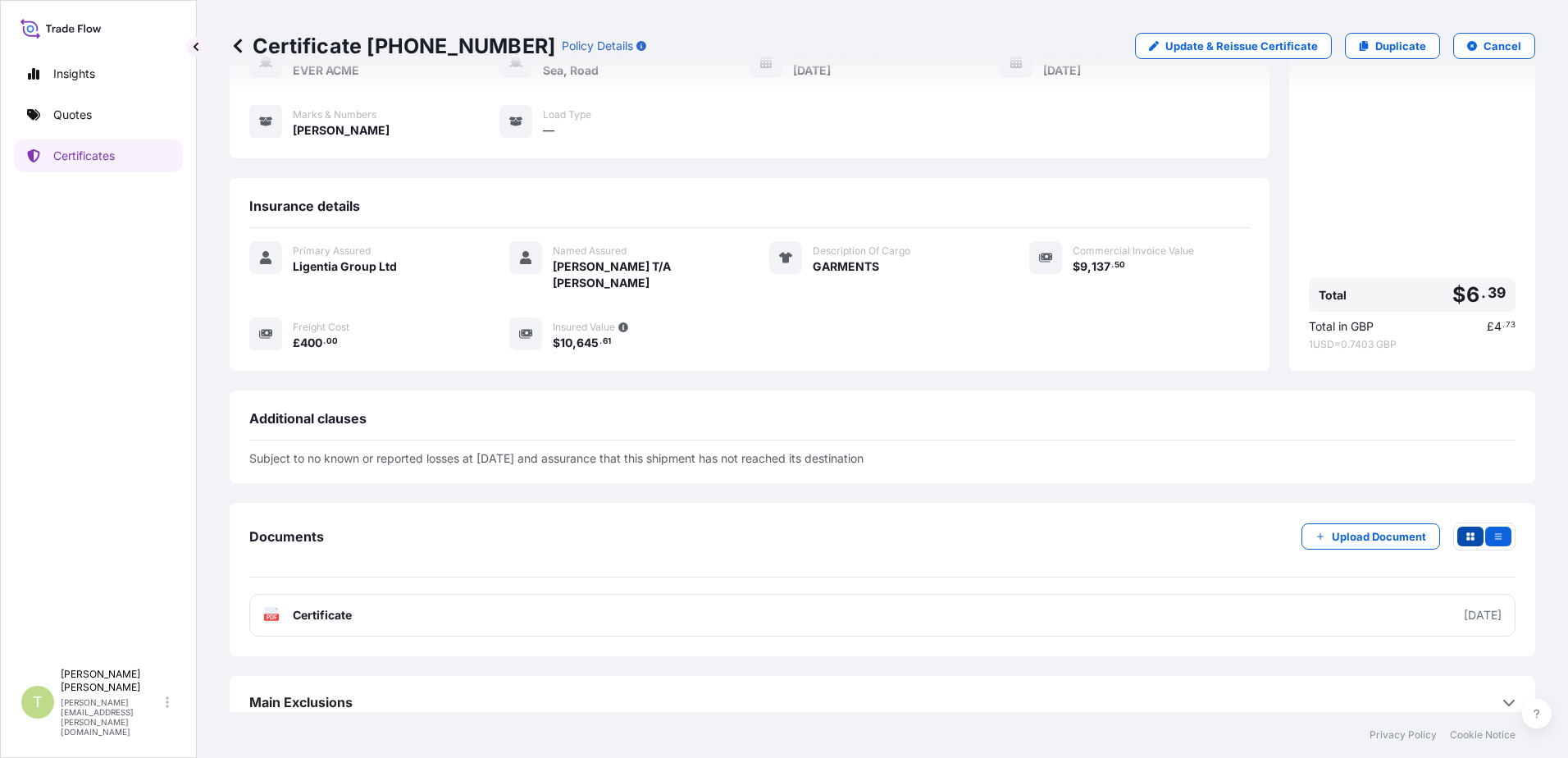
click at [1466, 532] on icon "button" at bounding box center [1471, 537] width 10 height 10
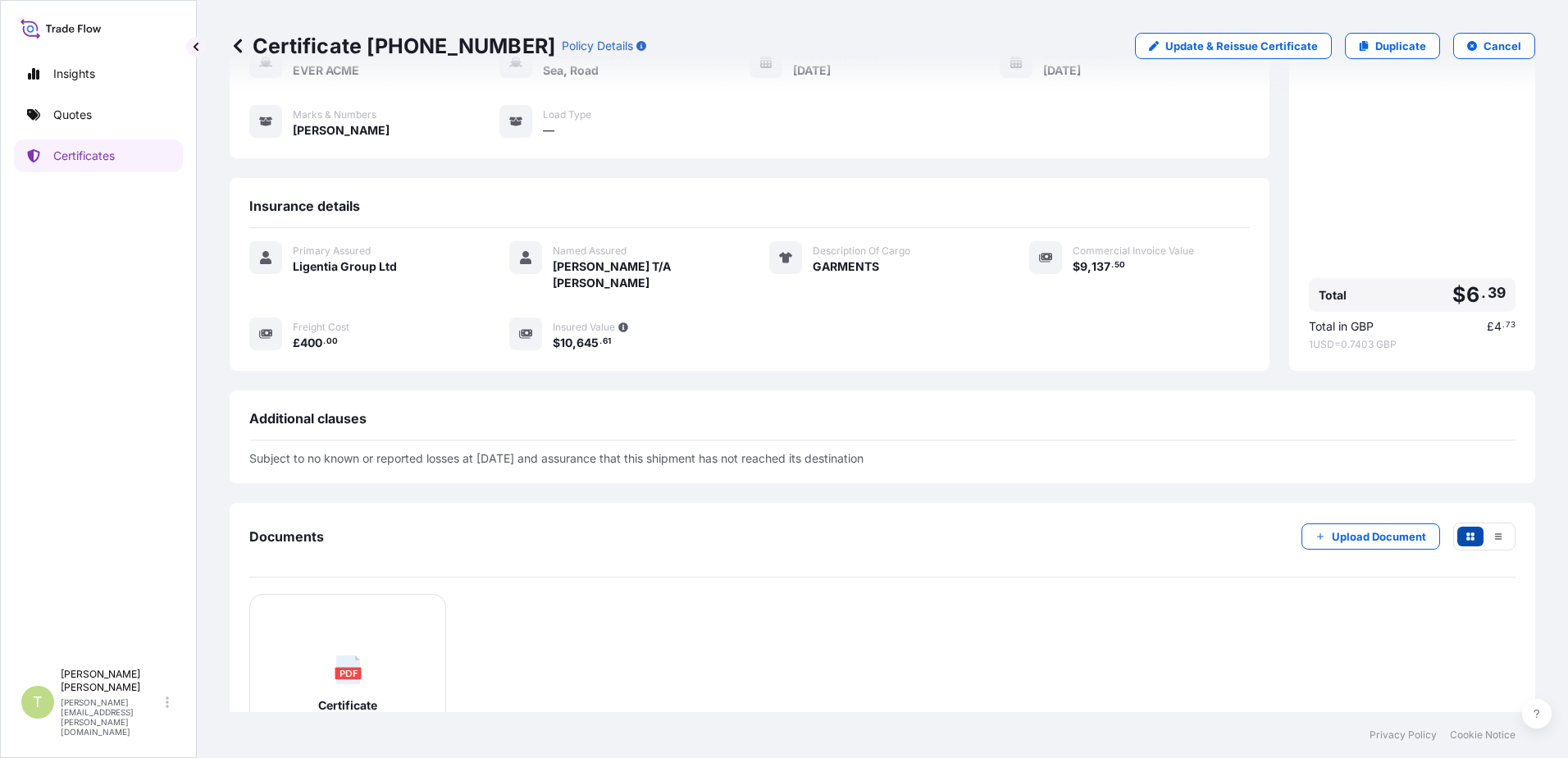
click at [1466, 532] on icon "button" at bounding box center [1471, 537] width 10 height 10
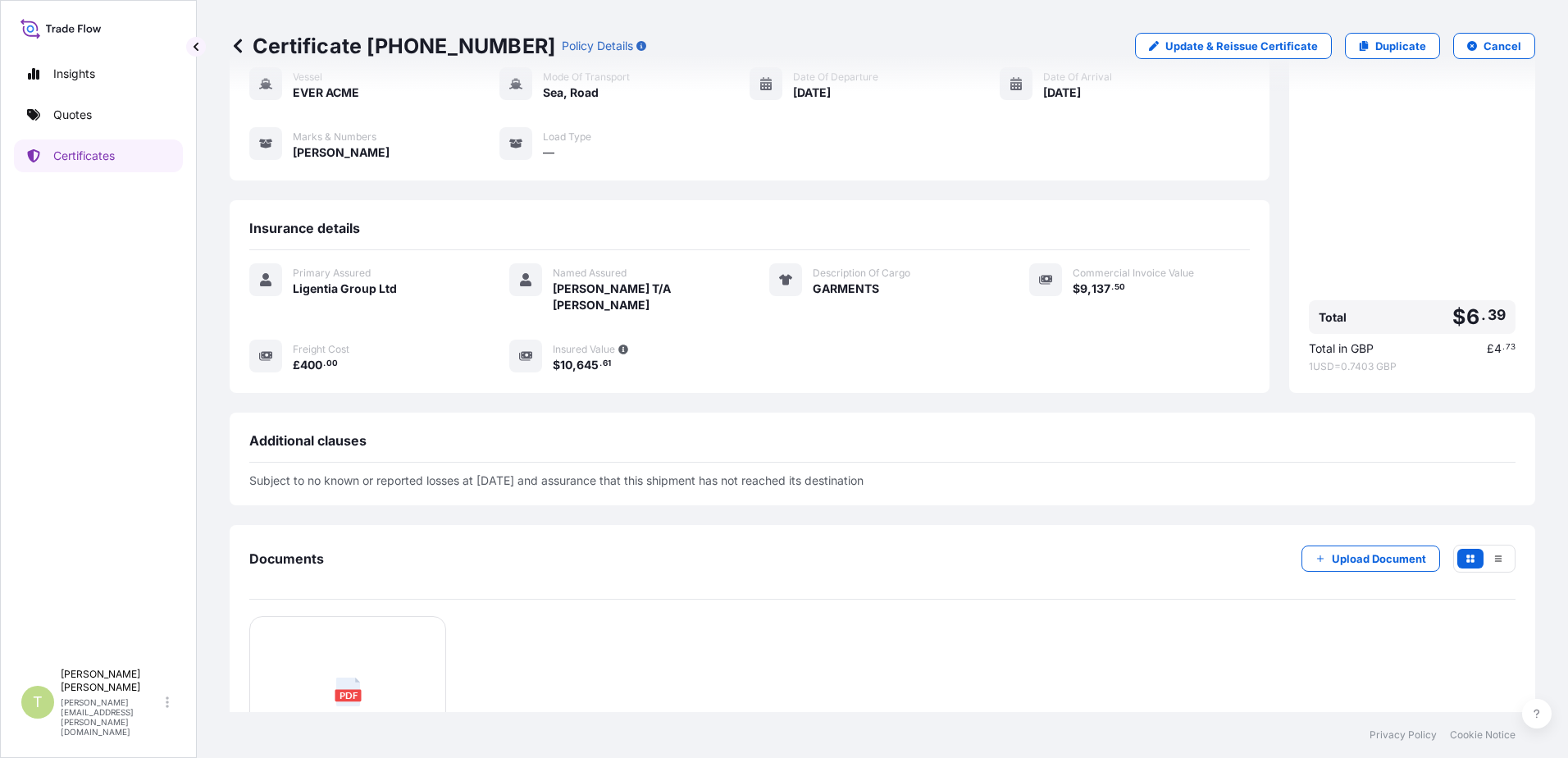
scroll to position [0, 0]
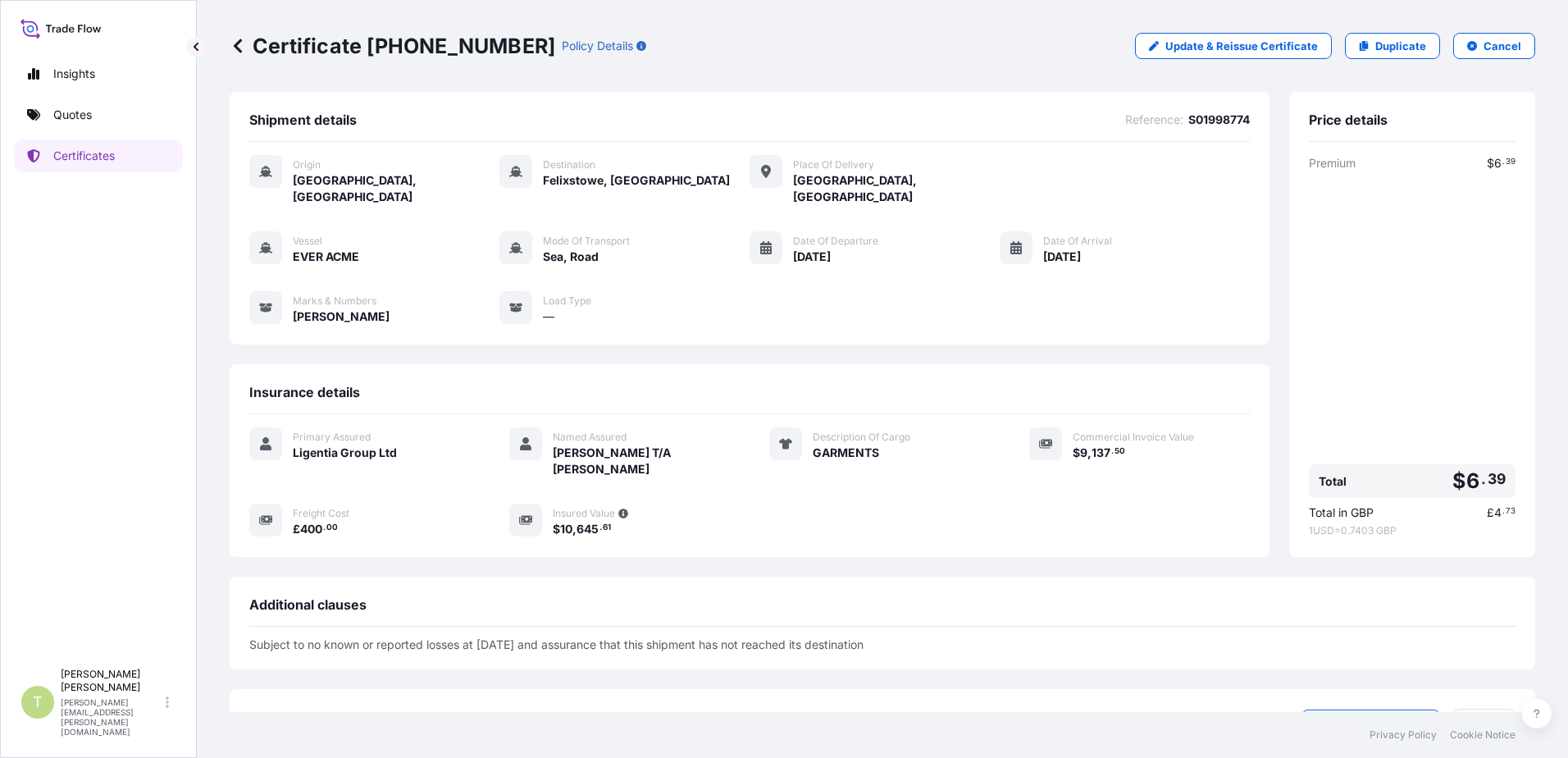
click at [238, 47] on icon at bounding box center [238, 45] width 8 height 14
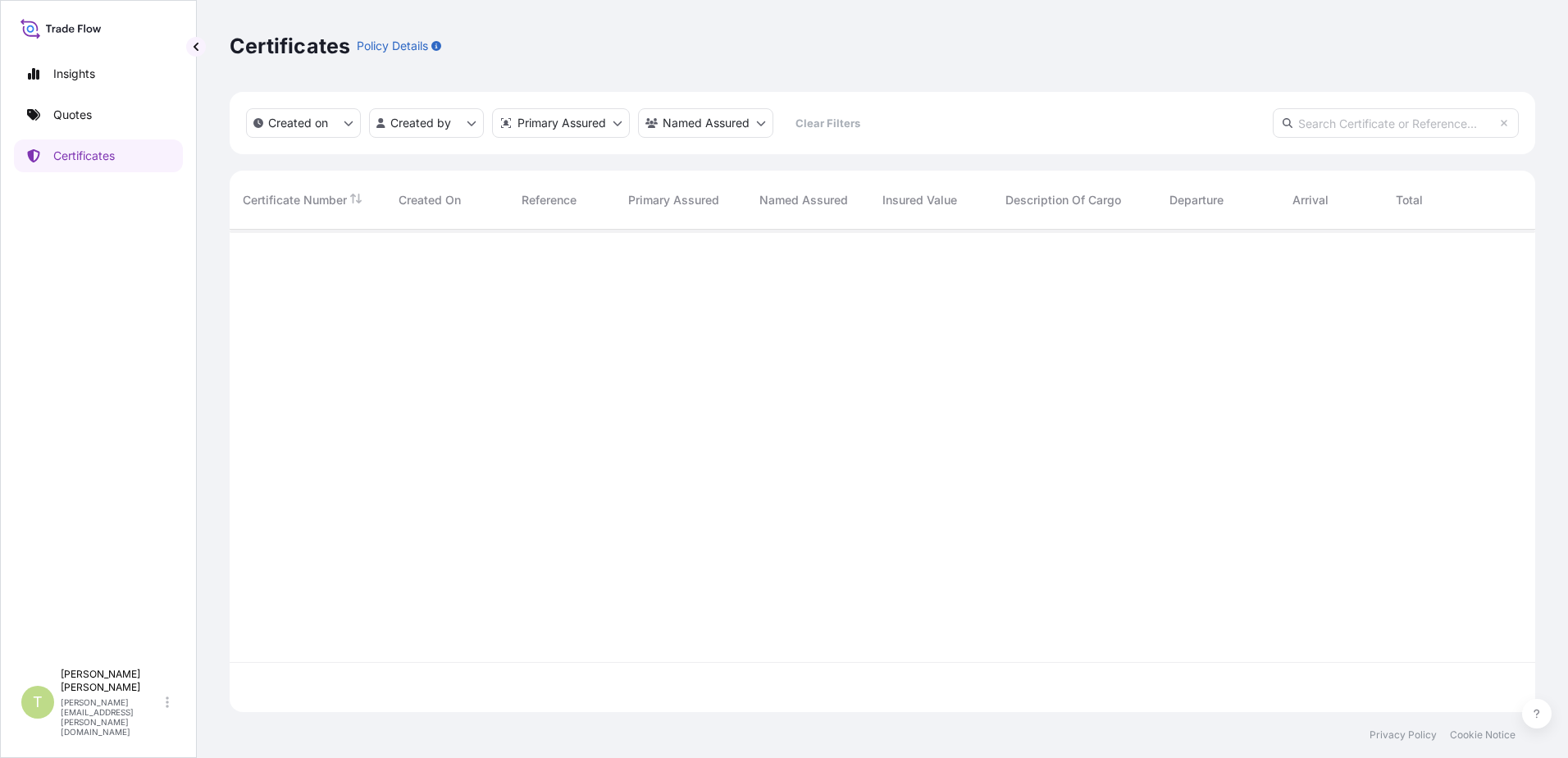
scroll to position [479, 1293]
click at [238, 47] on p "Certificates" at bounding box center [290, 46] width 121 height 27
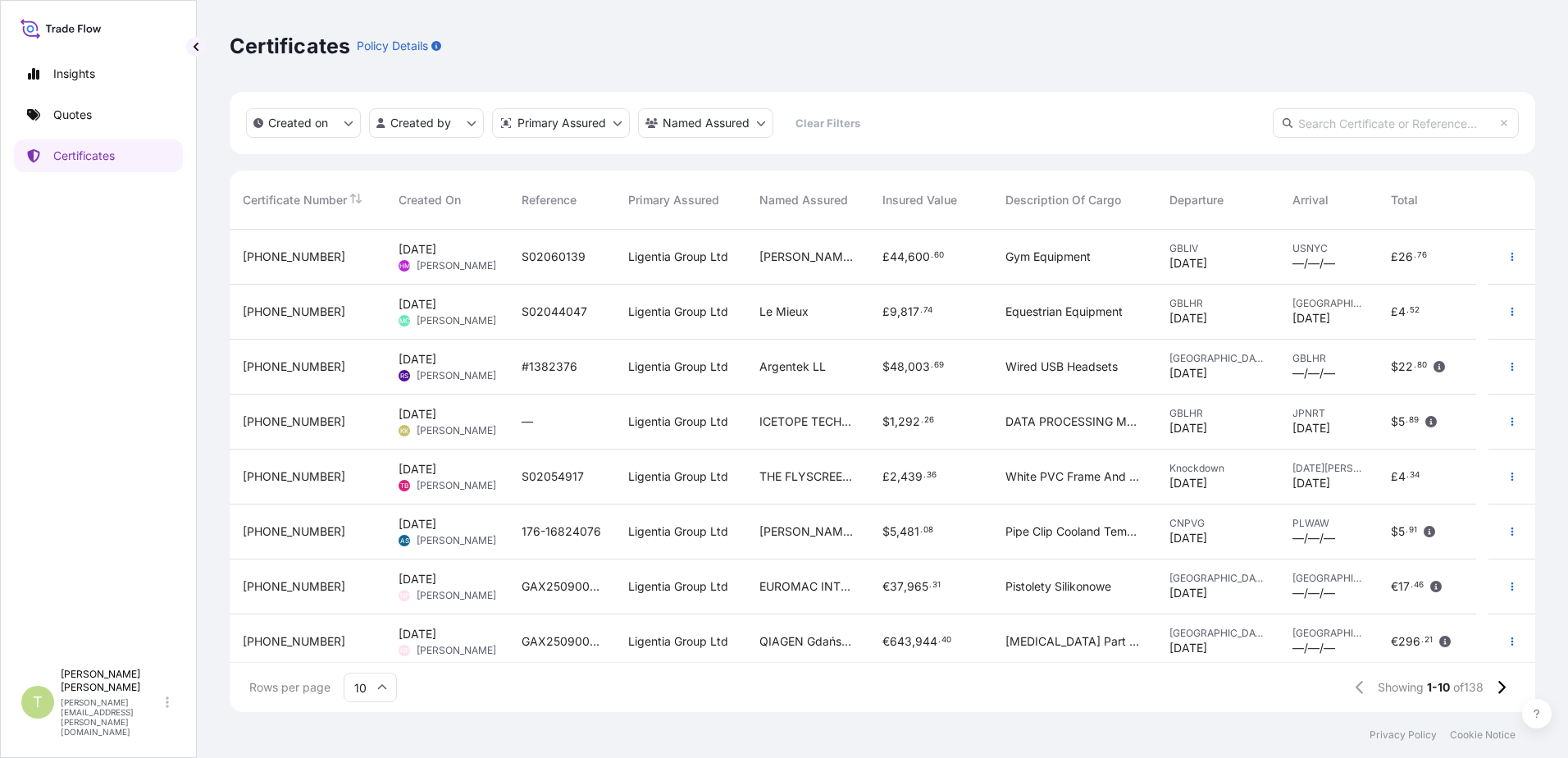
click at [87, 31] on icon at bounding box center [88, 30] width 6 height 6
click at [71, 69] on p "Insights" at bounding box center [74, 74] width 42 height 17
select select "2025"
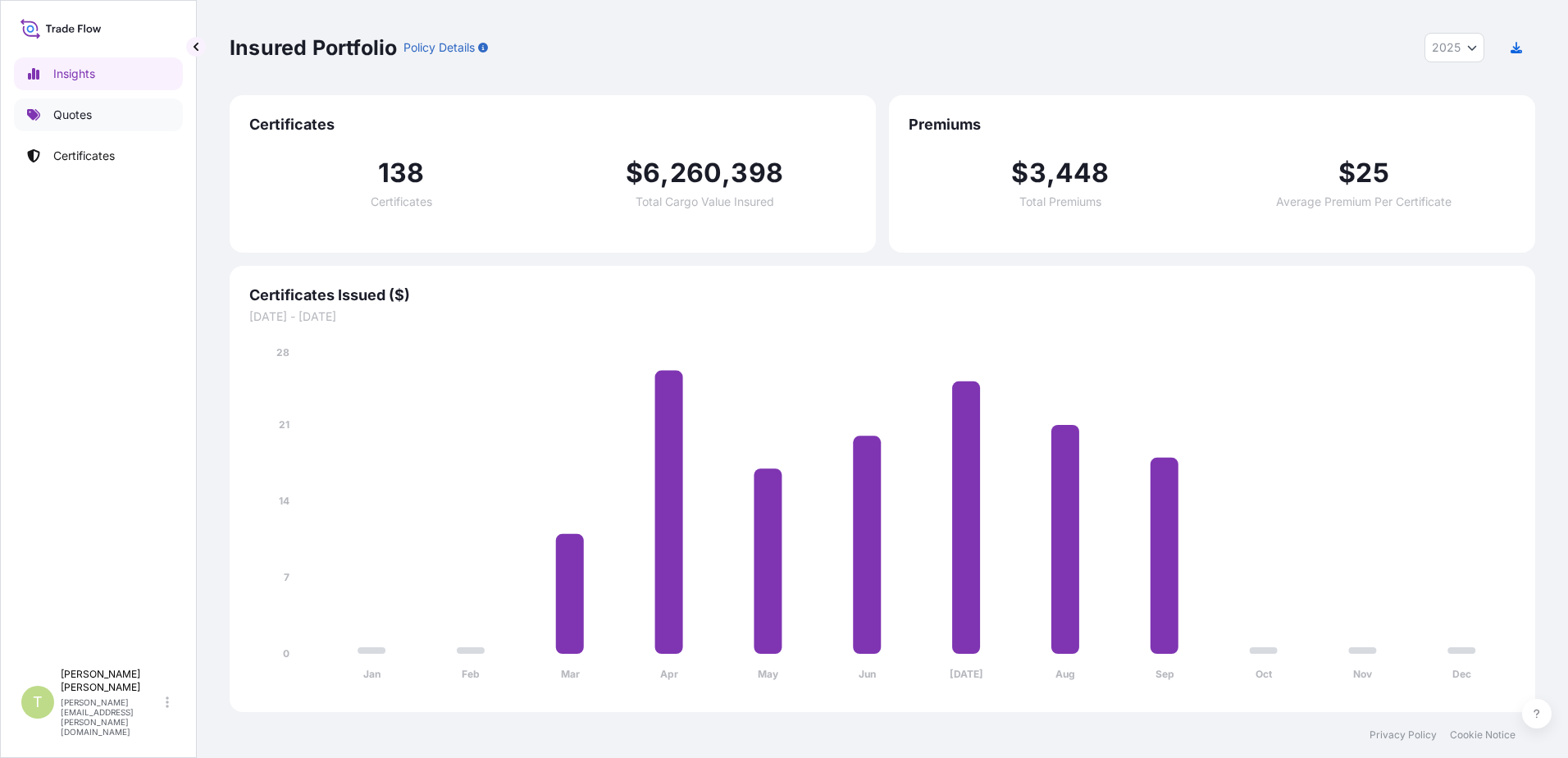
click at [61, 120] on p "Quotes" at bounding box center [72, 115] width 38 height 17
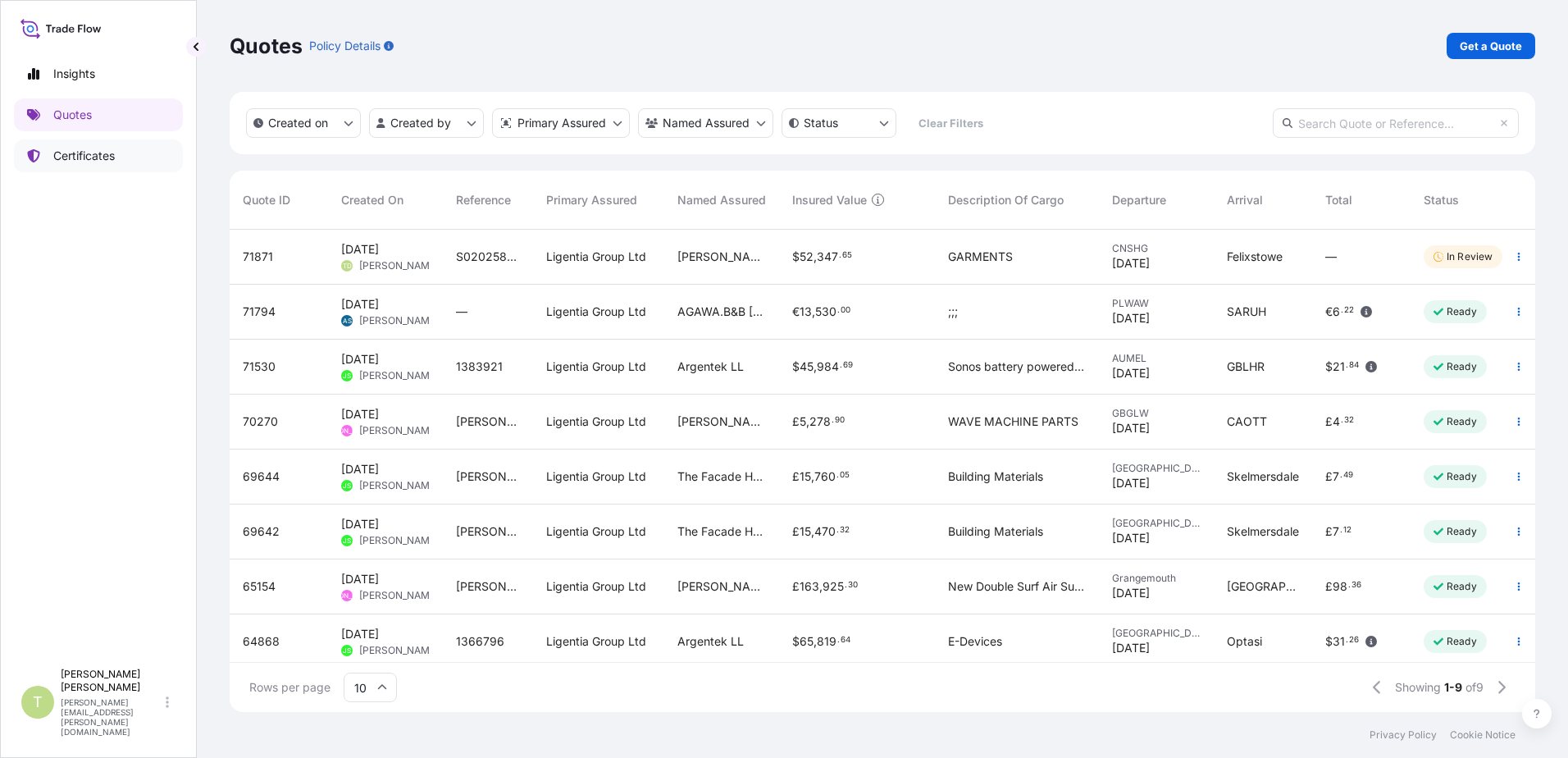
click at [84, 154] on p "Certificates" at bounding box center [84, 156] width 62 height 17
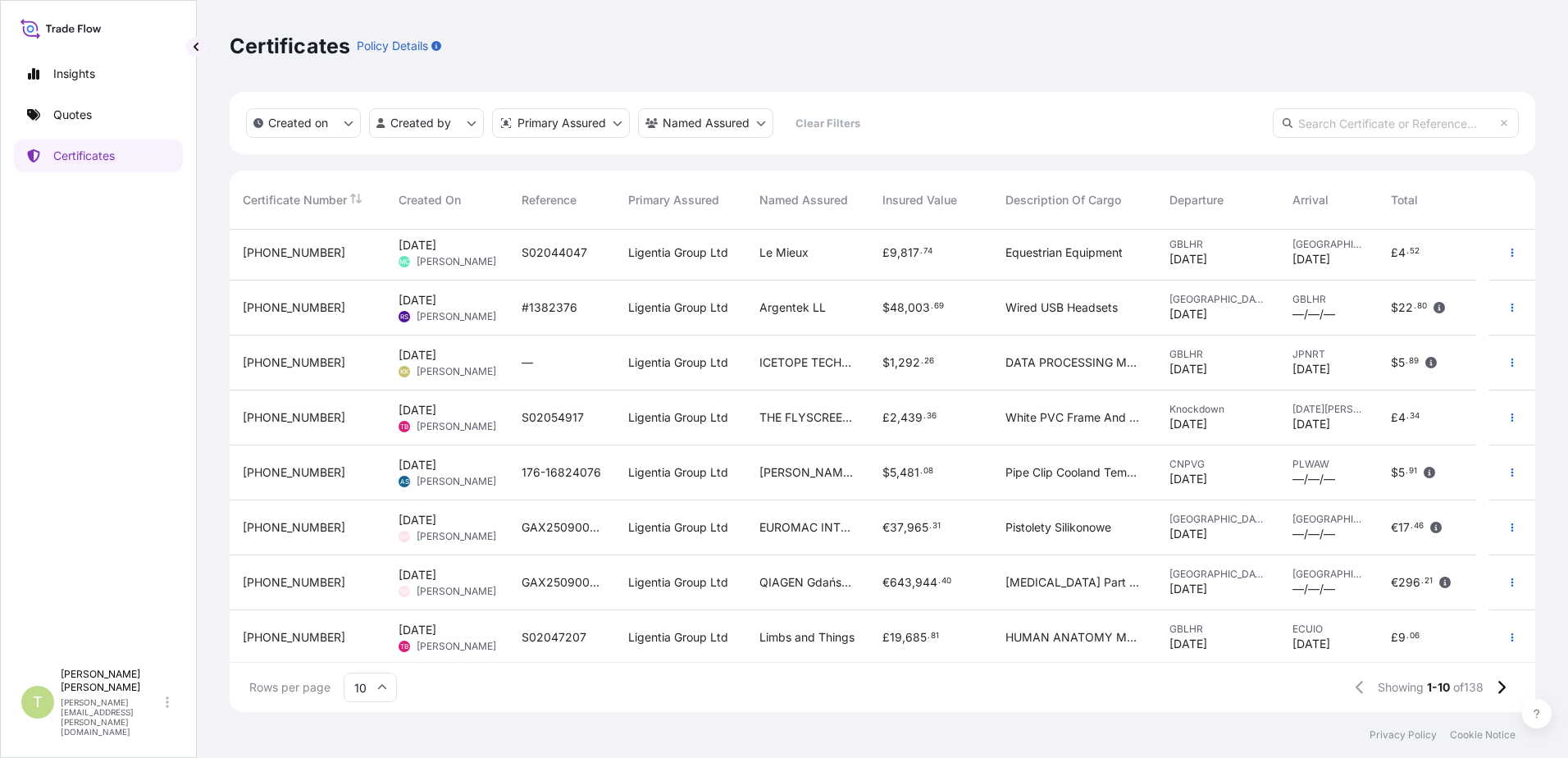
scroll to position [117, 0]
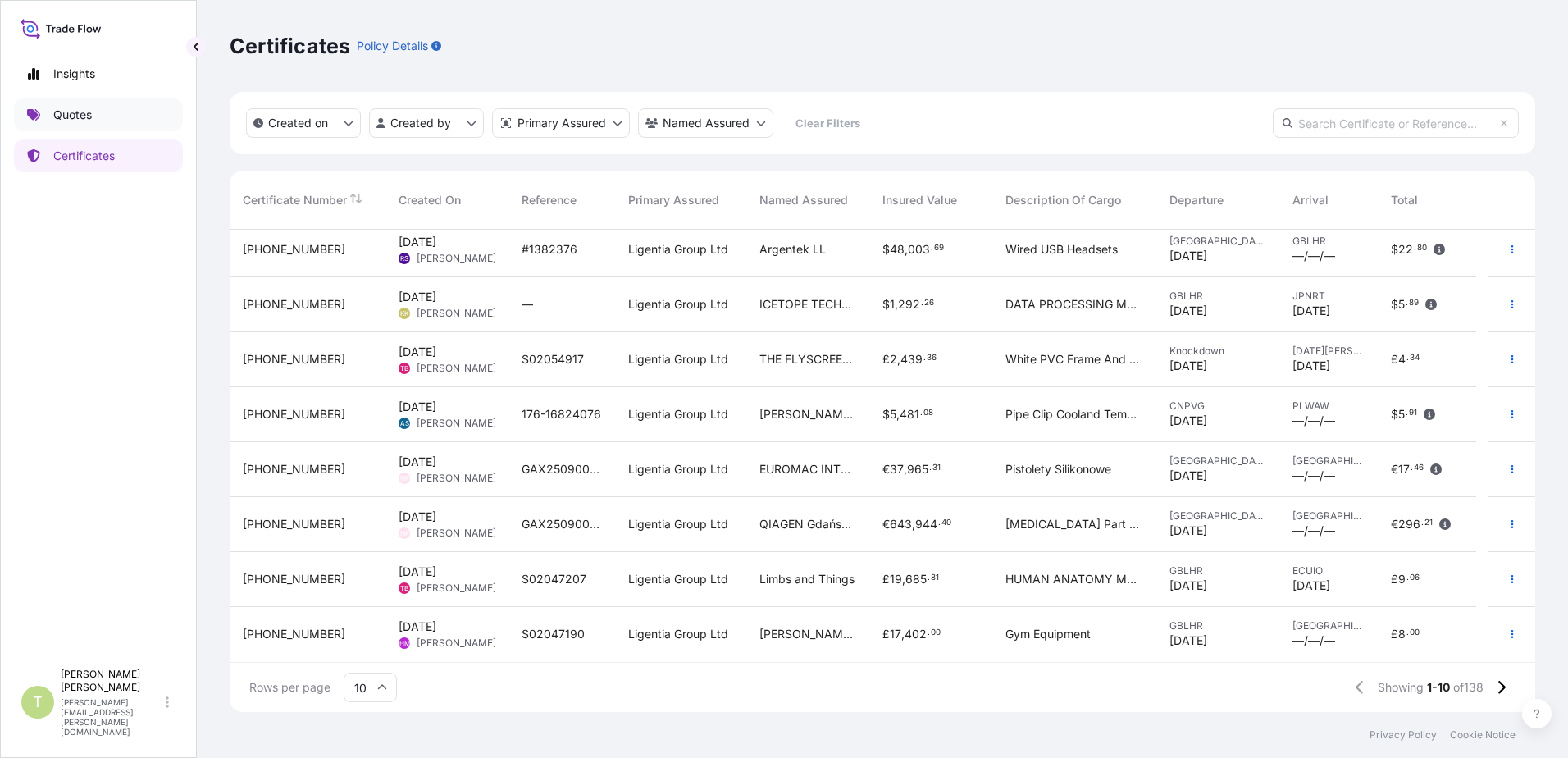
click at [63, 117] on p "Quotes" at bounding box center [72, 115] width 38 height 17
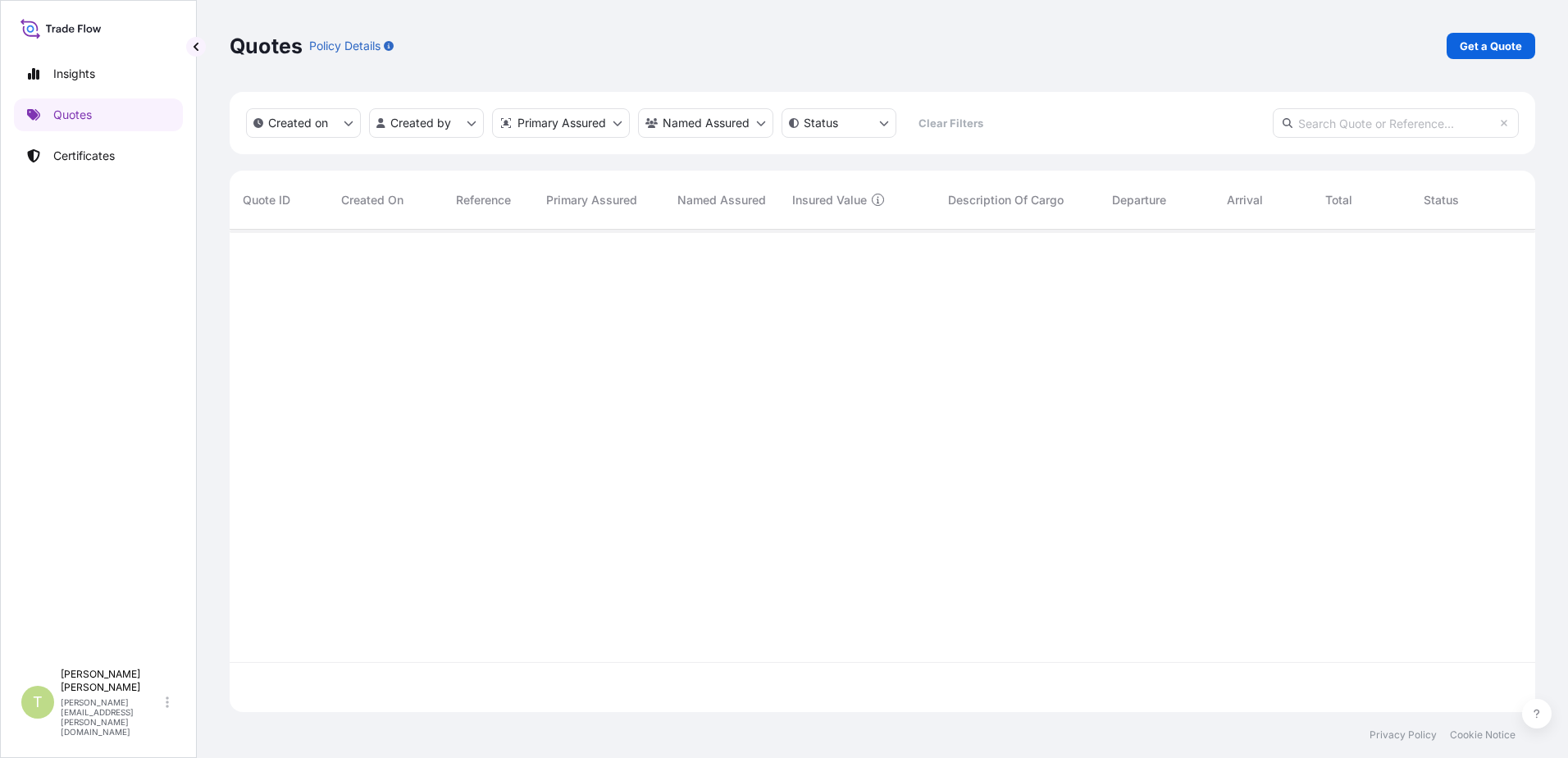
scroll to position [479, 1293]
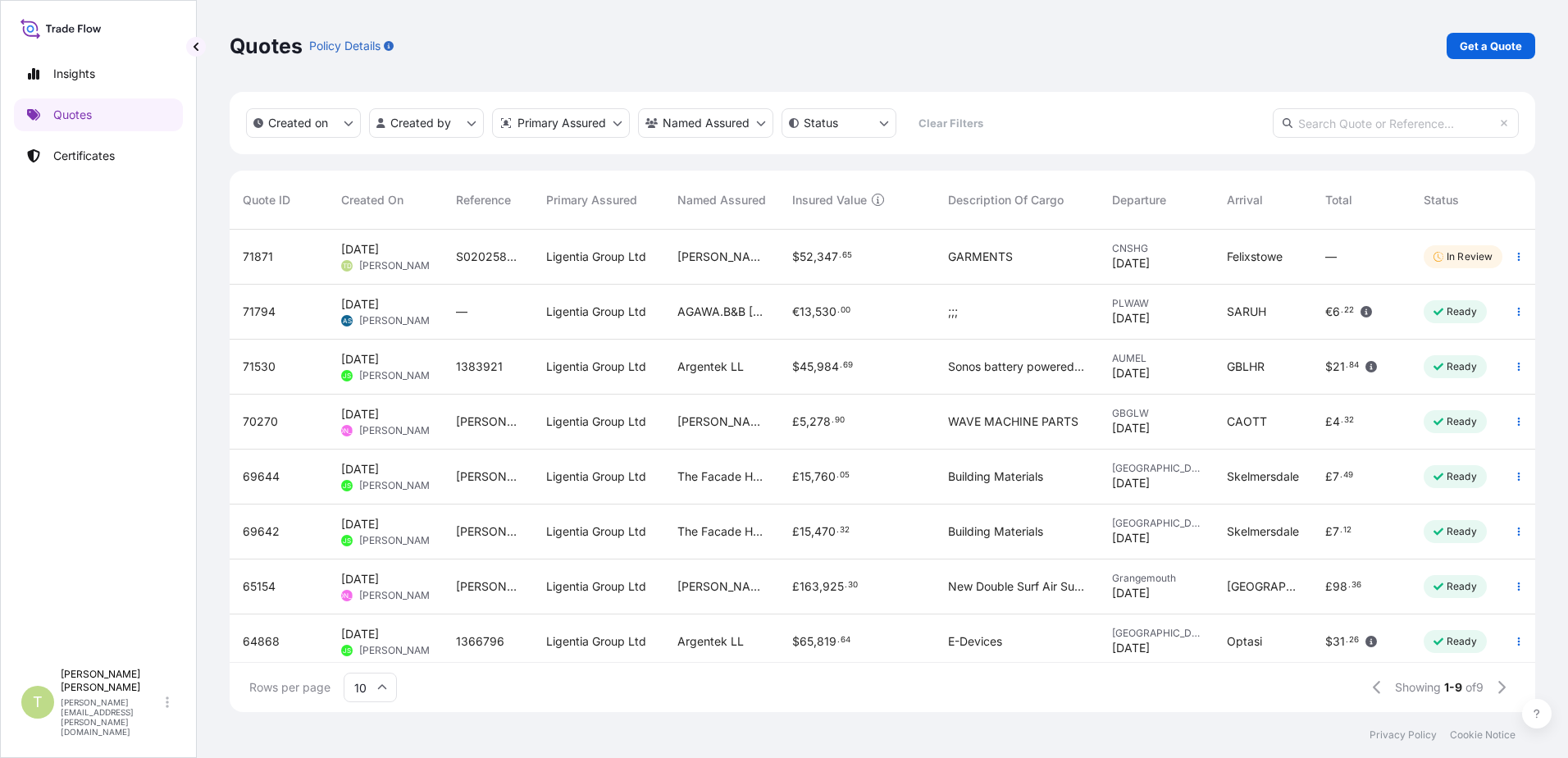
click at [808, 46] on div "Quotes Policy Details Get a Quote" at bounding box center [882, 46] width 1306 height 27
click at [1514, 255] on icon "button" at bounding box center [1519, 257] width 10 height 10
click at [1201, 80] on div "Quotes Policy Details Get a Quote" at bounding box center [882, 46] width 1306 height 92
click at [101, 162] on p "Certificates" at bounding box center [84, 156] width 62 height 17
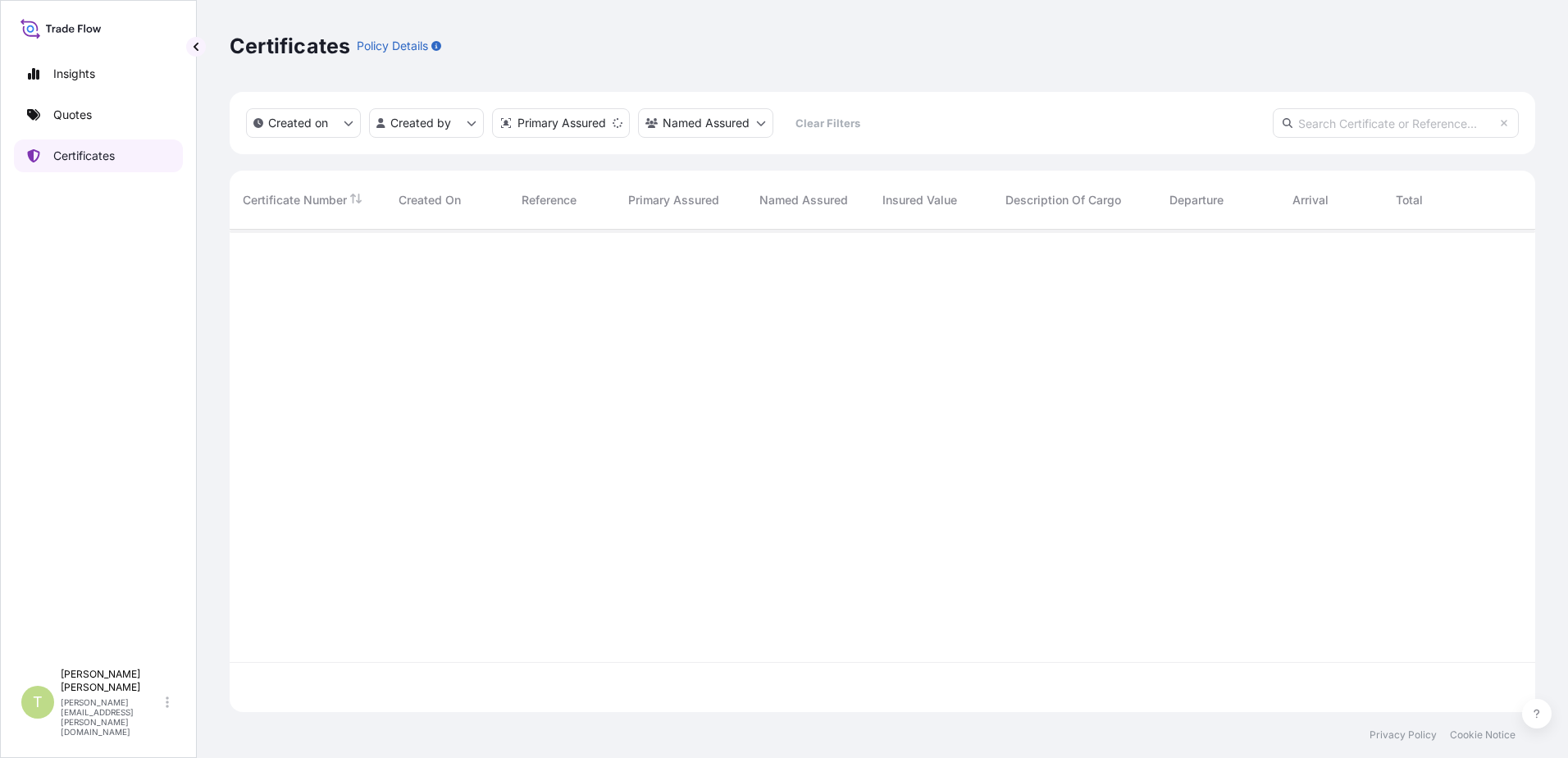
scroll to position [479, 1293]
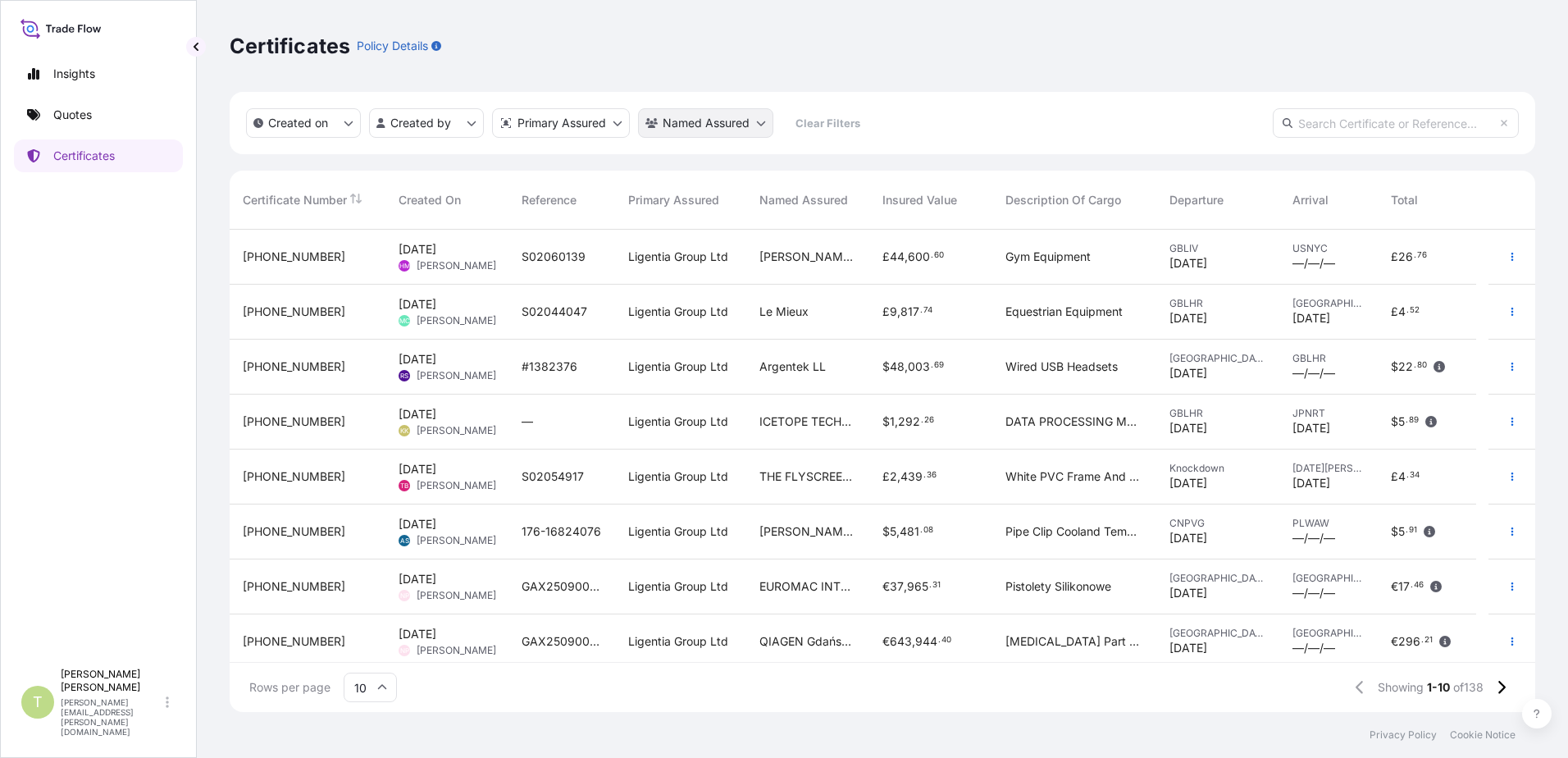
click at [762, 127] on html "Insights Quotes Certificates T [PERSON_NAME] [PERSON_NAME][EMAIL_ADDRESS][PERSO…" at bounding box center [784, 379] width 1568 height 758
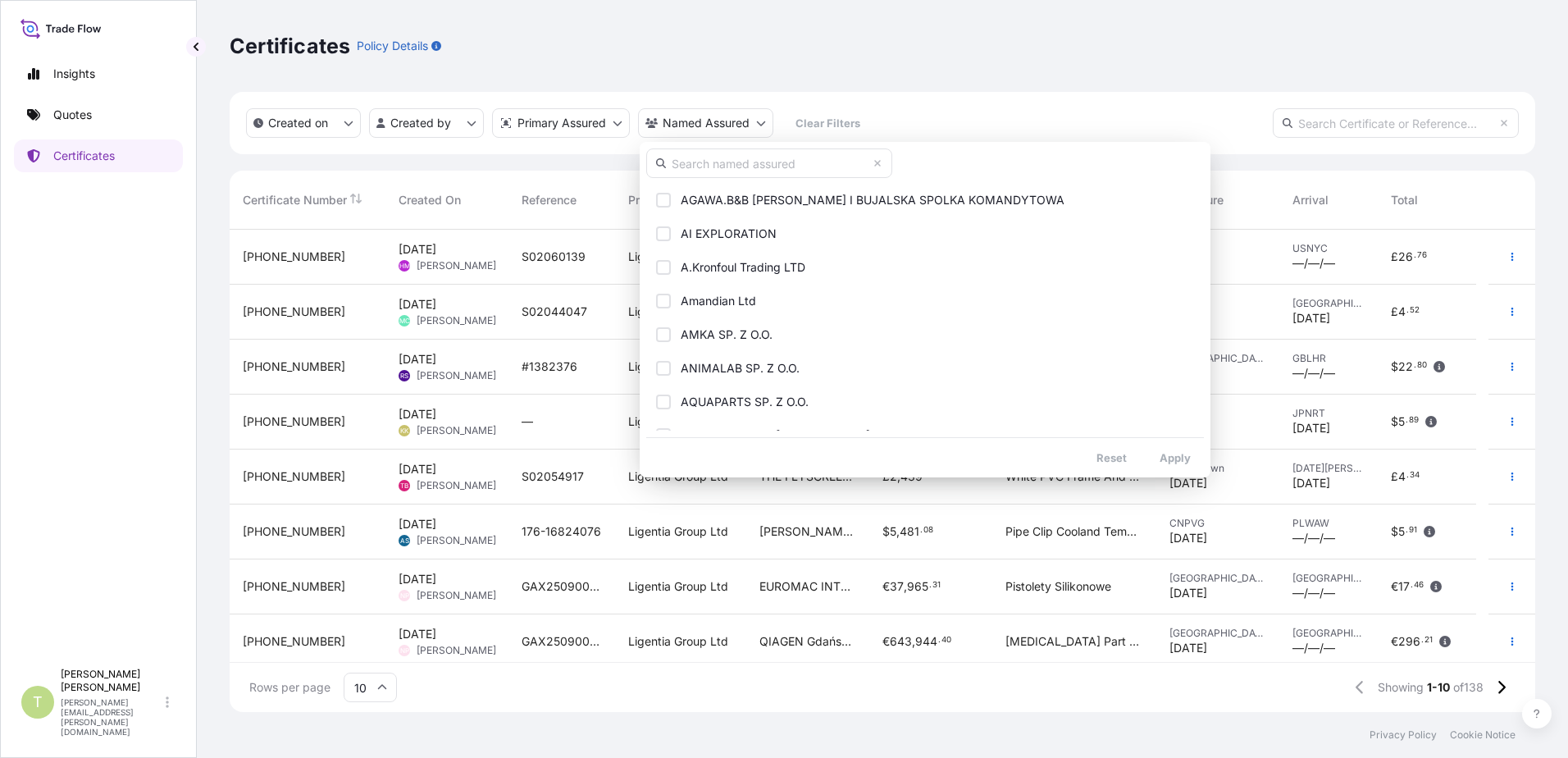
click at [747, 169] on input "text" at bounding box center [770, 162] width 246 height 29
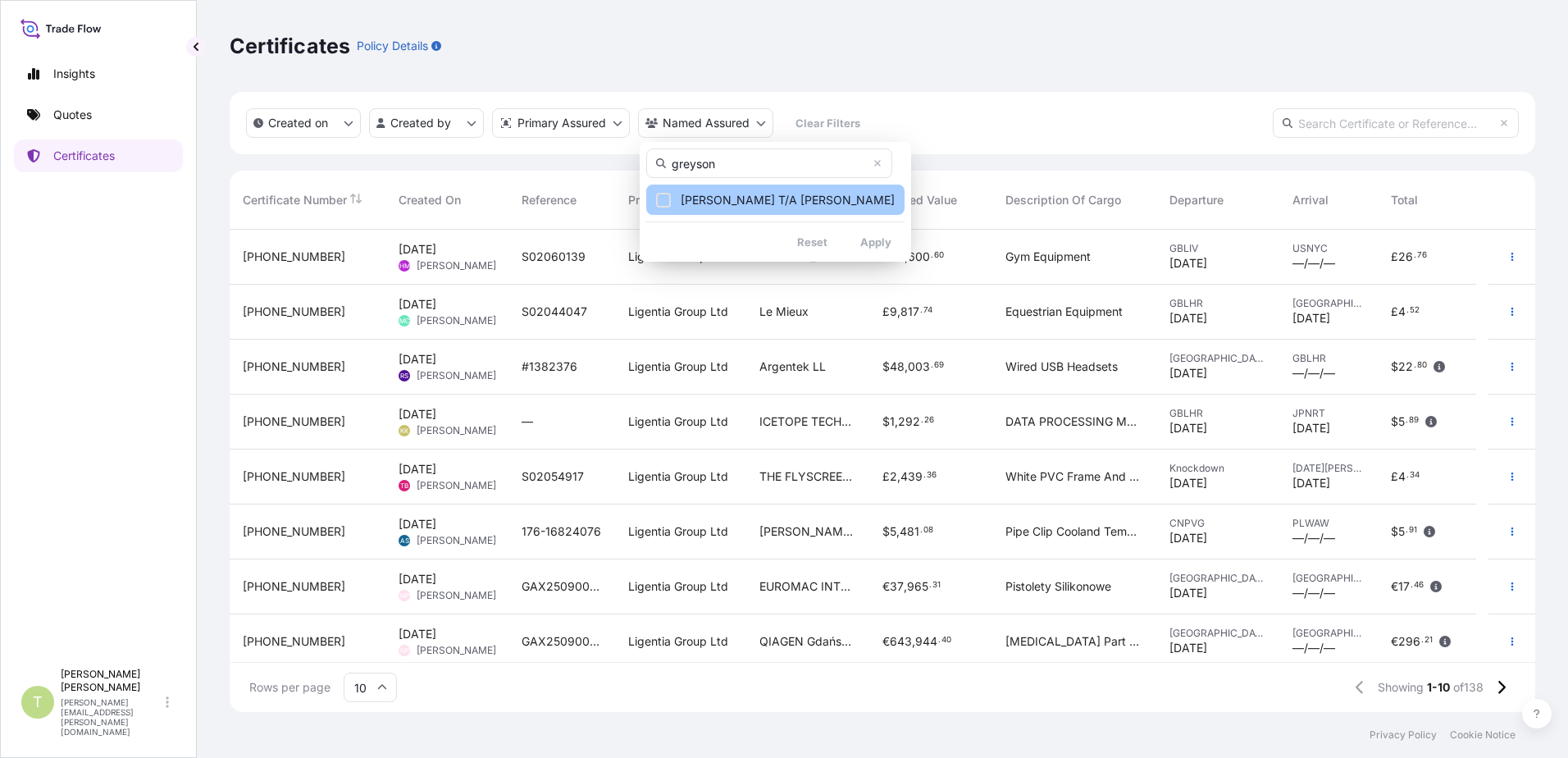
type input "greyson"
click at [820, 201] on span "[PERSON_NAME] T/A [PERSON_NAME]" at bounding box center [787, 201] width 214 height 17
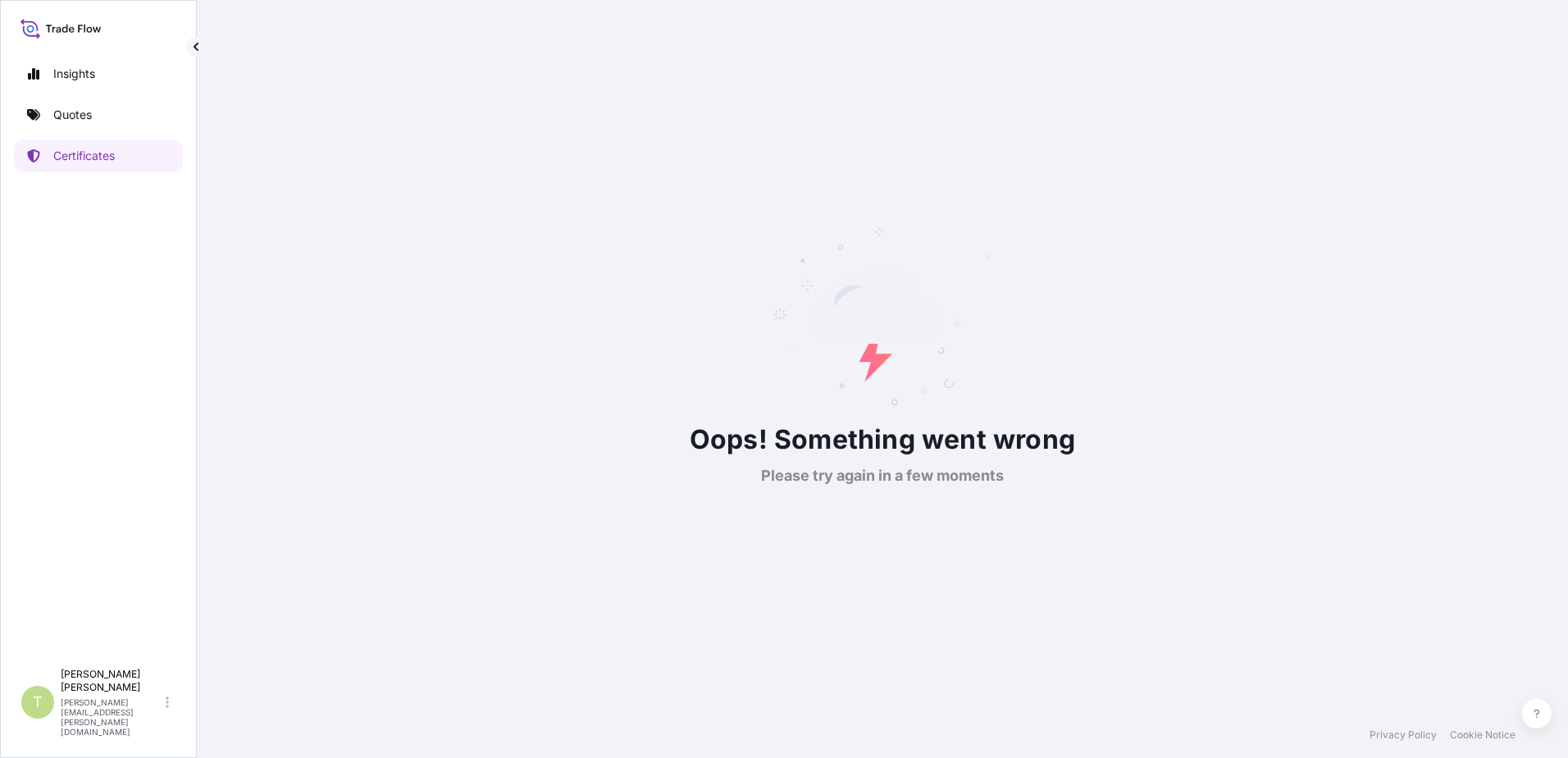
drag, startPoint x: 1058, startPoint y: 158, endPoint x: 1028, endPoint y: 303, distance: 148.1
click at [1047, 253] on div "Oops! Something went wrong Please try again in a few moments" at bounding box center [882, 355] width 1306 height 711
click at [920, 353] on icon at bounding box center [882, 317] width 221 height 181
click at [81, 112] on p "Quotes" at bounding box center [72, 115] width 38 height 17
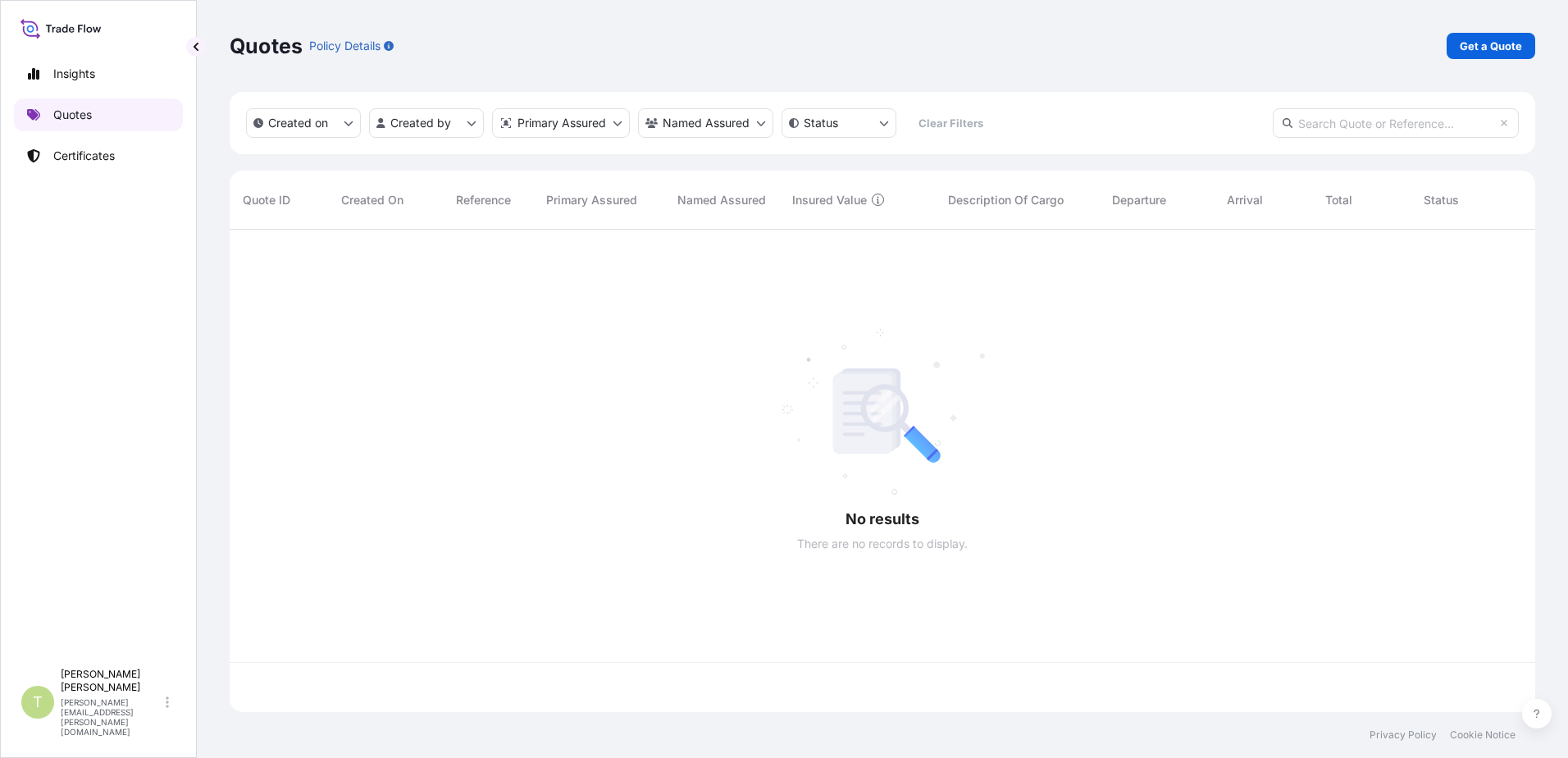
scroll to position [479, 1293]
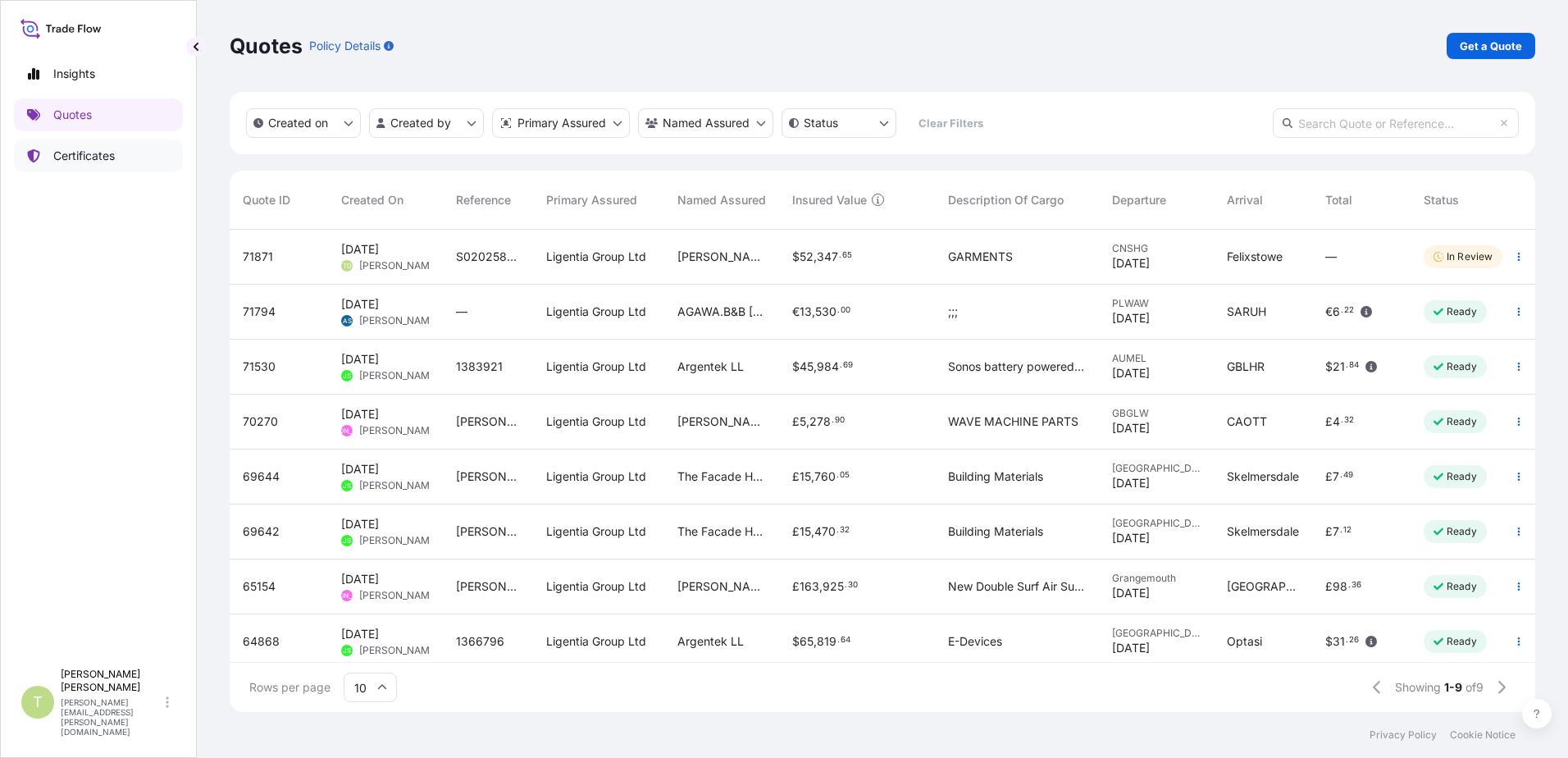
click at [77, 152] on p "Certificates" at bounding box center [84, 156] width 62 height 17
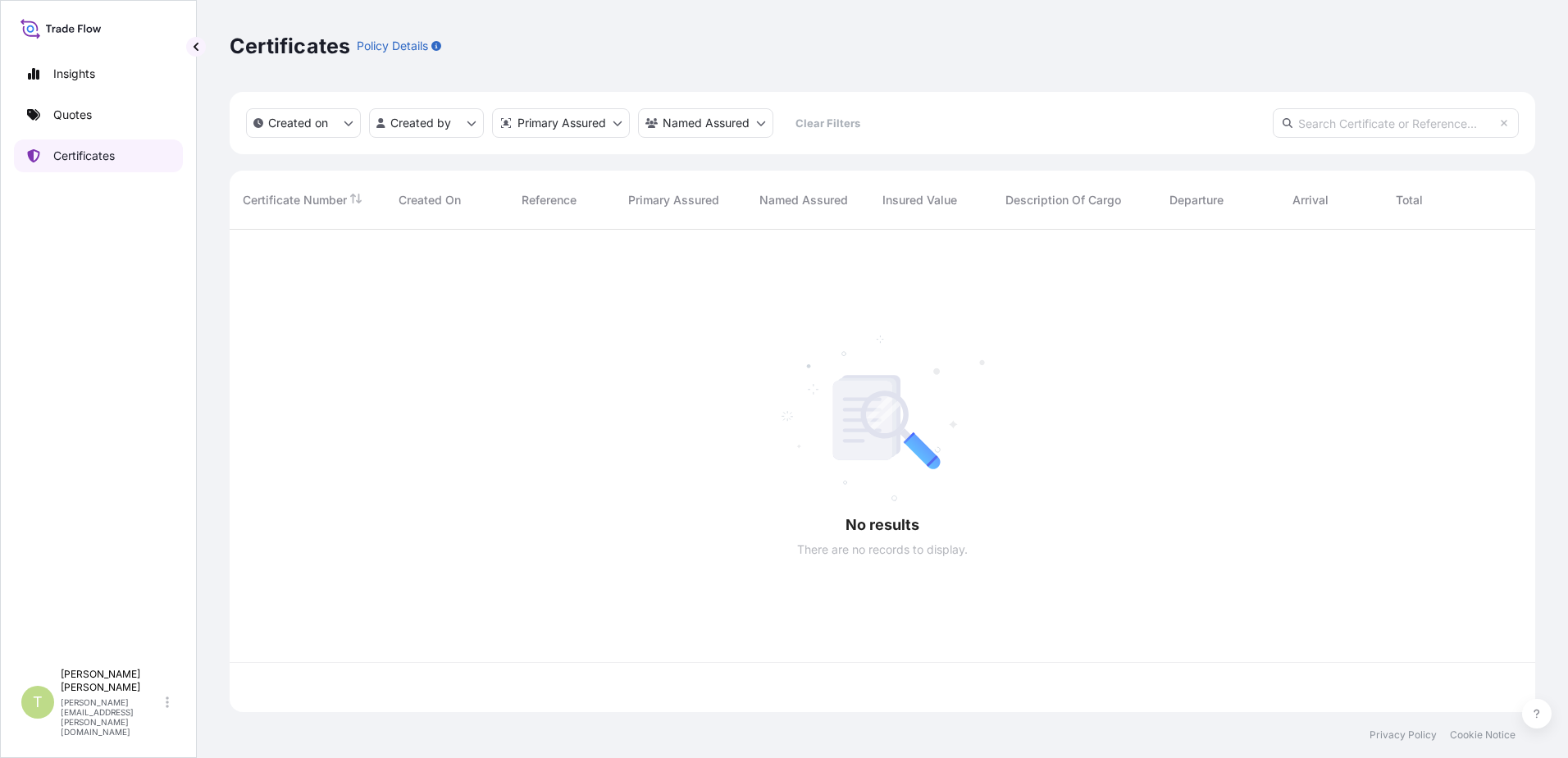
scroll to position [479, 1293]
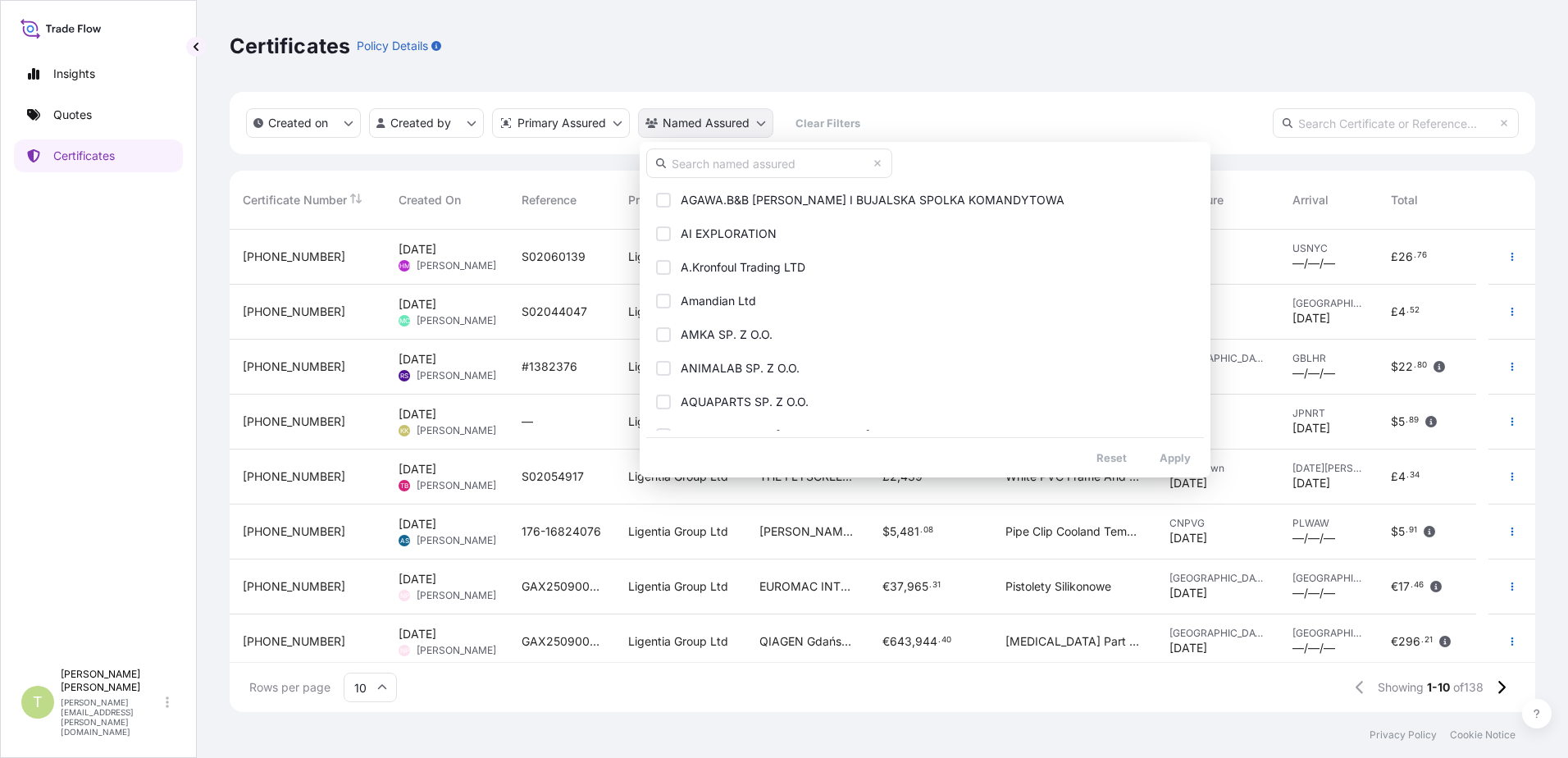
click at [764, 130] on html "Insights Quotes Certificates T [PERSON_NAME] [PERSON_NAME][EMAIL_ADDRESS][PERSO…" at bounding box center [784, 379] width 1568 height 758
click at [722, 161] on input "text" at bounding box center [770, 162] width 246 height 29
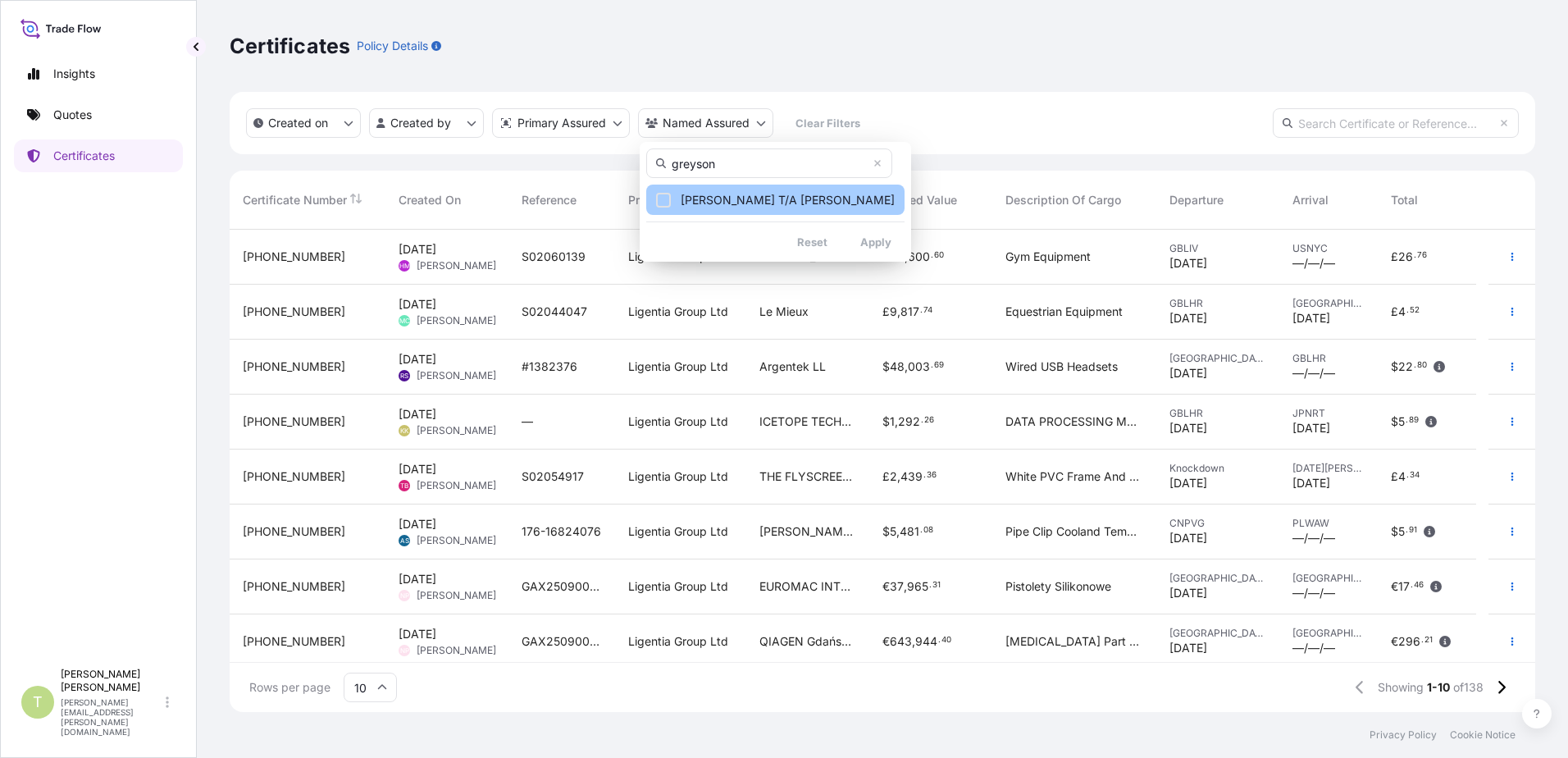
type input "greyson"
click at [756, 203] on span "[PERSON_NAME] T/A [PERSON_NAME]" at bounding box center [787, 201] width 214 height 17
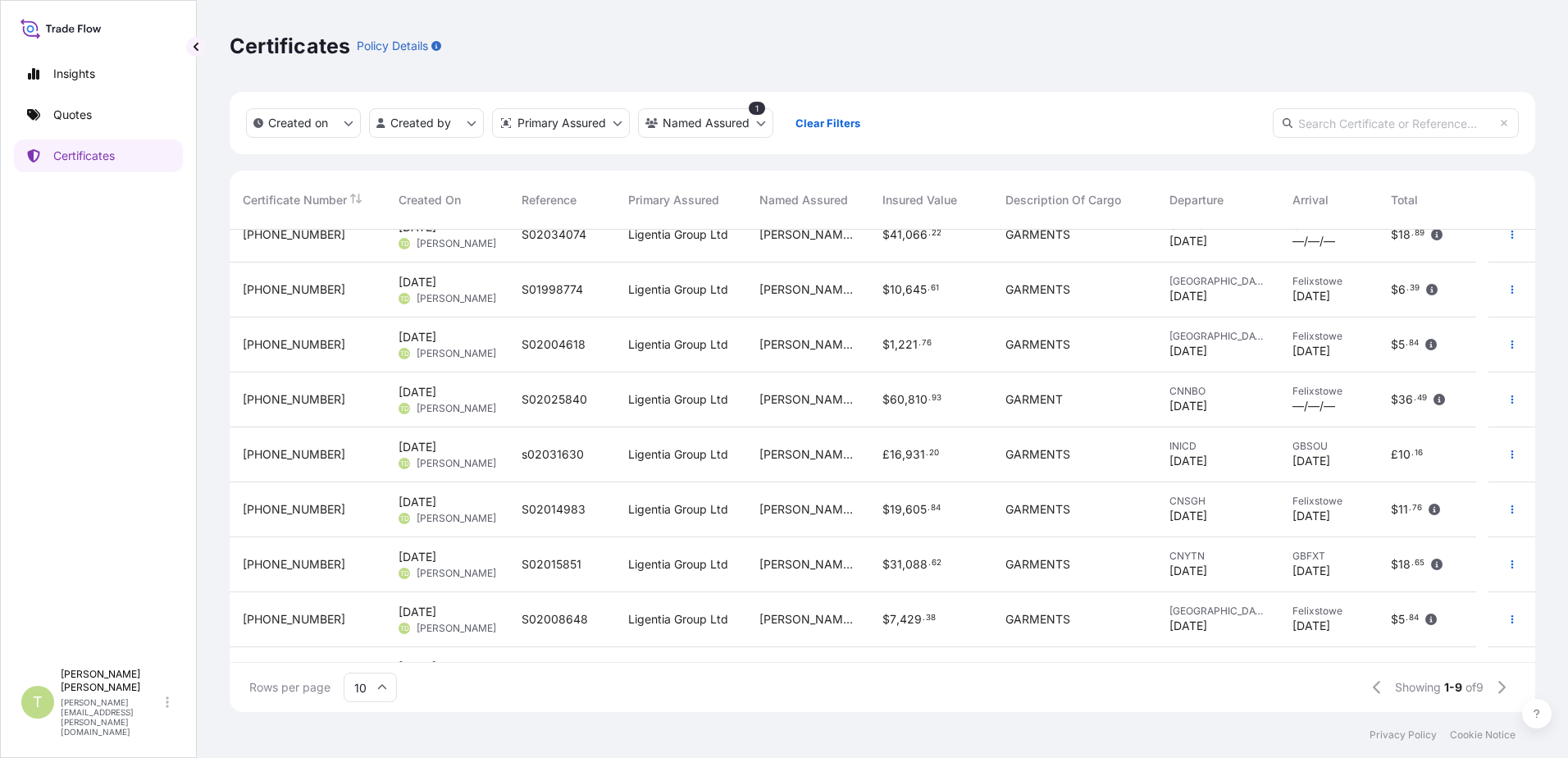
scroll to position [0, 0]
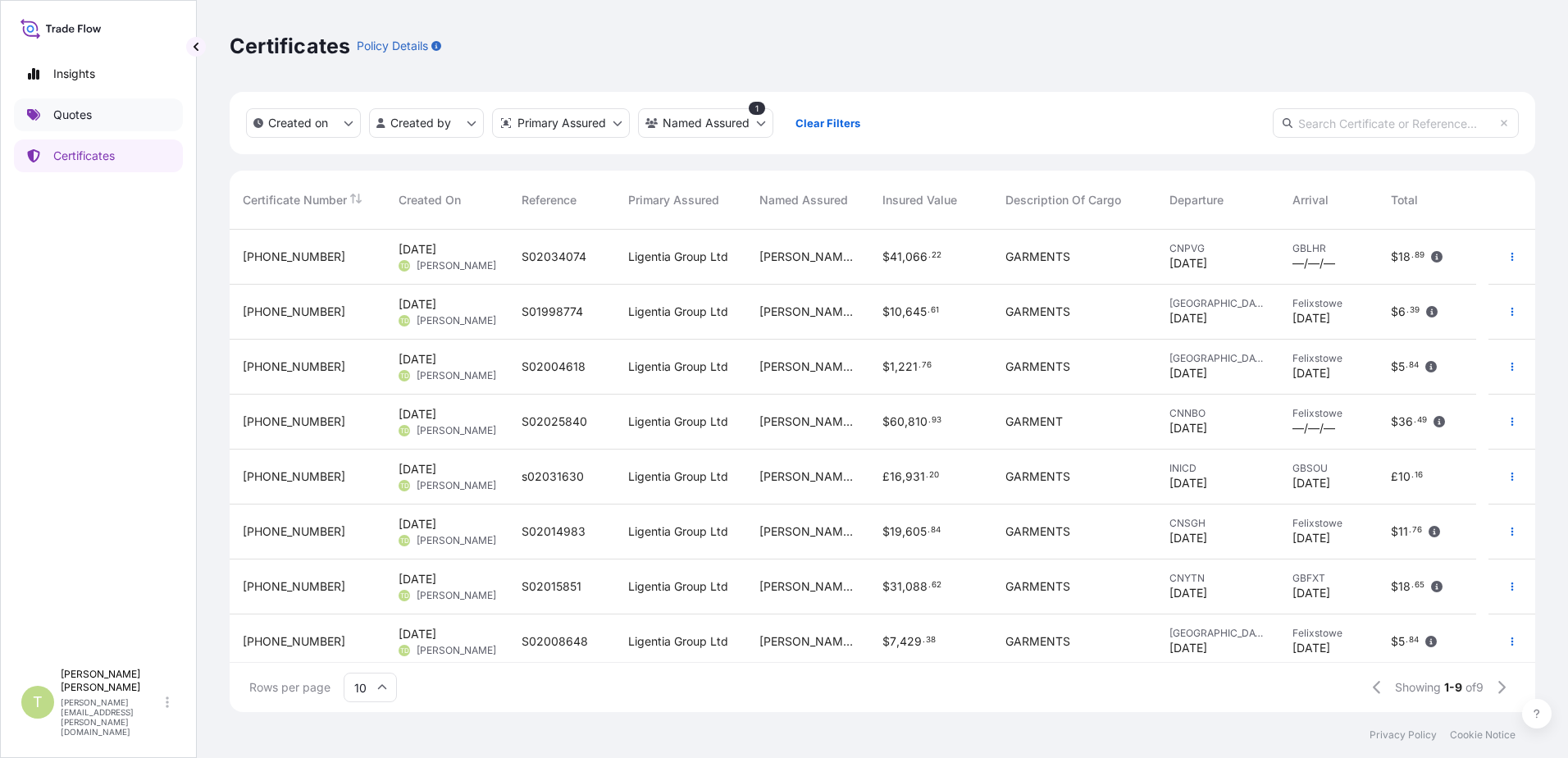
click at [91, 111] on p "Quotes" at bounding box center [72, 115] width 38 height 17
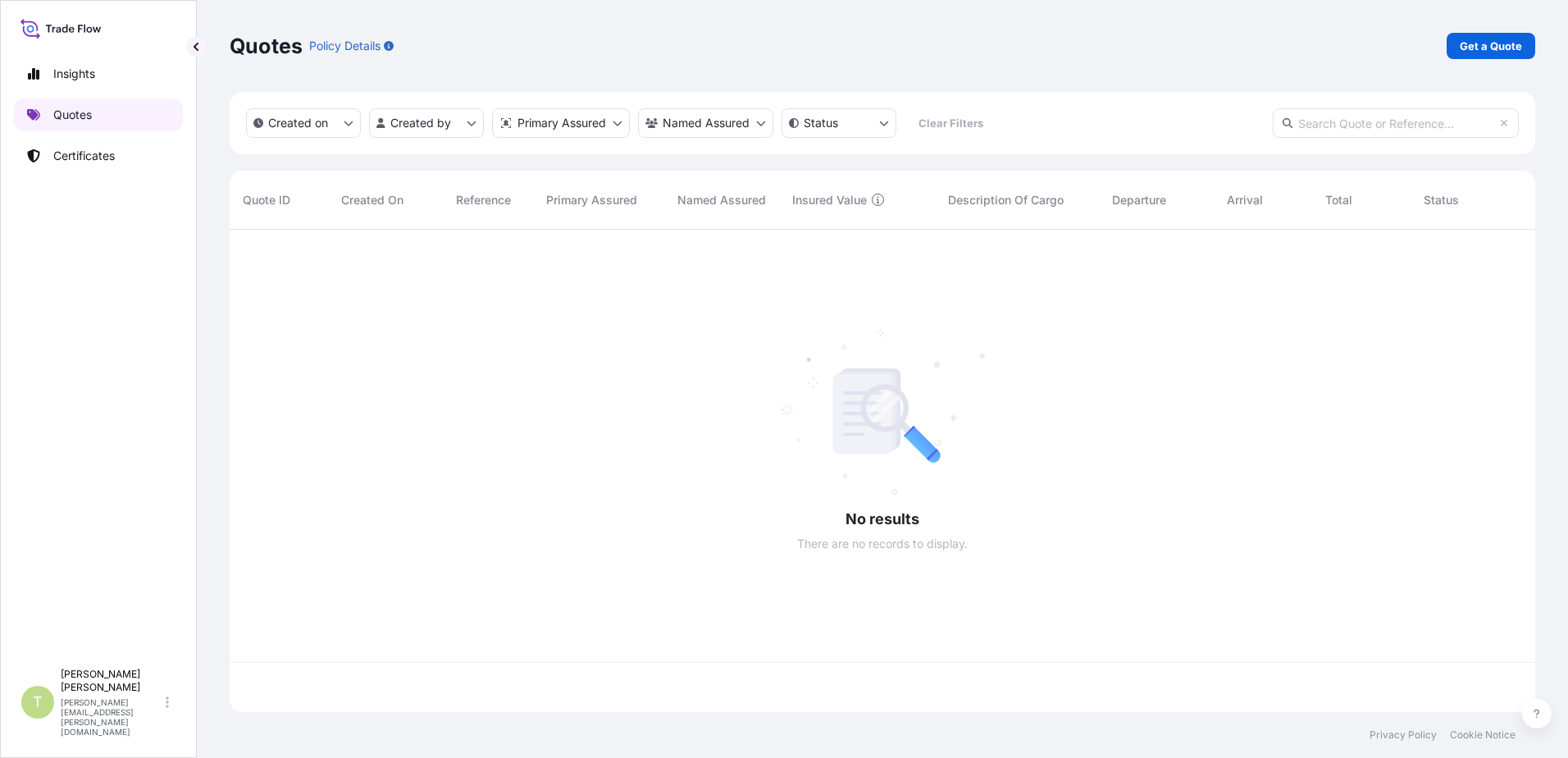
scroll to position [479, 1293]
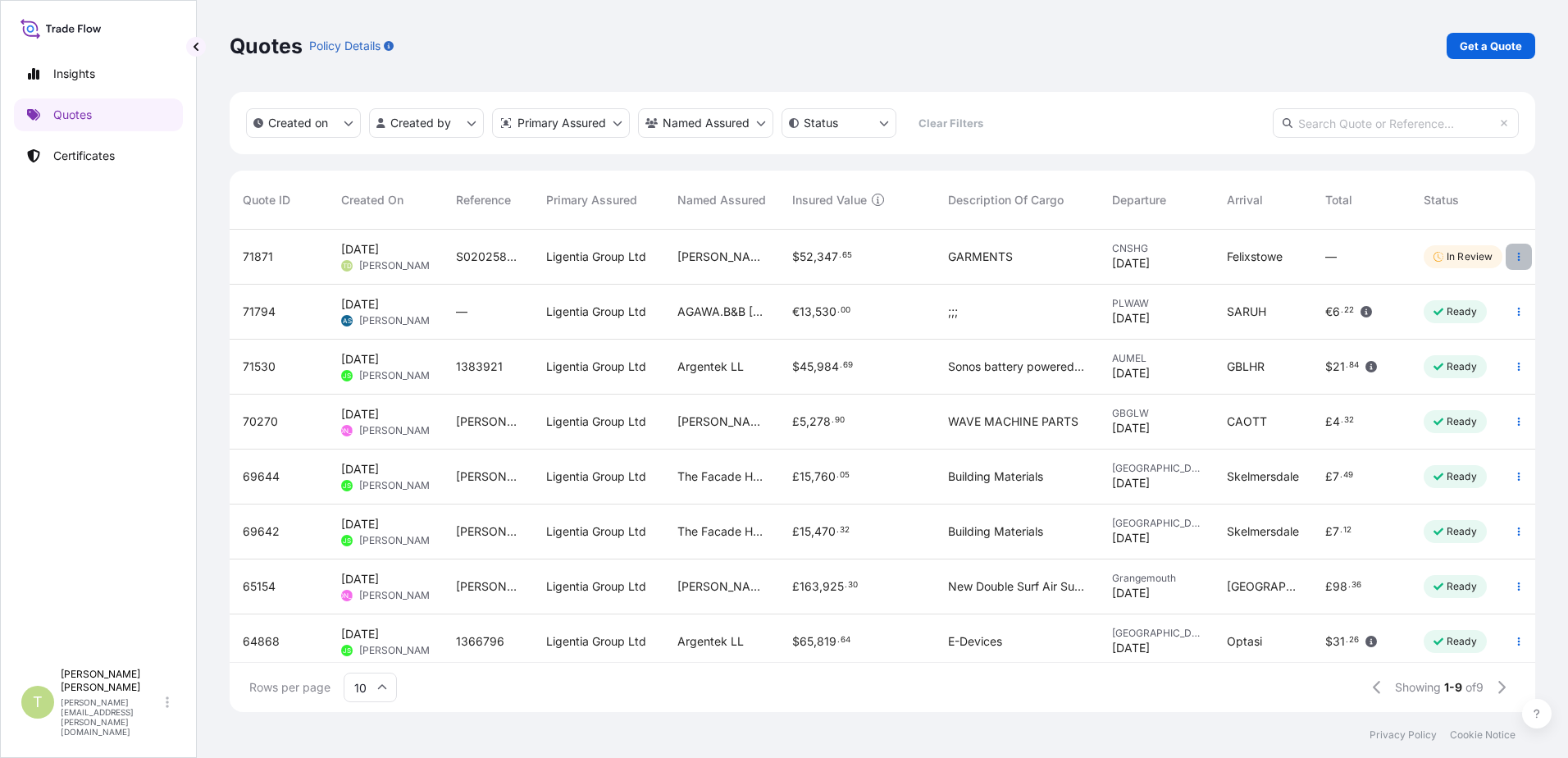
click at [1507, 261] on button "button" at bounding box center [1519, 257] width 27 height 27
click at [1406, 262] on p "Edit quote" at bounding box center [1425, 260] width 55 height 17
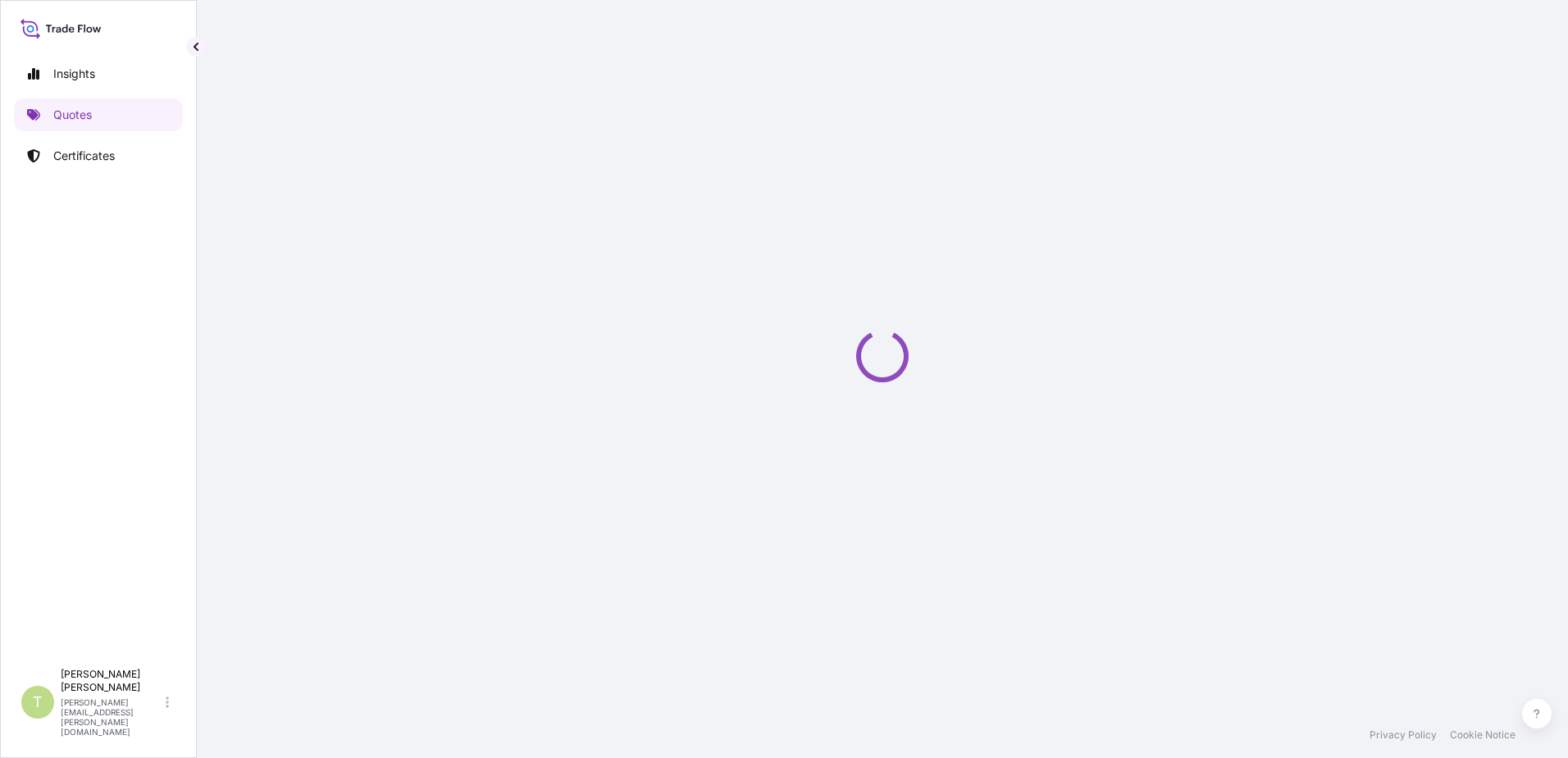
select select "Sea"
select select "Road / [GEOGRAPHIC_DATA]"
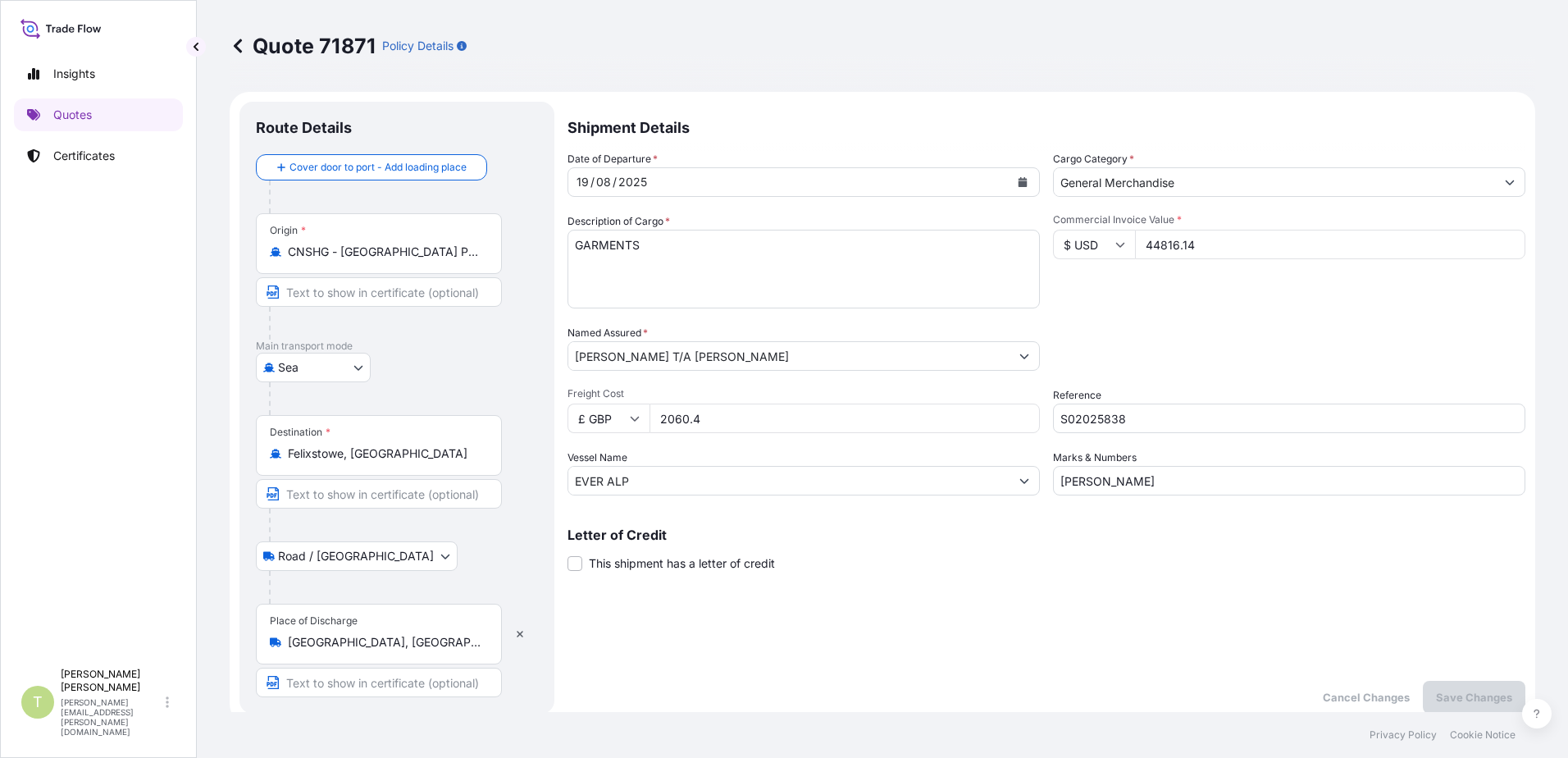
scroll to position [164, 0]
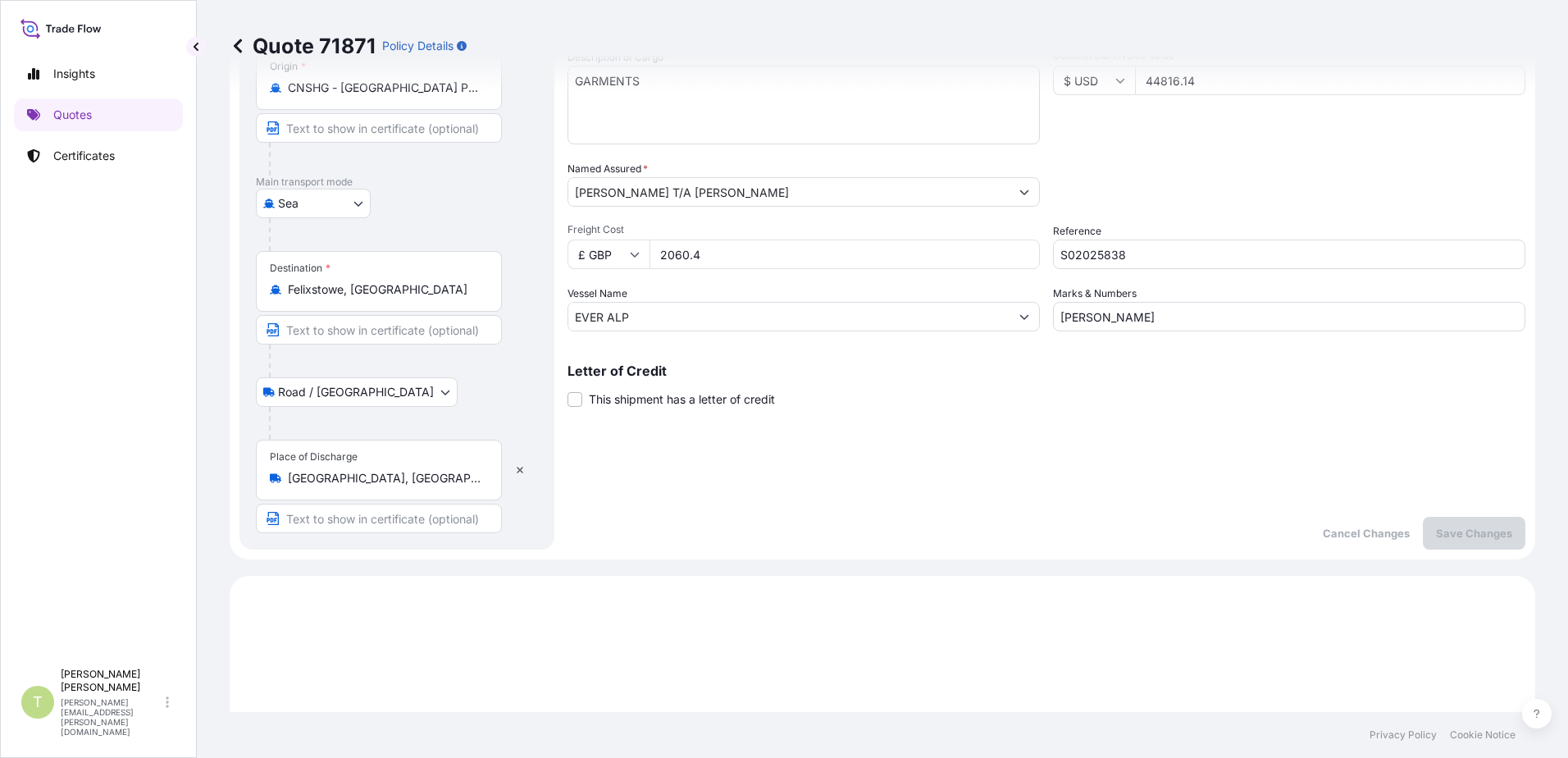
click at [1109, 157] on div "Date of Departure * [DATE] Cargo Category * General Merchandise Description of …" at bounding box center [1046, 159] width 958 height 344
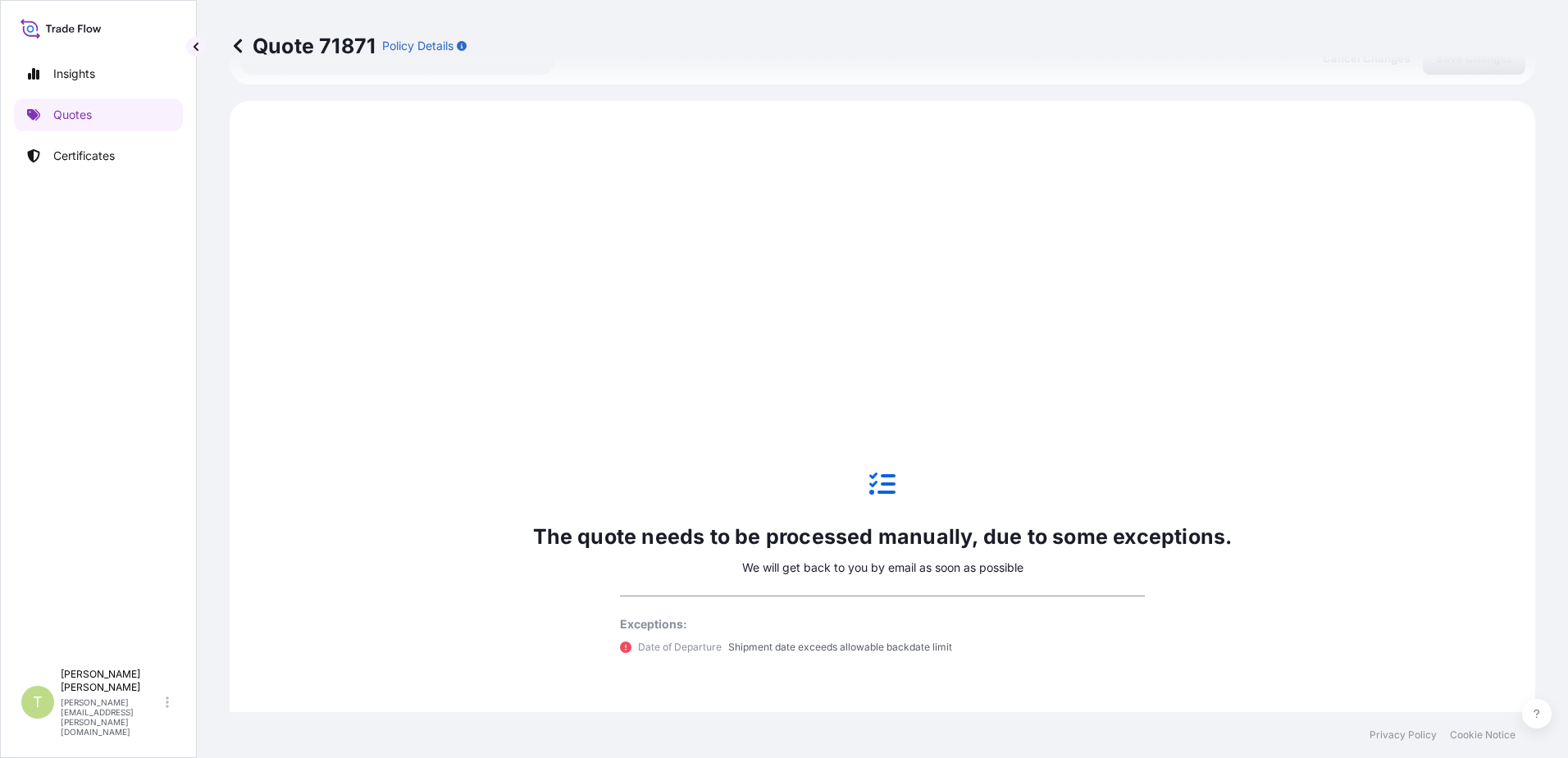
scroll to position [410, 0]
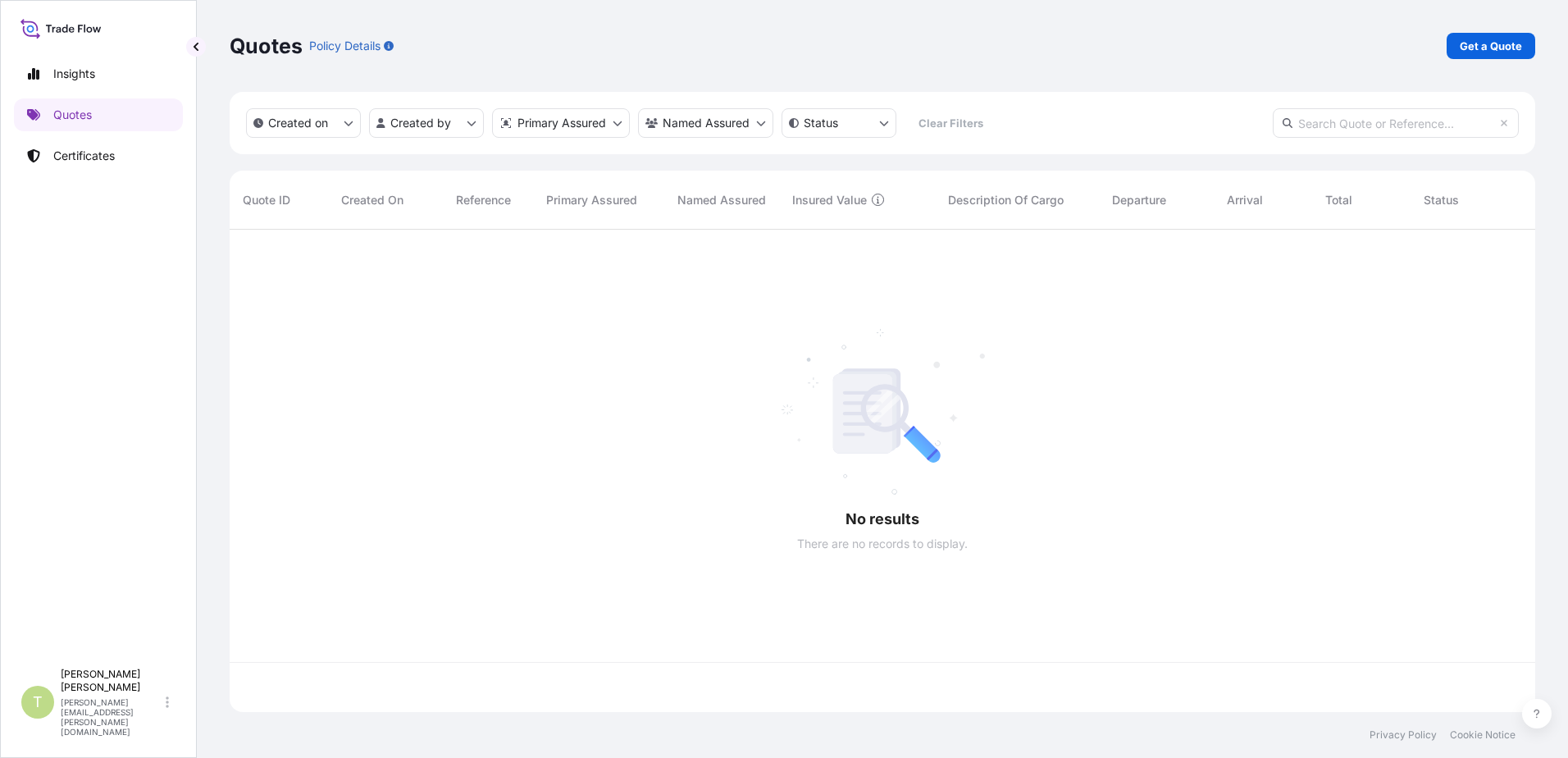
scroll to position [479, 1293]
click at [56, 111] on p "Quotes" at bounding box center [72, 115] width 38 height 17
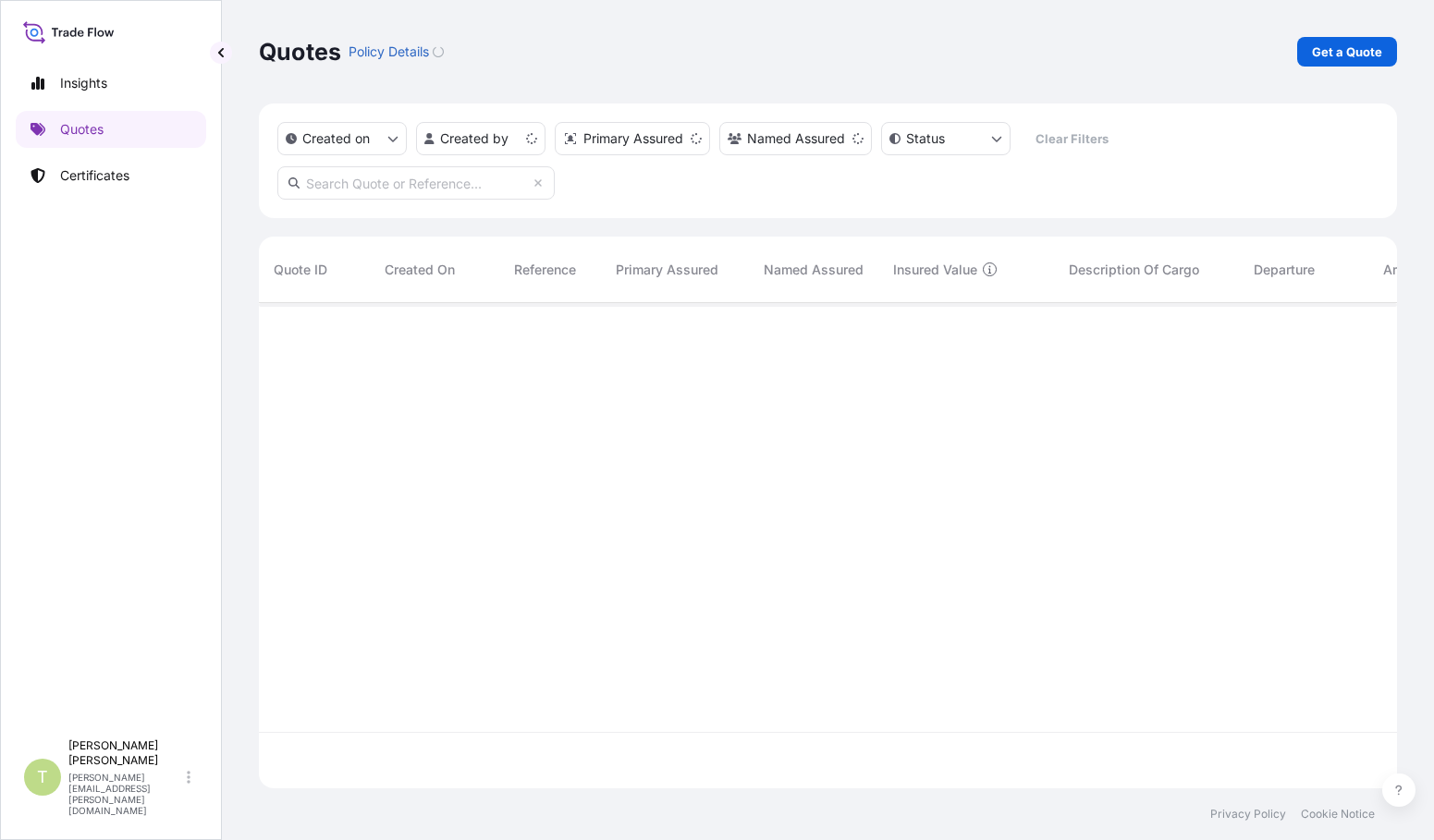
scroll to position [481, 1124]
